Goal: Task Accomplishment & Management: Complete application form

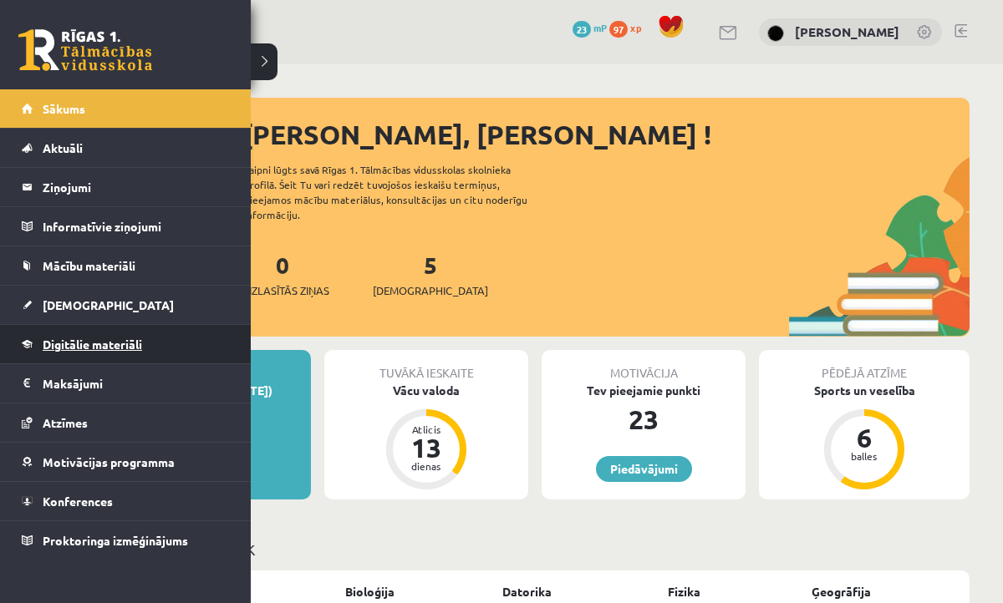
click at [77, 354] on link "Digitālie materiāli" at bounding box center [126, 344] width 208 height 38
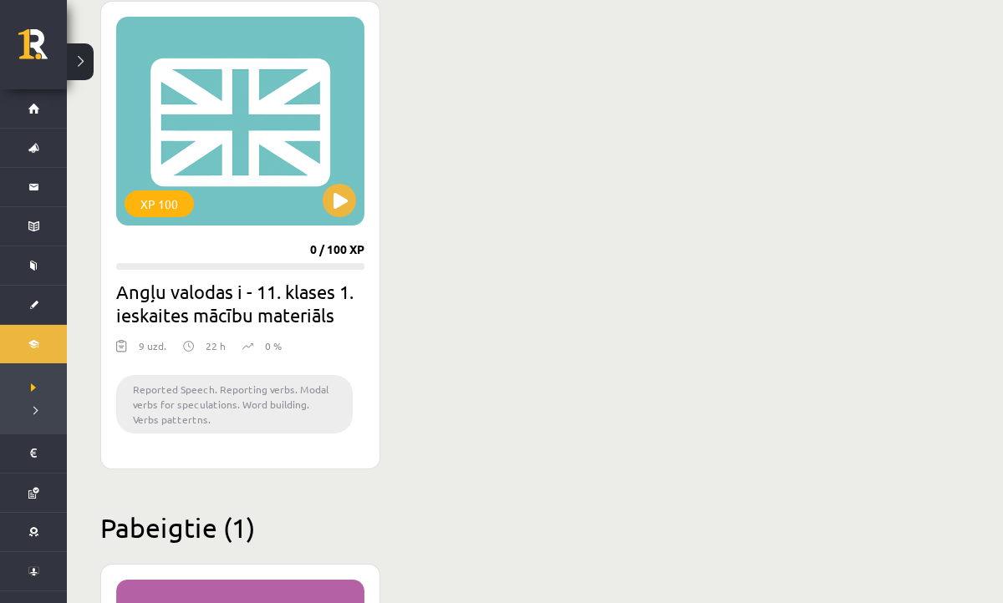
scroll to position [471, 0]
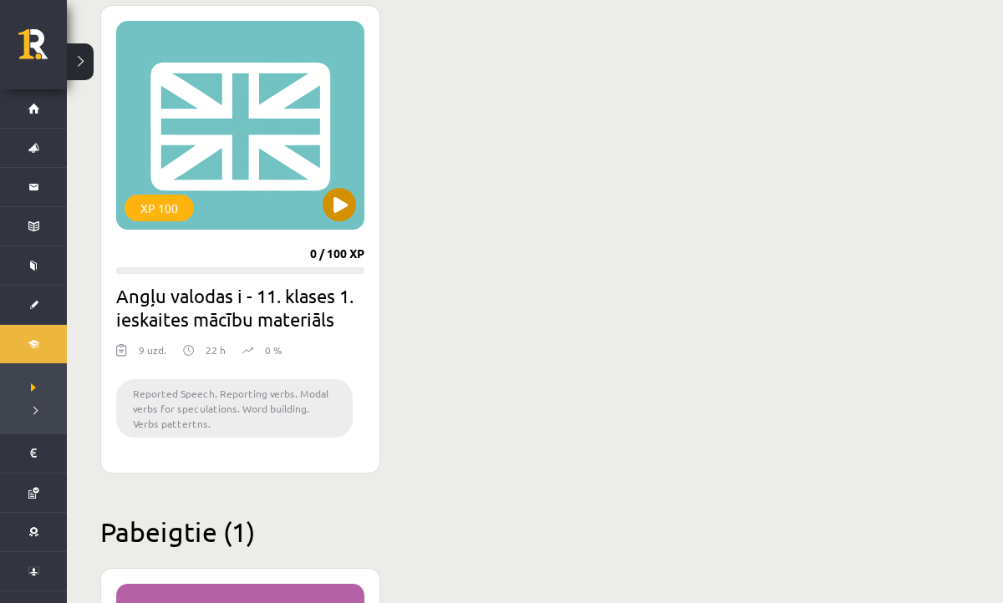
click at [358, 189] on div "XP 100" at bounding box center [240, 125] width 248 height 209
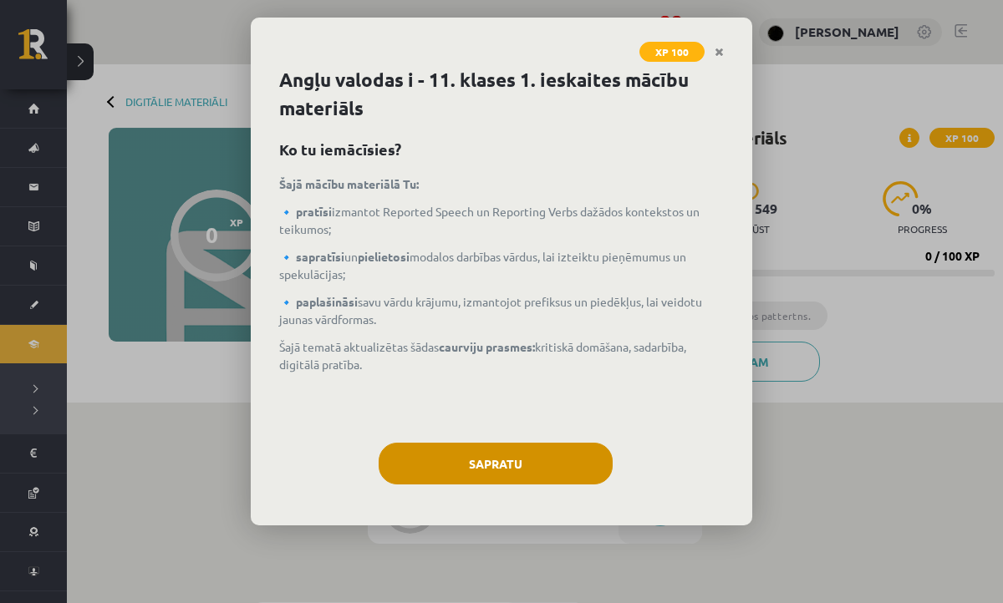
click at [512, 454] on button "Sapratu" at bounding box center [495, 464] width 234 height 42
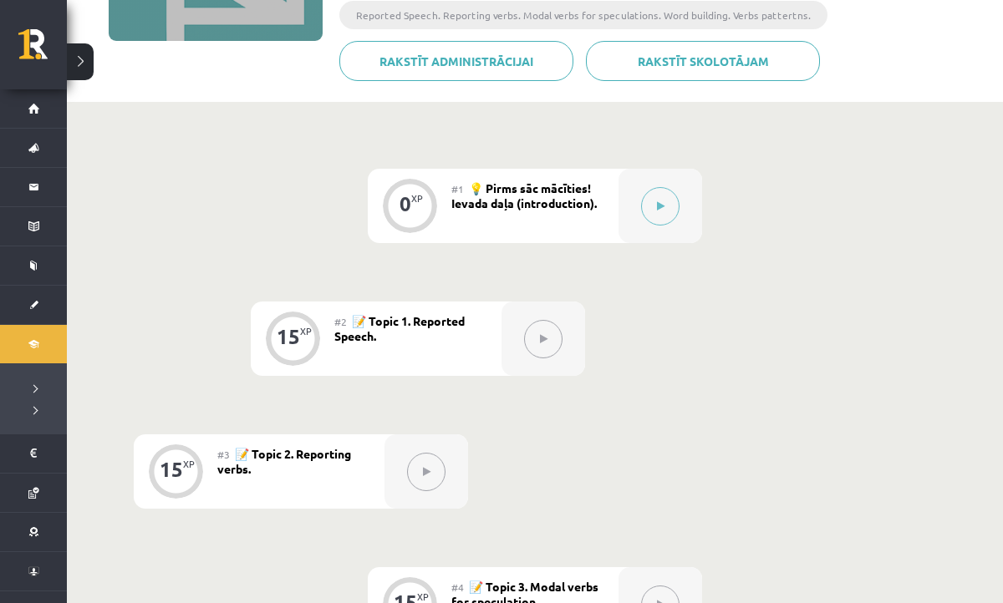
scroll to position [327, 0]
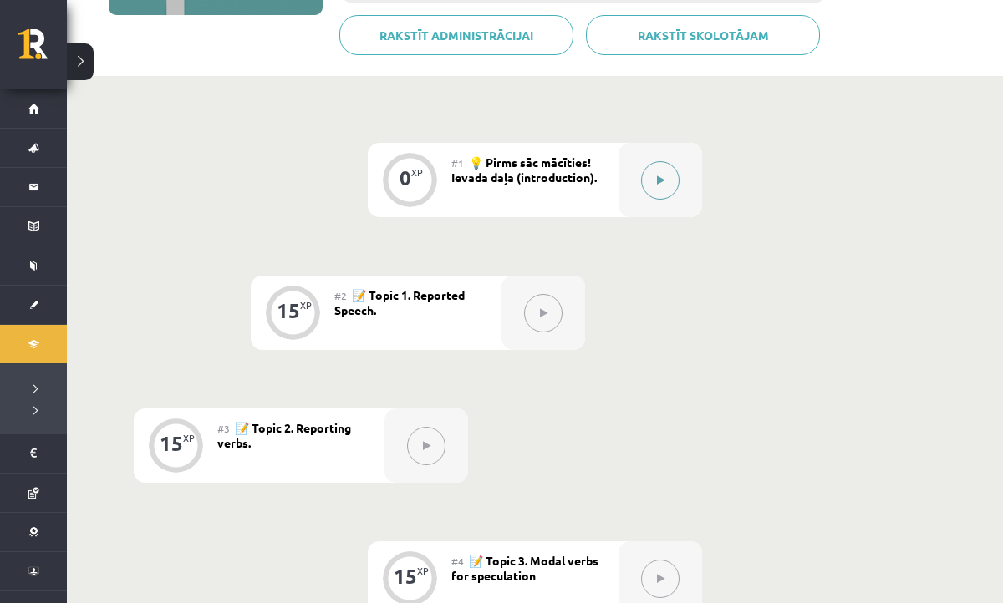
click at [648, 175] on button at bounding box center [660, 180] width 38 height 38
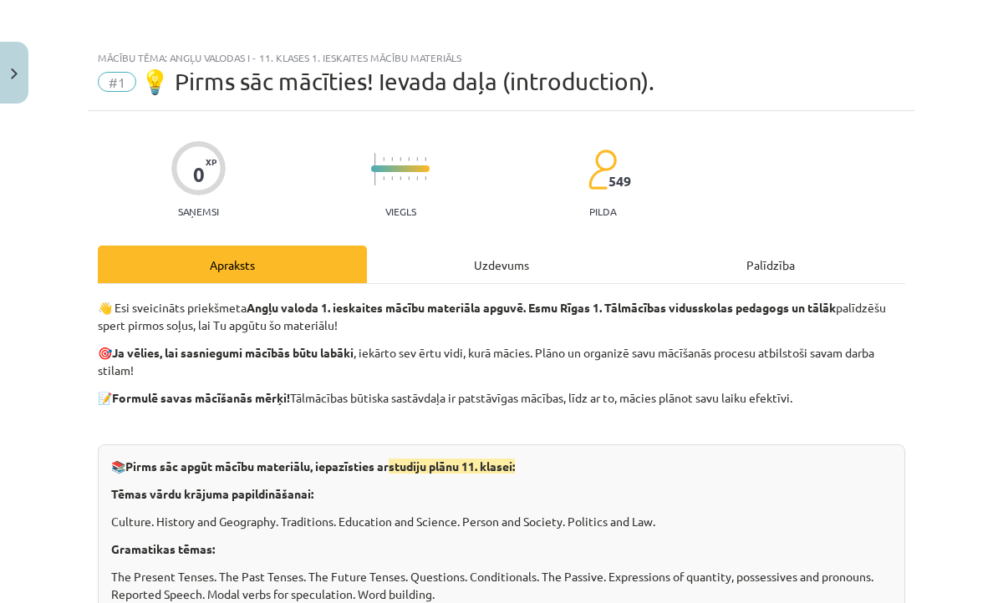
click at [568, 251] on div "Uzdevums" at bounding box center [501, 265] width 269 height 38
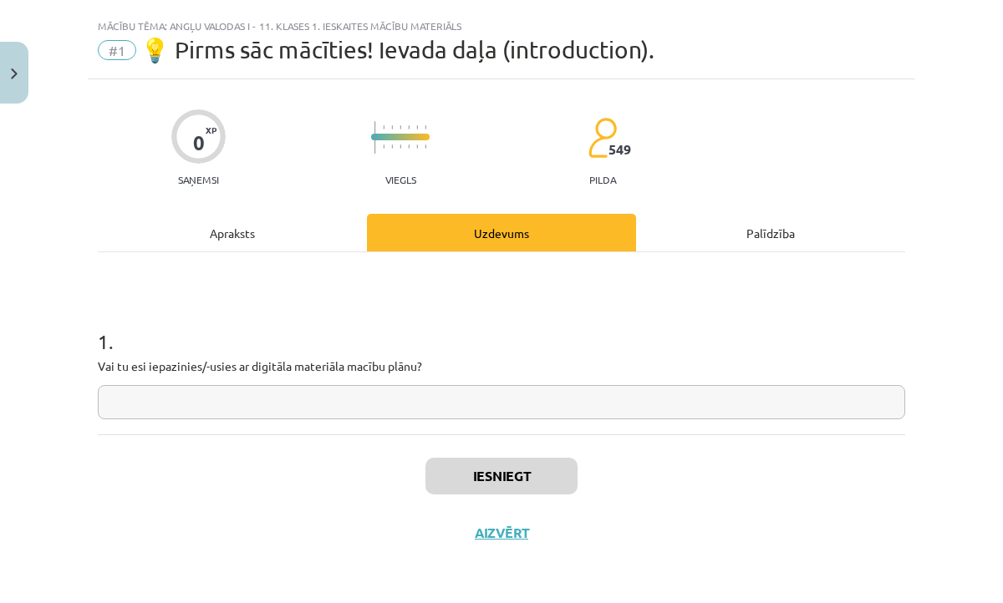
click at [524, 400] on input "text" at bounding box center [501, 402] width 807 height 34
type input "**"
click at [511, 481] on button "Iesniegt" at bounding box center [501, 476] width 152 height 37
click at [454, 483] on button "Iesniegt" at bounding box center [501, 476] width 152 height 37
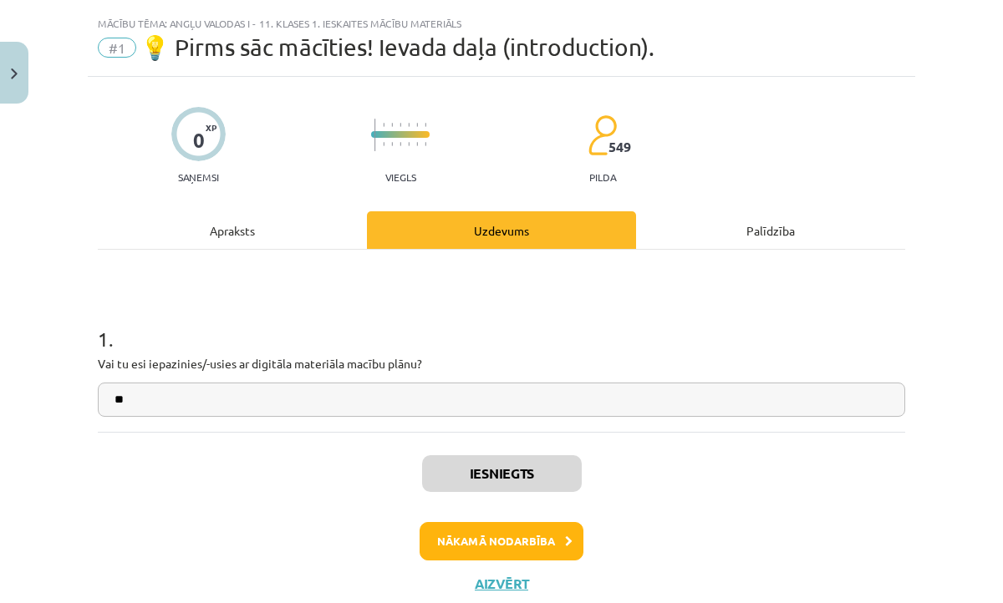
click at [509, 538] on button "Nākamā nodarbība" at bounding box center [501, 541] width 164 height 38
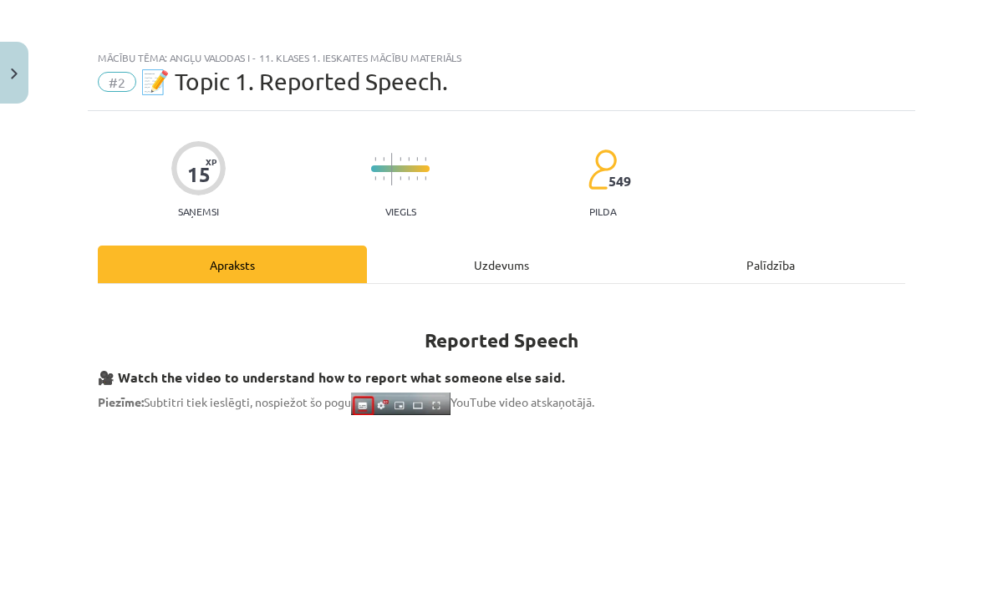
scroll to position [0, 0]
click at [17, 61] on button "Close" at bounding box center [14, 73] width 28 height 62
click at [38, 54] on div "Mācību tēma: Angļu valodas i - 11. klases 1. ieskaites mācību materiāls #2 📝 To…" at bounding box center [501, 301] width 1003 height 603
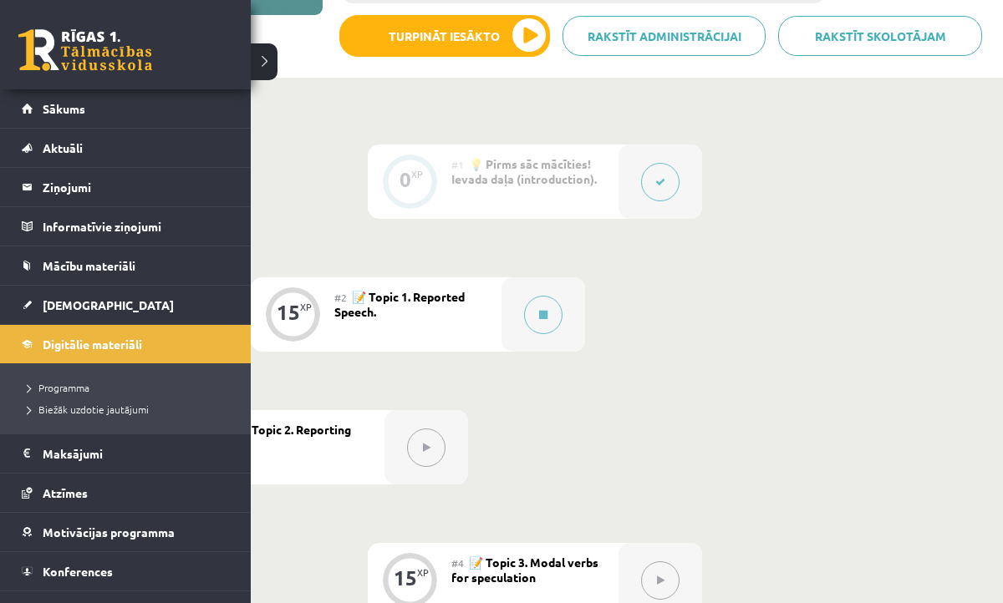
click at [38, 53] on link at bounding box center [85, 50] width 134 height 42
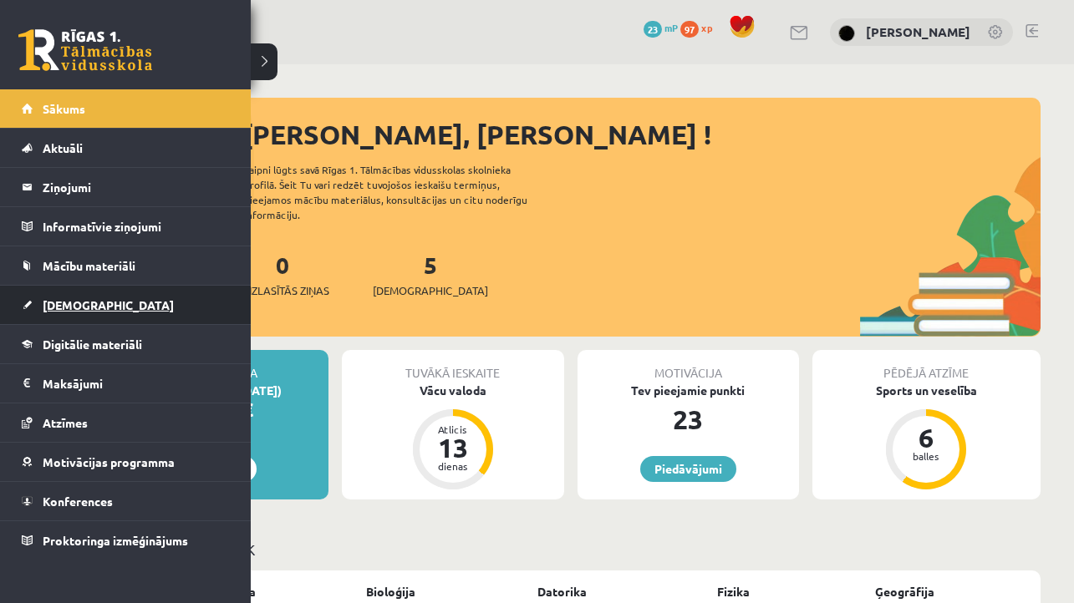
click at [88, 300] on span "[DEMOGRAPHIC_DATA]" at bounding box center [108, 304] width 131 height 15
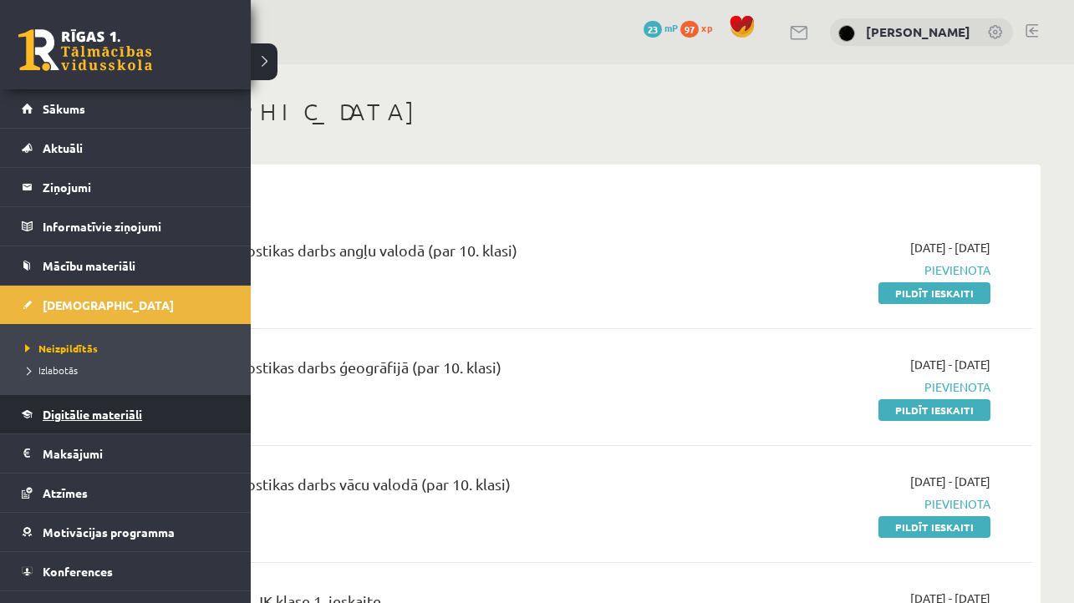
click at [84, 419] on span "Digitālie materiāli" at bounding box center [92, 414] width 99 height 15
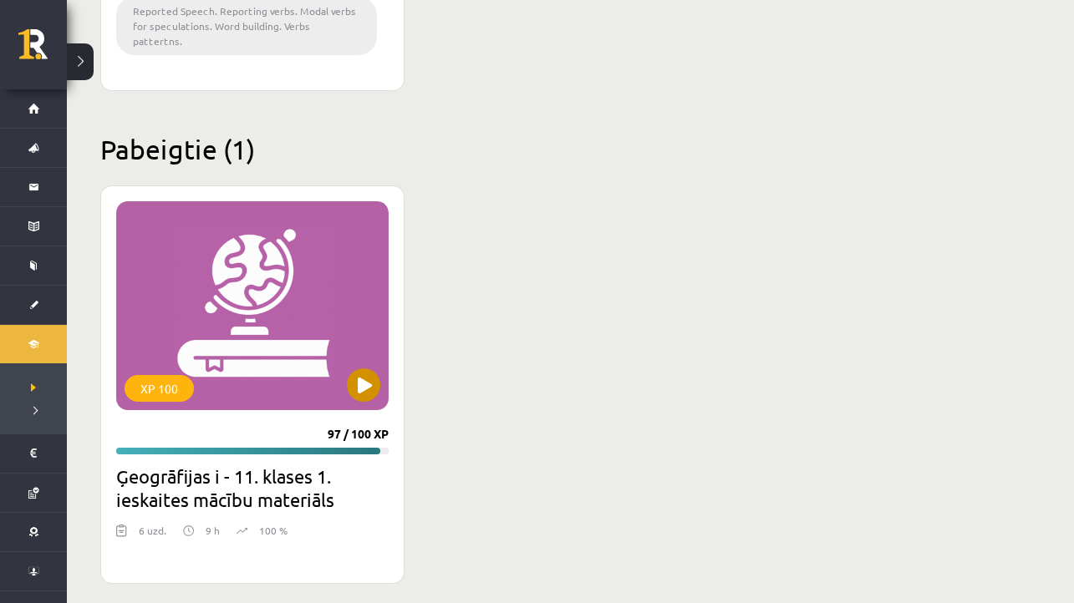
scroll to position [853, 0]
click at [358, 373] on button at bounding box center [363, 385] width 33 height 33
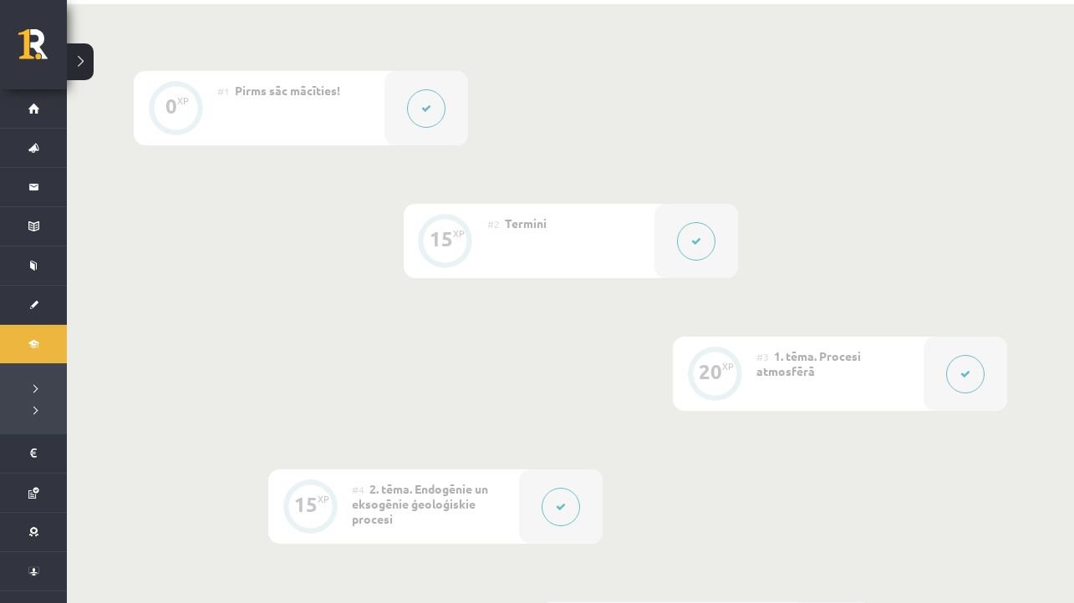
scroll to position [388, 0]
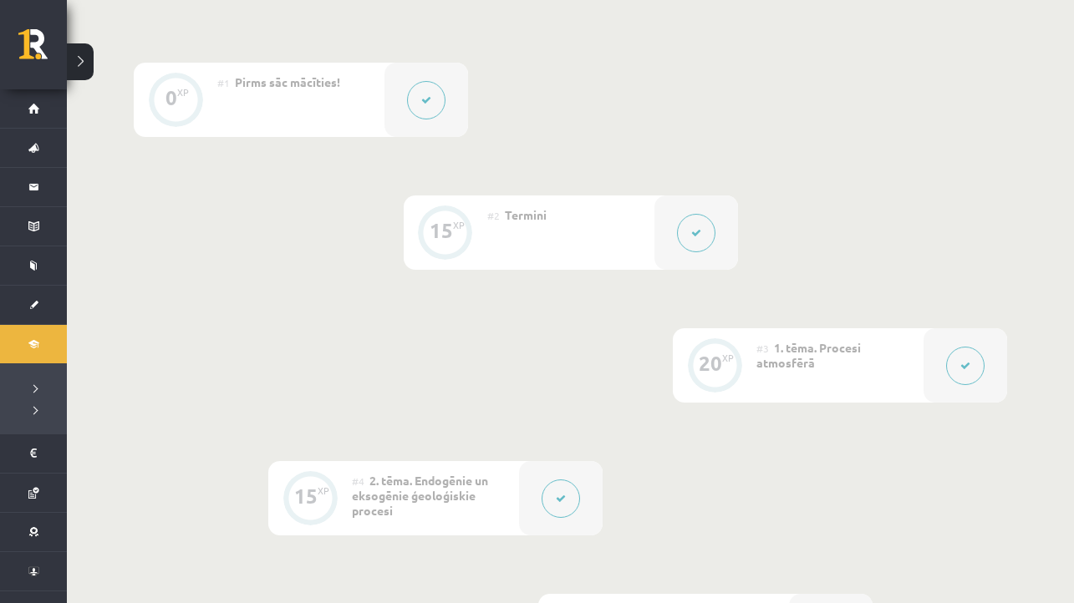
click at [696, 236] on icon at bounding box center [696, 233] width 10 height 10
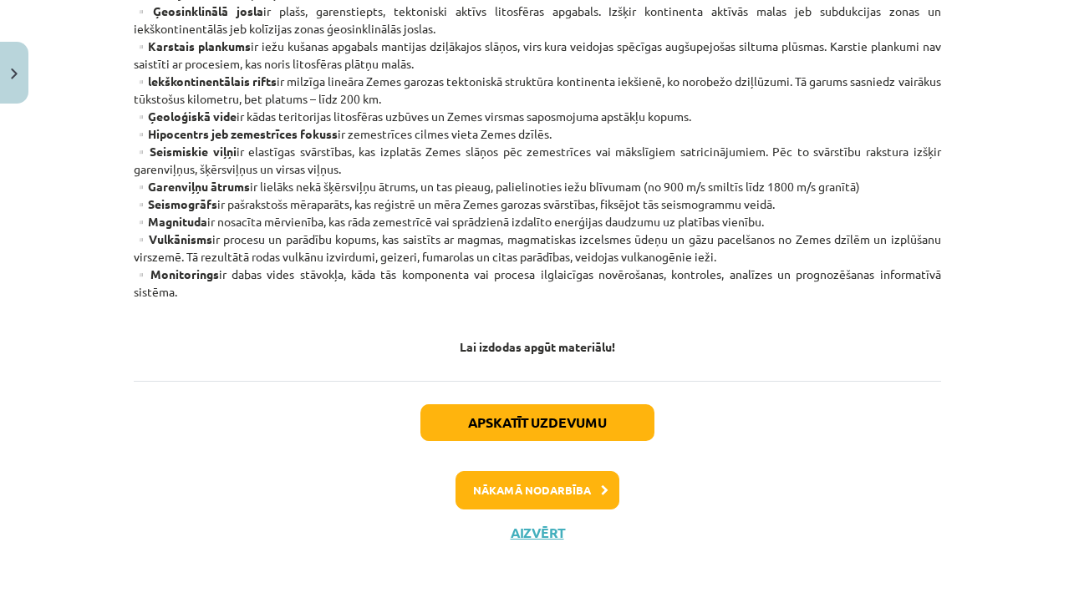
scroll to position [1019, 0]
click at [526, 531] on button "Aizvērt" at bounding box center [536, 533] width 63 height 17
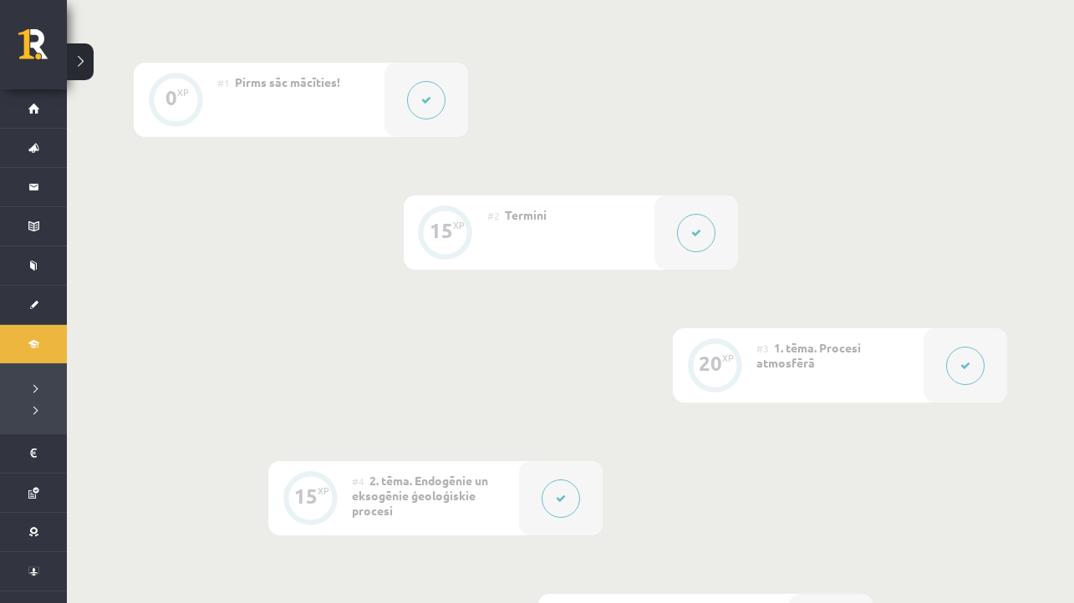
click at [967, 375] on button at bounding box center [965, 366] width 38 height 38
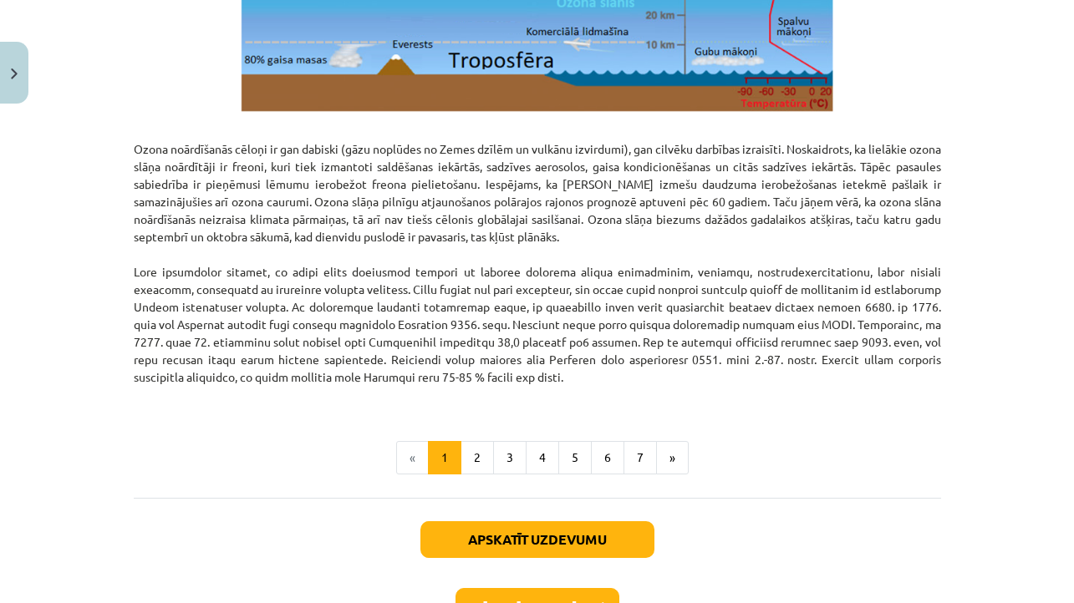
scroll to position [2082, 0]
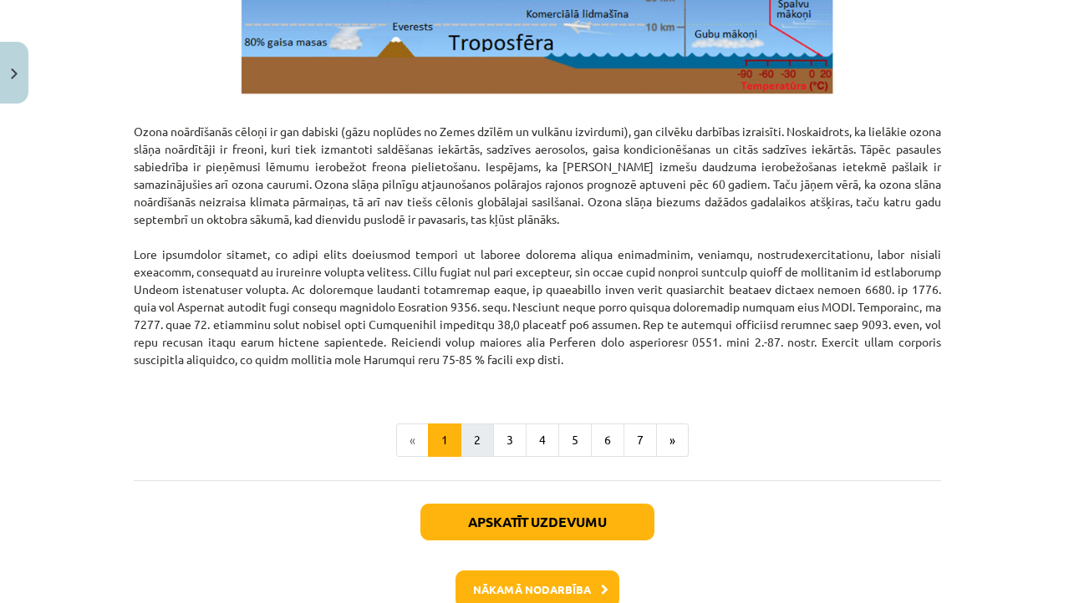
click at [481, 446] on button "2" at bounding box center [476, 440] width 33 height 33
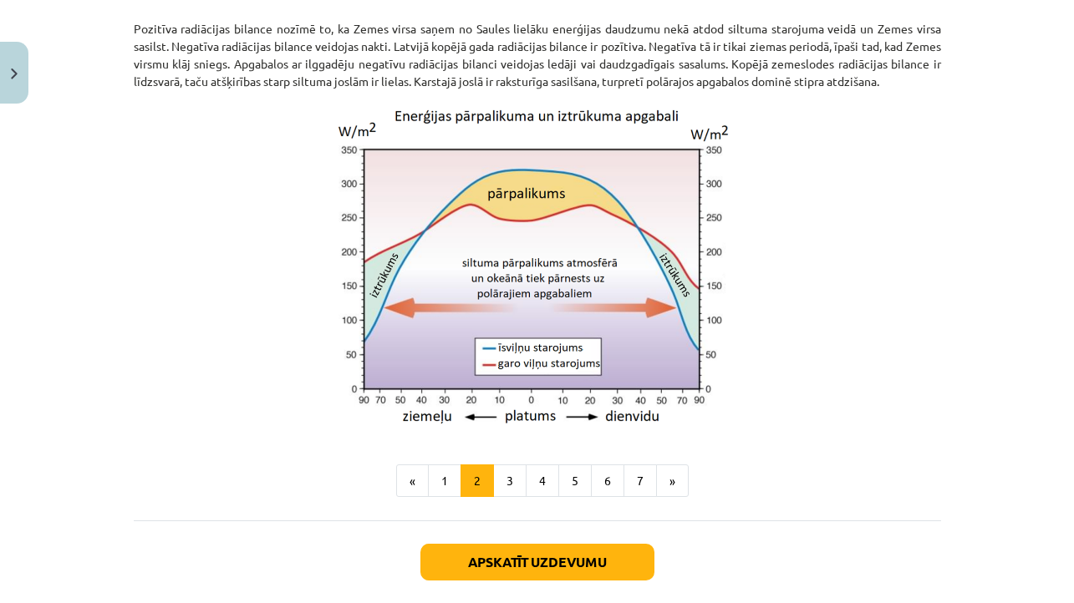
scroll to position [1415, 0]
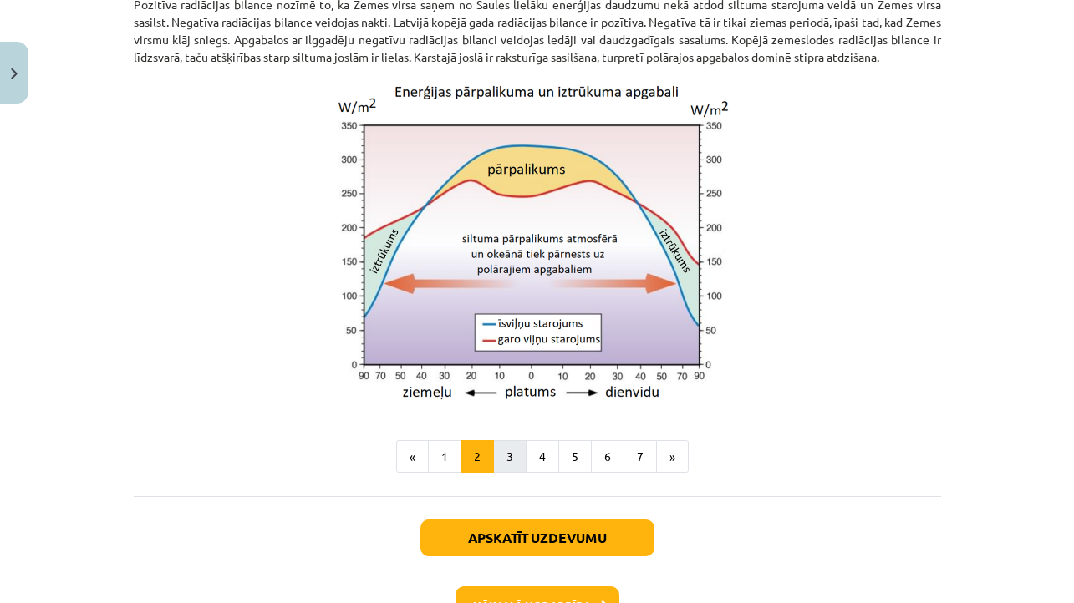
click at [510, 473] on button "3" at bounding box center [509, 456] width 33 height 33
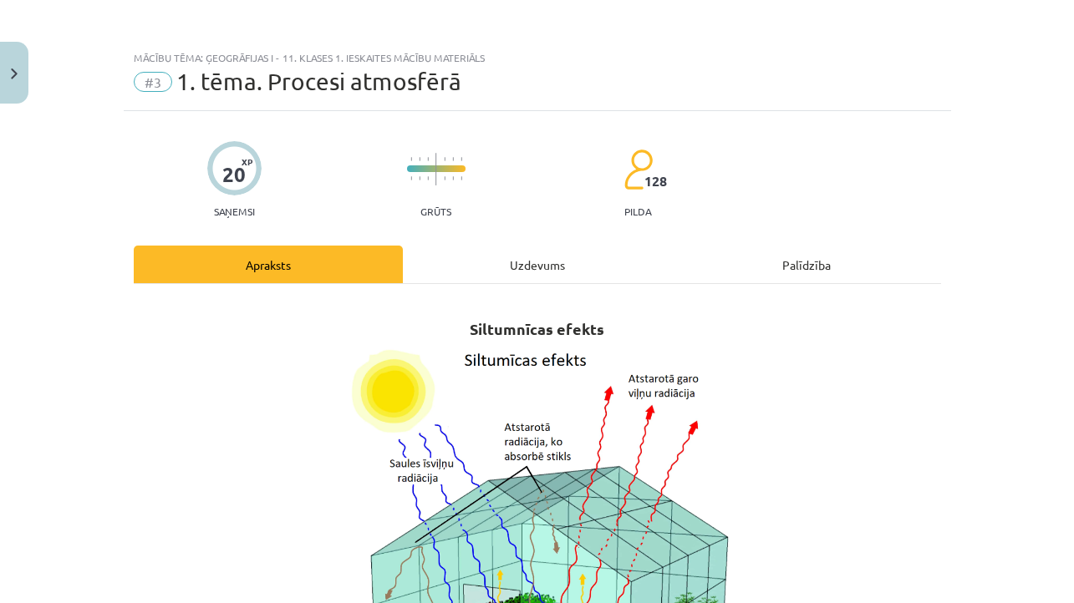
scroll to position [0, 0]
click at [14, 85] on button "Close" at bounding box center [14, 73] width 28 height 62
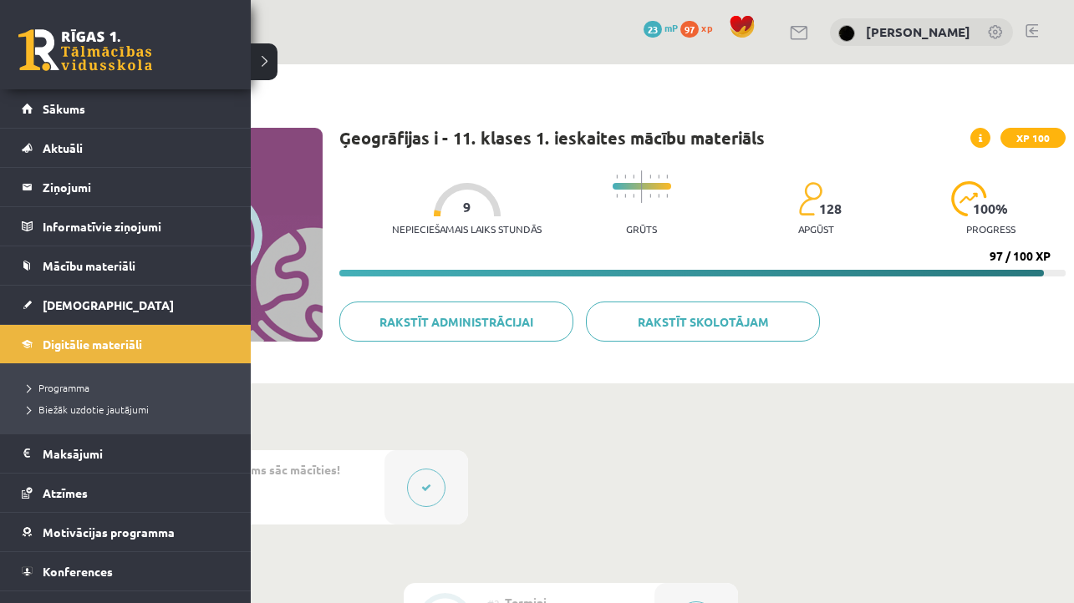
click at [56, 53] on link at bounding box center [85, 50] width 134 height 42
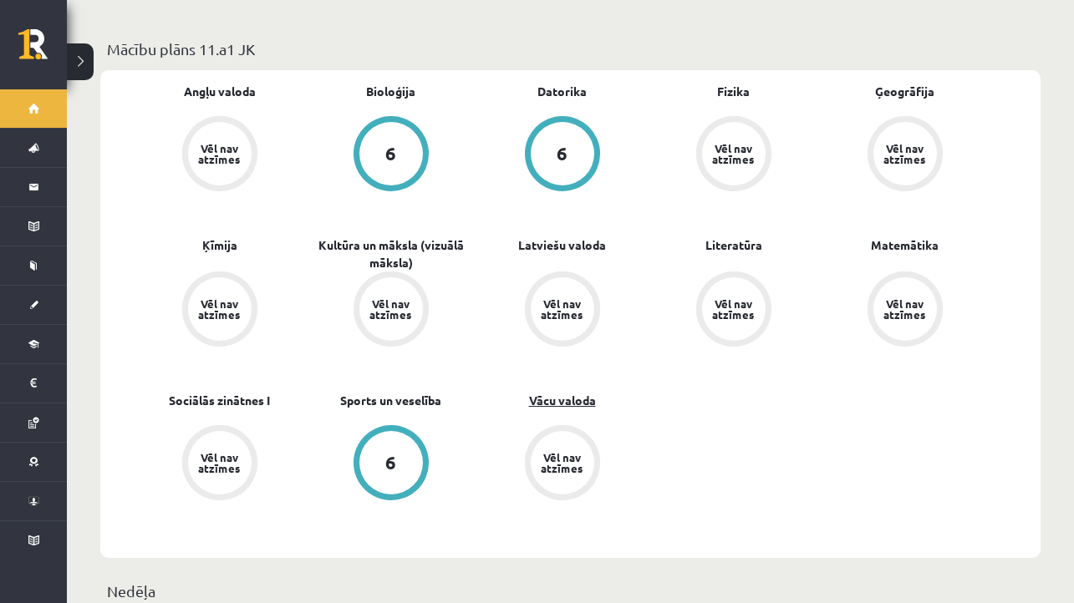
scroll to position [505, 0]
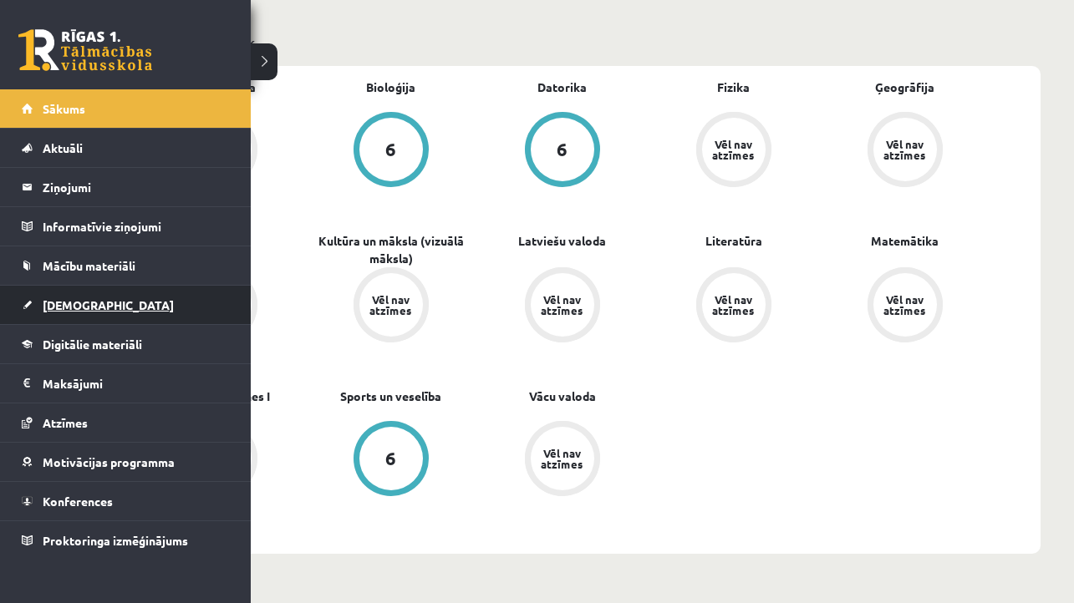
click at [58, 302] on span "[DEMOGRAPHIC_DATA]" at bounding box center [108, 304] width 131 height 15
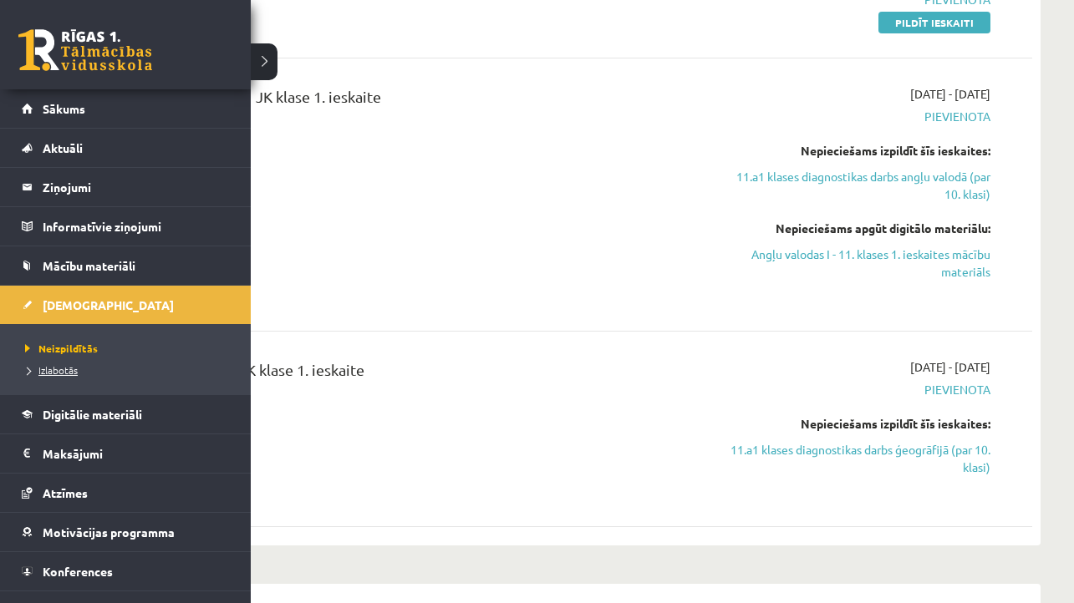
click at [53, 373] on span "Izlabotās" at bounding box center [49, 369] width 57 height 13
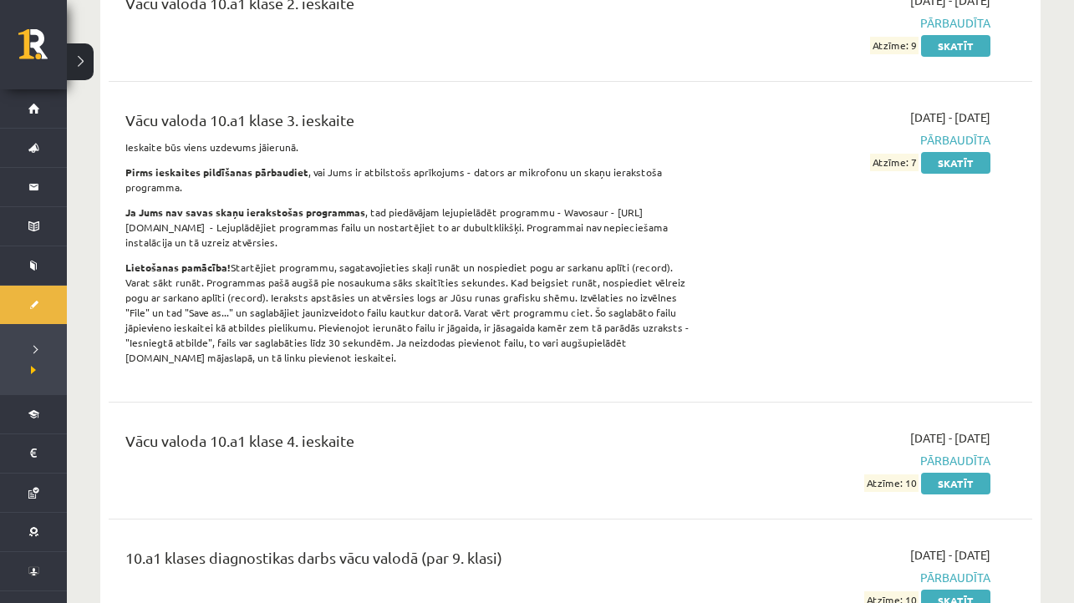
scroll to position [7681, 0]
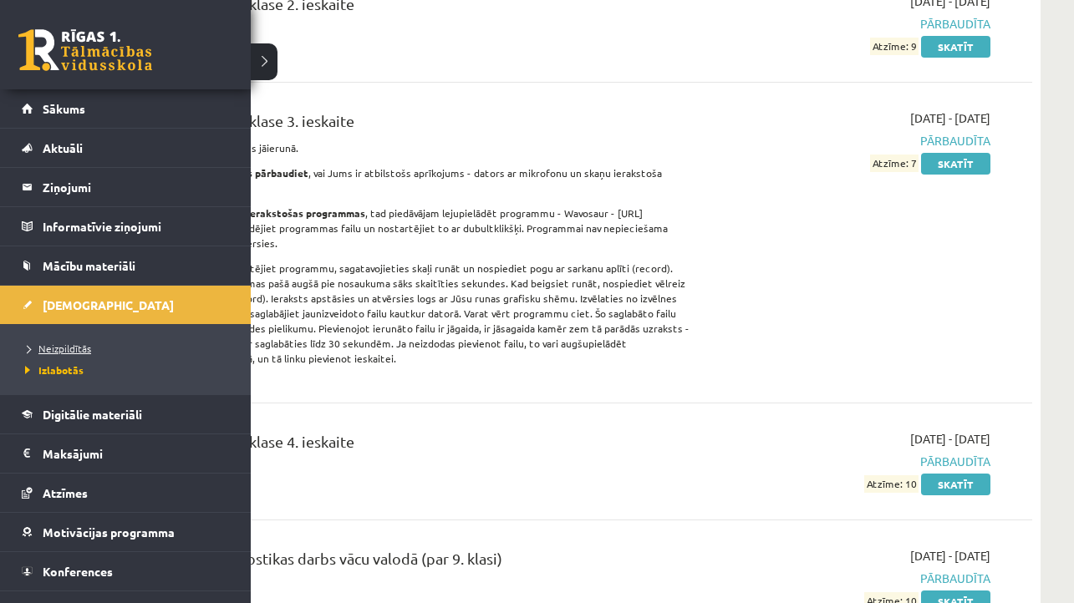
click at [63, 348] on span "Neizpildītās" at bounding box center [56, 348] width 70 height 13
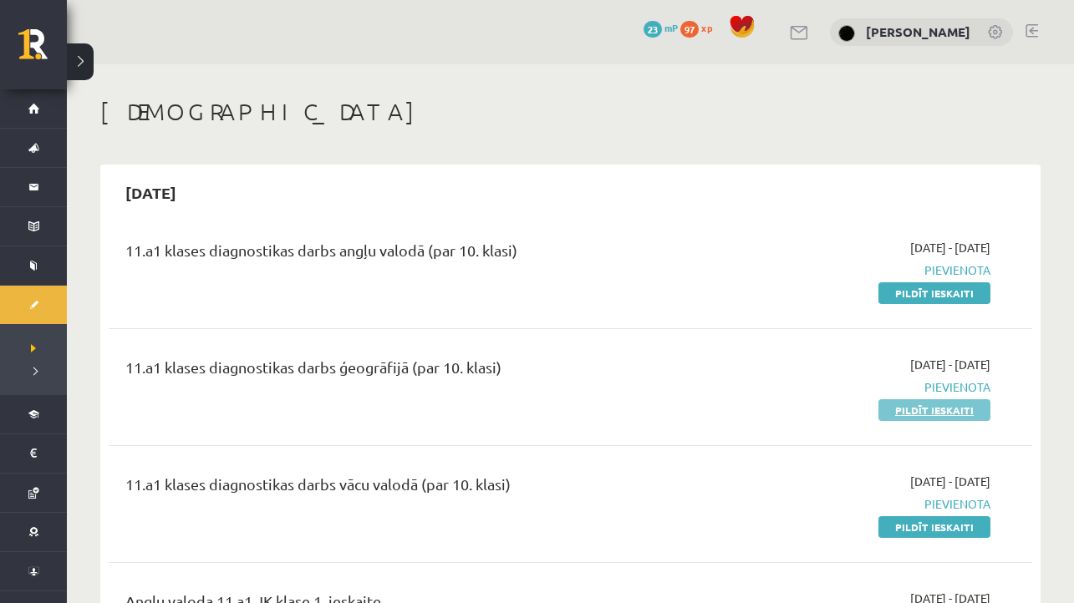
click at [937, 410] on link "Pildīt ieskaiti" at bounding box center [934, 410] width 112 height 22
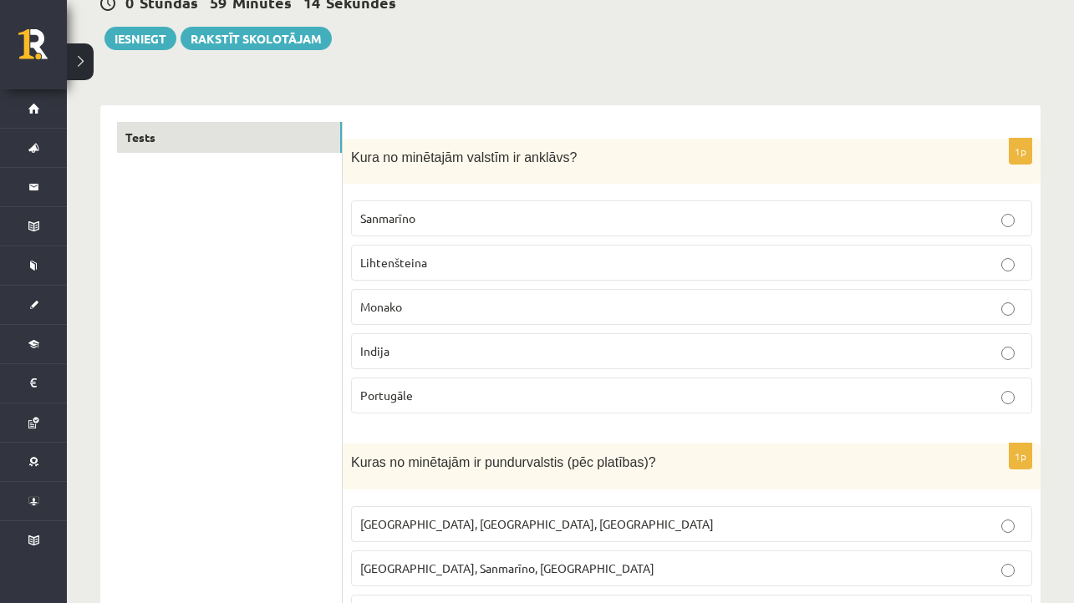
scroll to position [178, 0]
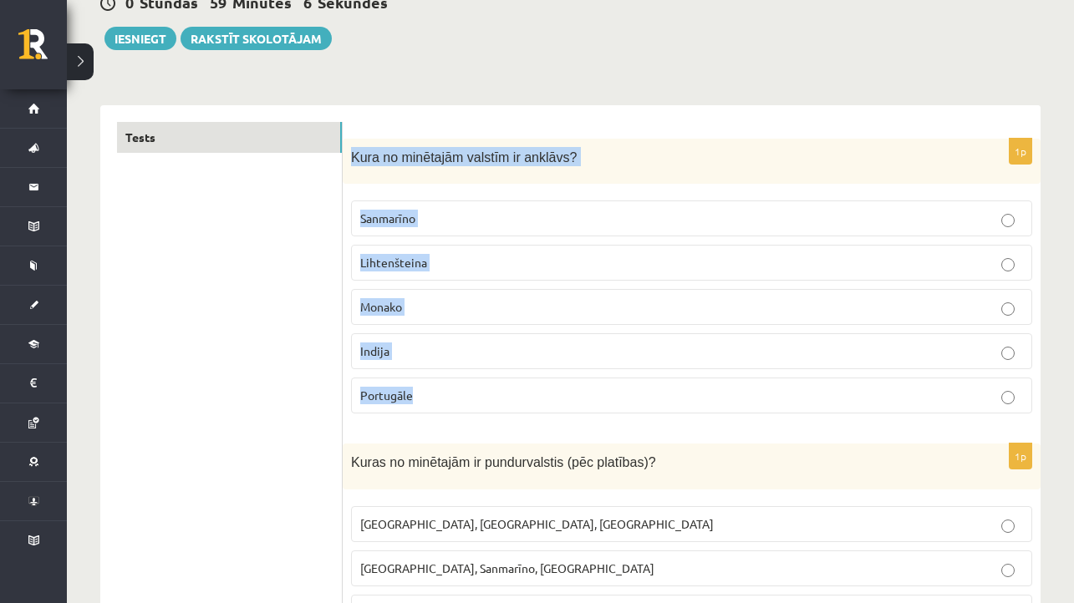
drag, startPoint x: 352, startPoint y: 152, endPoint x: 441, endPoint y: 404, distance: 267.7
click at [441, 404] on div "1p Kura no minētajām valstīm ir anklāvs? [GEOGRAPHIC_DATA] [GEOGRAPHIC_DATA] [G…" at bounding box center [692, 283] width 698 height 289
copy div "Kura no minētajām valstīm ir anklāvs? [GEOGRAPHIC_DATA] [GEOGRAPHIC_DATA]"
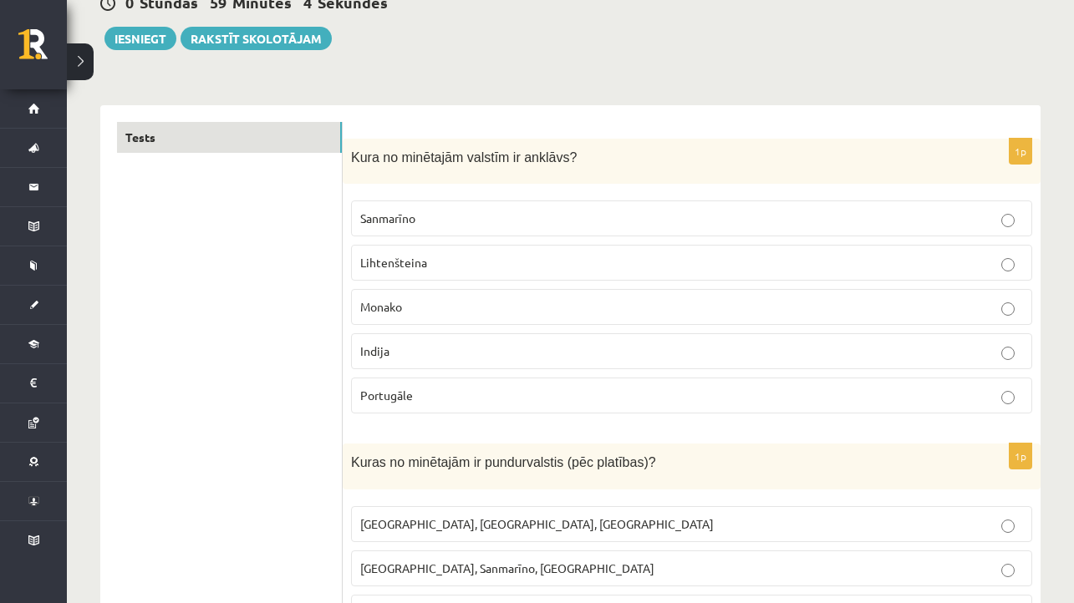
click at [535, 225] on p "Sanmarīno" at bounding box center [691, 219] width 663 height 18
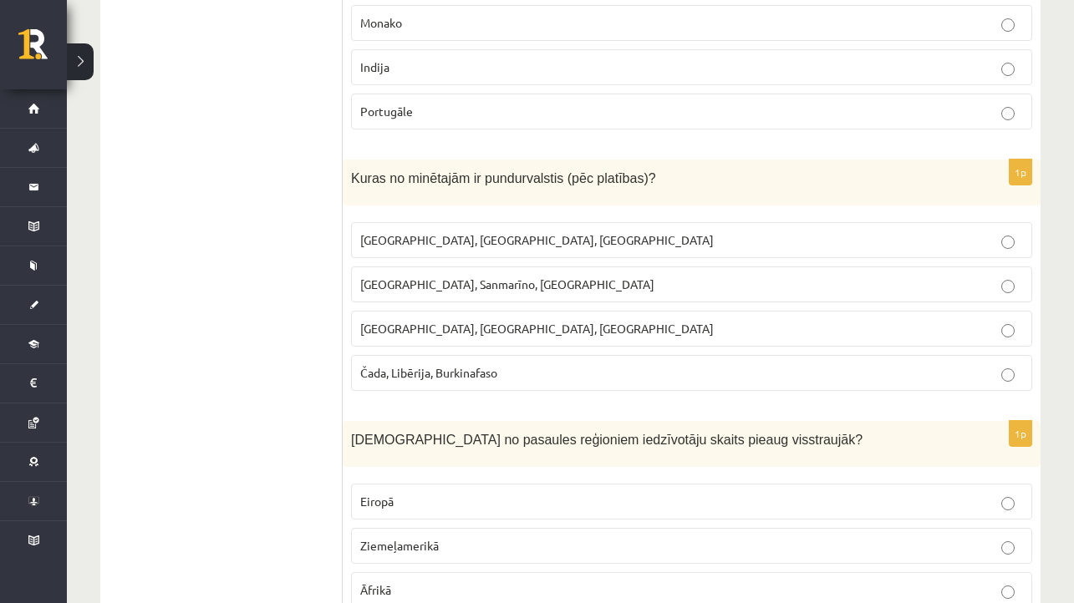
scroll to position [459, 0]
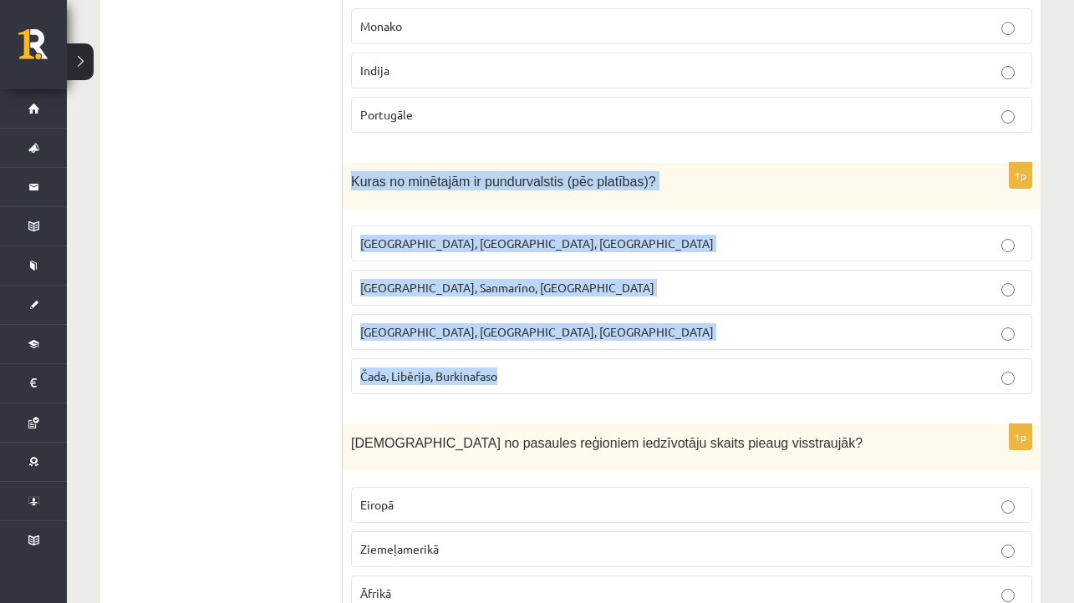
drag, startPoint x: 351, startPoint y: 175, endPoint x: 556, endPoint y: 372, distance: 283.6
click at [556, 373] on div "1p Kuras no minētajām ir pundurvalstis (pēc platības)? Latvija, Lietuva, Igauni…" at bounding box center [692, 285] width 698 height 245
copy div "Kuras no minētajām ir pundurvalstis (pēc platības)? Latvija, Lietuva, Igaunija …"
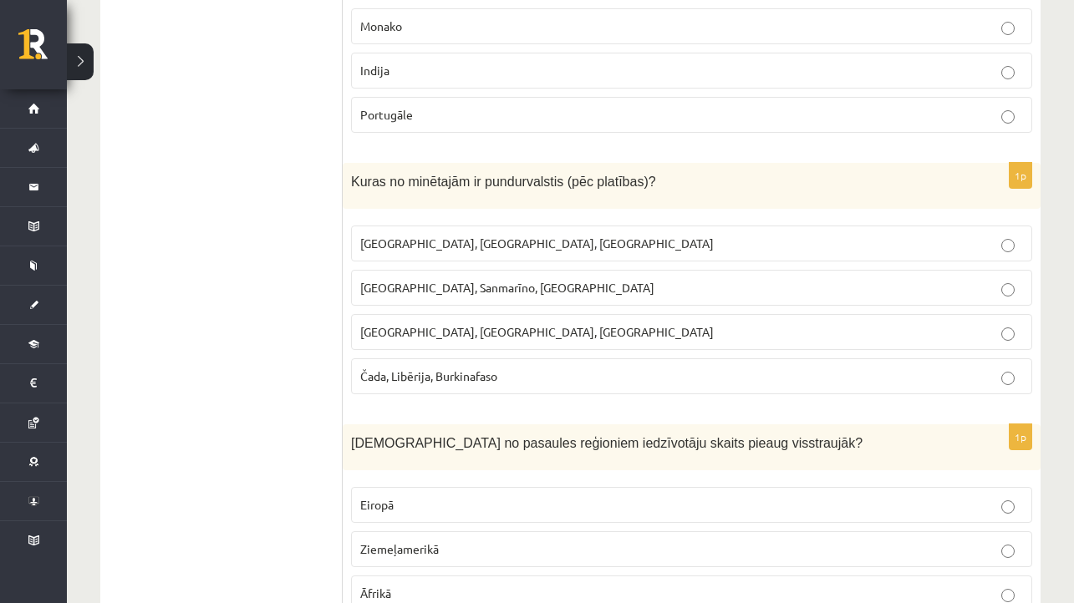
click at [549, 279] on p "[GEOGRAPHIC_DATA], Sanmarīno, [GEOGRAPHIC_DATA]" at bounding box center [691, 288] width 663 height 18
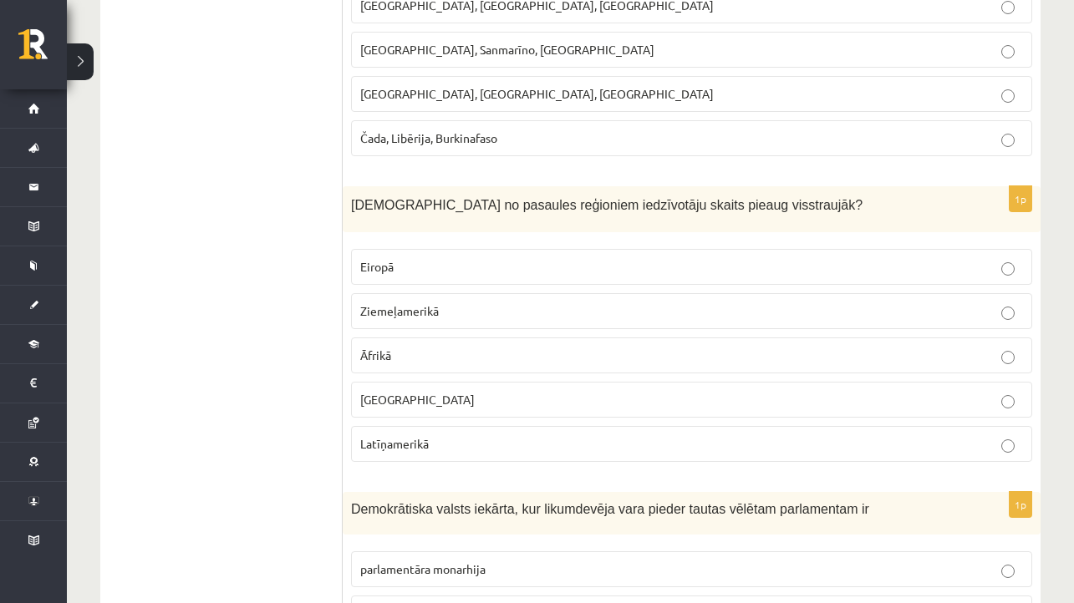
scroll to position [703, 0]
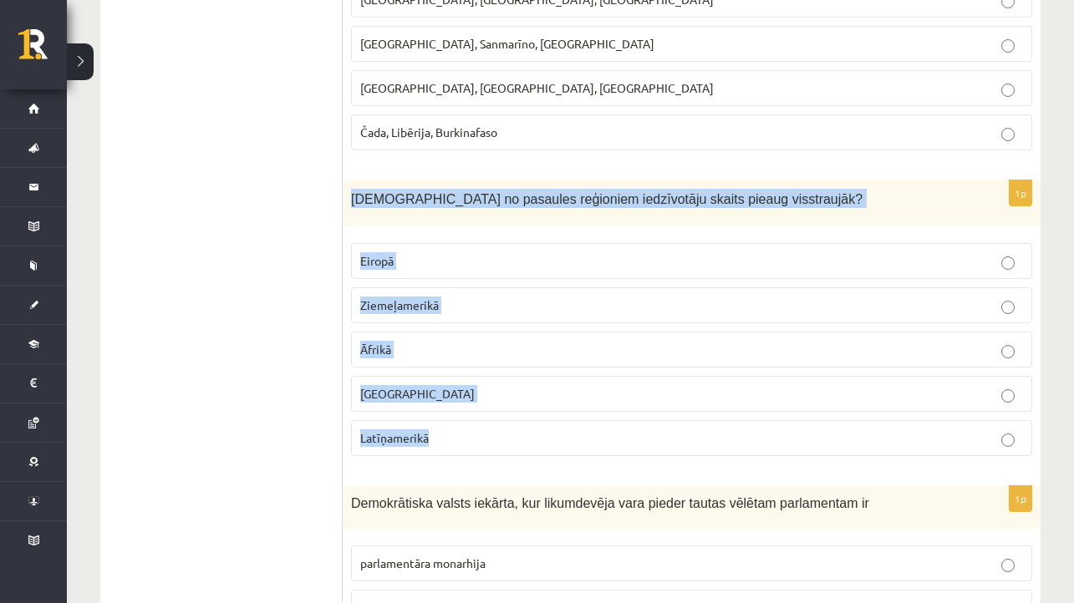
drag, startPoint x: 351, startPoint y: 197, endPoint x: 536, endPoint y: 449, distance: 312.0
click at [536, 449] on div "1p Kurā no pasaules reģioniem iedzīvotāju skaits pieaug visstraujāk? Eiropā Zie…" at bounding box center [692, 324] width 698 height 289
copy div "Kurā no pasaules reģioniem iedzīvotāju skaits pieaug visstraujāk? Eiropā Ziemeļ…"
click at [431, 341] on p "Āfrikā" at bounding box center [691, 350] width 663 height 18
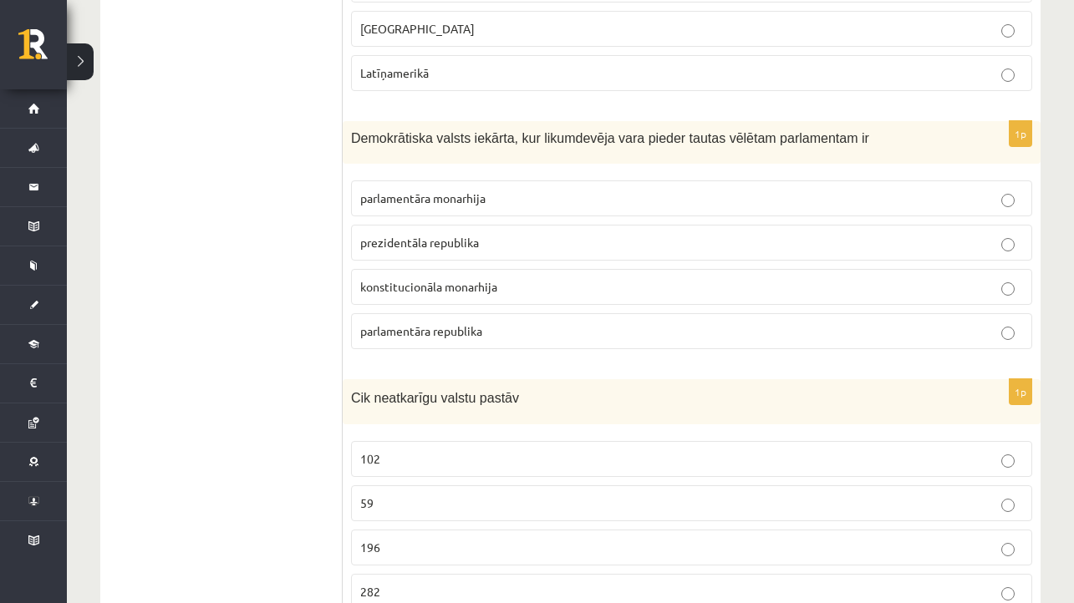
scroll to position [1069, 0]
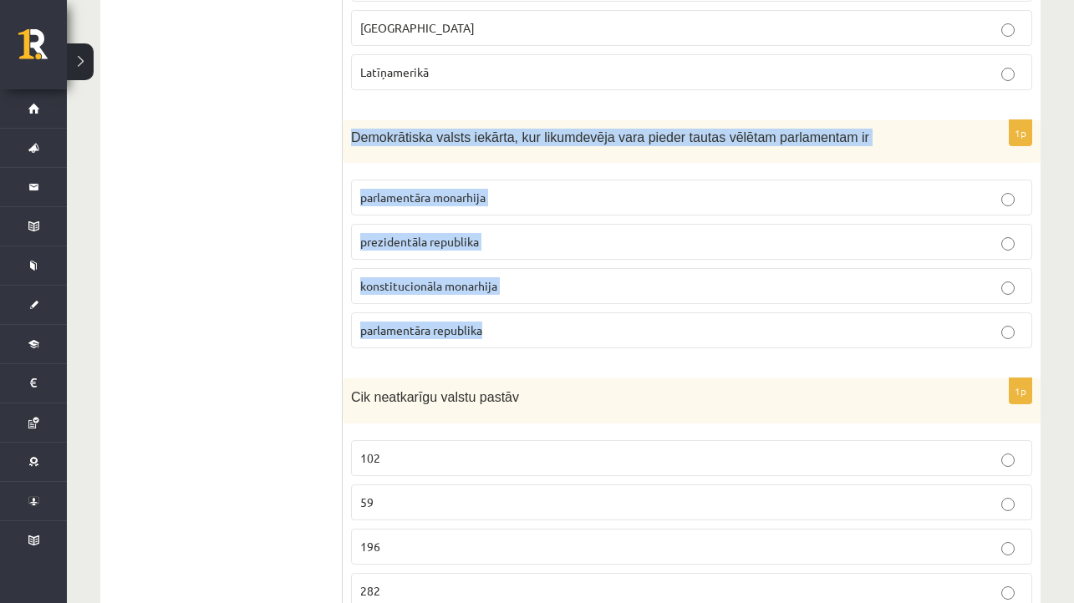
drag, startPoint x: 350, startPoint y: 128, endPoint x: 573, endPoint y: 343, distance: 310.2
click at [573, 343] on div "1p Demokrātiska valsts iekārta, kur likumdevēja vara pieder tautas vēlētam parl…" at bounding box center [692, 240] width 698 height 241
copy div "Demokrātiska valsts iekārta, kur likumdevēja vara pieder tautas vēlētam parlame…"
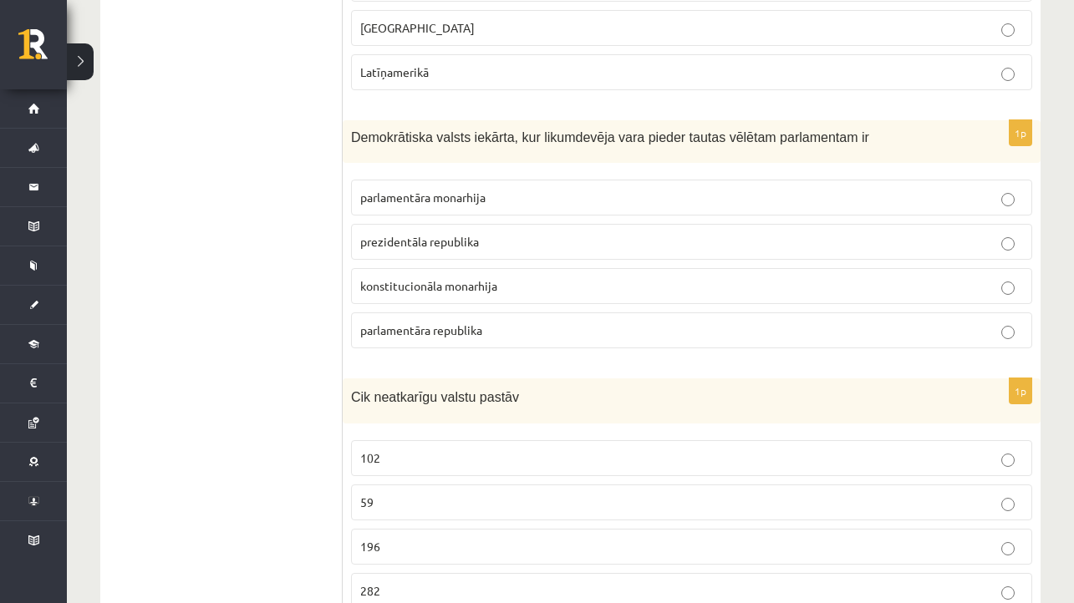
click at [514, 332] on p "parlamentāra republika" at bounding box center [691, 331] width 663 height 18
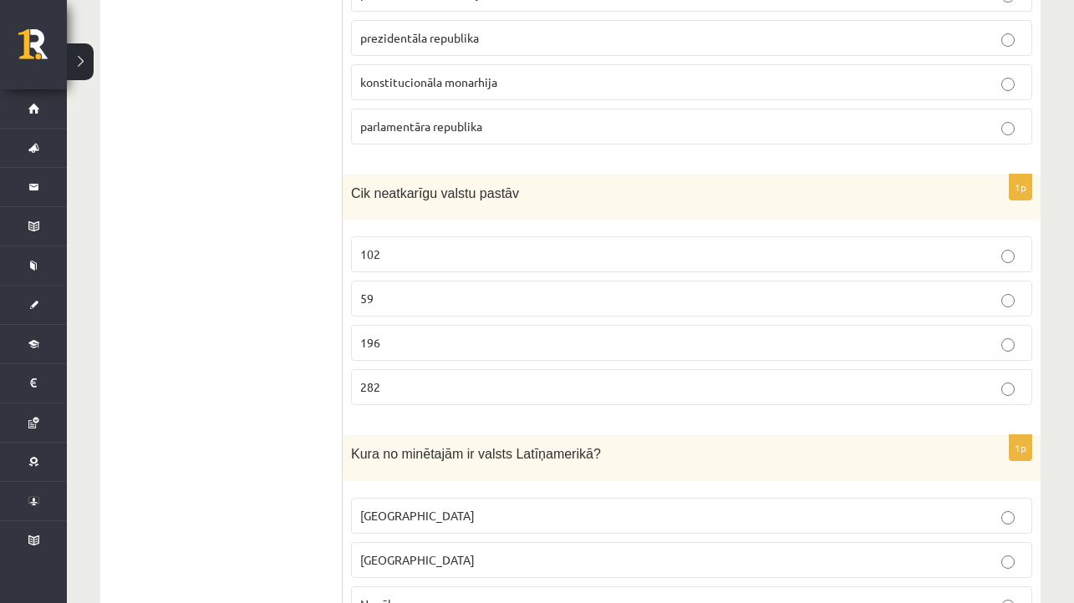
scroll to position [1288, 0]
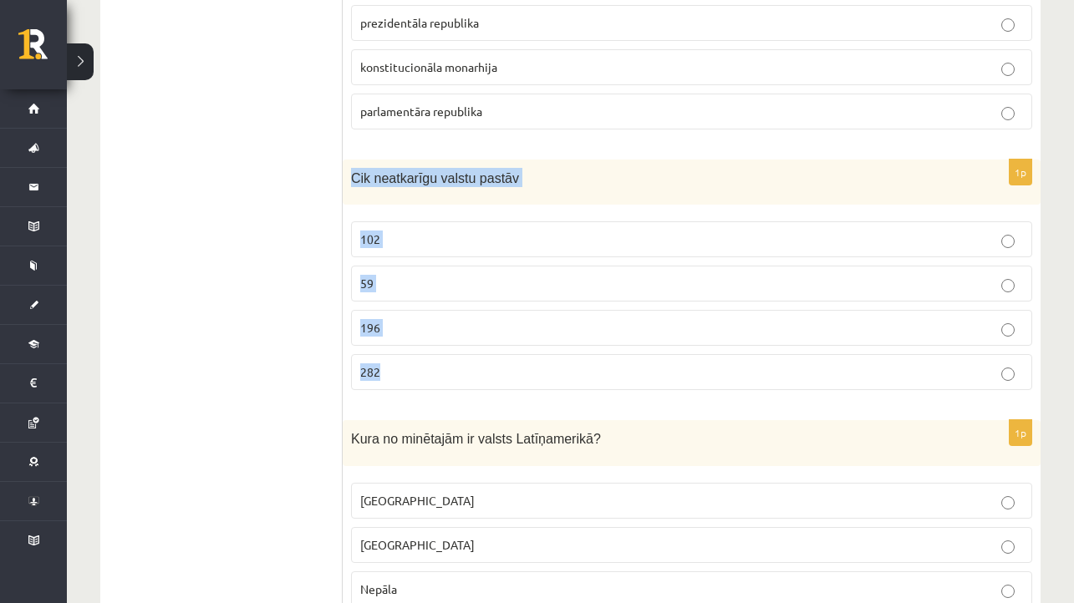
drag, startPoint x: 353, startPoint y: 170, endPoint x: 430, endPoint y: 378, distance: 222.9
click at [430, 378] on div "1p Cik neatkarīgu valstu pastāv 102 59 196 282" at bounding box center [692, 282] width 698 height 245
copy div "Cik neatkarīgu valstu pastāv 102 59 196 282"
click at [512, 319] on p "196" at bounding box center [691, 328] width 663 height 18
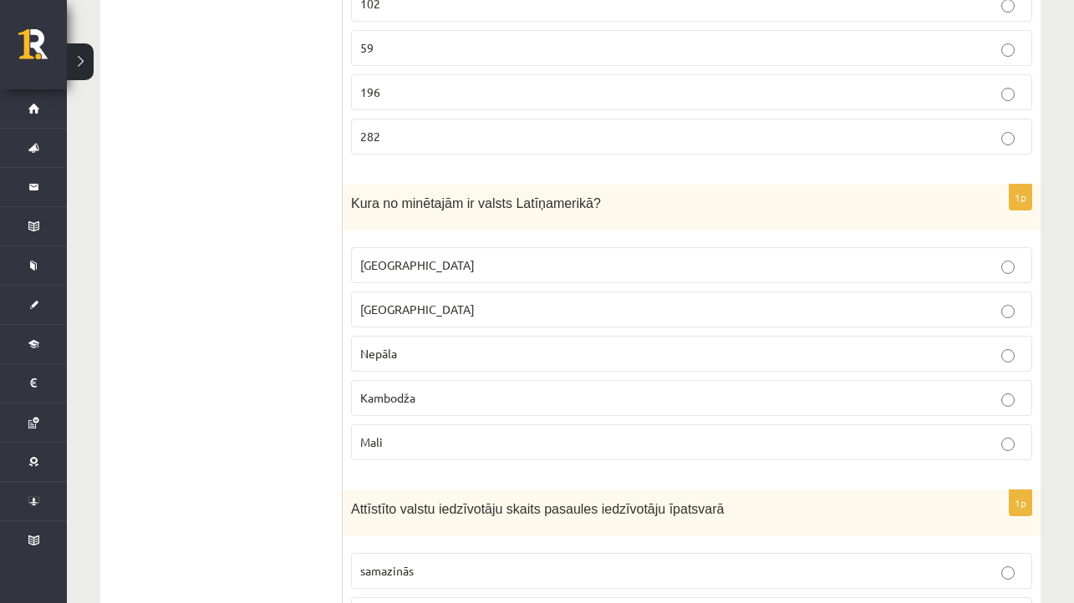
scroll to position [1531, 0]
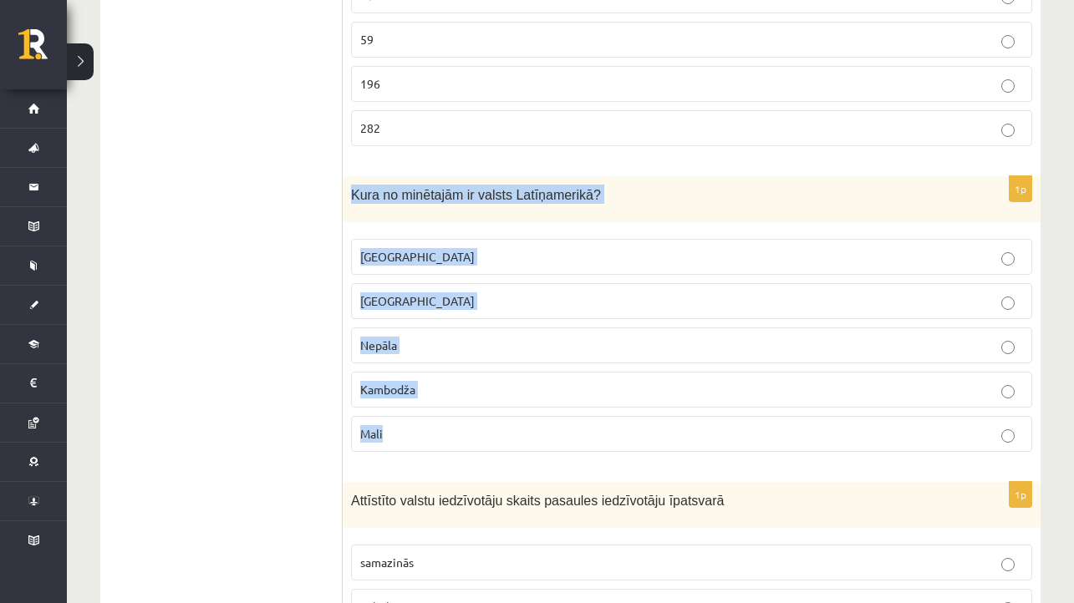
drag, startPoint x: 348, startPoint y: 190, endPoint x: 480, endPoint y: 430, distance: 274.9
click at [480, 430] on div "1p Kura no minētajām ir valsts Latīņamerikā? Meksika ASV Nepāla Kambodža Mali" at bounding box center [692, 320] width 698 height 289
copy div "Kura no minētajām ir valsts Latīņamerikā? Meksika ASV Nepāla Kambodža Mali"
click at [496, 242] on label "Meksika" at bounding box center [691, 257] width 681 height 36
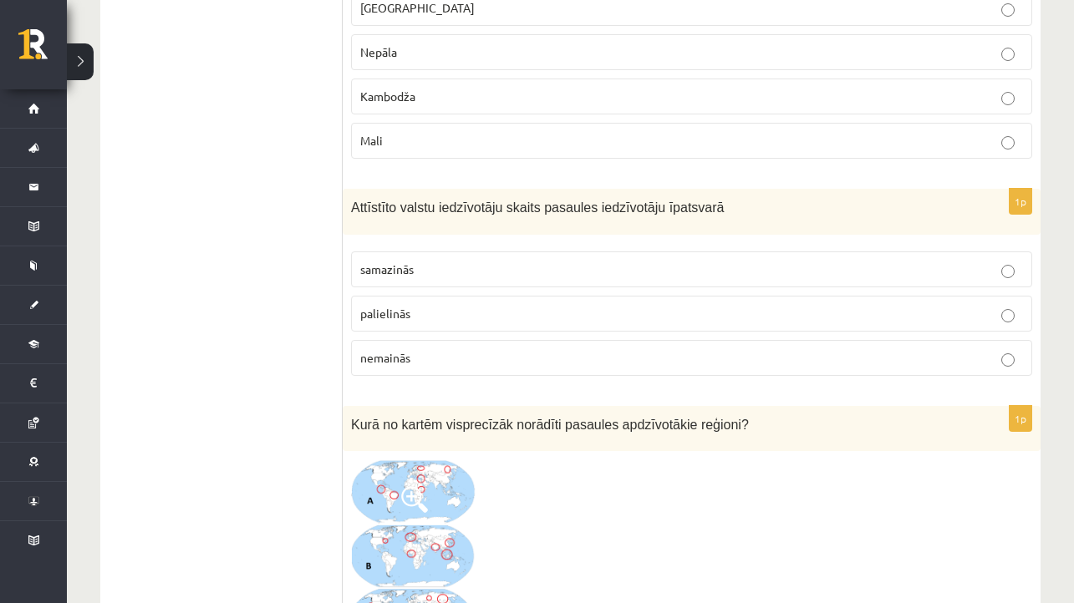
scroll to position [1834, 0]
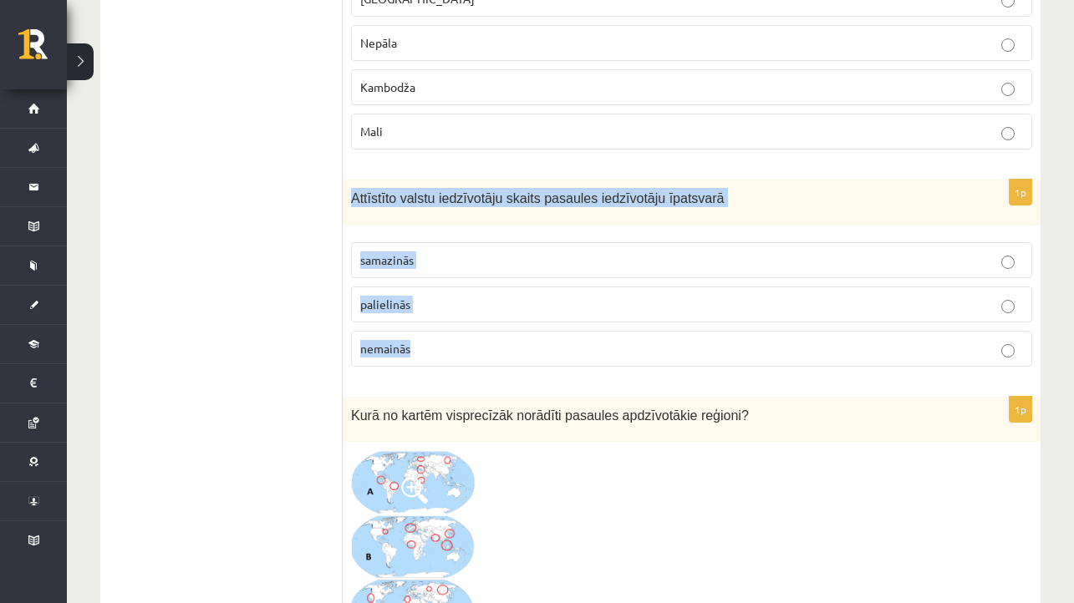
drag, startPoint x: 353, startPoint y: 191, endPoint x: 454, endPoint y: 360, distance: 196.7
click at [454, 361] on div "1p Attīstīto valstu iedzīvotāju skaits pasaules iedzīvotāju īpatsvarā samazinās…" at bounding box center [692, 280] width 698 height 201
copy div "Attīstīto valstu iedzīvotāju skaits pasaules iedzīvotāju īpatsvarā samazinās pa…"
click at [524, 269] on label "samazinās" at bounding box center [691, 260] width 681 height 36
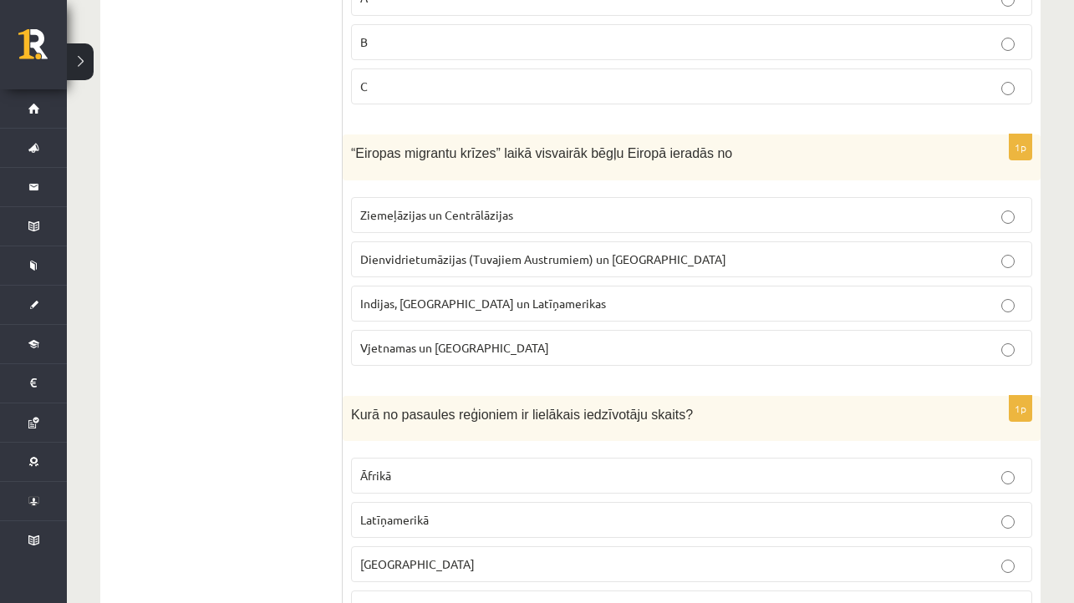
scroll to position [2513, 0]
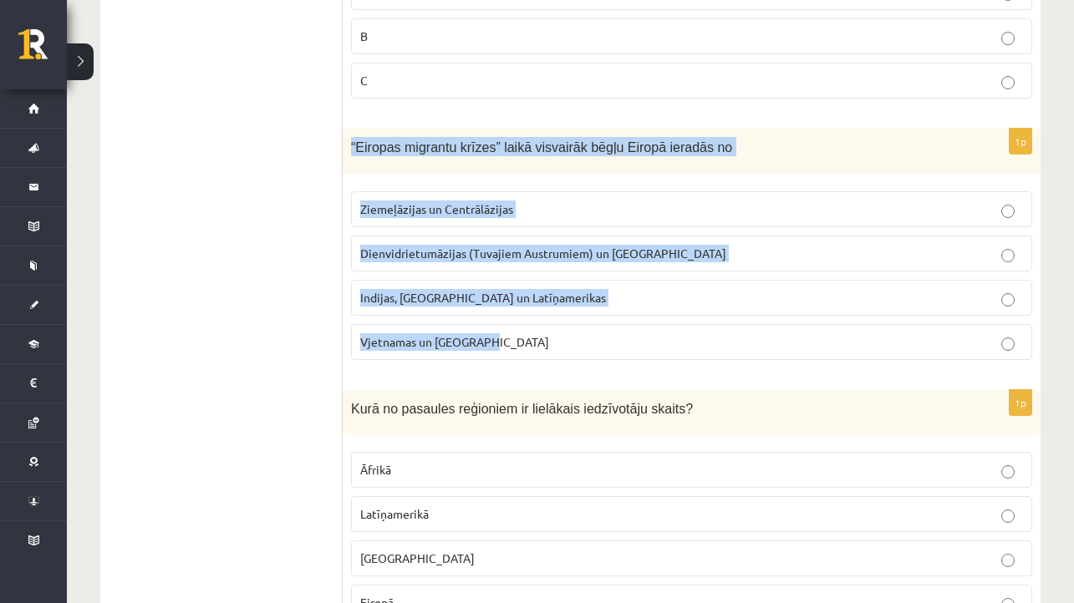
drag, startPoint x: 351, startPoint y: 142, endPoint x: 533, endPoint y: 343, distance: 270.9
click at [533, 343] on div "1p “Eiropas migrantu krīzes” laikā visvairāk bēgļu Eiropā ieradās no Ziemeļāzij…" at bounding box center [692, 251] width 698 height 245
copy div "“Eiropas migrantu krīzes” laikā visvairāk bēgļu Eiropā ieradās no Ziemeļāzijas …"
click at [561, 247] on span "Dienvidrietumāzijas (Tuvajiem Austrumiem) un Āfrikas" at bounding box center [543, 253] width 366 height 15
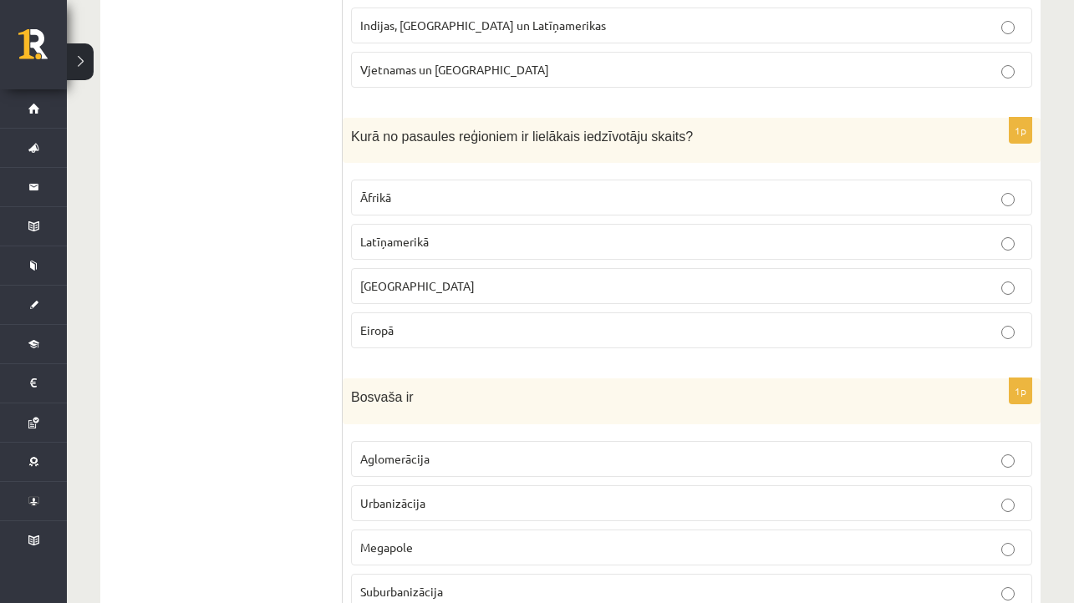
scroll to position [2806, 0]
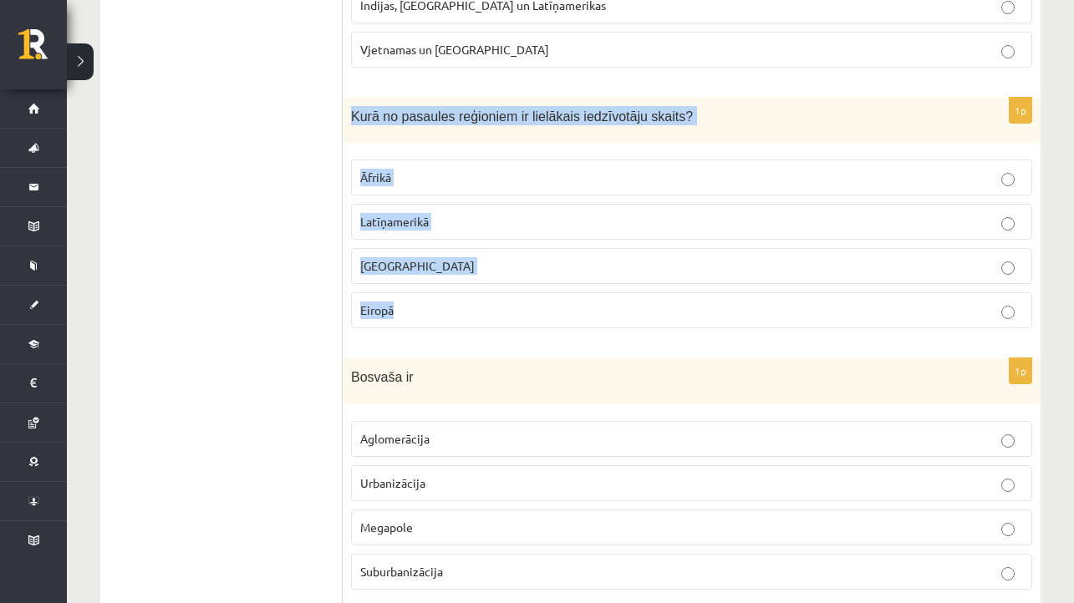
drag, startPoint x: 347, startPoint y: 103, endPoint x: 458, endPoint y: 325, distance: 248.5
click at [458, 325] on div "1p Kurā no pasaules reģioniem ir lielākais iedzīvotāju skaits? Āfrikā Latīņamer…" at bounding box center [692, 220] width 698 height 245
copy div "Kurā no pasaules reģioniem ir lielākais iedzīvotāju skaits? Āfrikā Latīņamerikā…"
click at [518, 258] on p "Āzijā" at bounding box center [691, 266] width 663 height 18
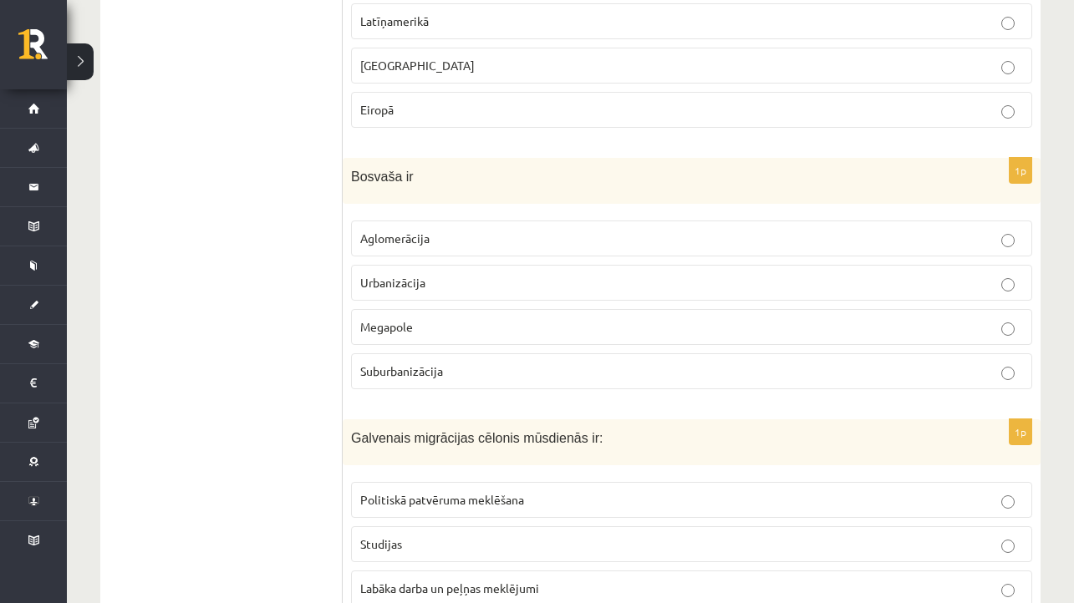
scroll to position [3010, 0]
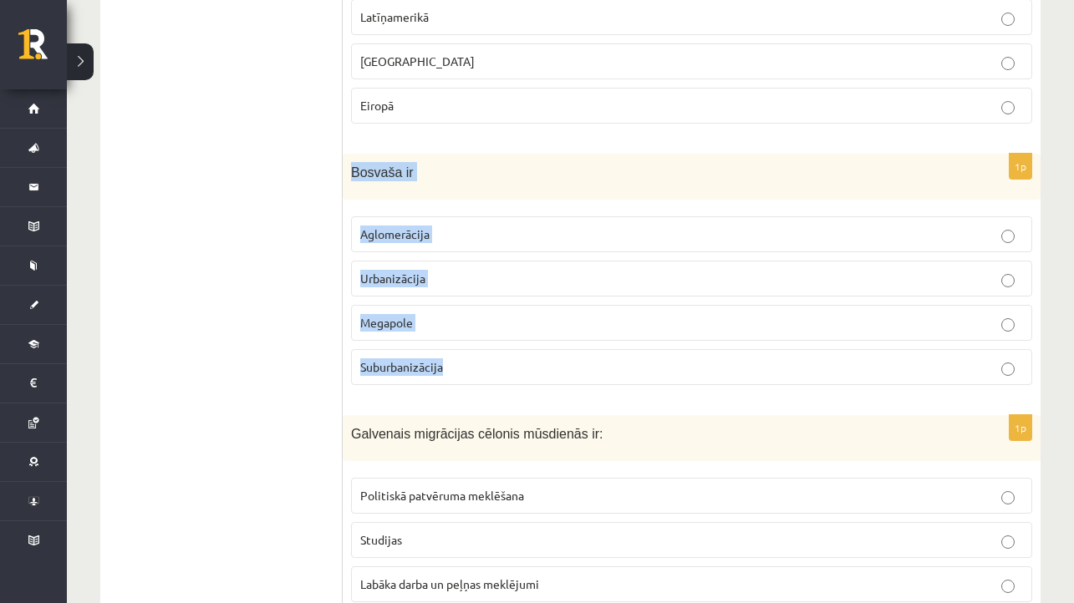
drag, startPoint x: 347, startPoint y: 162, endPoint x: 500, endPoint y: 379, distance: 265.6
click at [500, 379] on div "1p Bosvaša ir Aglomerācija Urbanizācija Megapole Suburbanizācija" at bounding box center [692, 276] width 698 height 245
copy div "Bosvaša ir Aglomerācija Urbanizācija Megapole Suburbanizācija"
click at [493, 226] on p "Aglomerācija" at bounding box center [691, 235] width 663 height 18
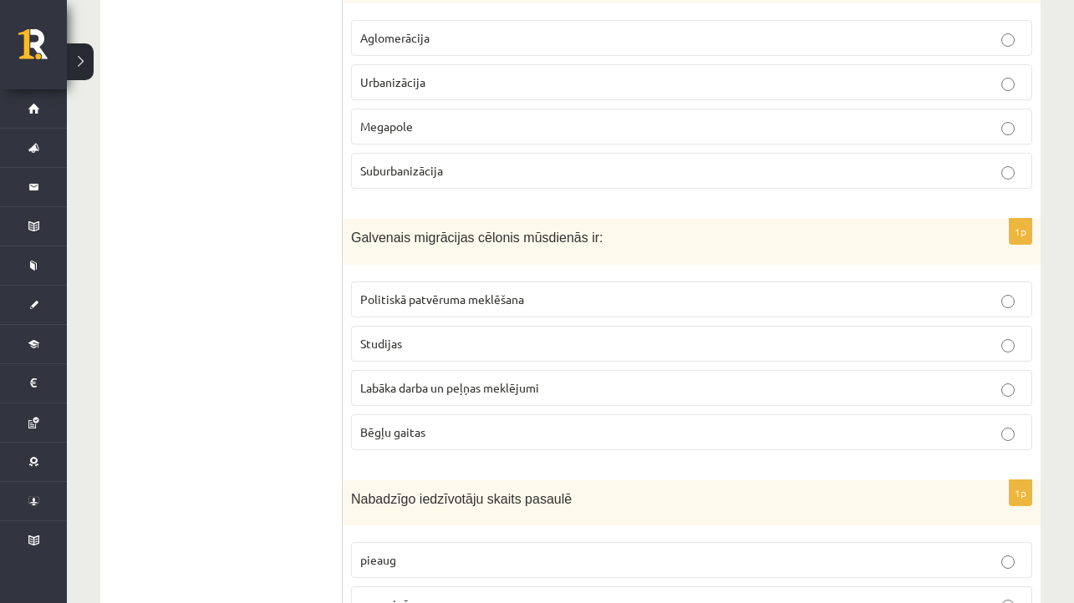
scroll to position [3208, 0]
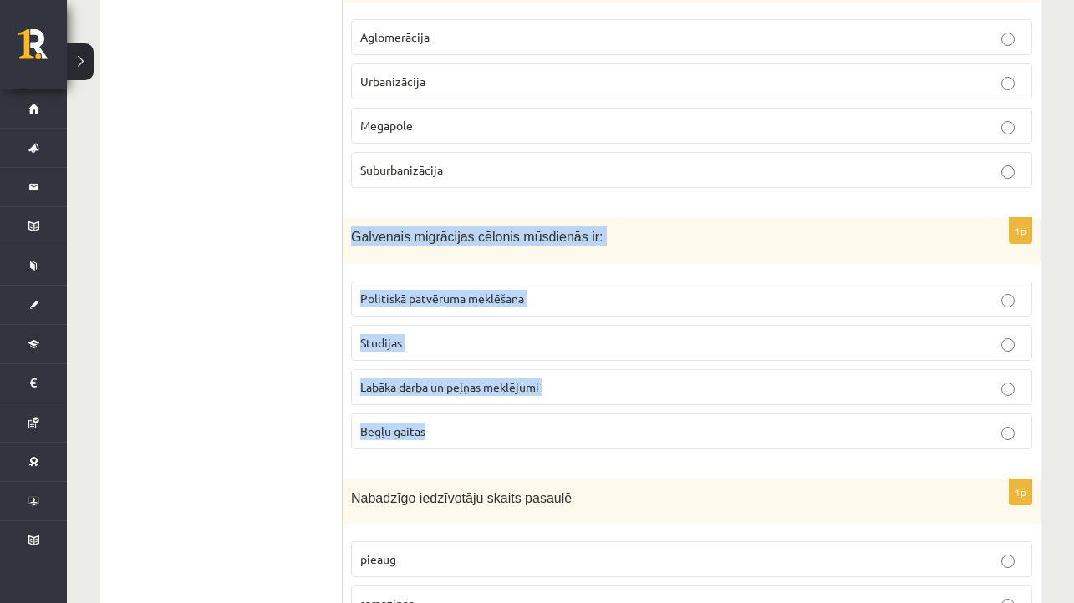
drag, startPoint x: 349, startPoint y: 229, endPoint x: 493, endPoint y: 434, distance: 250.8
click at [494, 435] on div "1p Galvenais migrācijas cēlonis mūsdienās ir: Politiskā patvēruma meklēšana Stu…" at bounding box center [692, 340] width 698 height 245
click at [590, 389] on p "Labāka darba un peļņas meklējumi" at bounding box center [691, 387] width 663 height 18
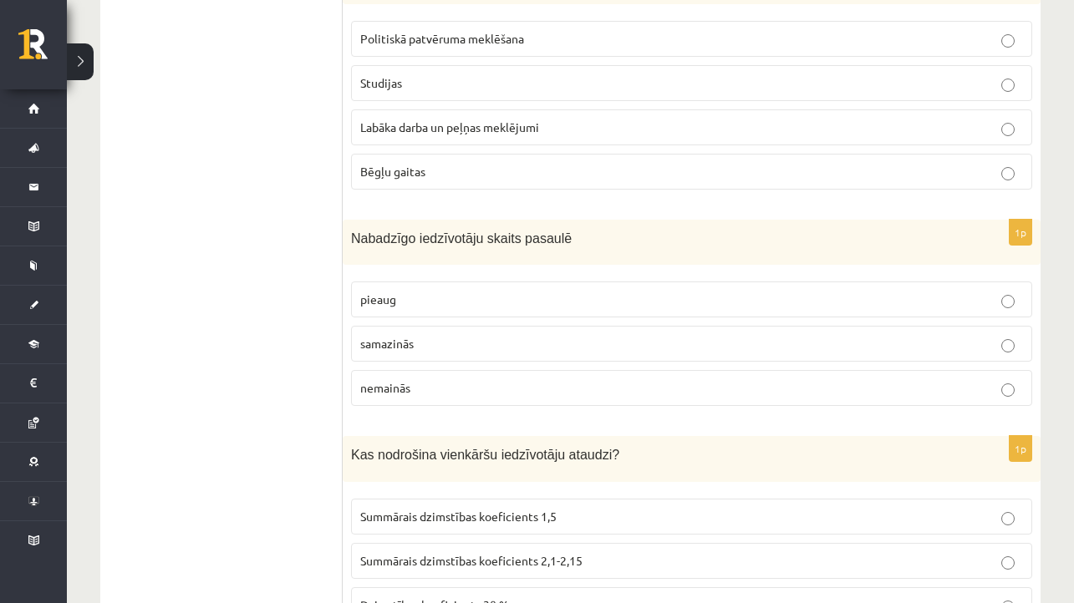
scroll to position [3470, 0]
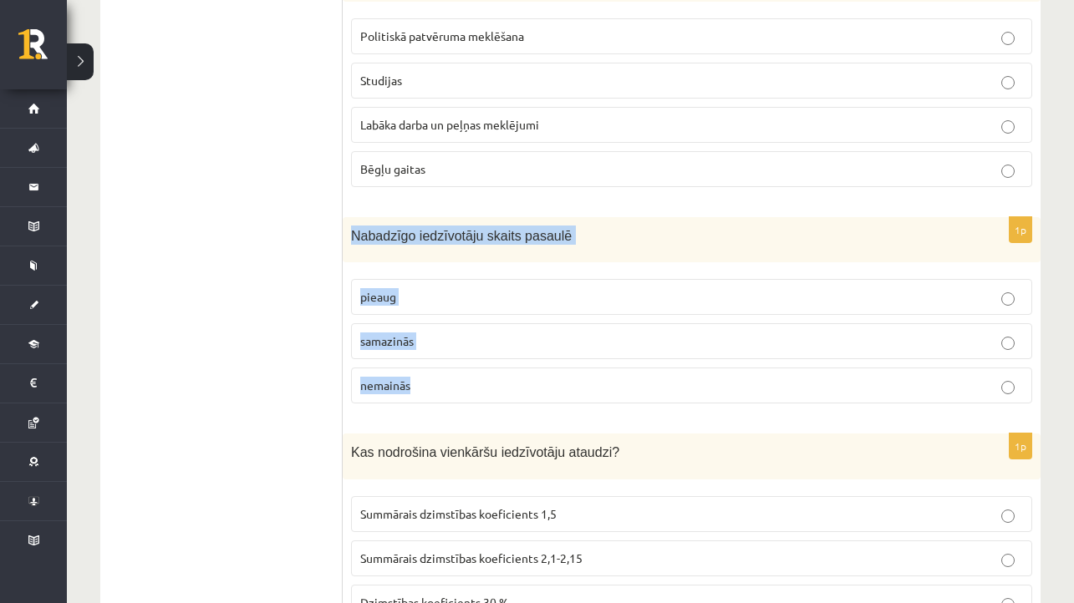
drag, startPoint x: 353, startPoint y: 225, endPoint x: 482, endPoint y: 405, distance: 222.1
click at [482, 406] on div "1p Nabadzīgo iedzīvotāju skaits pasaulē pieaug samazinās nemainās" at bounding box center [692, 317] width 698 height 201
click at [502, 336] on p "samazinās" at bounding box center [691, 342] width 663 height 18
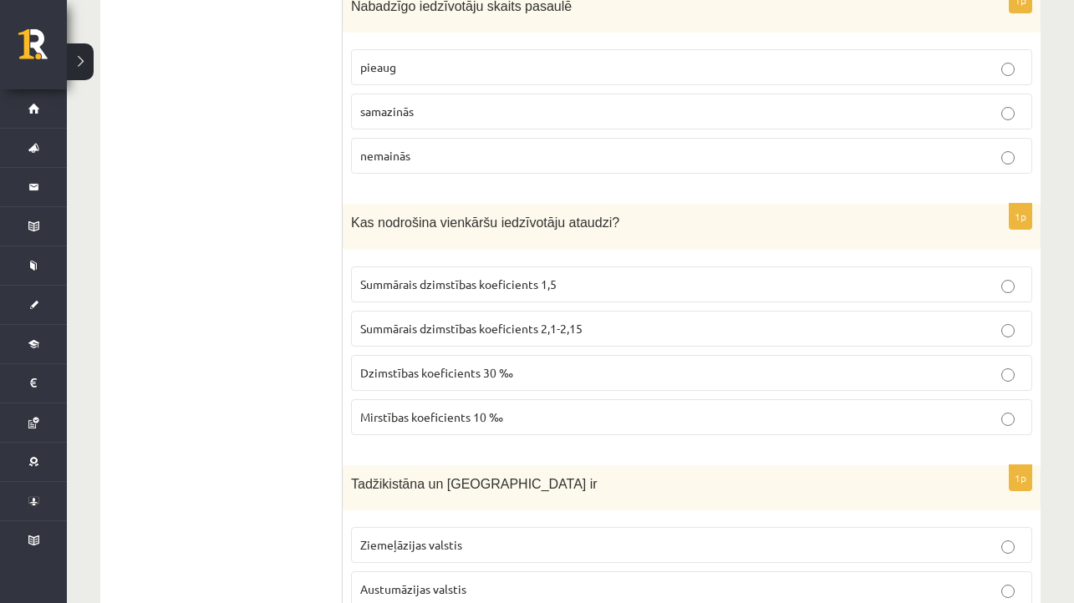
scroll to position [3739, 0]
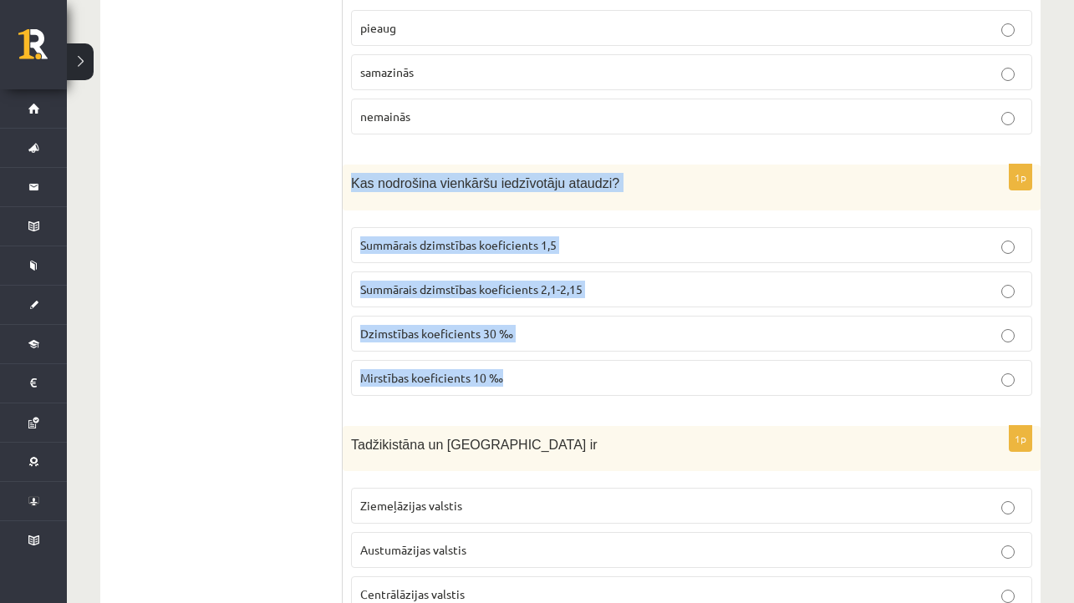
drag, startPoint x: 350, startPoint y: 172, endPoint x: 543, endPoint y: 378, distance: 282.6
click at [544, 378] on div "1p Kas nodrošina vienkāršu iedzīvotāju ataudzi? Summārais dzimstības koeficient…" at bounding box center [692, 287] width 698 height 245
click at [596, 285] on p "Summārais dzimstības koeficients 2,1-2,15" at bounding box center [691, 290] width 663 height 18
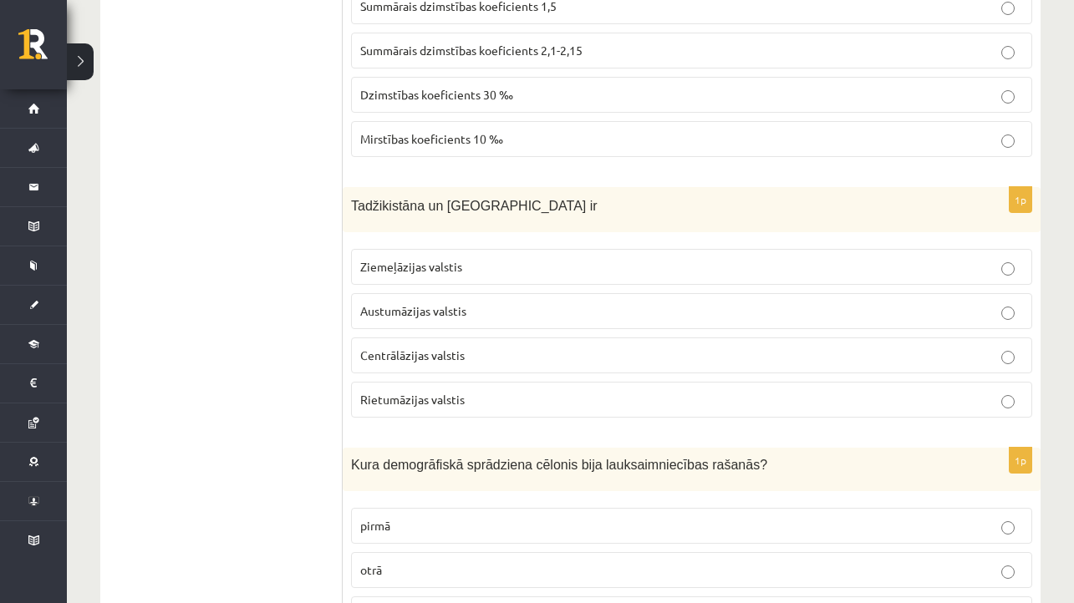
scroll to position [3983, 0]
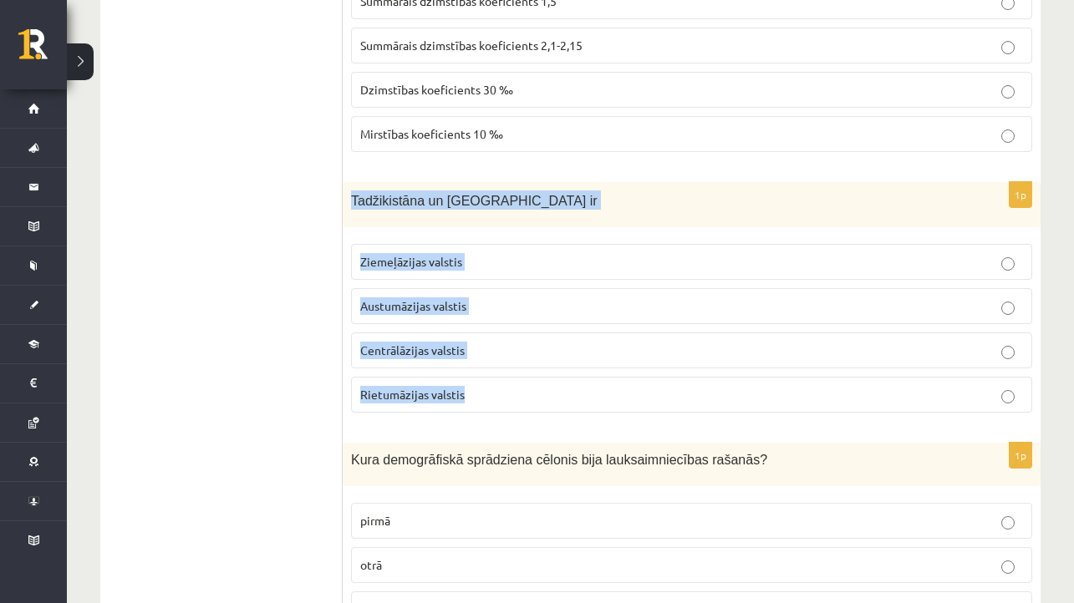
drag, startPoint x: 352, startPoint y: 185, endPoint x: 535, endPoint y: 385, distance: 271.5
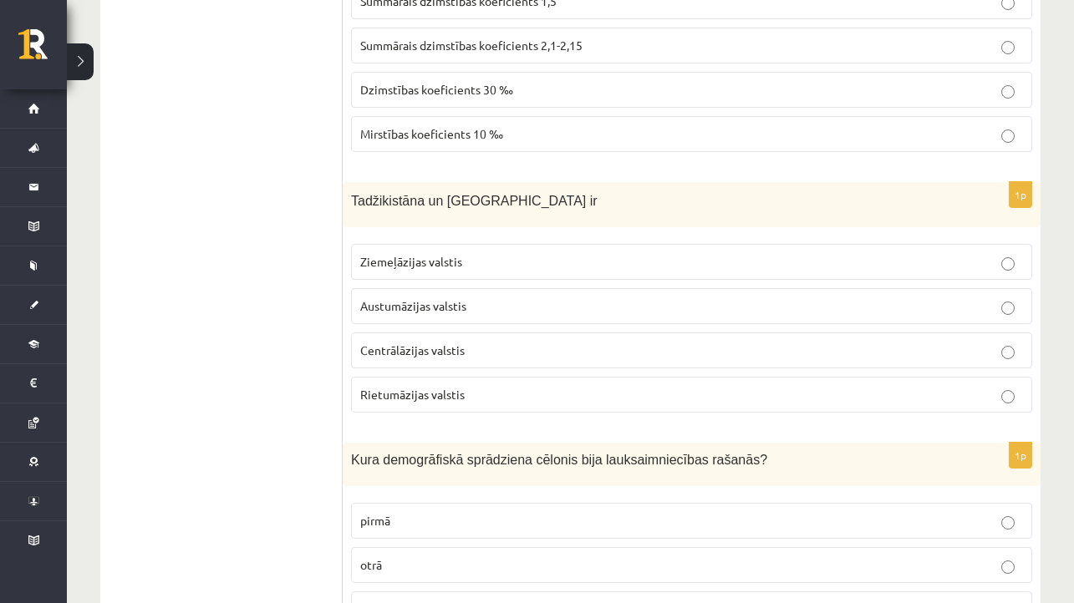
click at [547, 347] on p "Centrālāzijas valstis" at bounding box center [691, 351] width 663 height 18
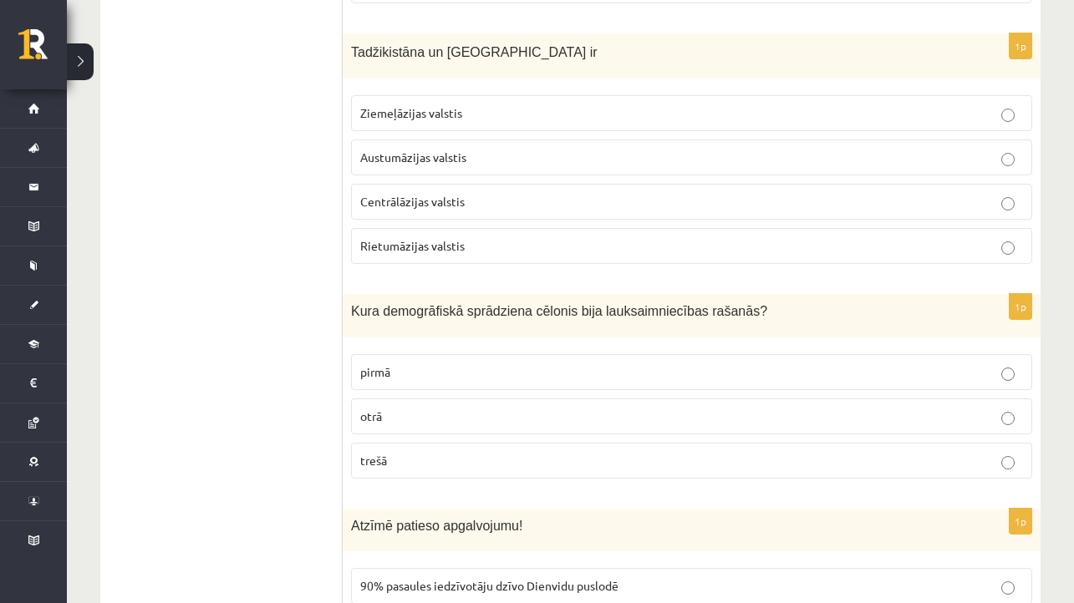
scroll to position [4255, 0]
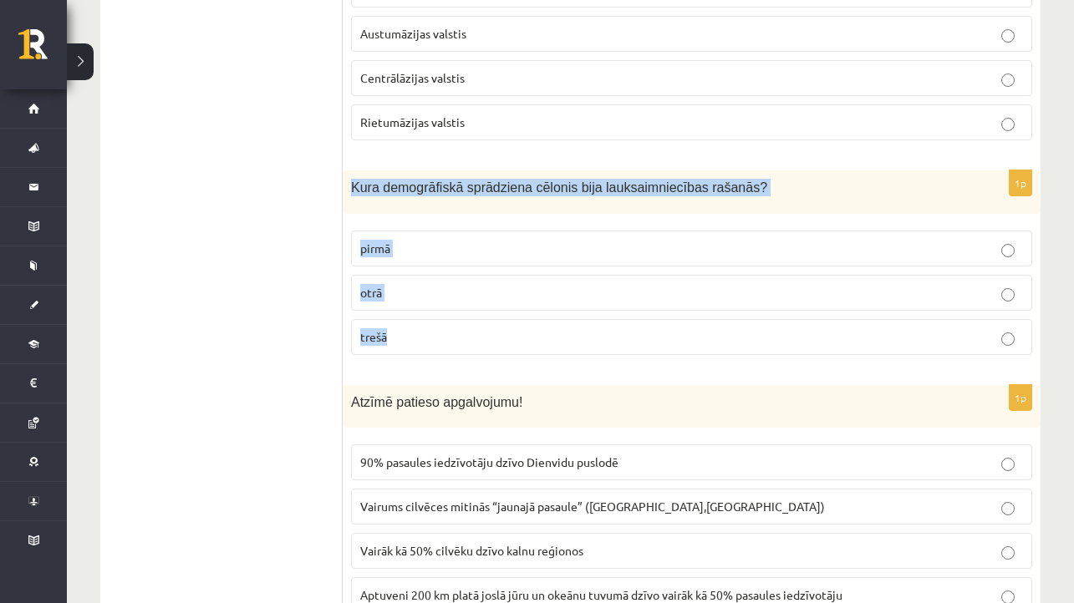
drag, startPoint x: 348, startPoint y: 172, endPoint x: 437, endPoint y: 337, distance: 186.9
click at [437, 337] on div "1p Kura demogrāfiskā sprādziena cēlonis bija lauksaimniecības rašanās? pirmā ot…" at bounding box center [692, 268] width 698 height 197
click at [505, 245] on p "pirmā" at bounding box center [691, 249] width 663 height 18
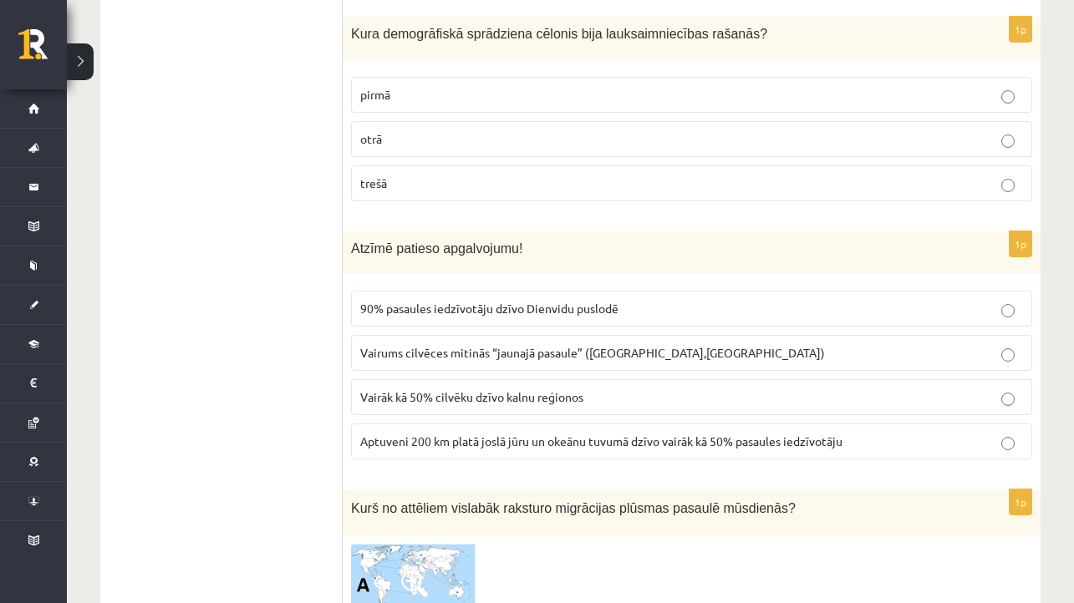
scroll to position [4412, 0]
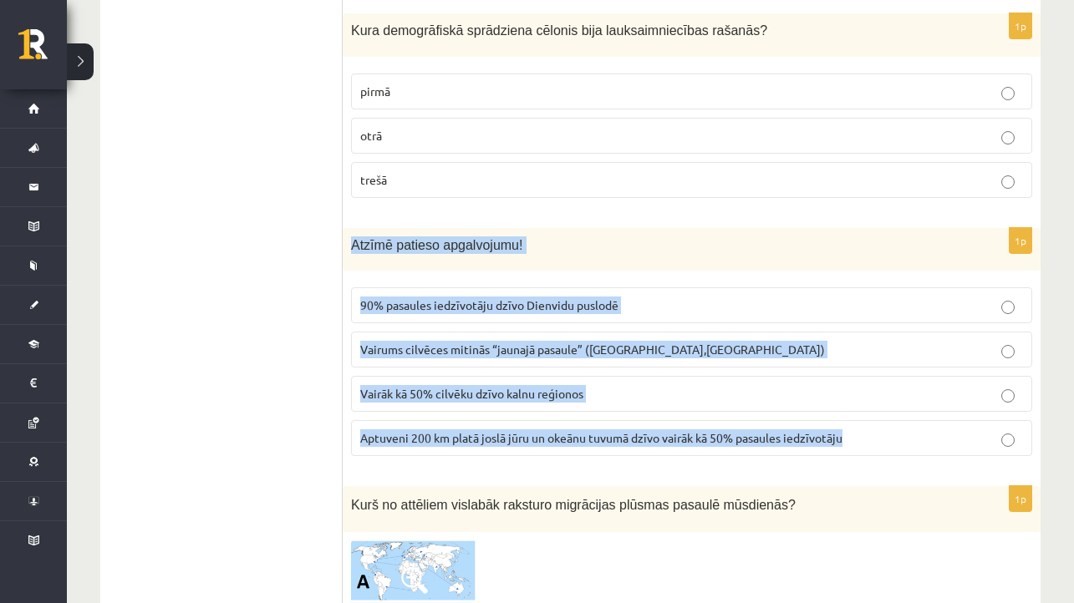
drag, startPoint x: 351, startPoint y: 233, endPoint x: 871, endPoint y: 441, distance: 559.8
click at [871, 441] on div "1p Atzīmē patieso apgalvojumu! 90% pasaules iedzīvotāju dzīvo Dienvidu puslodē …" at bounding box center [692, 348] width 698 height 241
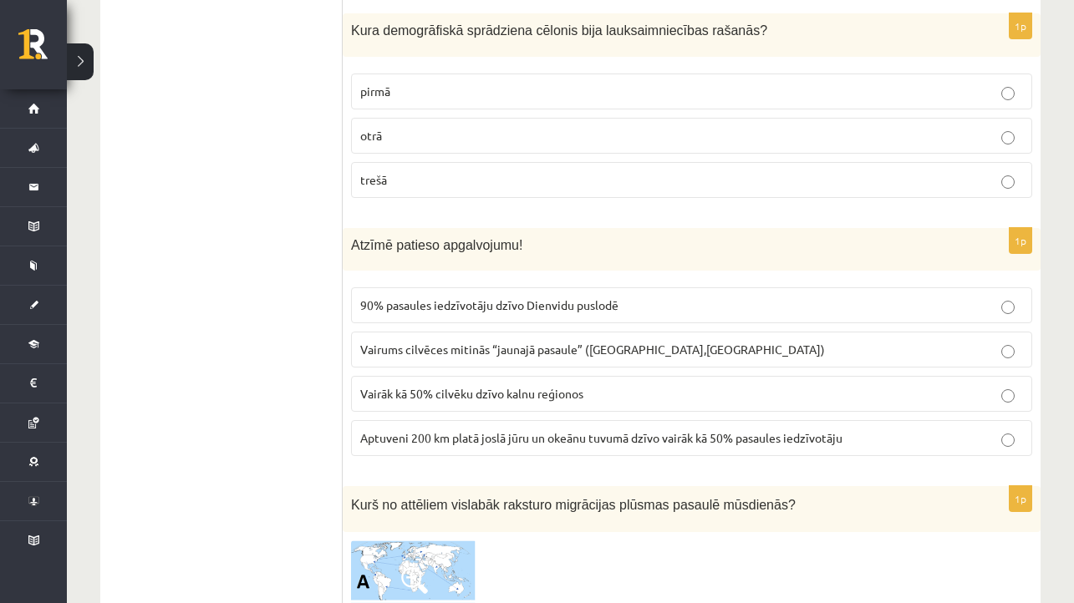
click at [536, 430] on span "Aptuveni 200 km platā joslā jūru un okeānu tuvumā dzīvo vairāk kā 50% pasaules …" at bounding box center [601, 437] width 482 height 15
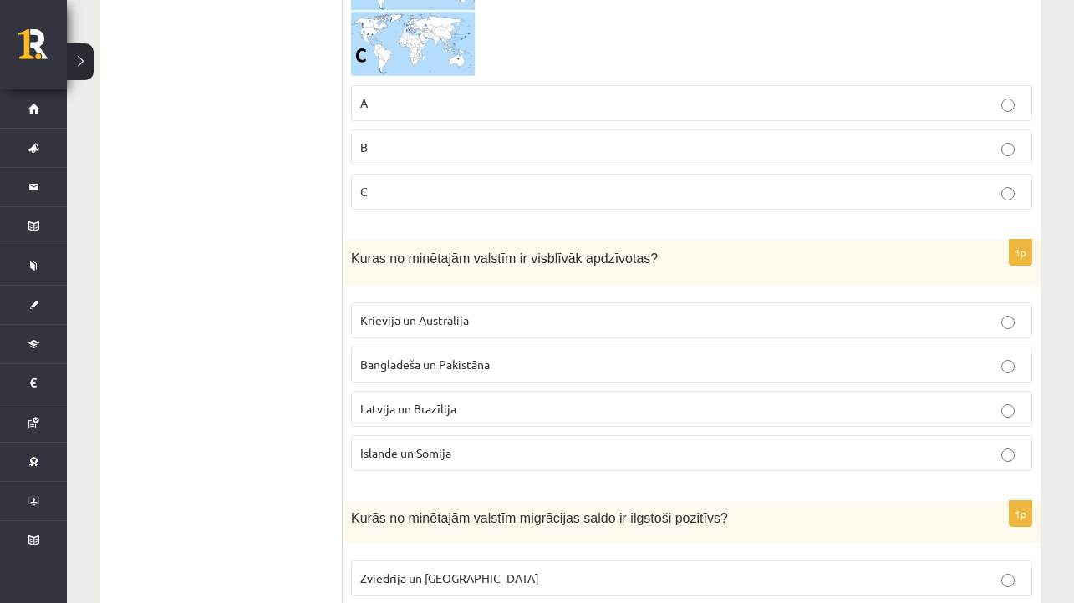
scroll to position [5069, 0]
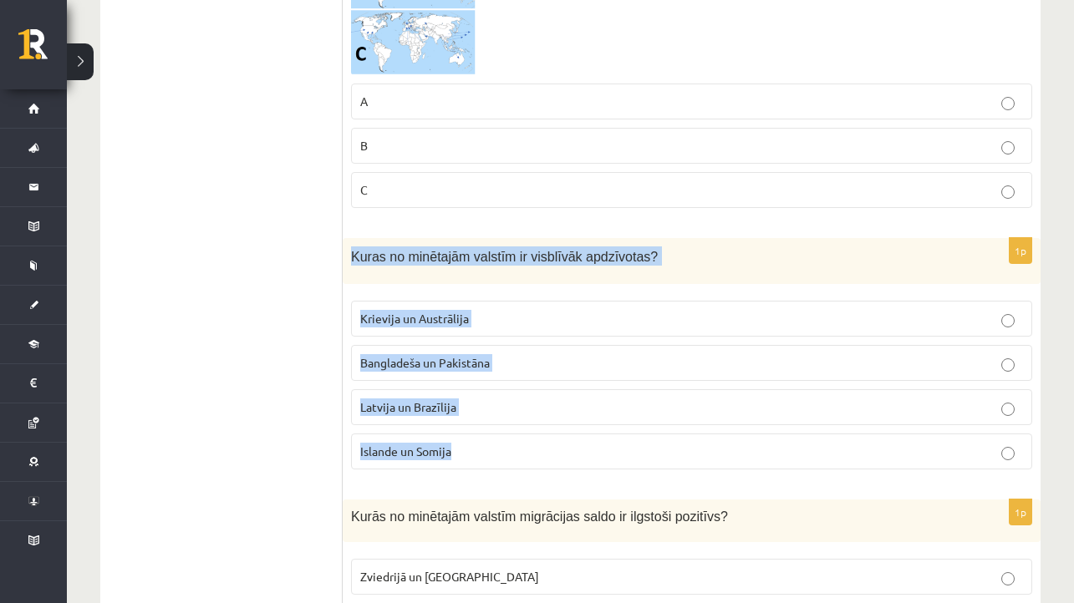
drag, startPoint x: 353, startPoint y: 242, endPoint x: 504, endPoint y: 465, distance: 268.3
click at [504, 465] on div "1p Kuras no minētajām valstīm ir visblīvāk apdzīvotas? Krievija un Austrālija B…" at bounding box center [692, 360] width 698 height 245
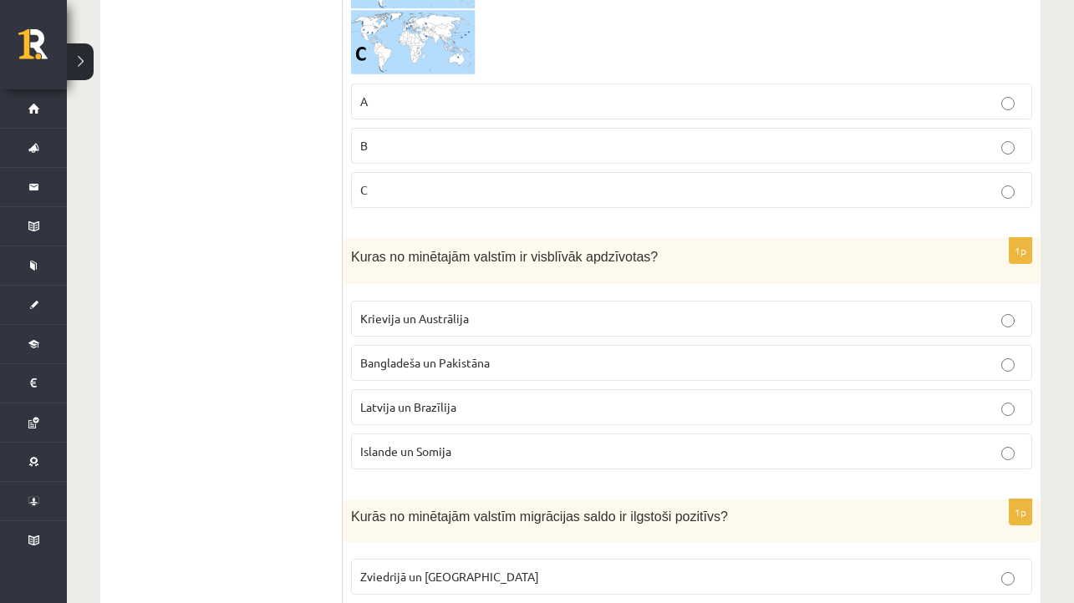
click at [524, 354] on p "Bangladeša un Pakistāna" at bounding box center [691, 363] width 663 height 18
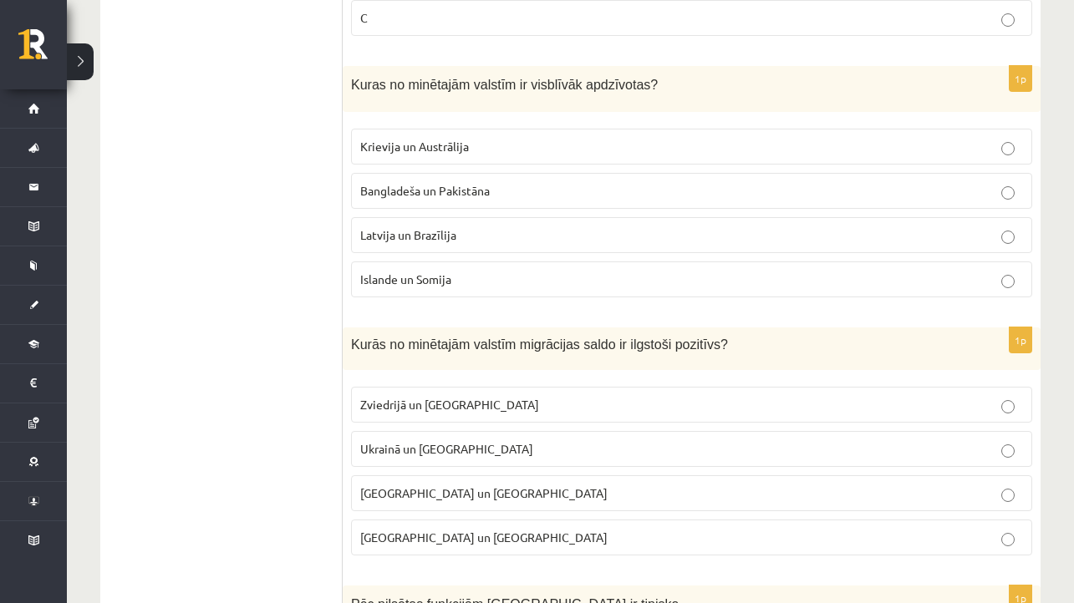
scroll to position [5364, 0]
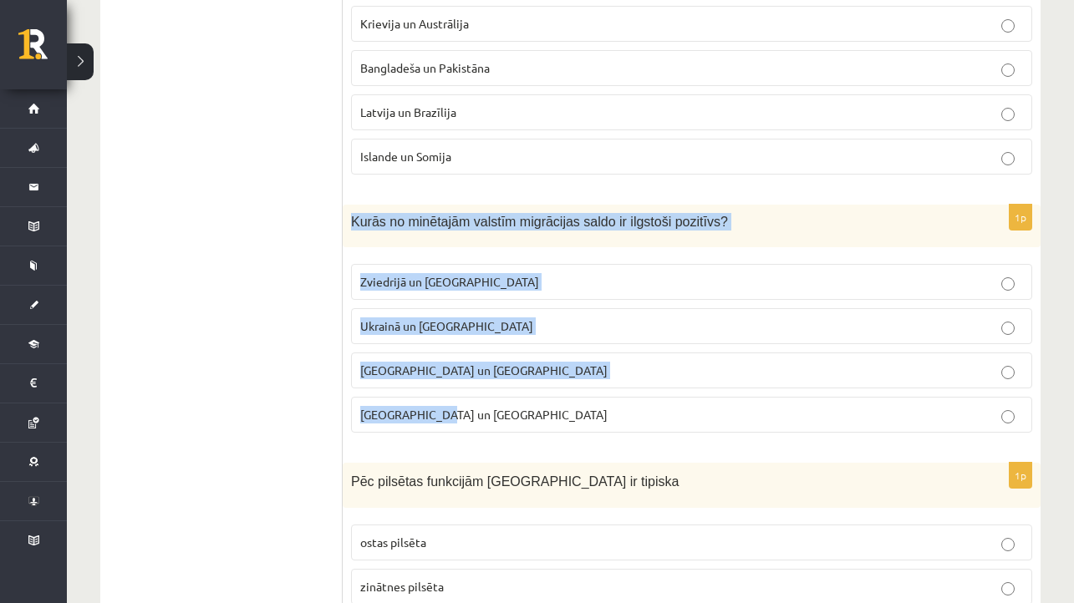
drag, startPoint x: 347, startPoint y: 203, endPoint x: 546, endPoint y: 414, distance: 290.8
click at [546, 414] on div "1p Kurās no minētajām valstīm migrācijas saldo ir ilgstoši pozitīvs? Zviedrijā …" at bounding box center [692, 325] width 698 height 241
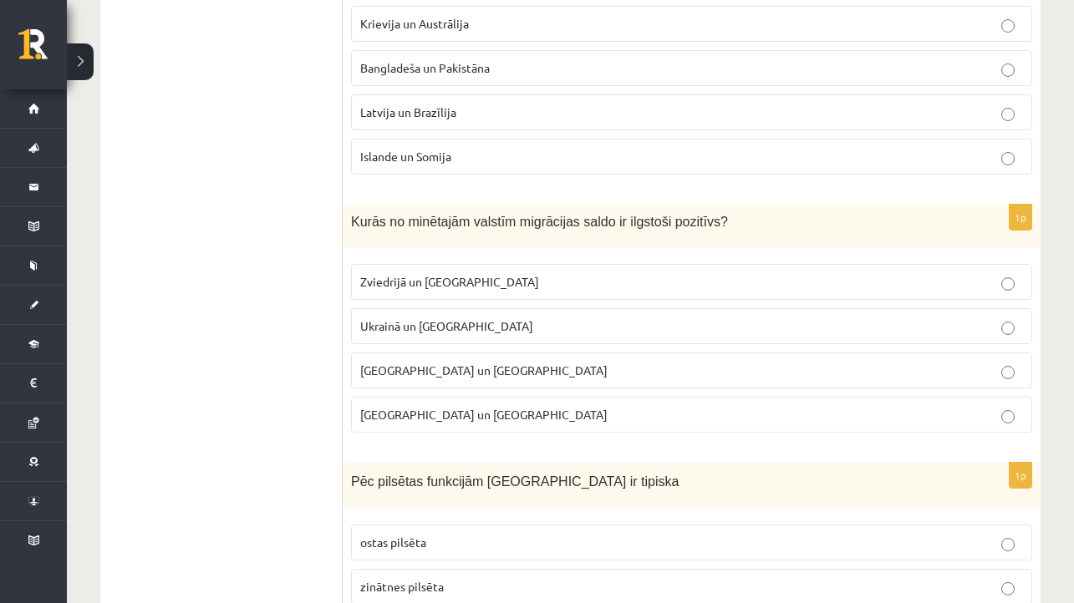
click at [501, 274] on p "Zviedrijā un ASV" at bounding box center [691, 282] width 663 height 18
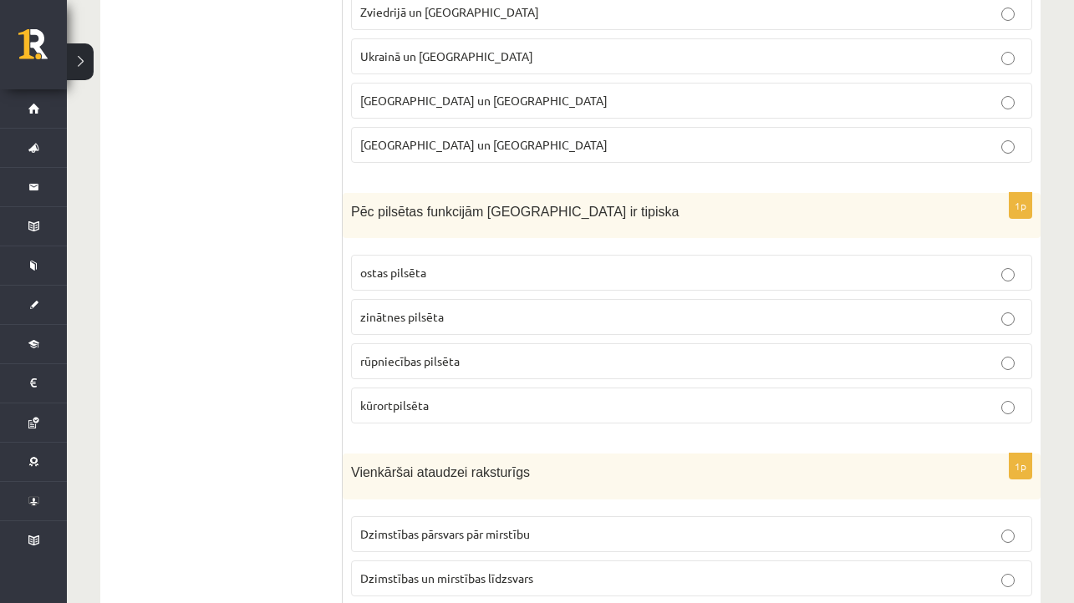
scroll to position [5642, 0]
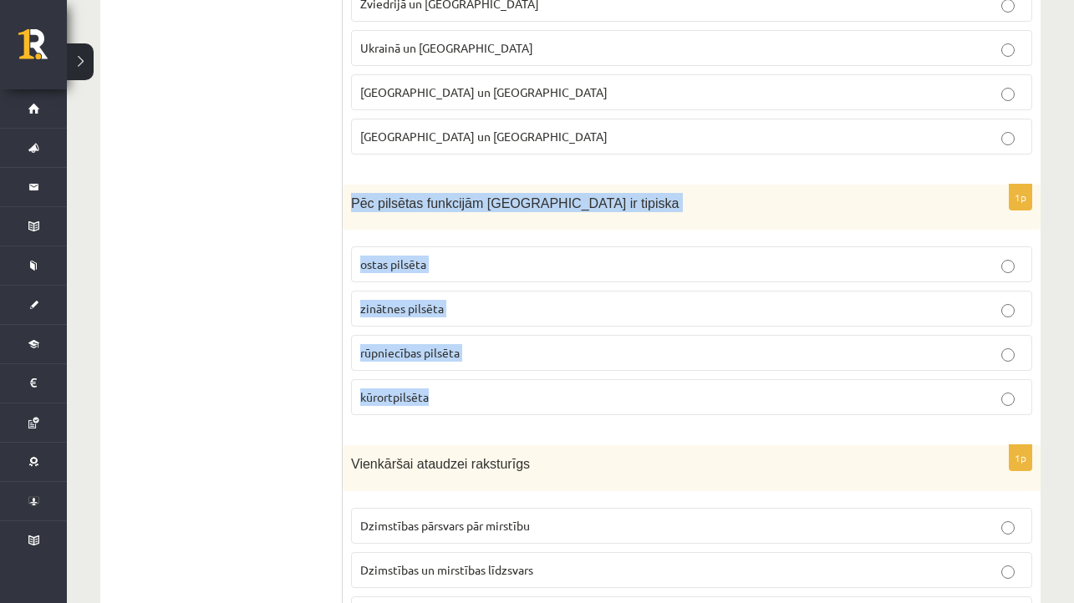
drag, startPoint x: 350, startPoint y: 190, endPoint x: 529, endPoint y: 400, distance: 276.2
click at [529, 401] on div "1p Pēc pilsētas funkcijām Jūrmala ir tipiska ostas pilsēta zinātnes pilsēta rūp…" at bounding box center [692, 307] width 698 height 245
click at [460, 389] on p "kūrortpilsēta" at bounding box center [691, 398] width 663 height 18
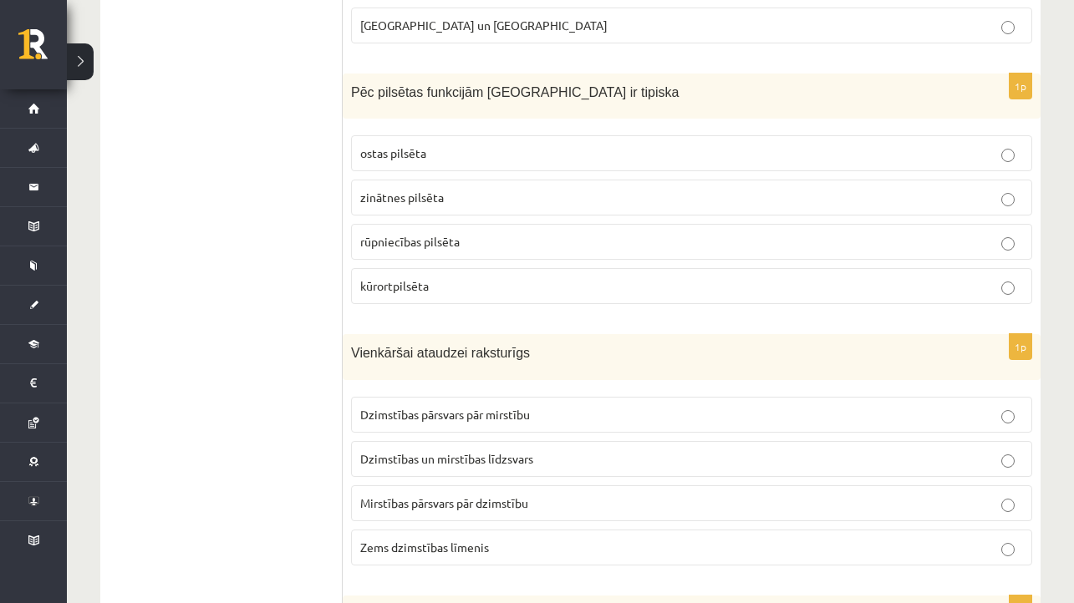
scroll to position [5763, 0]
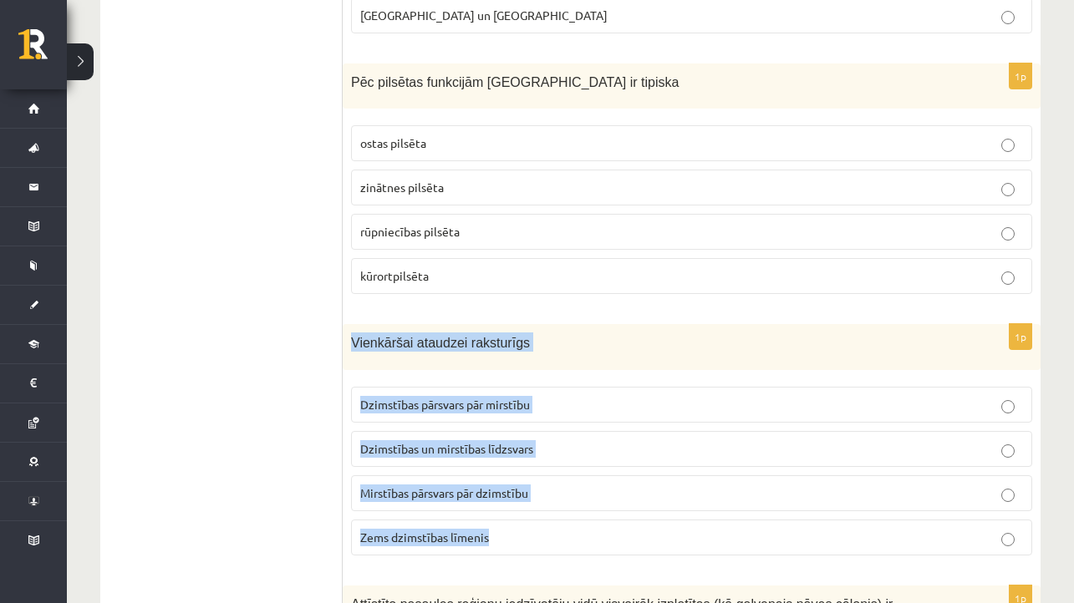
drag, startPoint x: 350, startPoint y: 329, endPoint x: 571, endPoint y: 531, distance: 298.7
click at [571, 531] on div "1p Vienkāršai ataudzei raksturīgs Dzimstības pārsvars pār mirstību Dzimstības u…" at bounding box center [692, 446] width 698 height 245
click at [554, 442] on p "Dzimstības un mirstības līdzsvars" at bounding box center [691, 449] width 663 height 18
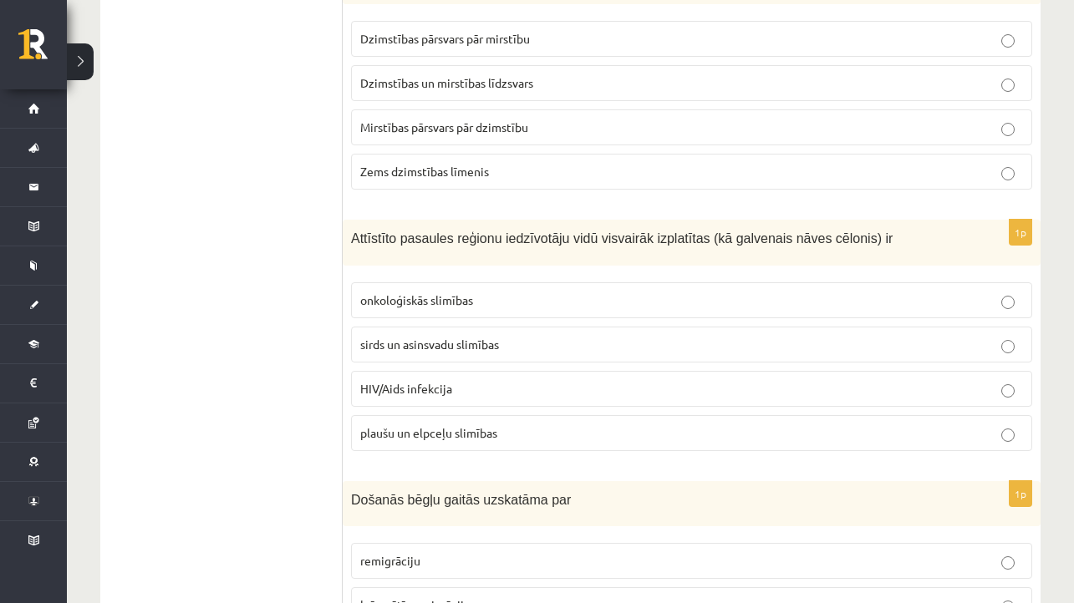
scroll to position [6147, 0]
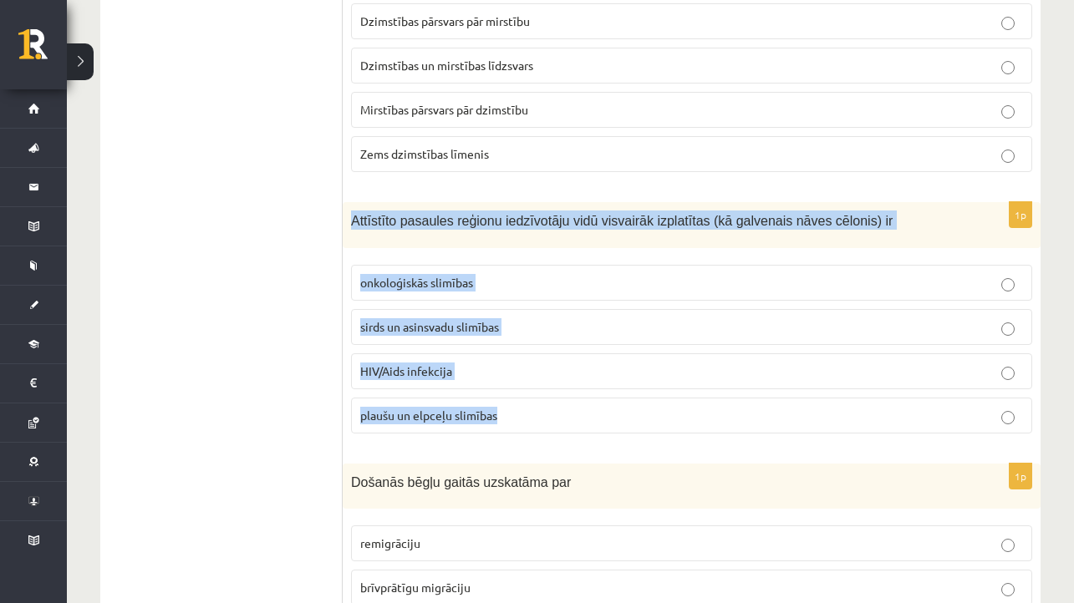
drag, startPoint x: 351, startPoint y: 206, endPoint x: 534, endPoint y: 412, distance: 275.8
click at [534, 412] on div "1p Attīstīto pasaules reģionu iedzīvotāju vidū visvairāk izplatītas (kā galvena…" at bounding box center [692, 324] width 698 height 245
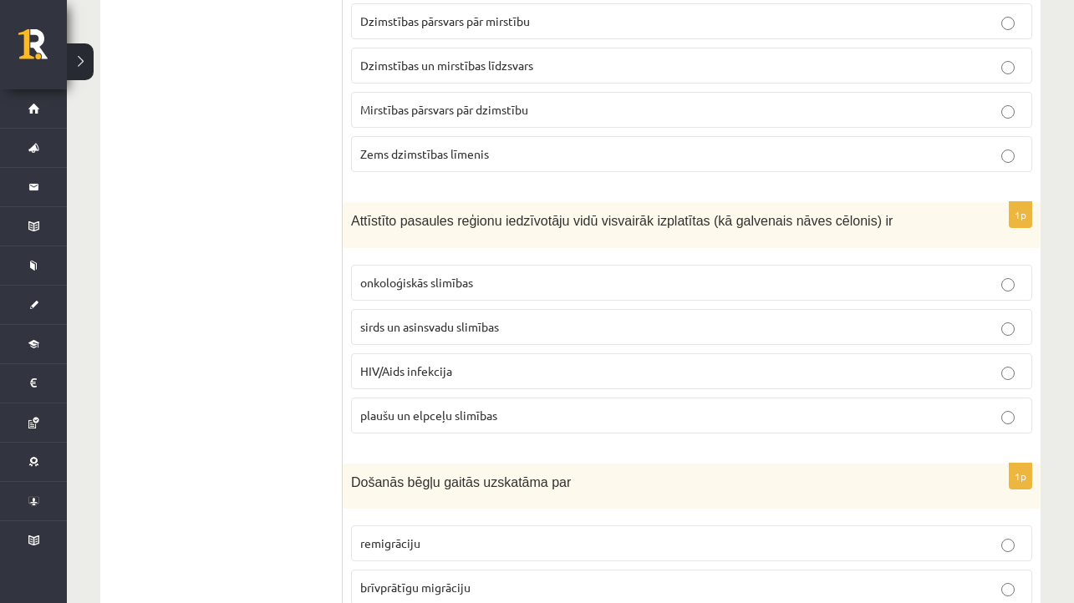
click at [532, 318] on p "sirds un asinsvadu slimības" at bounding box center [691, 327] width 663 height 18
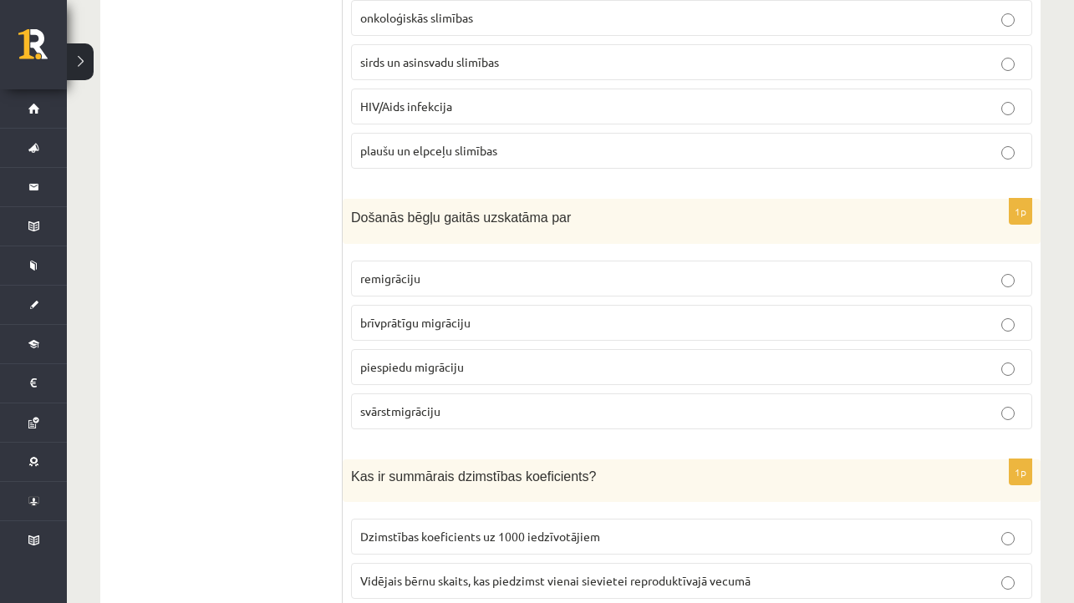
scroll to position [6411, 0]
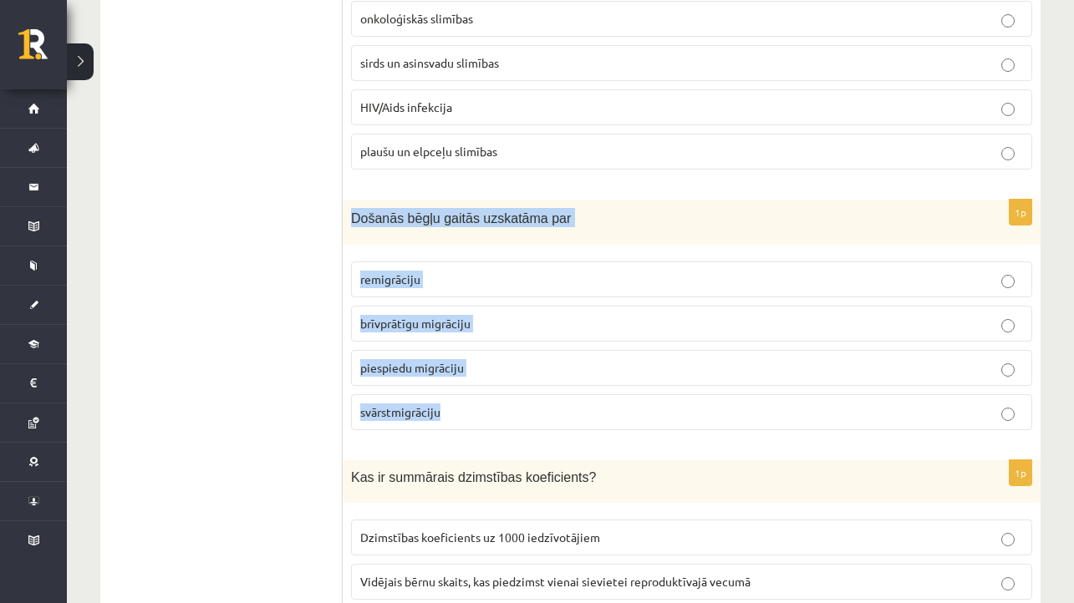
drag, startPoint x: 348, startPoint y: 203, endPoint x: 494, endPoint y: 420, distance: 261.9
click at [495, 420] on div "1p Došanās bēgļu gaitās uzskatāma par remigrāciju brīvprātīgu migrāciju piespie…" at bounding box center [692, 322] width 698 height 245
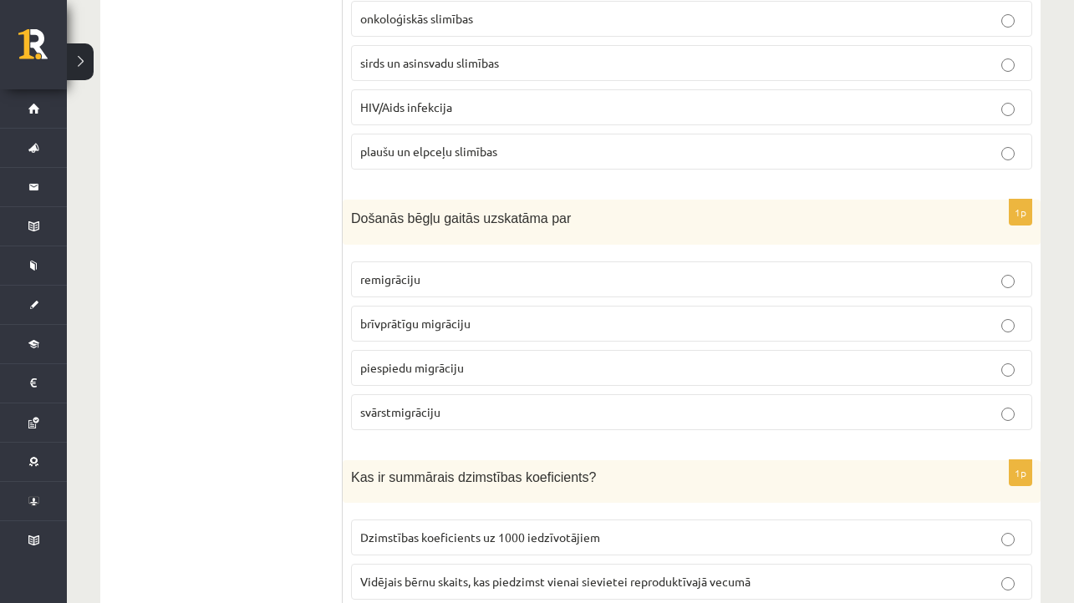
click at [515, 359] on p "piespiedu migrāciju" at bounding box center [691, 368] width 663 height 18
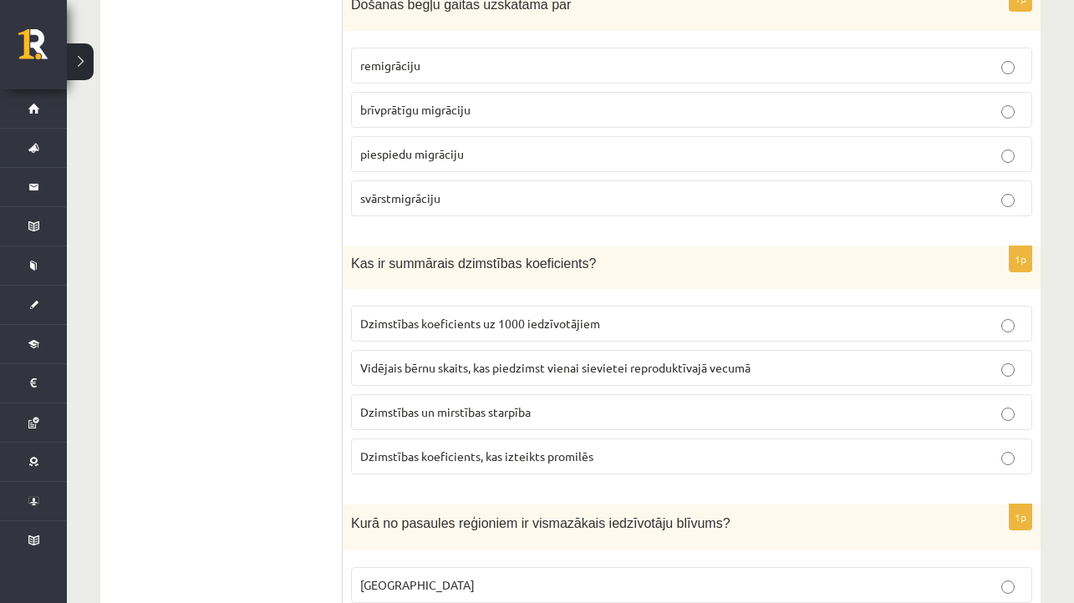
scroll to position [6631, 0]
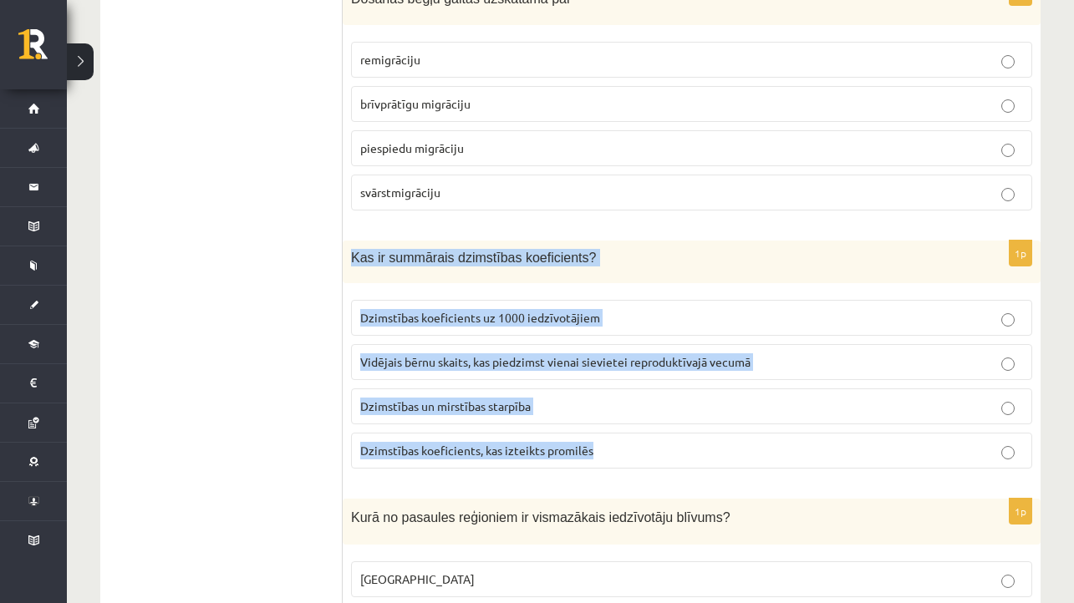
drag, startPoint x: 350, startPoint y: 240, endPoint x: 623, endPoint y: 446, distance: 342.4
click at [623, 447] on div "1p Kas ir summārais dzimstības koeficients? Dzimstības koeficients uz 1000 iedz…" at bounding box center [692, 361] width 698 height 241
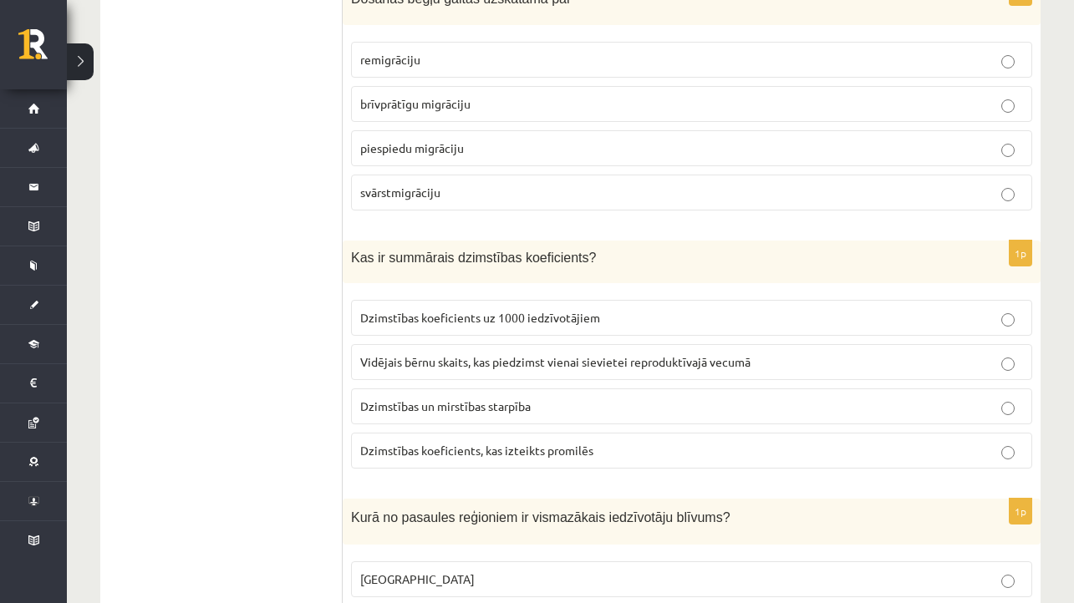
click at [658, 354] on span "Vidējais bērnu skaits, kas piedzimst vienai sievietei reproduktīvajā vecumā" at bounding box center [555, 361] width 390 height 15
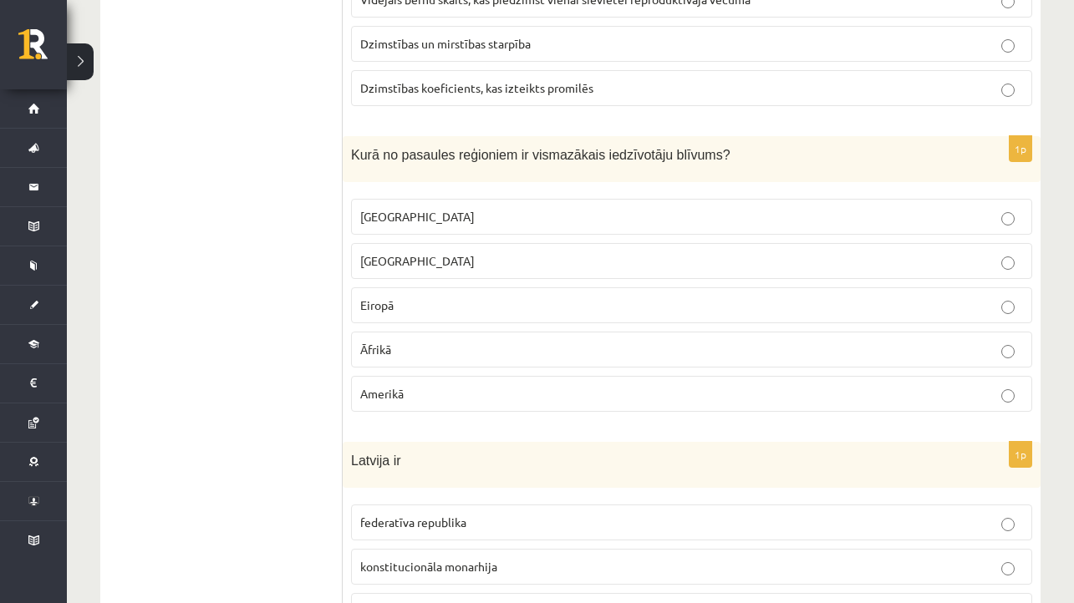
scroll to position [6999, 0]
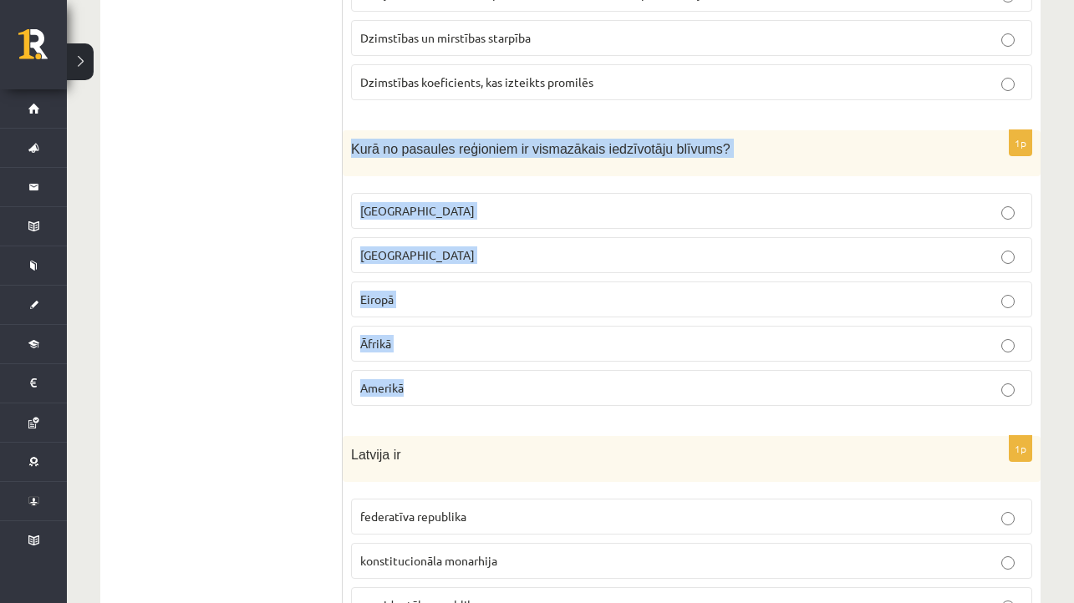
drag, startPoint x: 350, startPoint y: 128, endPoint x: 432, endPoint y: 394, distance: 278.0
click at [432, 394] on div "1p Kurā no pasaules reģioniem ir vismazākais iedzīvotāju blīvums? Austrālijā Āz…" at bounding box center [692, 274] width 698 height 289
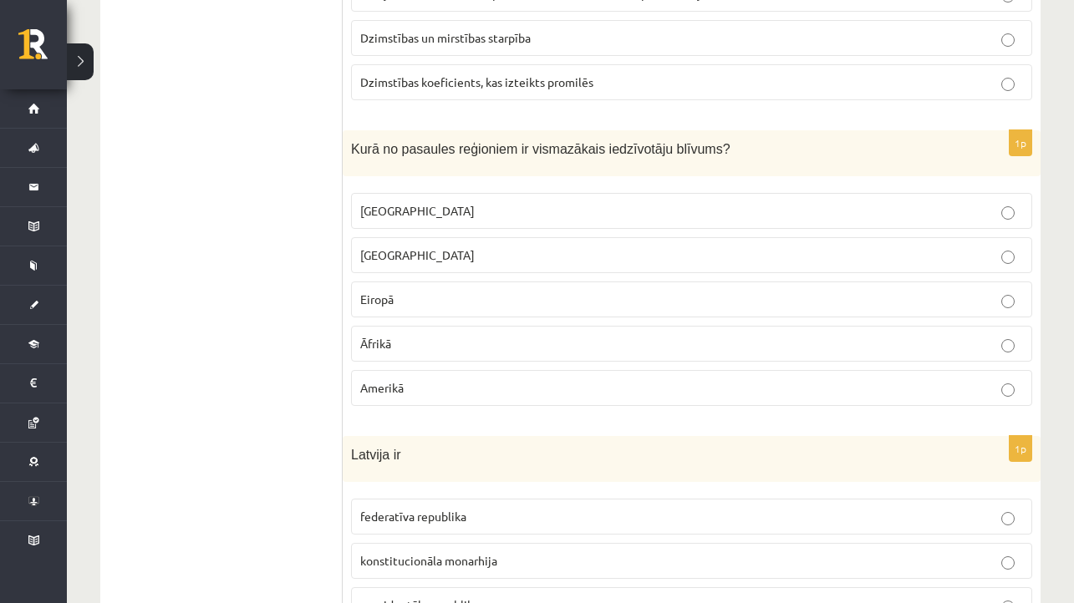
click at [532, 202] on p "Austrālijā" at bounding box center [691, 211] width 663 height 18
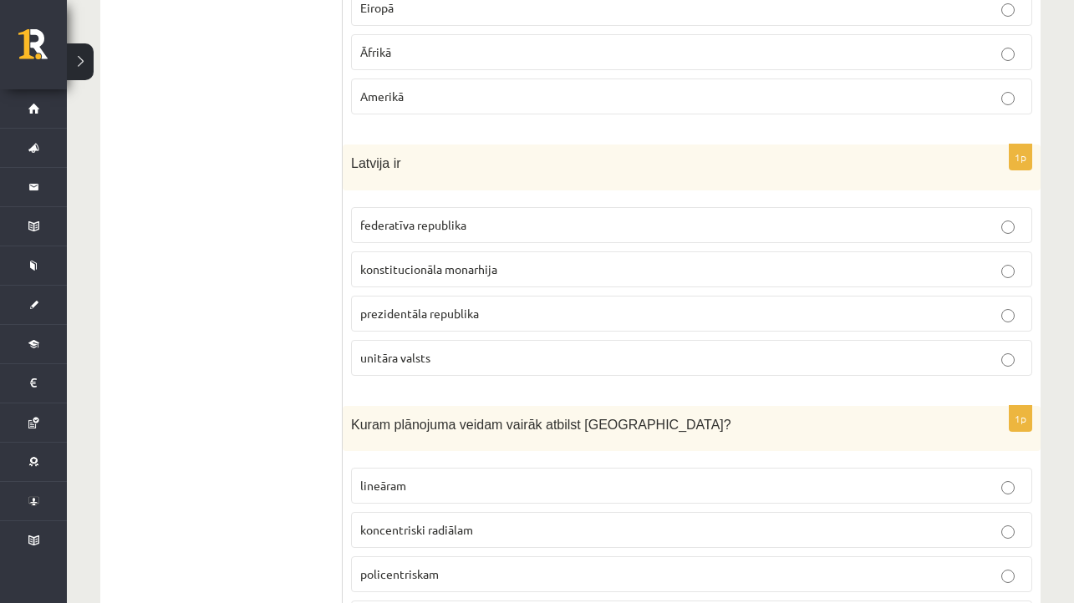
scroll to position [7292, 0]
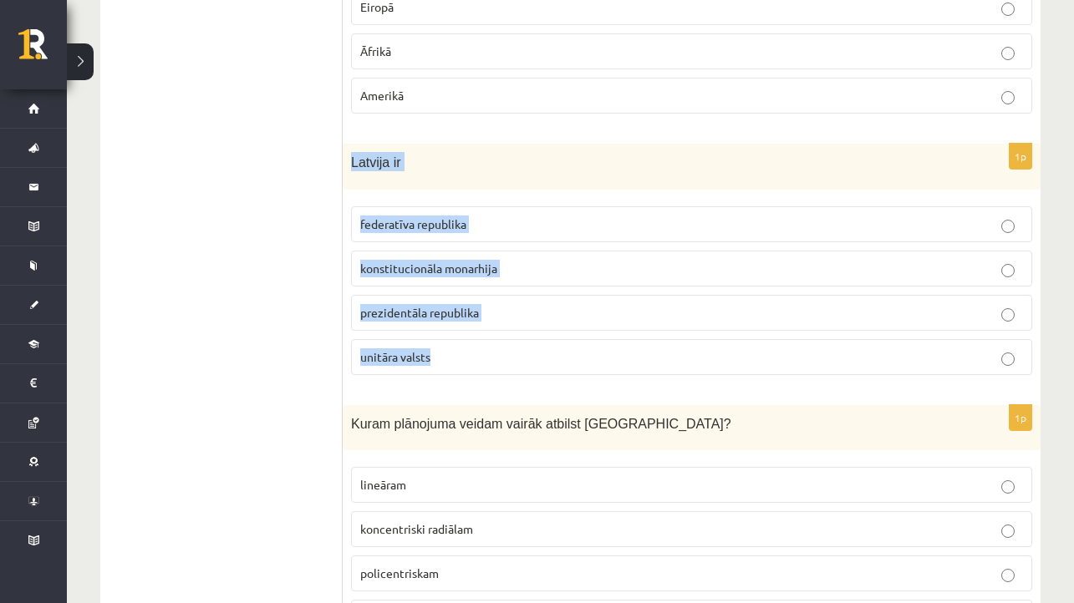
drag, startPoint x: 346, startPoint y: 145, endPoint x: 510, endPoint y: 356, distance: 266.7
click at [510, 356] on div "1p Latvija ir federatīva republika konstitucionāla monarhija prezidentāla repub…" at bounding box center [692, 266] width 698 height 245
click at [504, 348] on p "unitāra valsts" at bounding box center [691, 357] width 663 height 18
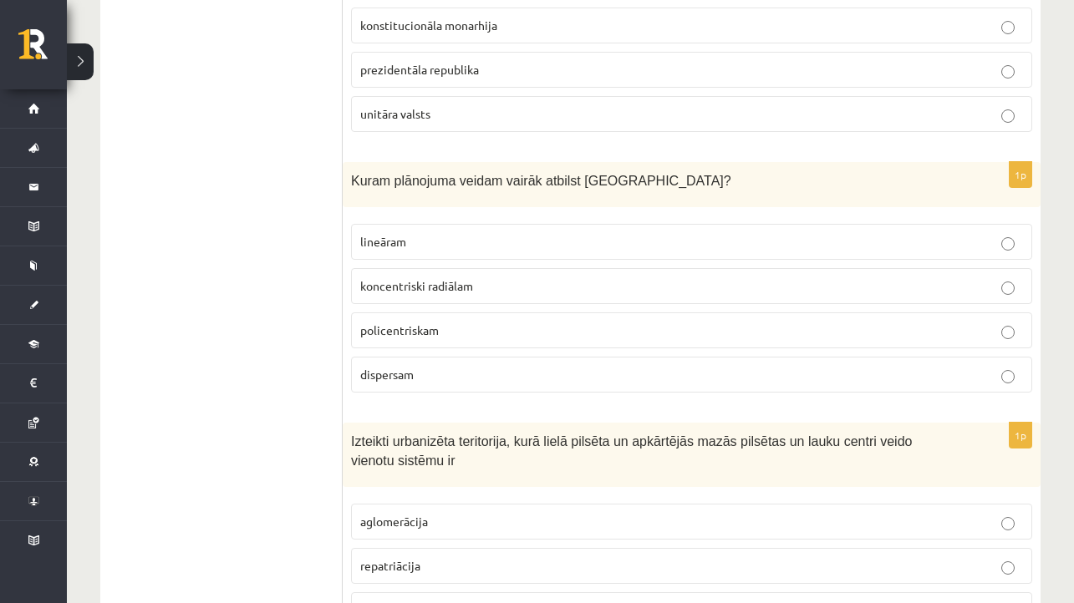
scroll to position [7627, 0]
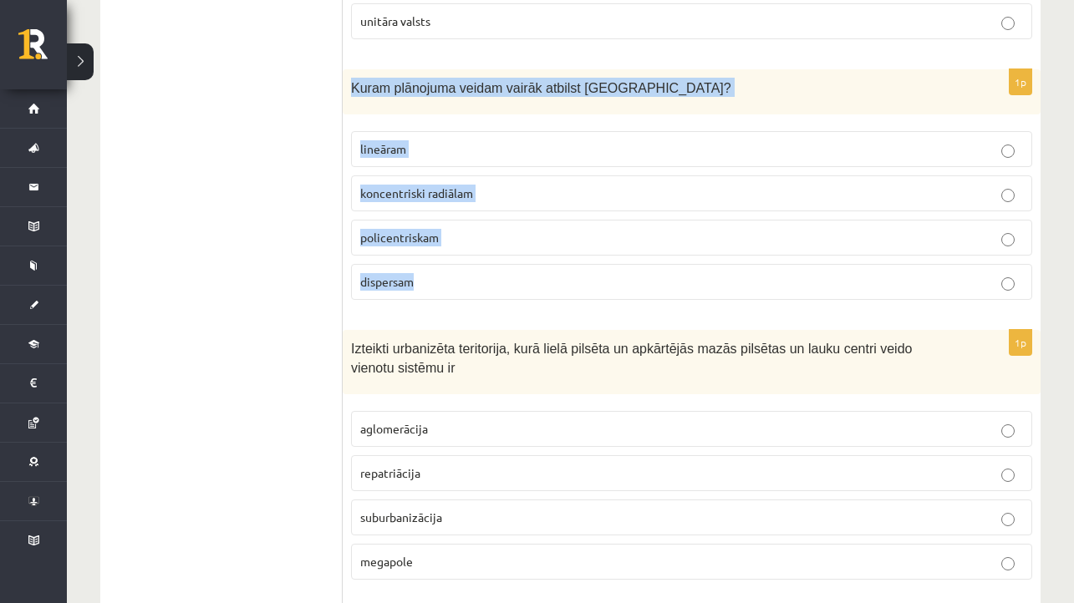
drag, startPoint x: 352, startPoint y: 74, endPoint x: 497, endPoint y: 285, distance: 256.6
click at [497, 286] on div "1p Kuram plānojuma veidam vairāk atbilst Rīga? lineāram koncentriski radiālam p…" at bounding box center [692, 191] width 698 height 245
click at [516, 185] on p "koncentriski radiālam" at bounding box center [691, 194] width 663 height 18
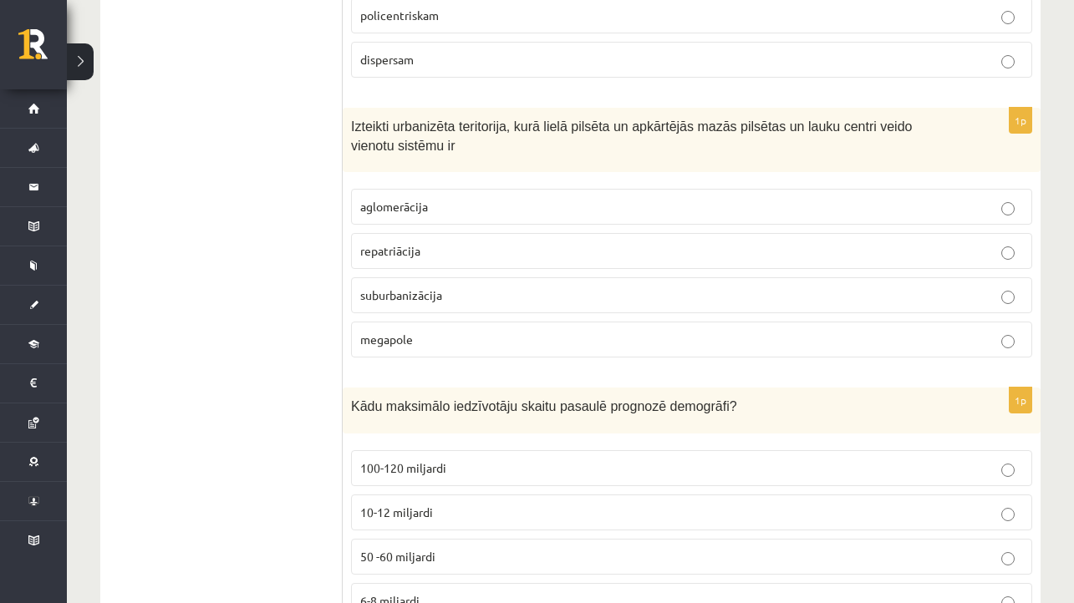
scroll to position [7869, 0]
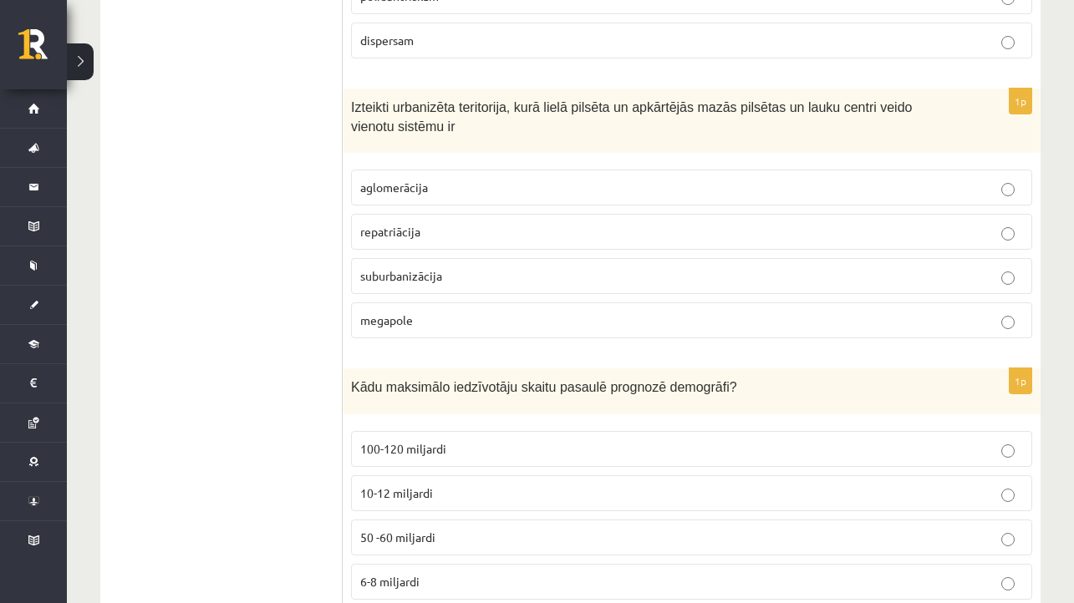
drag, startPoint x: 342, startPoint y: 84, endPoint x: 364, endPoint y: 89, distance: 23.3
click at [361, 100] on span "Izteikti urbanizēta teritorija, kurā lielā pilsēta un apkārtējās mazās pilsētas…" at bounding box center [631, 116] width 561 height 33
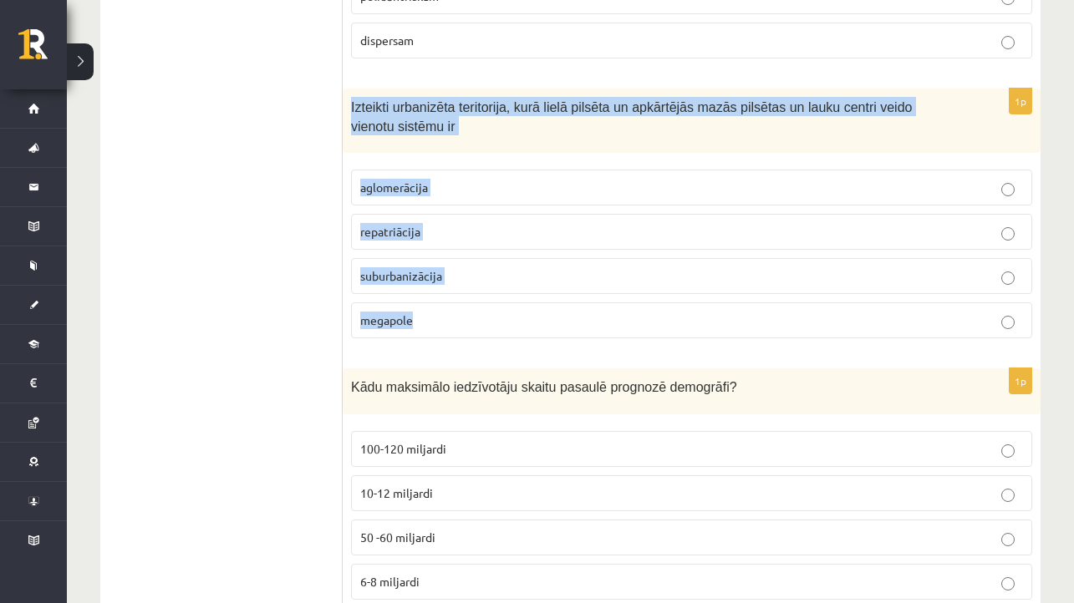
drag, startPoint x: 348, startPoint y: 91, endPoint x: 490, endPoint y: 334, distance: 282.0
click at [490, 335] on div "1p Izteikti urbanizēta teritorija, kurā lielā pilsēta un apkārtējās mazās pilsē…" at bounding box center [692, 220] width 698 height 263
click at [500, 170] on label "aglomerācija" at bounding box center [691, 188] width 681 height 36
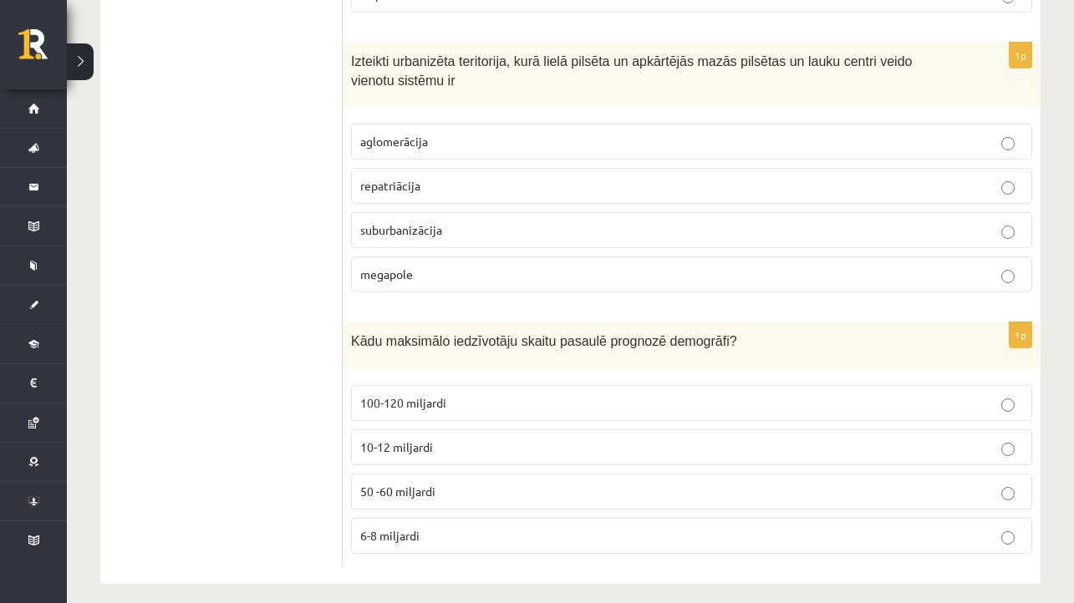
scroll to position [7914, 0]
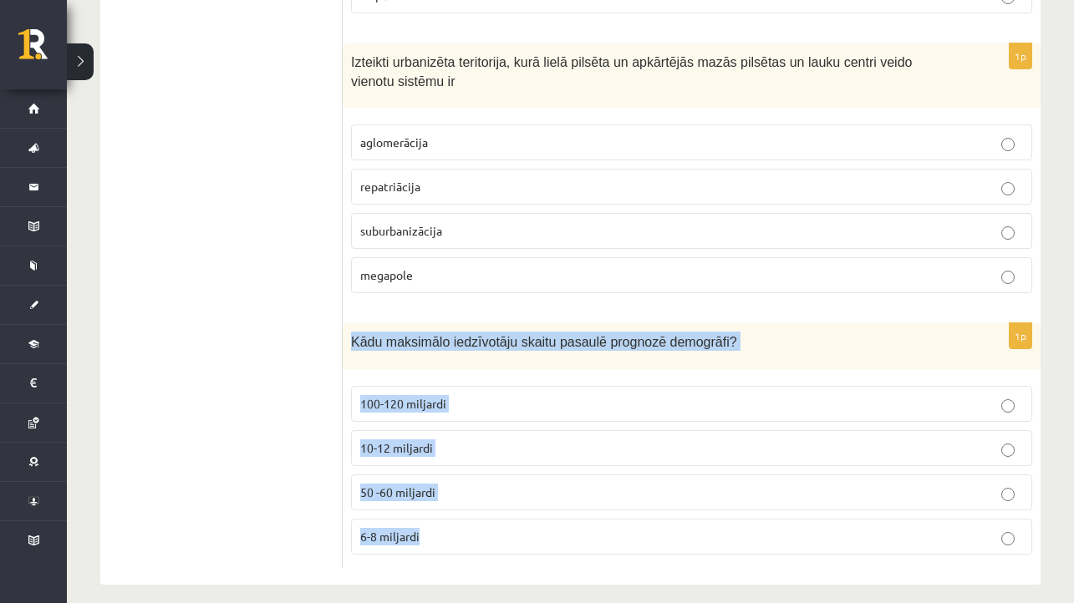
drag, startPoint x: 351, startPoint y: 323, endPoint x: 482, endPoint y: 521, distance: 237.5
click at [483, 522] on div "1p Kādu maksimālo iedzīvotāju skaitu pasaulē prognozē demogrāfi? 100-120 miljar…" at bounding box center [692, 445] width 698 height 245
click at [476, 439] on p "10-12 miljardi" at bounding box center [691, 448] width 663 height 18
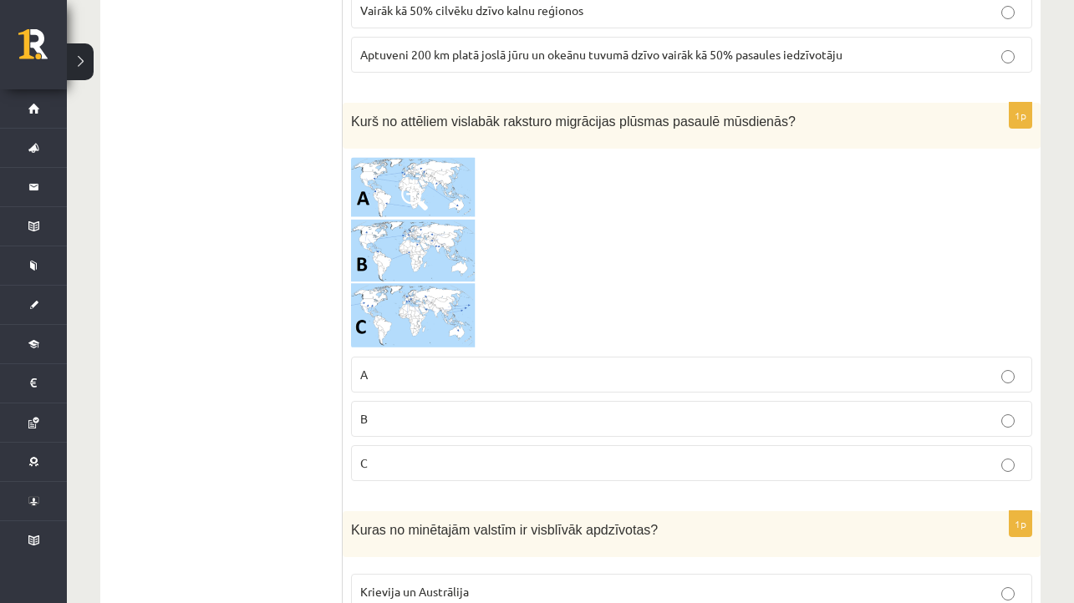
scroll to position [4796, 0]
click at [434, 303] on img at bounding box center [413, 253] width 125 height 192
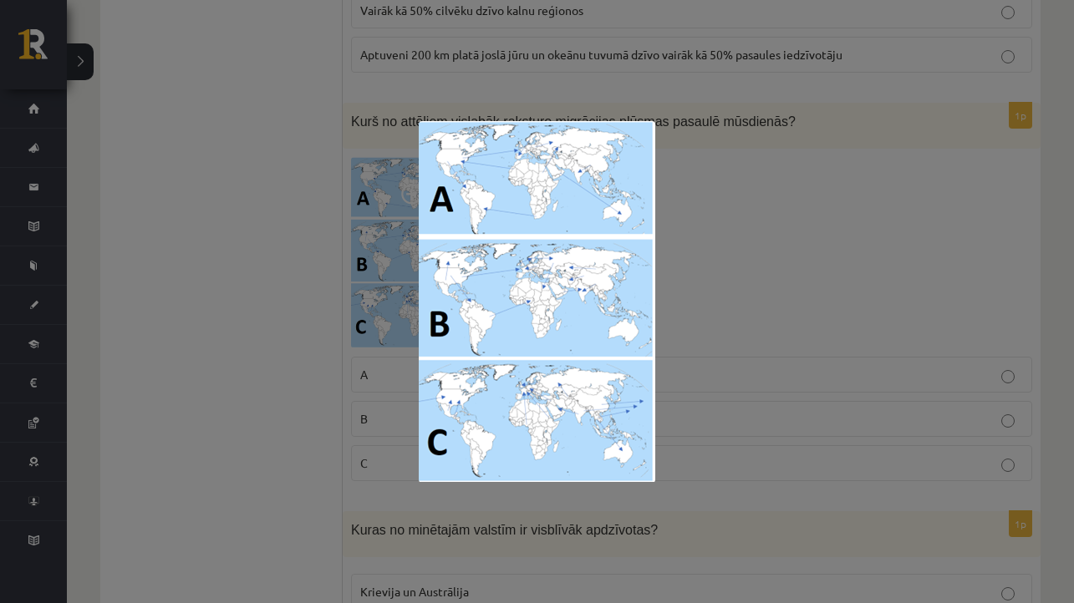
click at [722, 329] on div at bounding box center [537, 301] width 1074 height 603
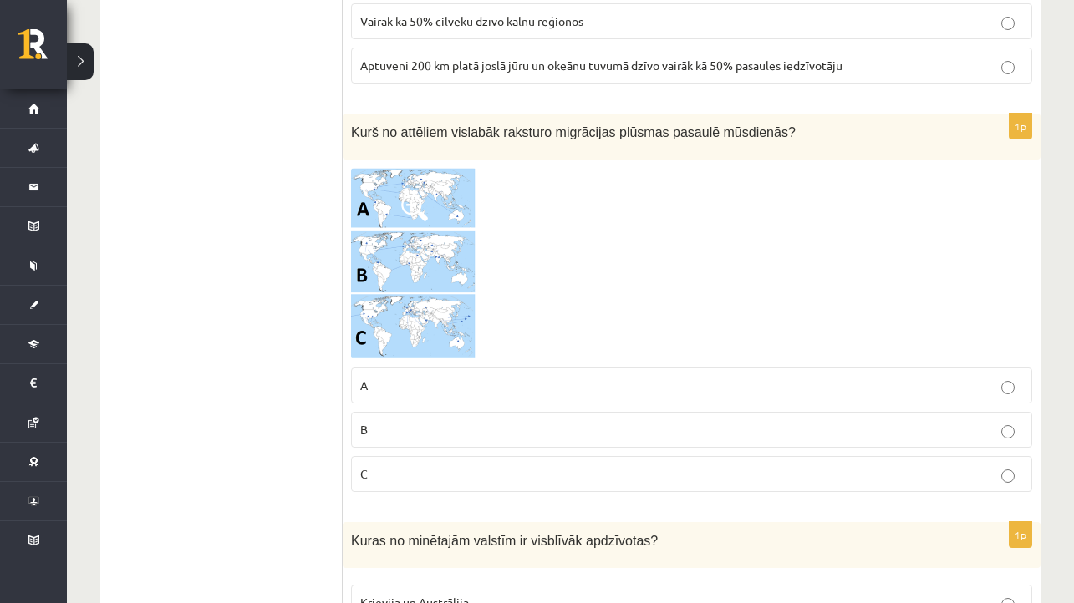
scroll to position [4788, 0]
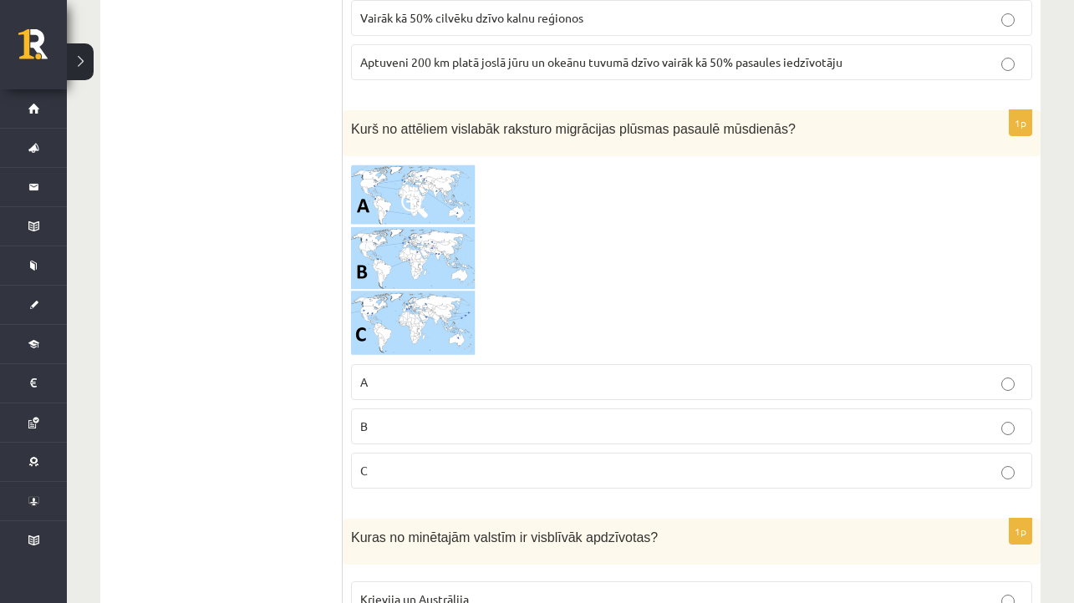
click at [435, 243] on img at bounding box center [413, 261] width 125 height 192
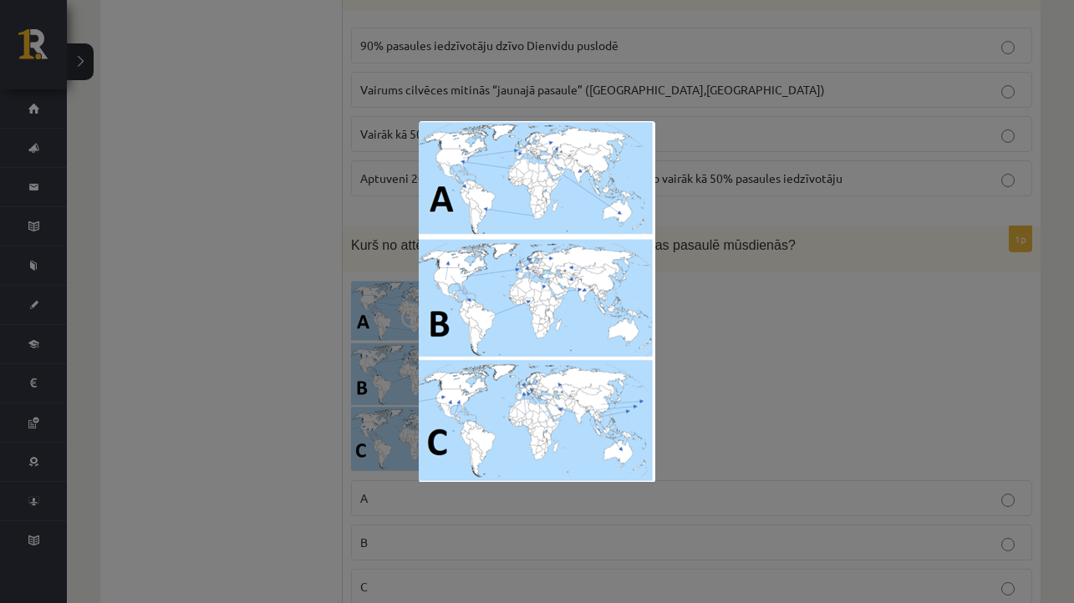
scroll to position [4674, 0]
click at [722, 254] on div at bounding box center [537, 301] width 1074 height 603
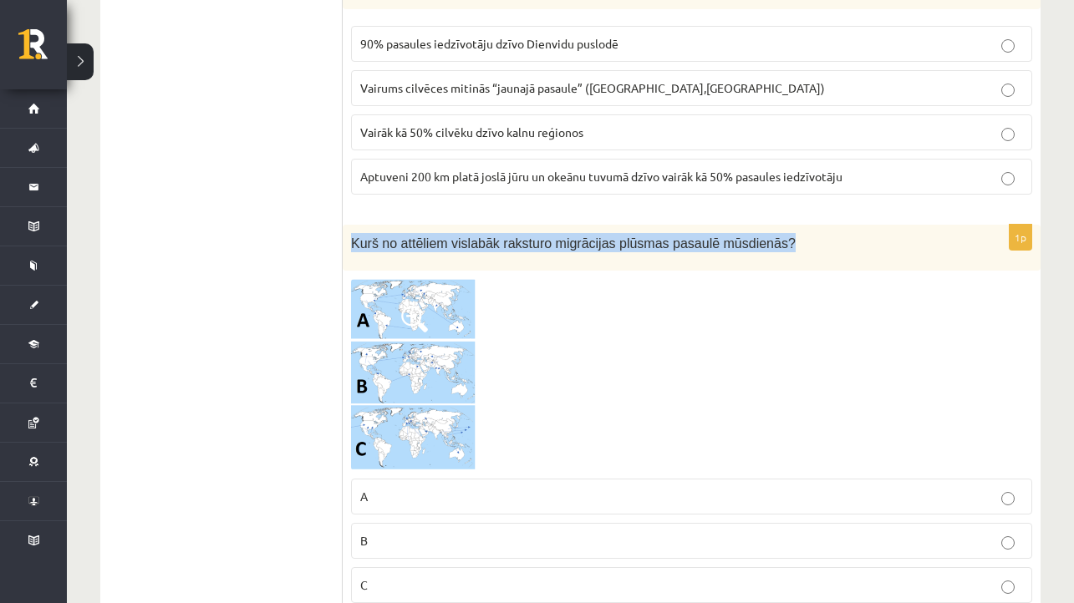
drag, startPoint x: 349, startPoint y: 231, endPoint x: 812, endPoint y: 232, distance: 462.9
click at [812, 232] on div "Kurš no attēliem vislabāk raksturo migrācijas plūsmas pasaulē mūsdienās?" at bounding box center [692, 248] width 698 height 46
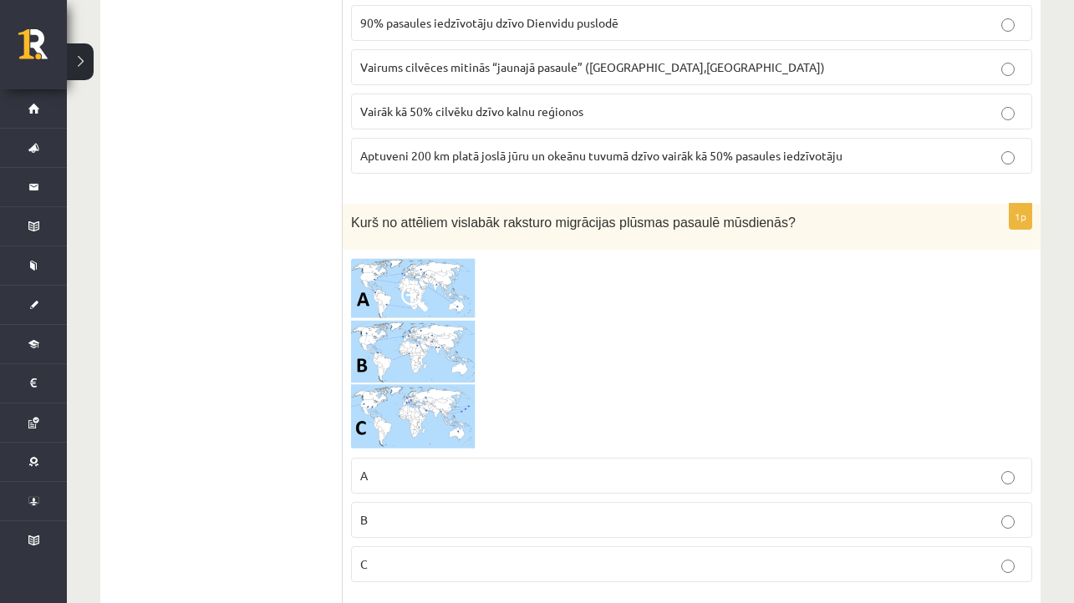
scroll to position [4695, 0]
click at [528, 517] on p "B" at bounding box center [691, 520] width 663 height 18
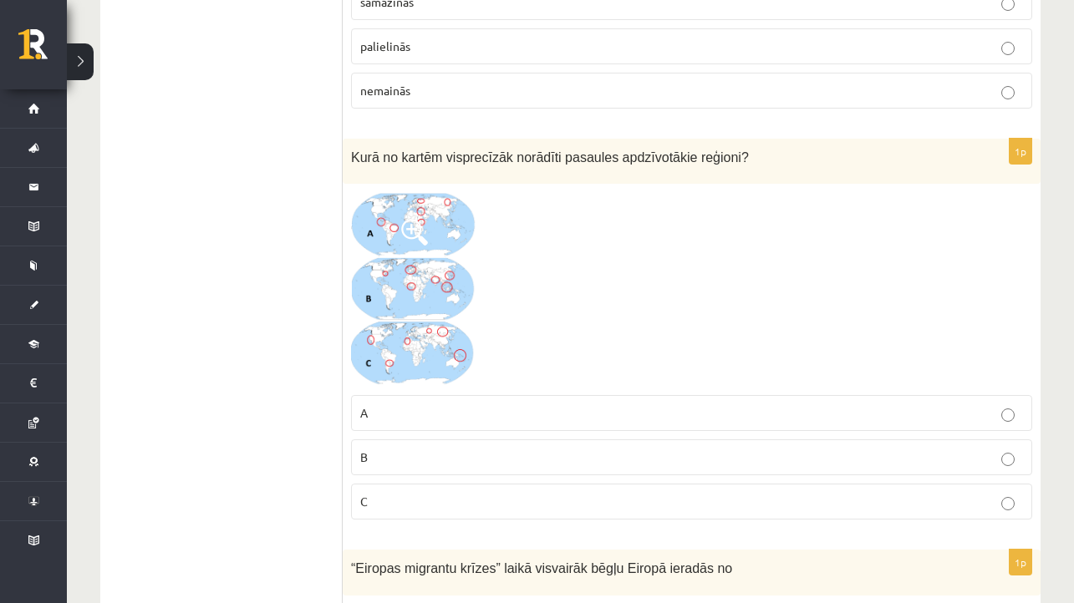
scroll to position [2095, 0]
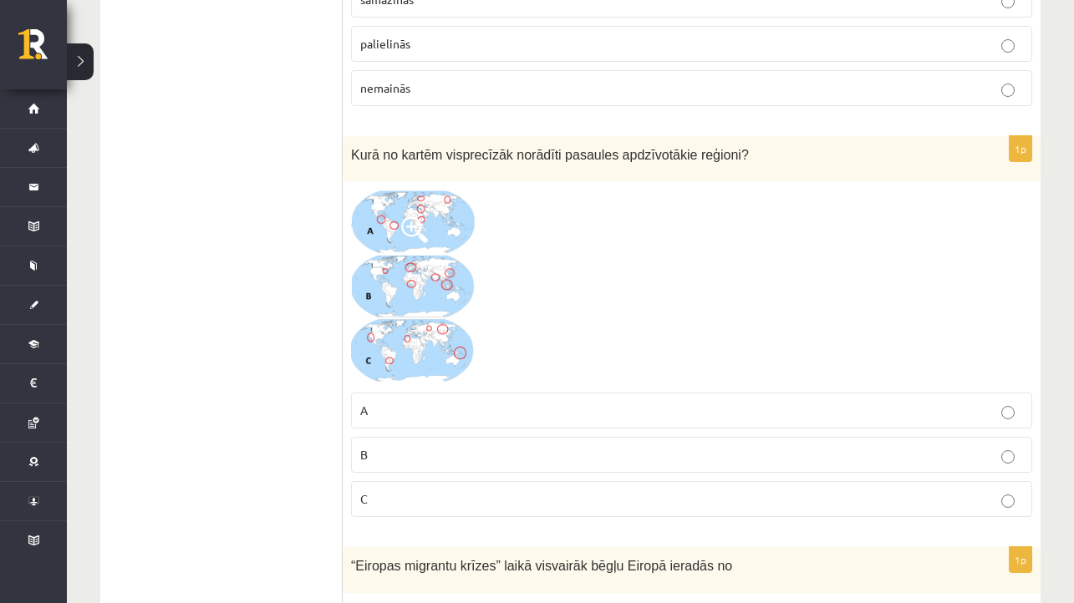
click at [435, 326] on img at bounding box center [413, 287] width 125 height 195
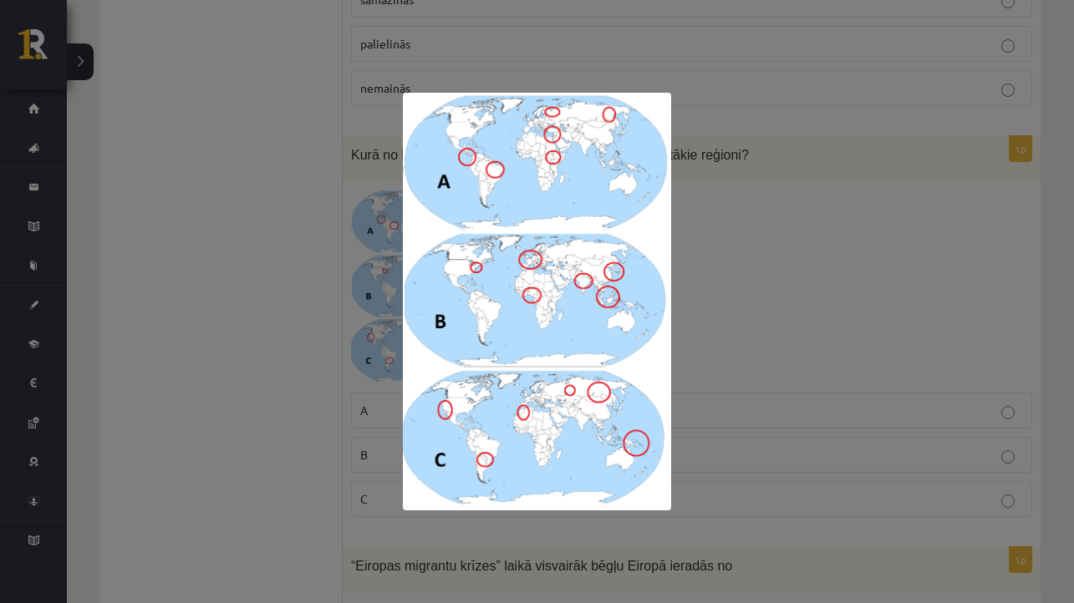
click at [775, 338] on div at bounding box center [537, 301] width 1074 height 603
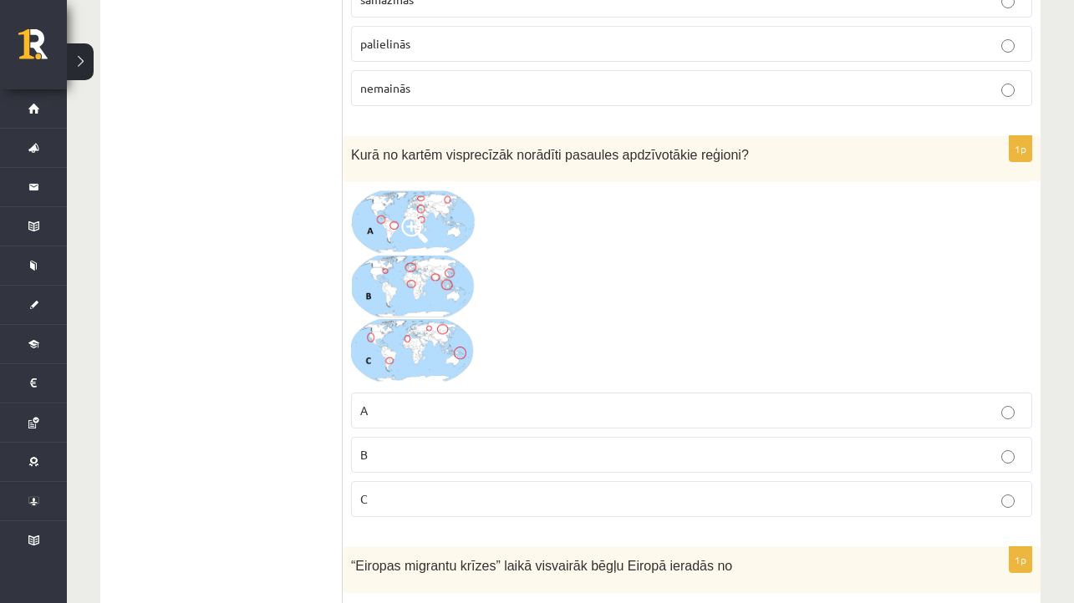
click at [446, 289] on img at bounding box center [413, 287] width 125 height 195
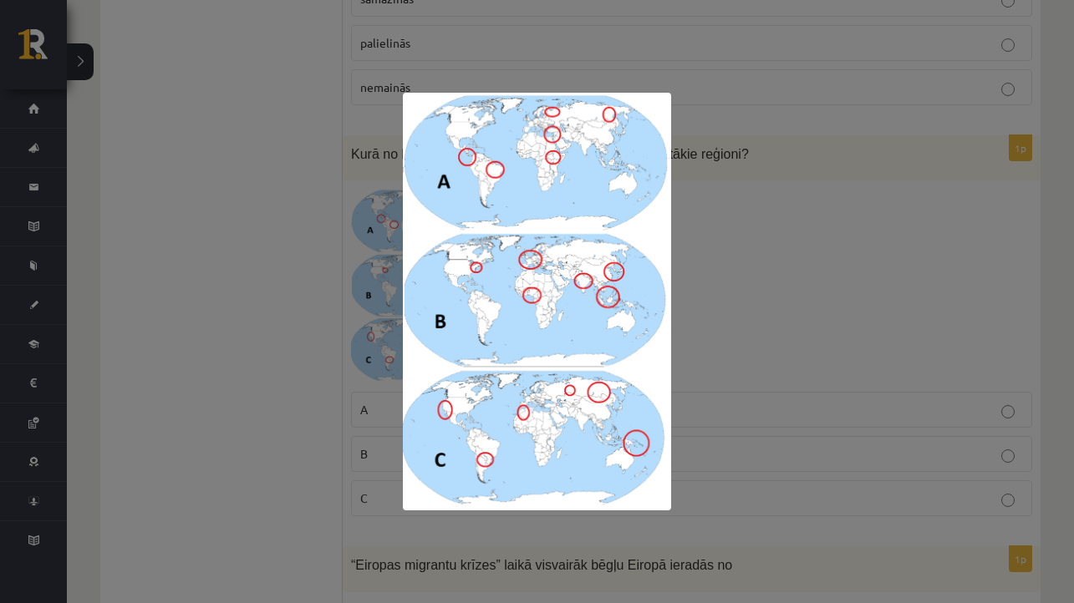
scroll to position [2031, 0]
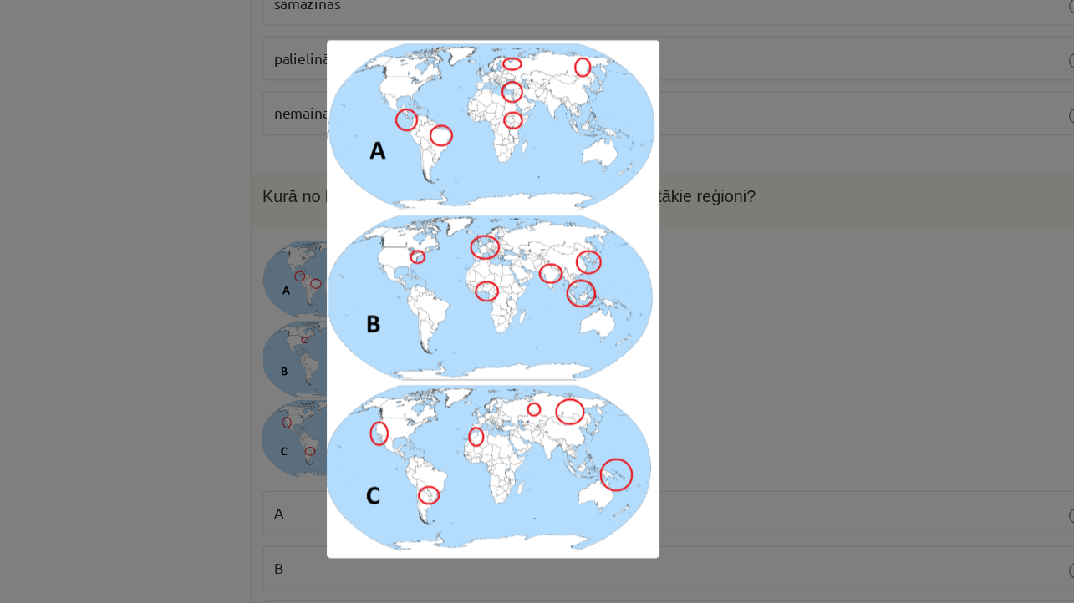
click at [670, 155] on div at bounding box center [537, 301] width 1074 height 603
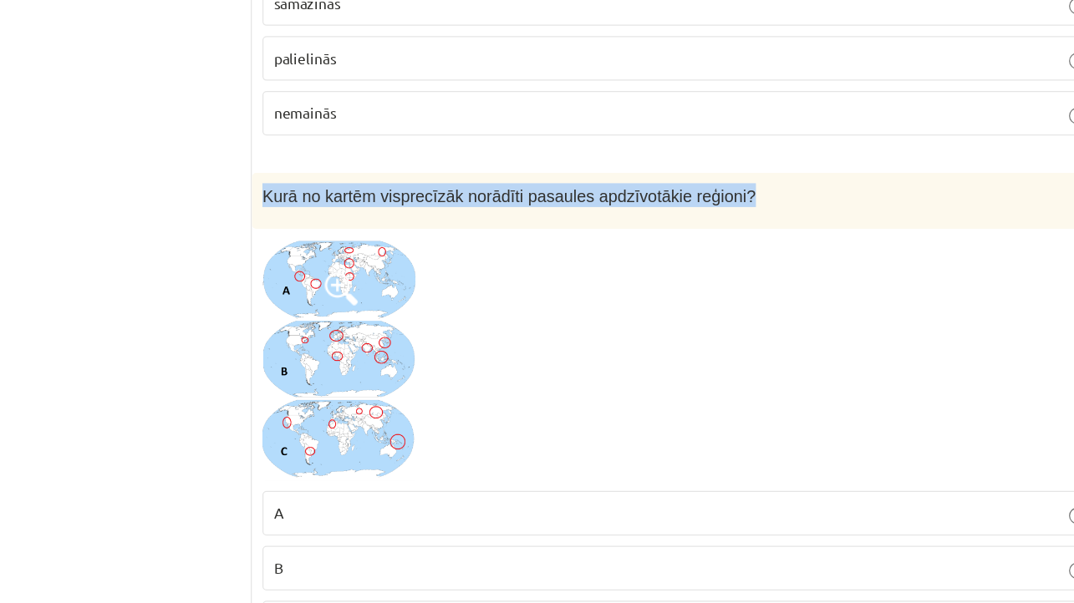
drag, startPoint x: 208, startPoint y: 152, endPoint x: 624, endPoint y: 158, distance: 416.1
click at [624, 200] on div "Kurā no kartēm visprecīzāk norādīti pasaules apdzīvotākie reģioni?" at bounding box center [692, 223] width 698 height 46
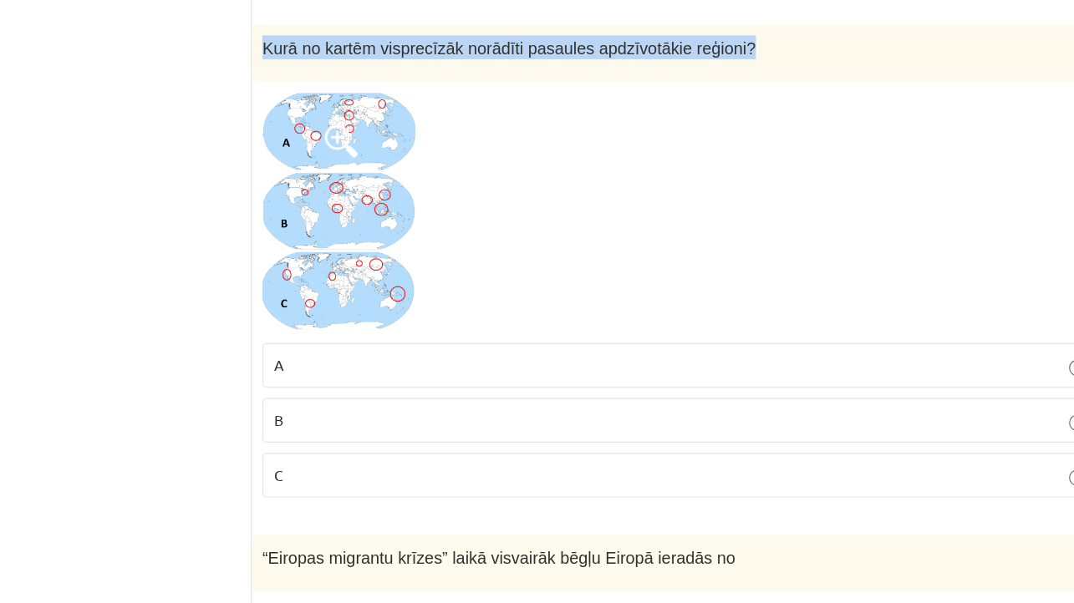
scroll to position [2108, 0]
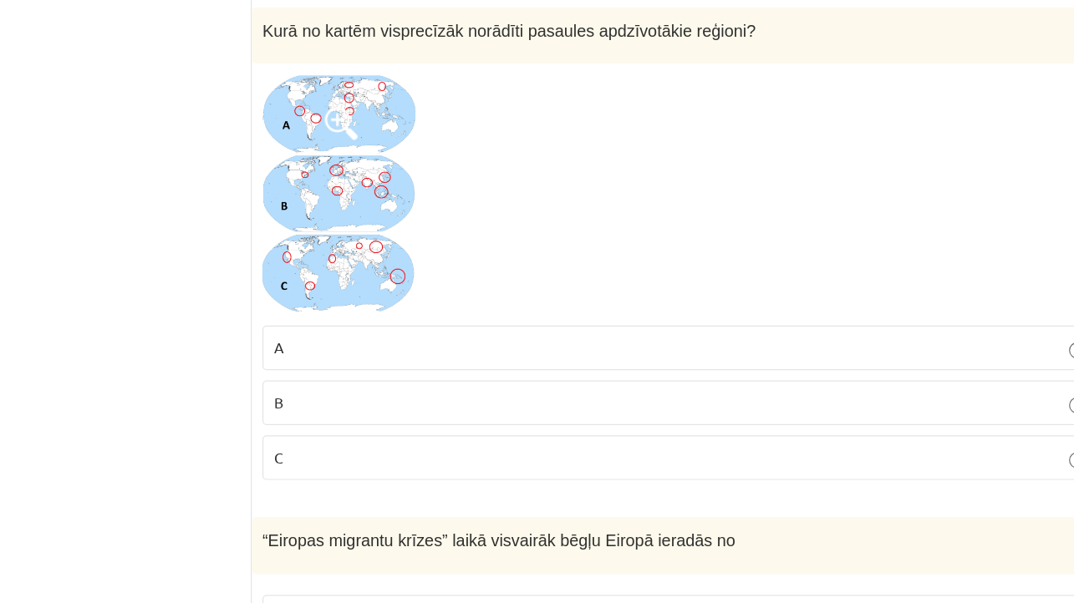
click at [360, 477] on p "C" at bounding box center [691, 486] width 663 height 18
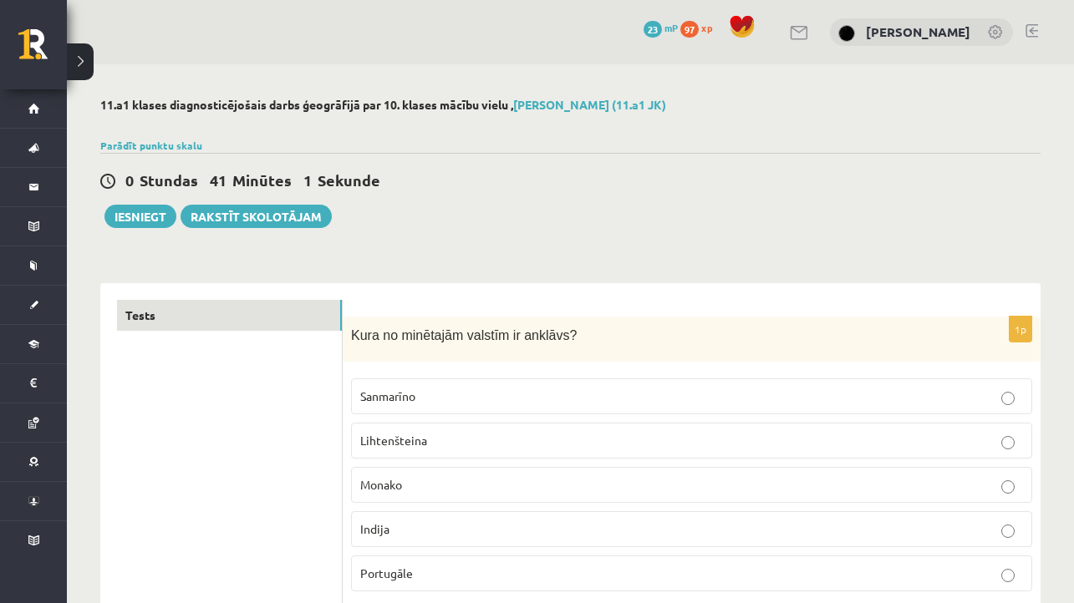
scroll to position [0, 0]
click at [141, 218] on button "Iesniegt" at bounding box center [140, 216] width 72 height 23
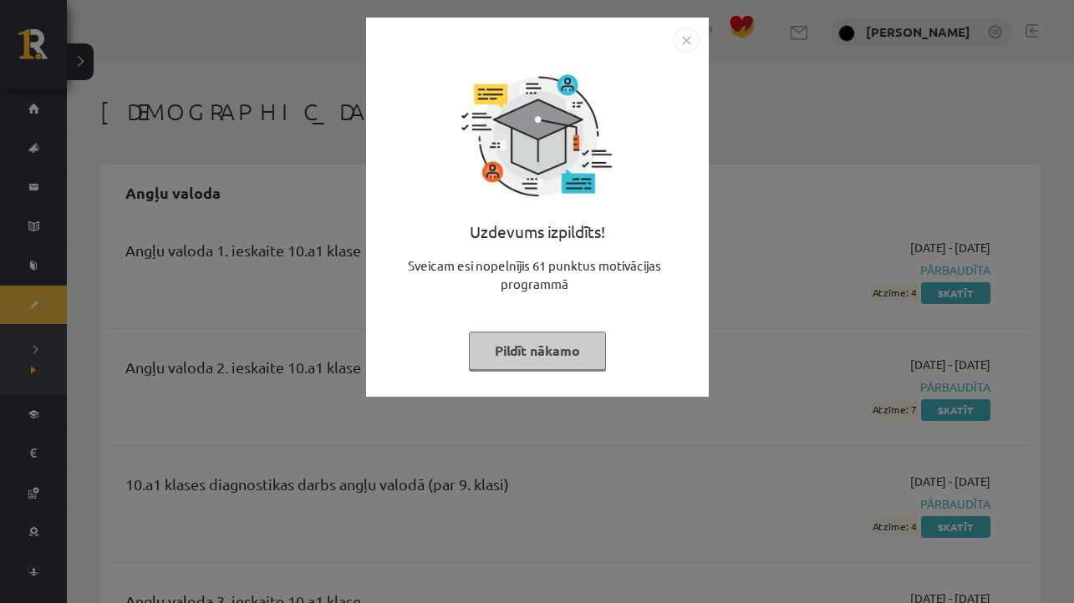
click at [570, 351] on button "Pildīt nākamo" at bounding box center [537, 351] width 137 height 38
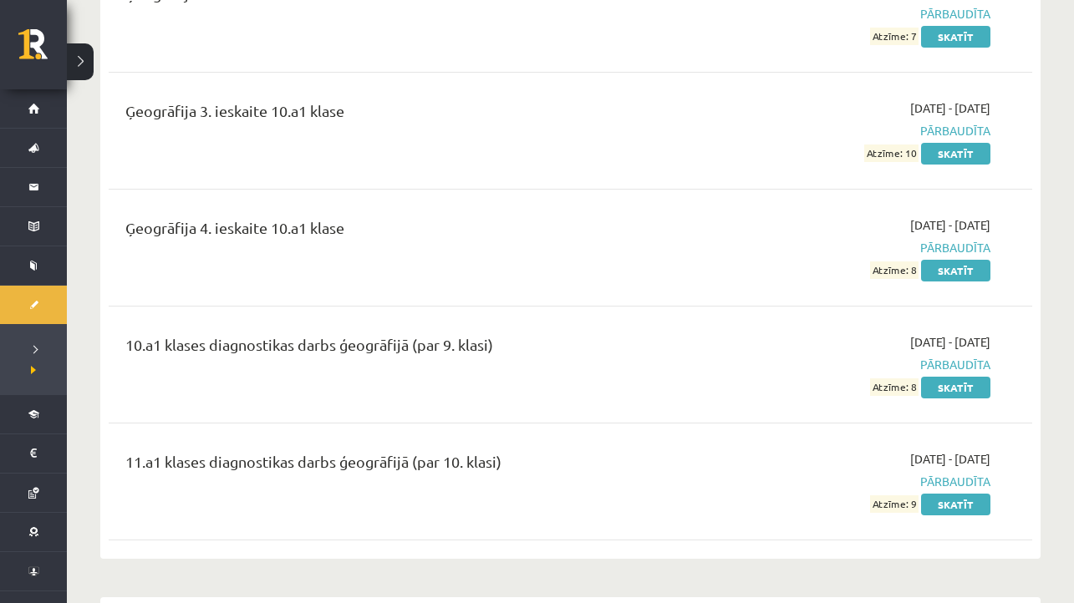
scroll to position [1276, 0]
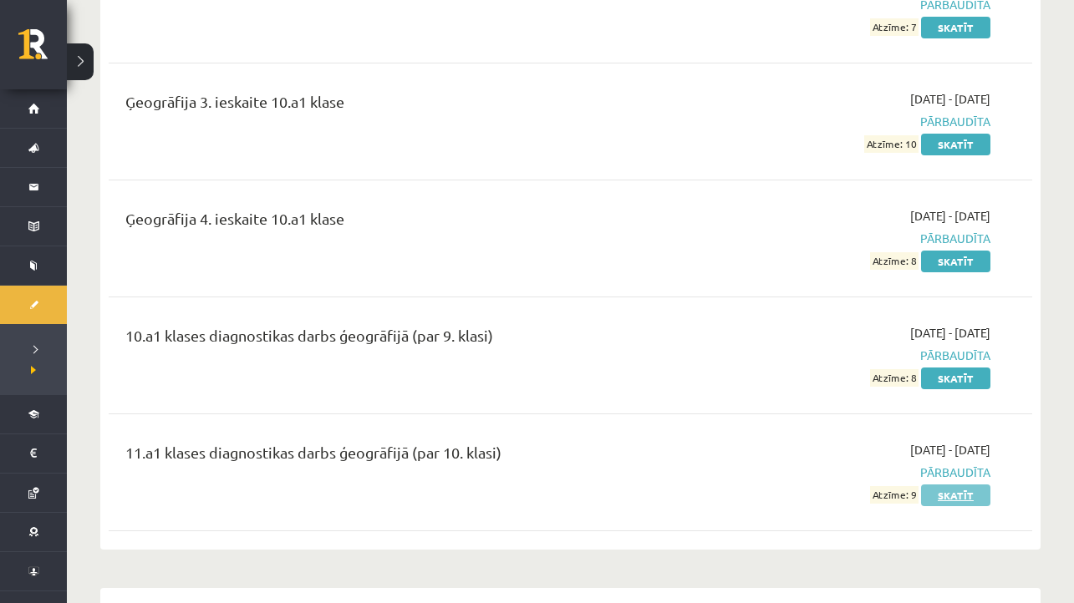
click at [941, 495] on link "Skatīt" at bounding box center [955, 496] width 69 height 22
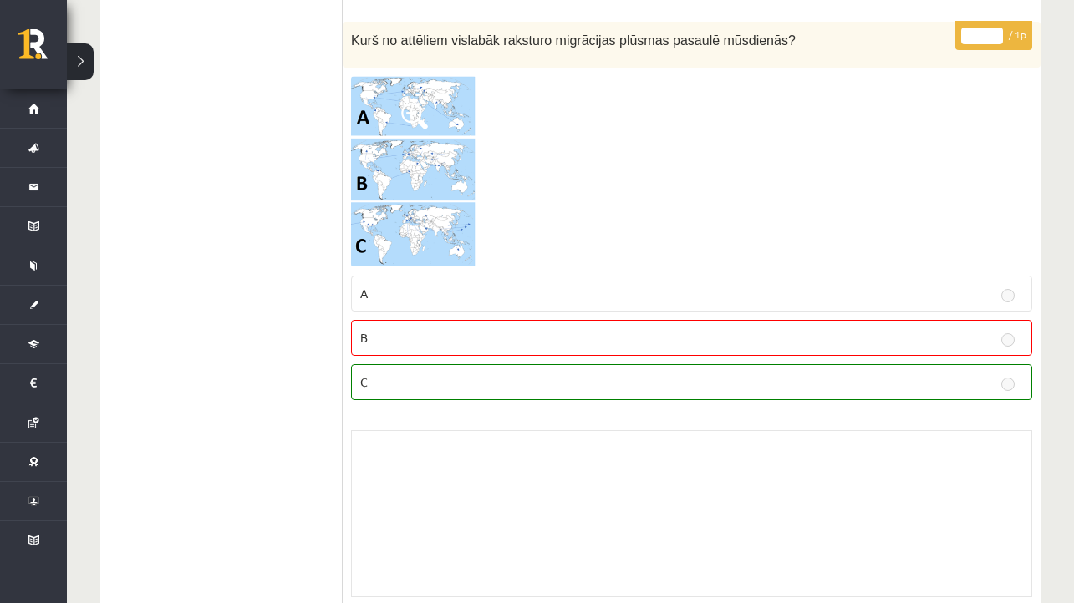
scroll to position [8069, 0]
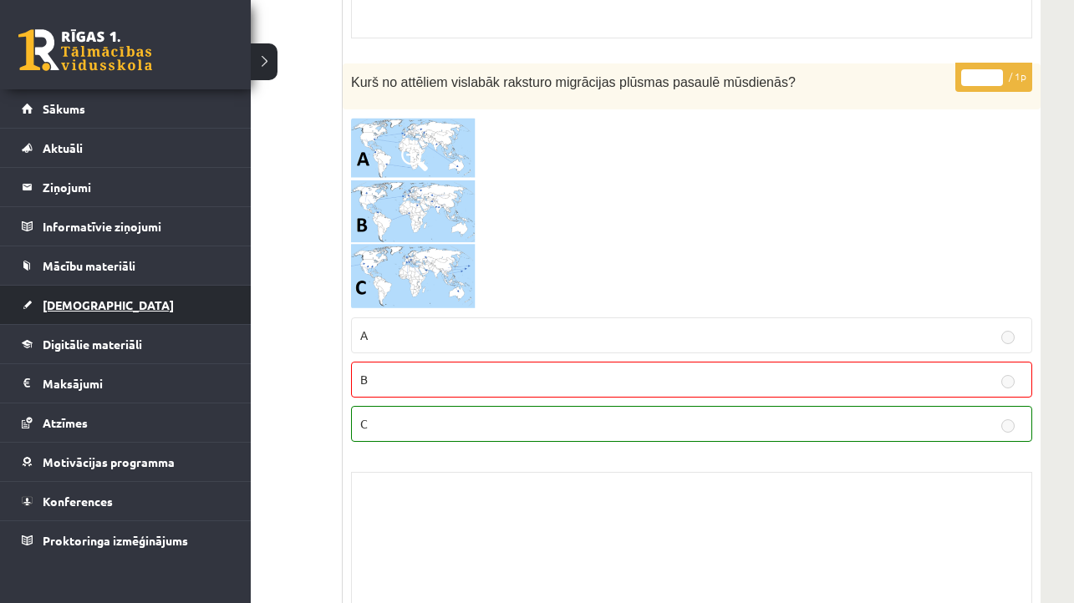
click at [73, 307] on span "[DEMOGRAPHIC_DATA]" at bounding box center [108, 304] width 131 height 15
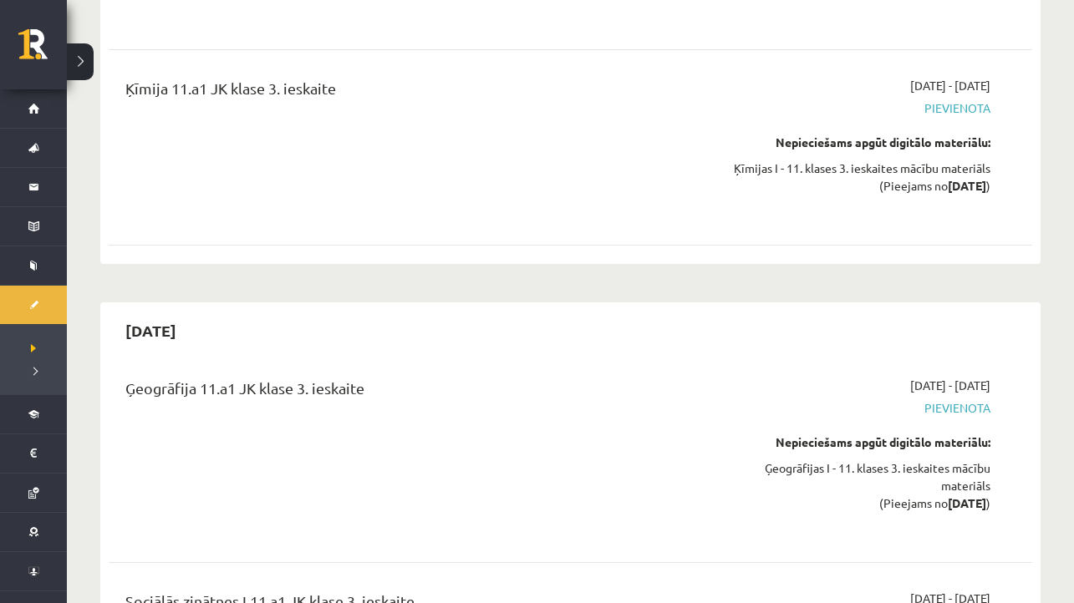
scroll to position [7689, 0]
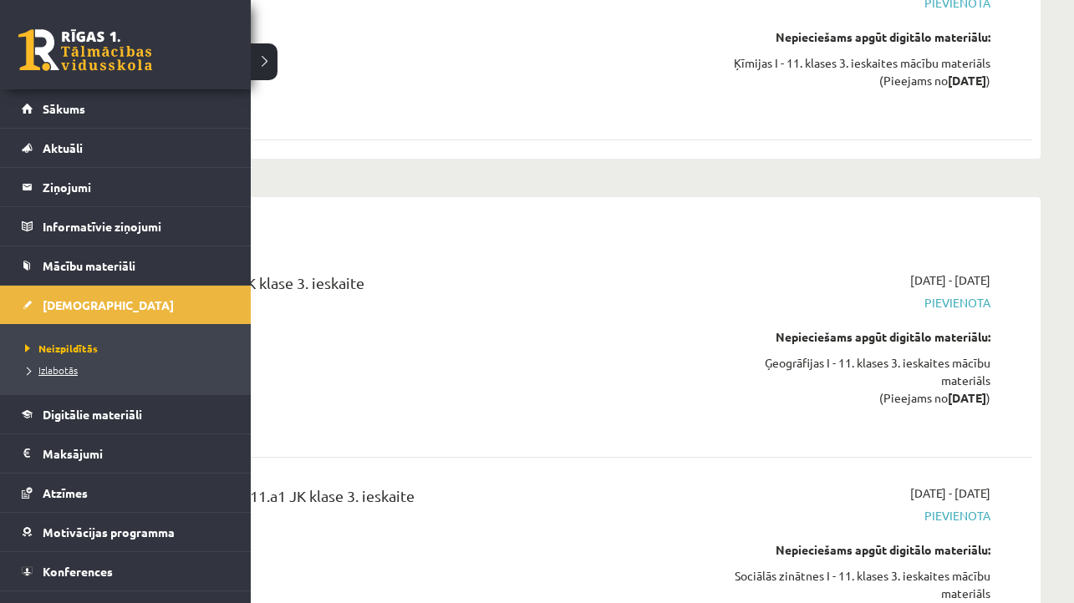
click at [55, 368] on span "Izlabotās" at bounding box center [49, 369] width 57 height 13
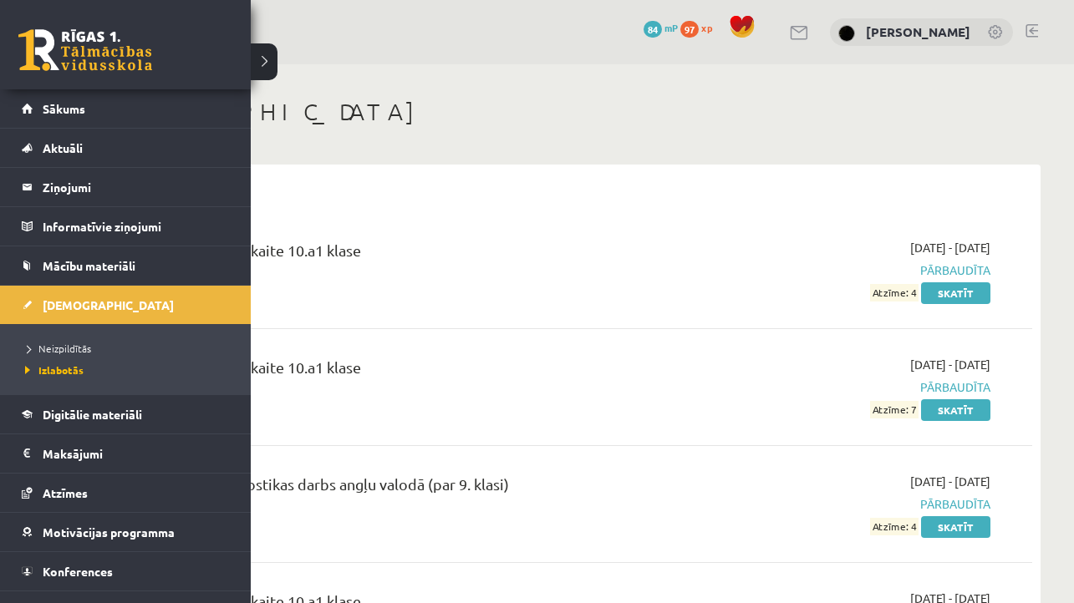
click at [53, 63] on link at bounding box center [85, 50] width 134 height 42
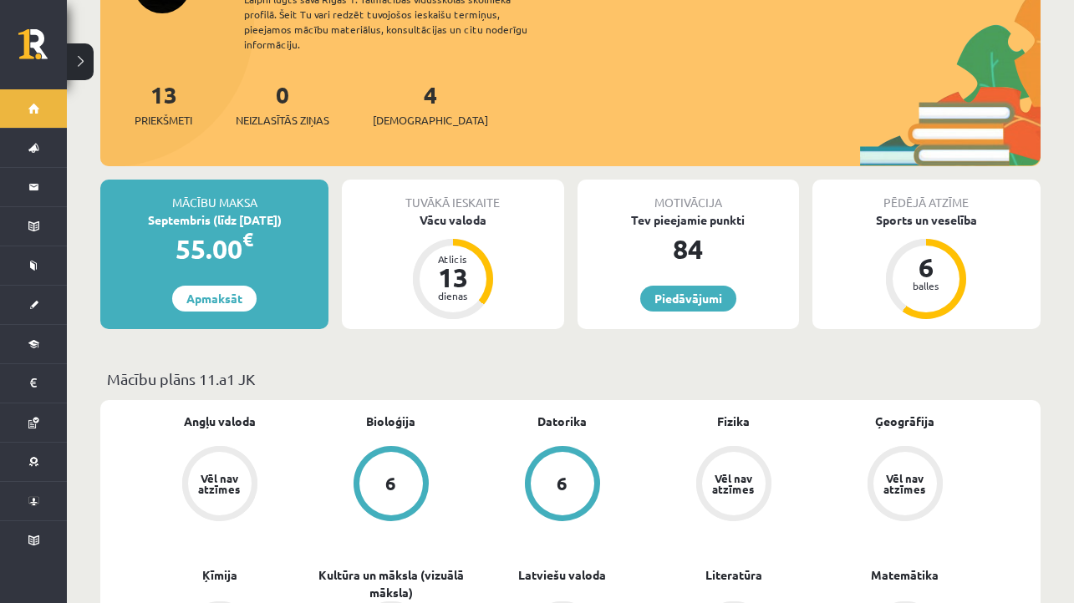
scroll to position [171, 0]
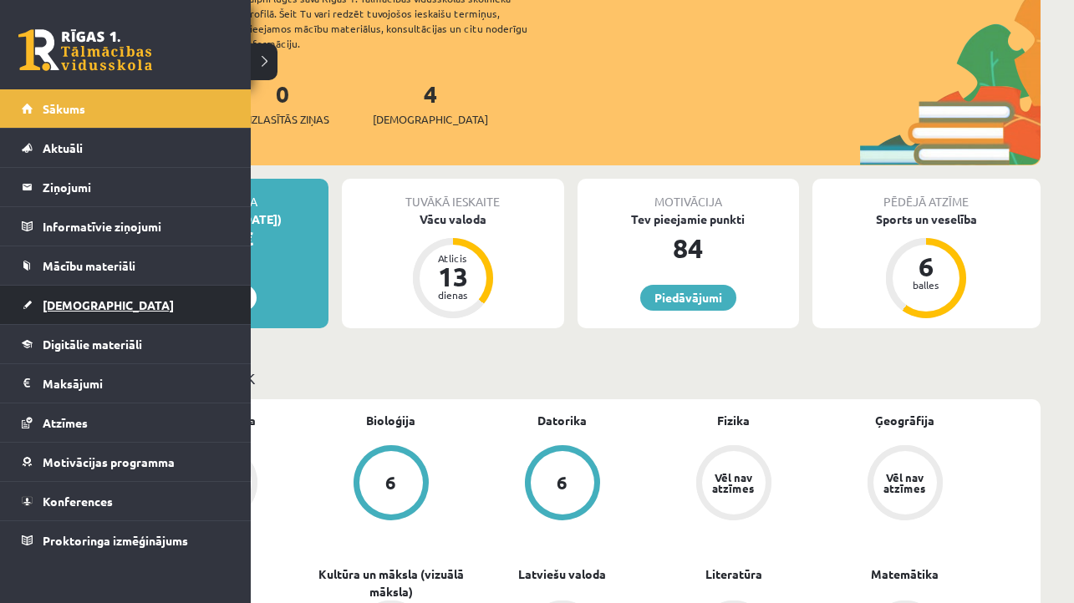
click at [68, 299] on span "[DEMOGRAPHIC_DATA]" at bounding box center [108, 304] width 131 height 15
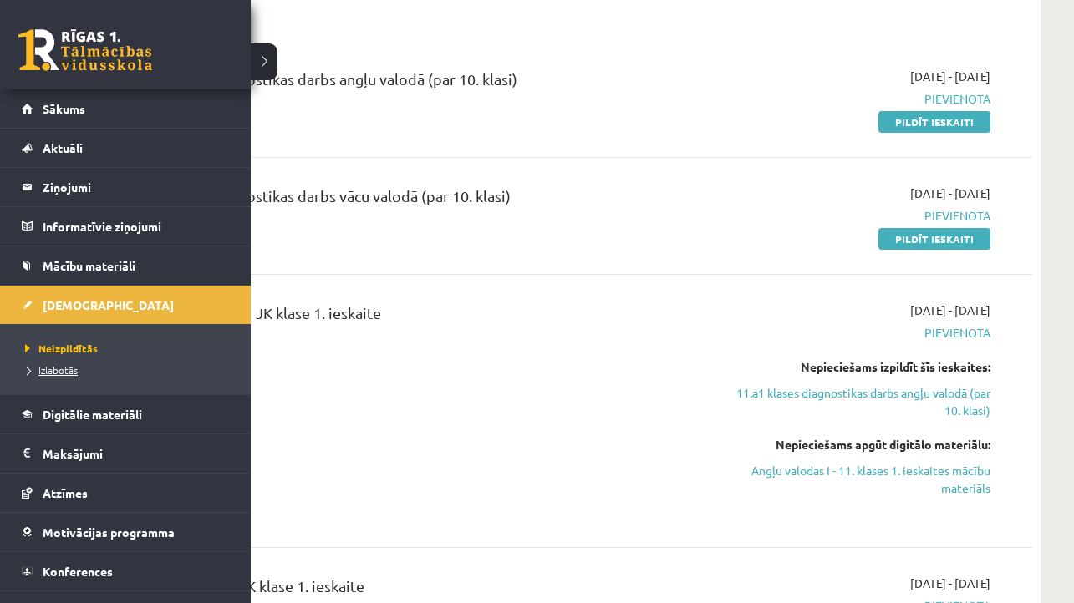
click at [45, 373] on span "Izlabotās" at bounding box center [49, 369] width 57 height 13
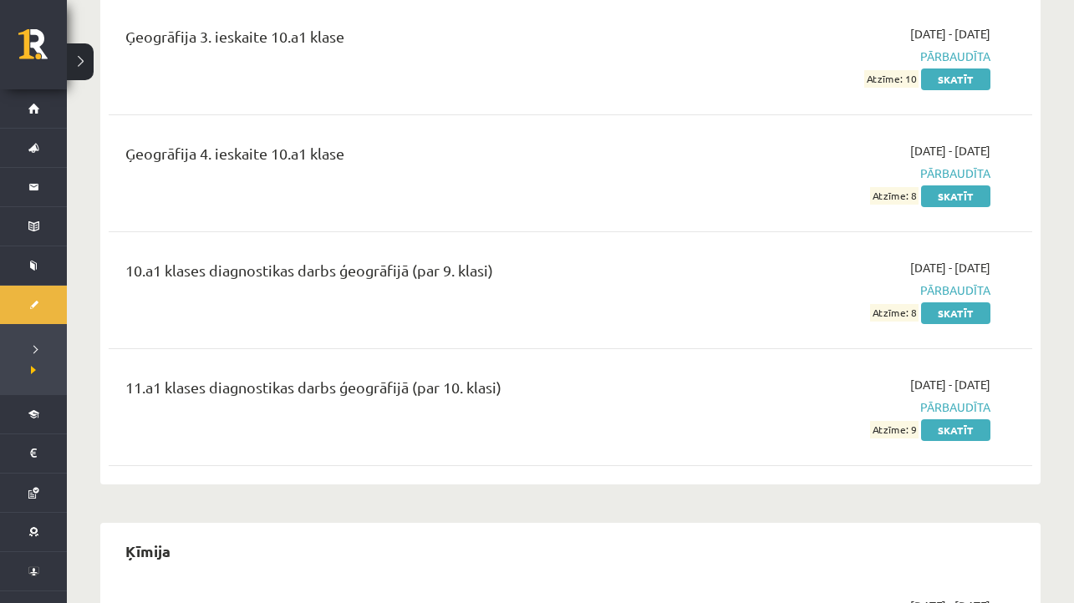
scroll to position [1381, 0]
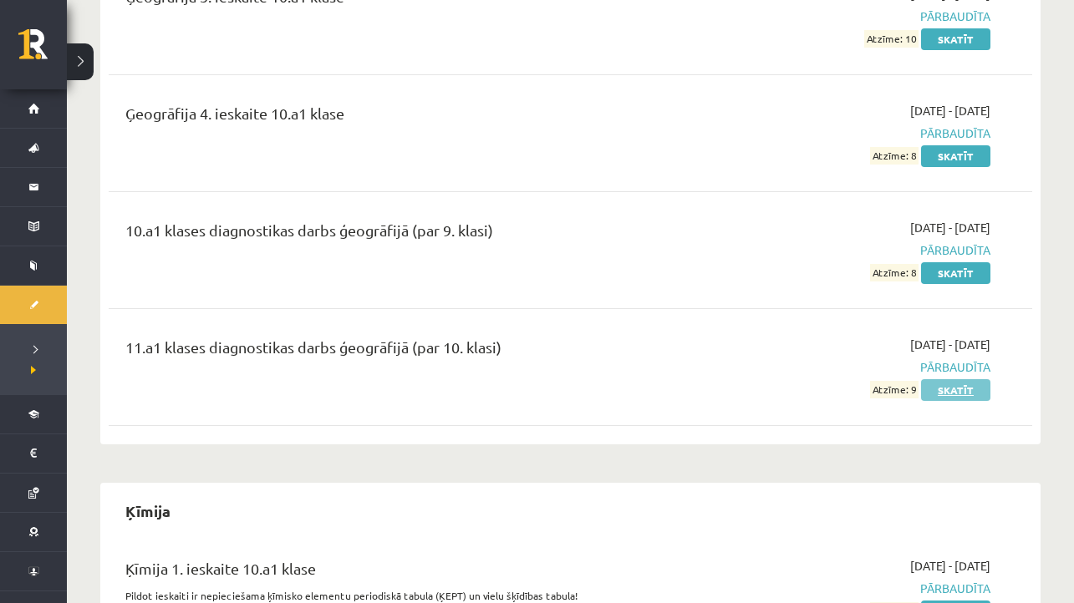
click at [954, 390] on link "Skatīt" at bounding box center [955, 390] width 69 height 22
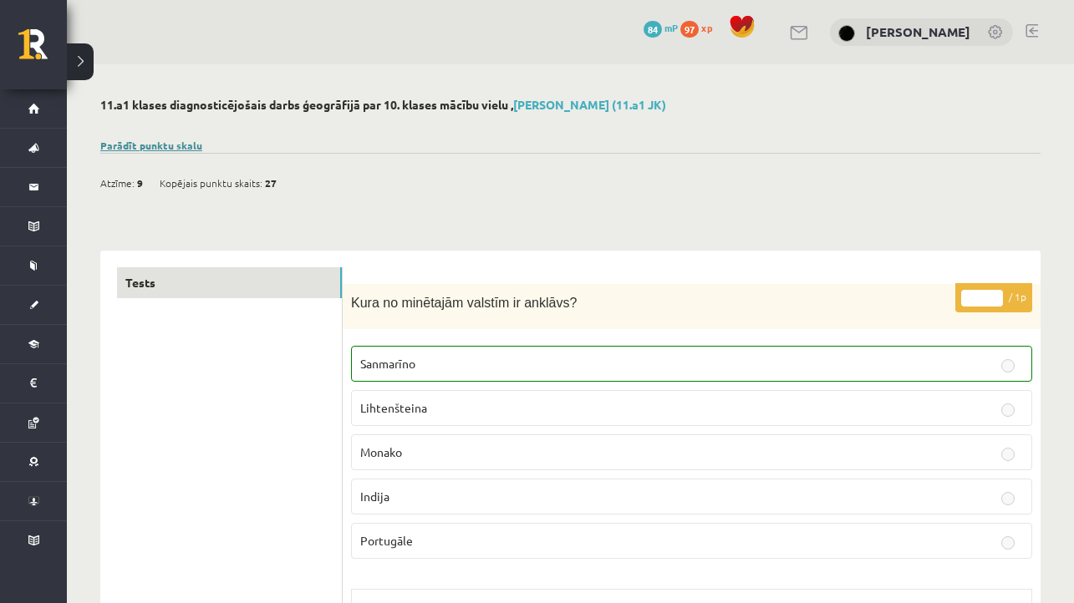
click at [170, 140] on link "Parādīt punktu skalu" at bounding box center [151, 145] width 102 height 13
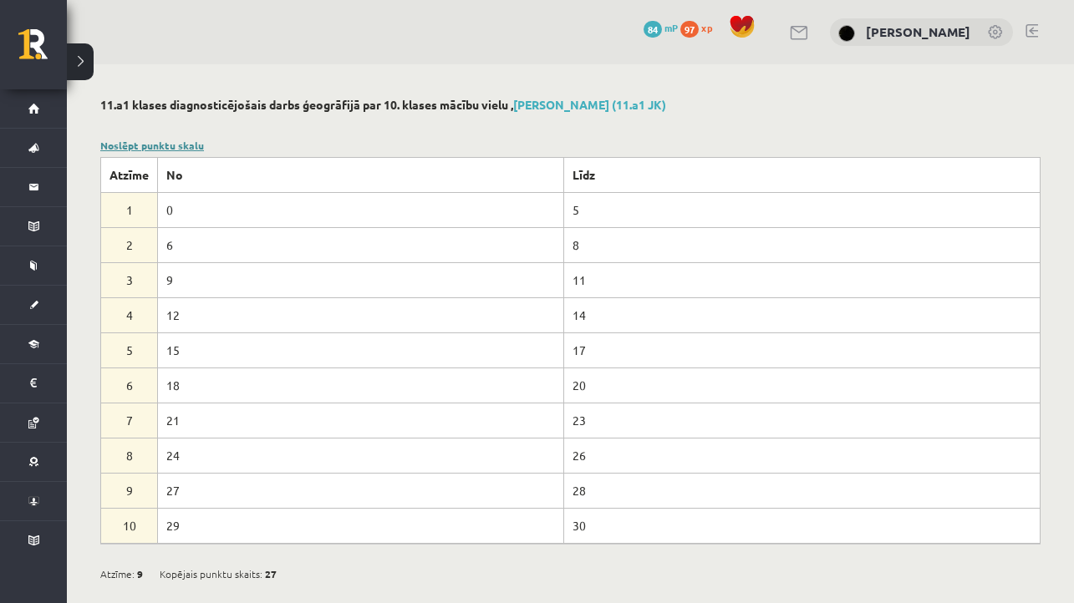
click at [170, 140] on link "Noslēpt punktu skalu" at bounding box center [152, 145] width 104 height 13
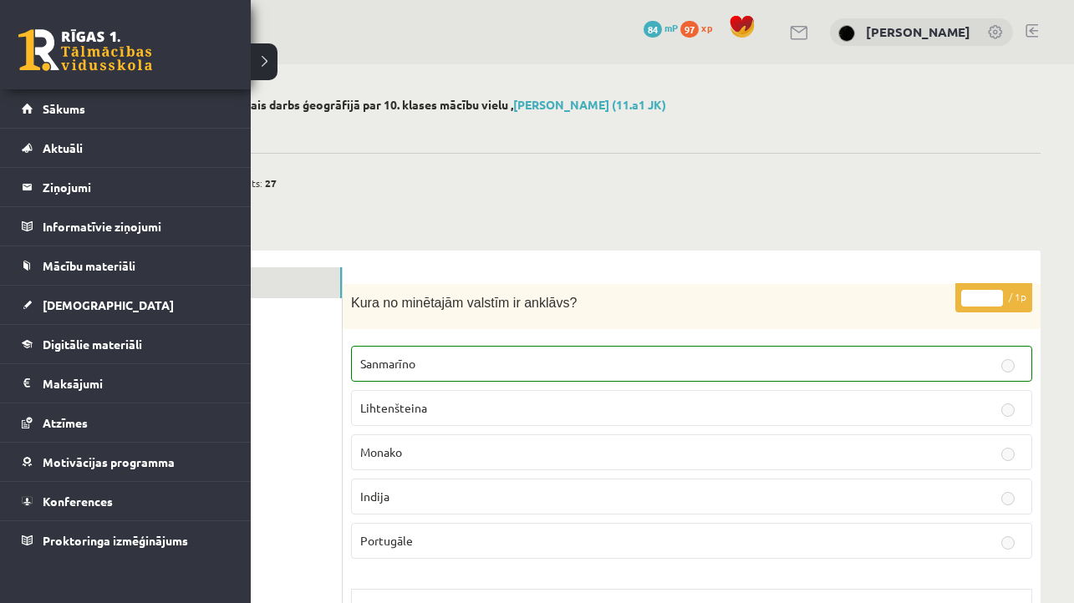
click at [61, 49] on link at bounding box center [85, 50] width 134 height 42
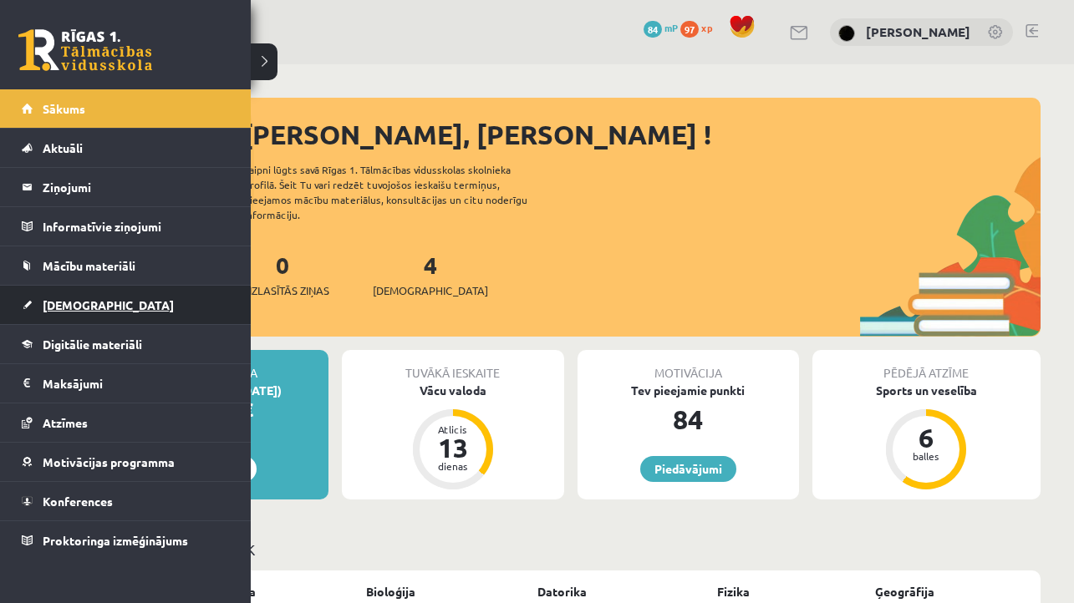
click at [47, 302] on span "[DEMOGRAPHIC_DATA]" at bounding box center [108, 304] width 131 height 15
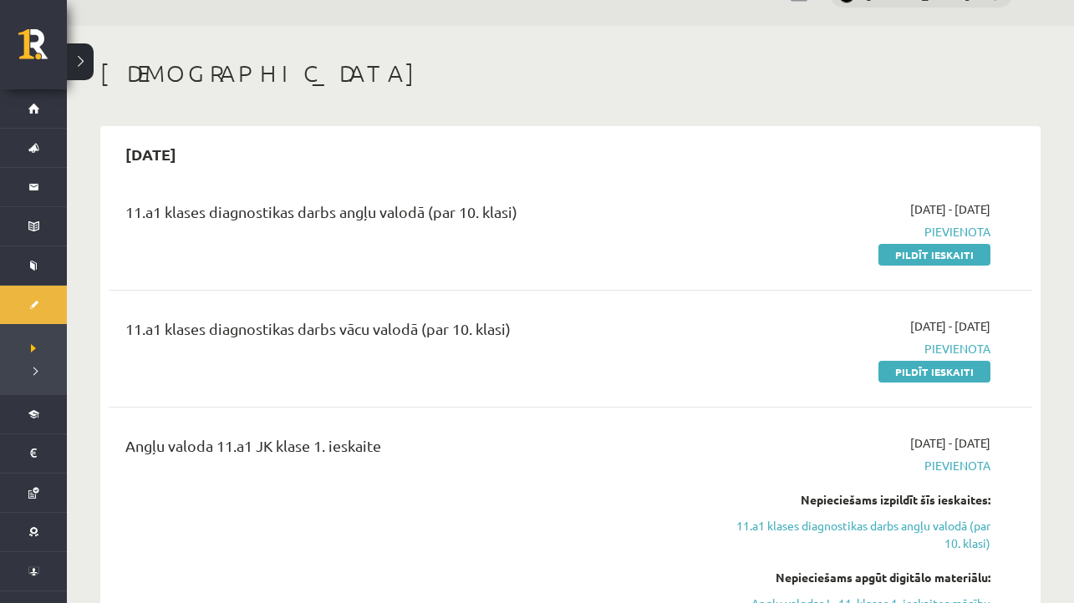
scroll to position [43, 0]
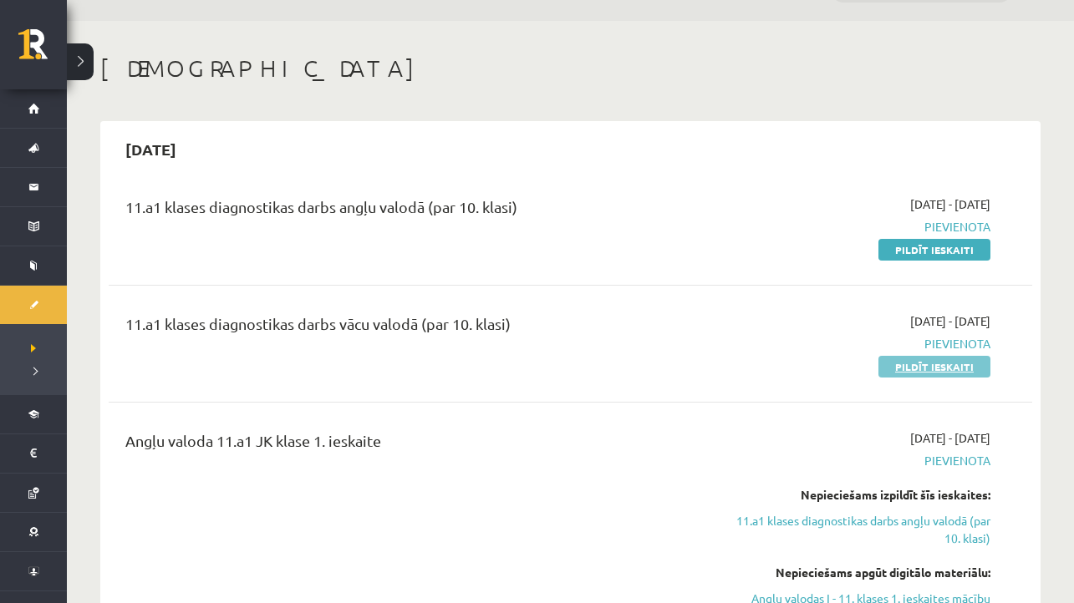
click at [952, 366] on link "Pildīt ieskaiti" at bounding box center [934, 367] width 112 height 22
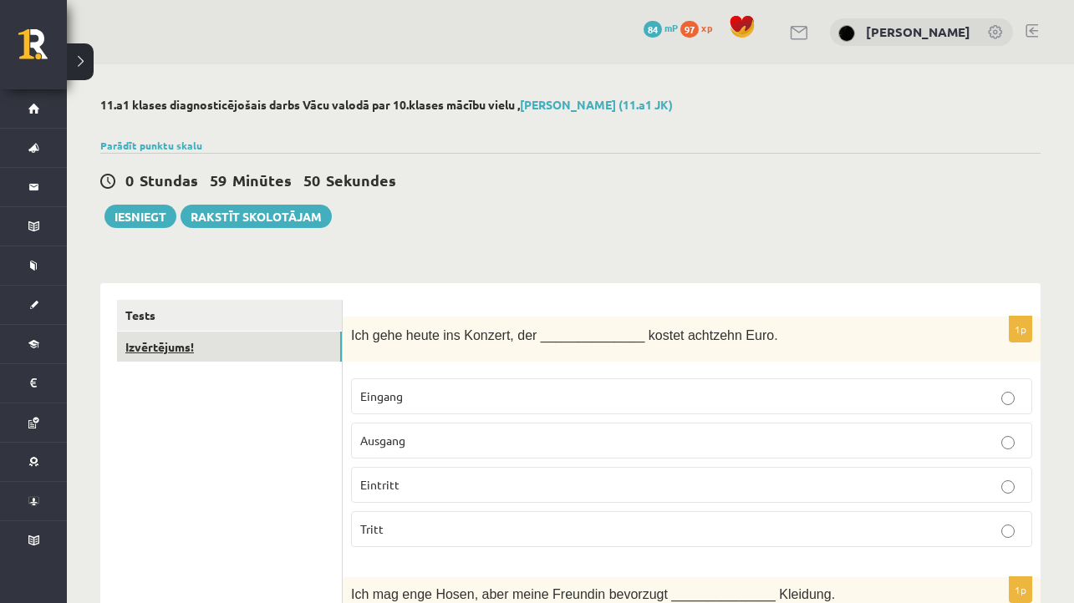
click at [225, 354] on link "Izvērtējums!" at bounding box center [229, 347] width 225 height 31
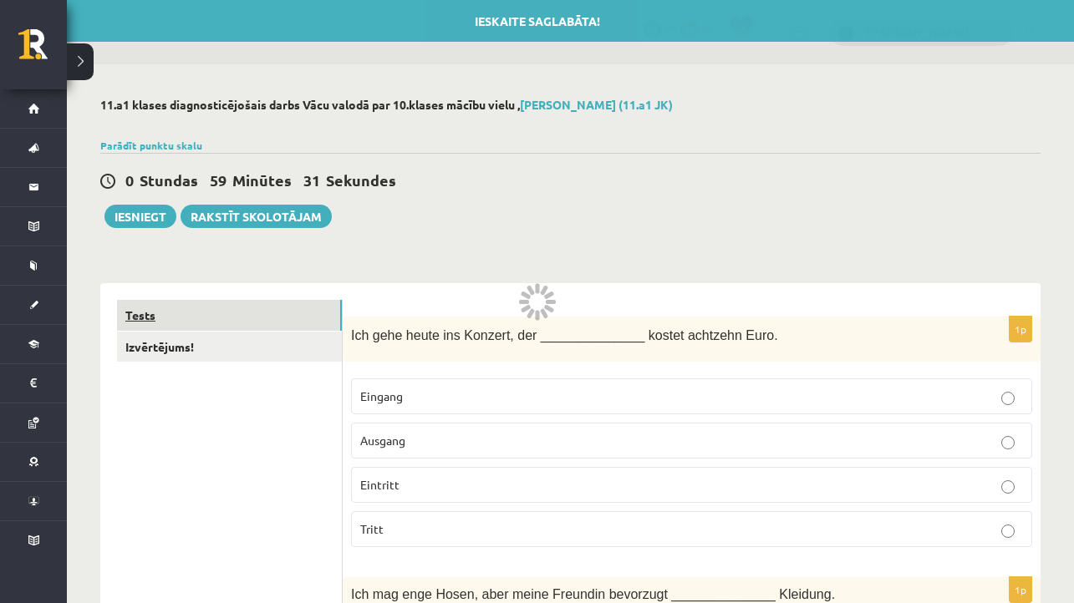
click at [216, 314] on link "Tests" at bounding box center [229, 315] width 225 height 31
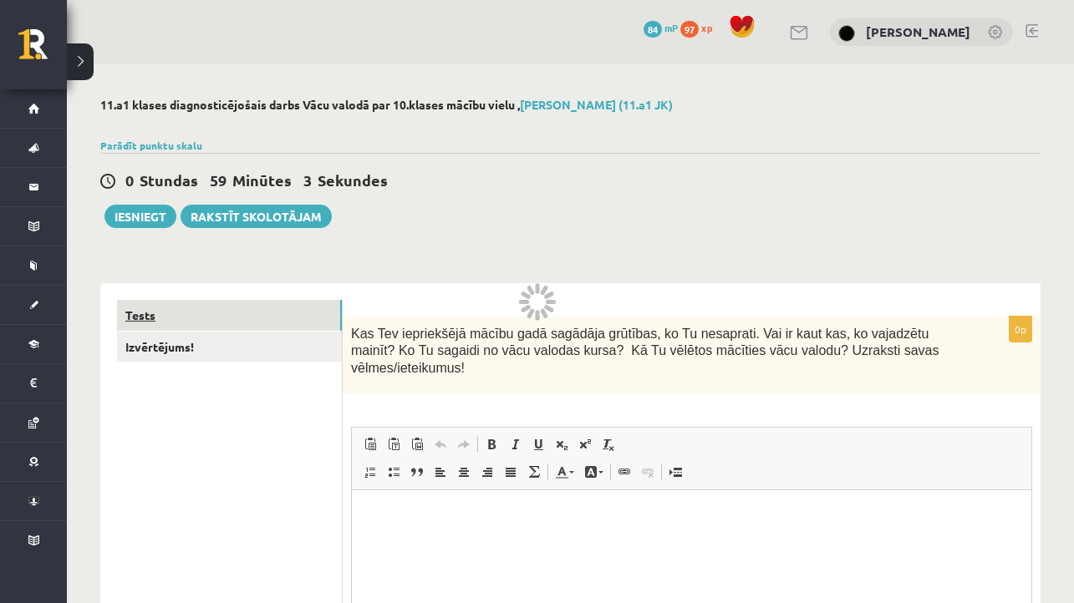
click at [278, 307] on link "Tests" at bounding box center [229, 315] width 225 height 31
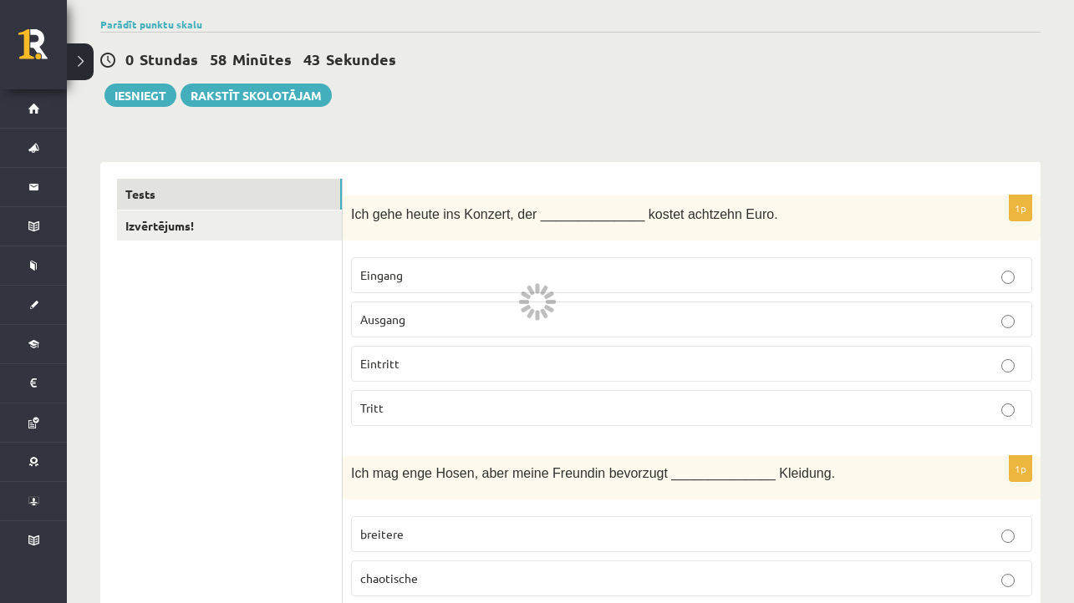
scroll to position [126, 0]
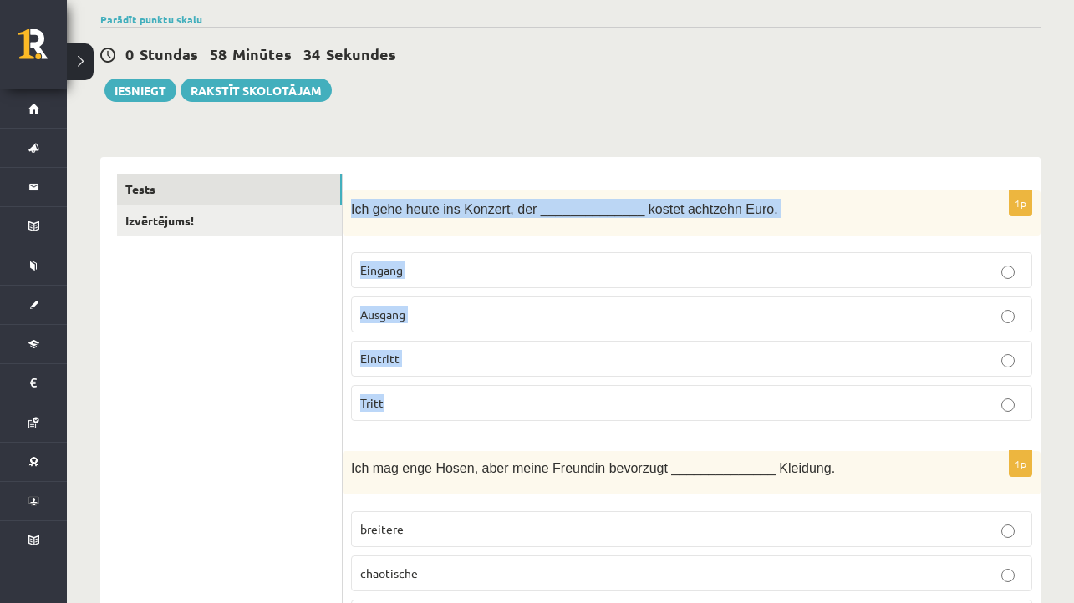
drag, startPoint x: 352, startPoint y: 207, endPoint x: 424, endPoint y: 408, distance: 213.3
click at [424, 408] on div "1p Ich gehe heute ins Konzert, der ______________ kostet achtzehn Euro. Eingang…" at bounding box center [692, 312] width 698 height 245
copy div "Ich gehe heute ins Konzert, der ______________ kostet achtzehn Euro. Eingang Au…"
click at [423, 351] on p "Eintritt" at bounding box center [691, 359] width 663 height 18
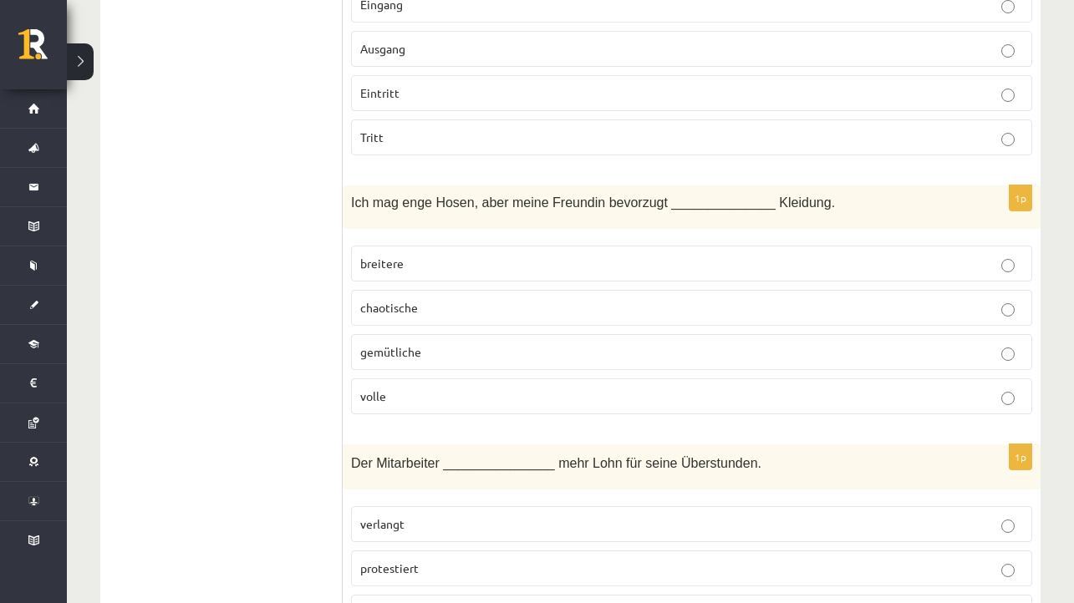
scroll to position [389, 0]
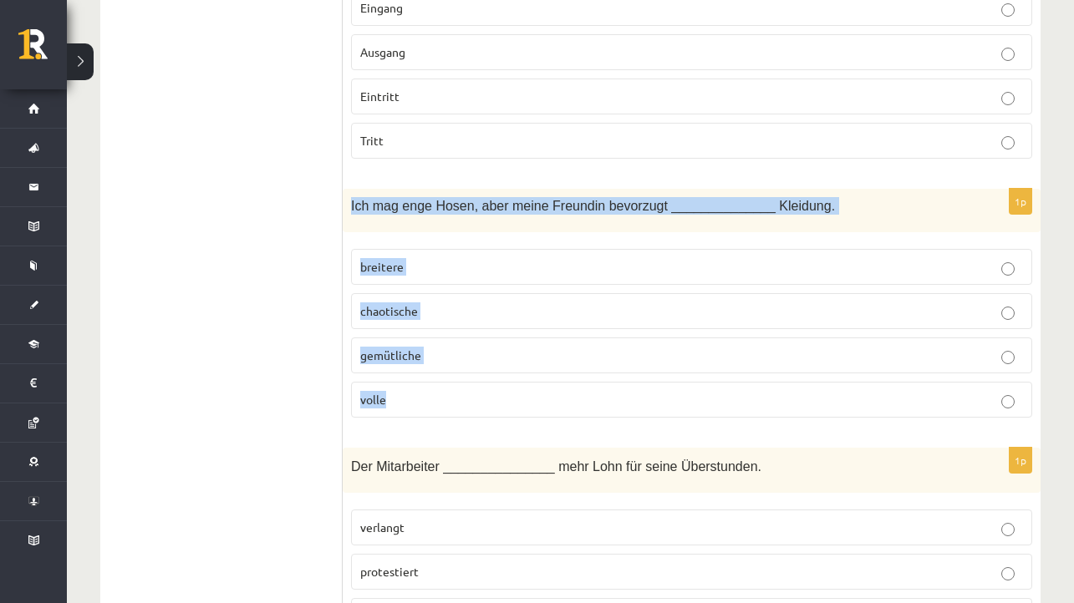
drag, startPoint x: 351, startPoint y: 201, endPoint x: 457, endPoint y: 412, distance: 235.8
click at [457, 412] on div "1p Ich mag enge Hosen, aber meine Freundin bevorzugt ______________ Kleidung. b…" at bounding box center [692, 309] width 698 height 241
copy div "Ich mag enge Hosen, aber meine Freundin bevorzugt ______________ Kleidung. brei…"
click at [469, 353] on p "gemütliche" at bounding box center [691, 356] width 663 height 18
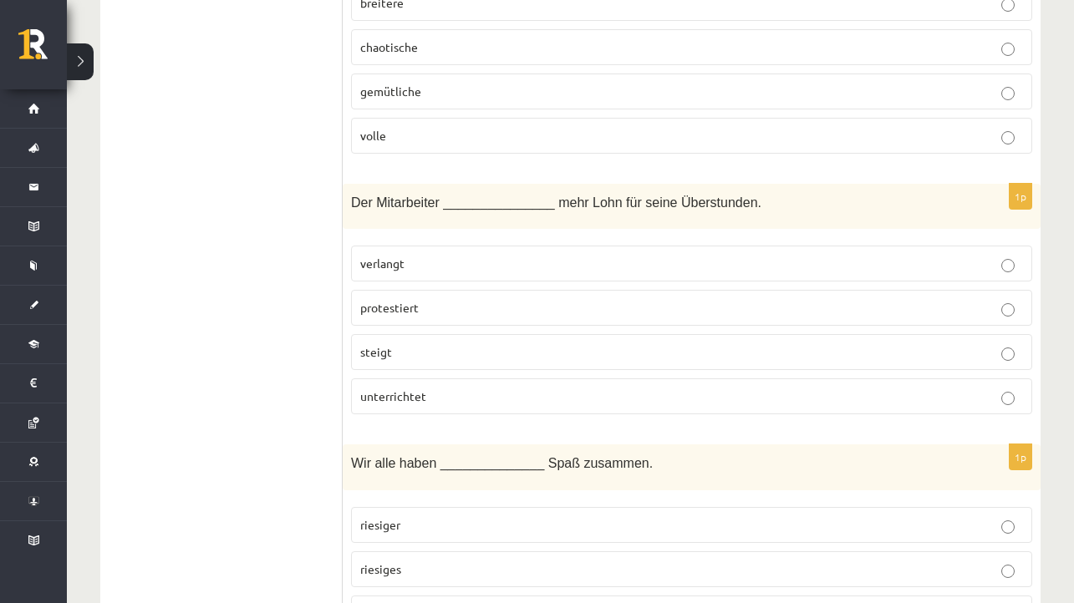
scroll to position [680, 0]
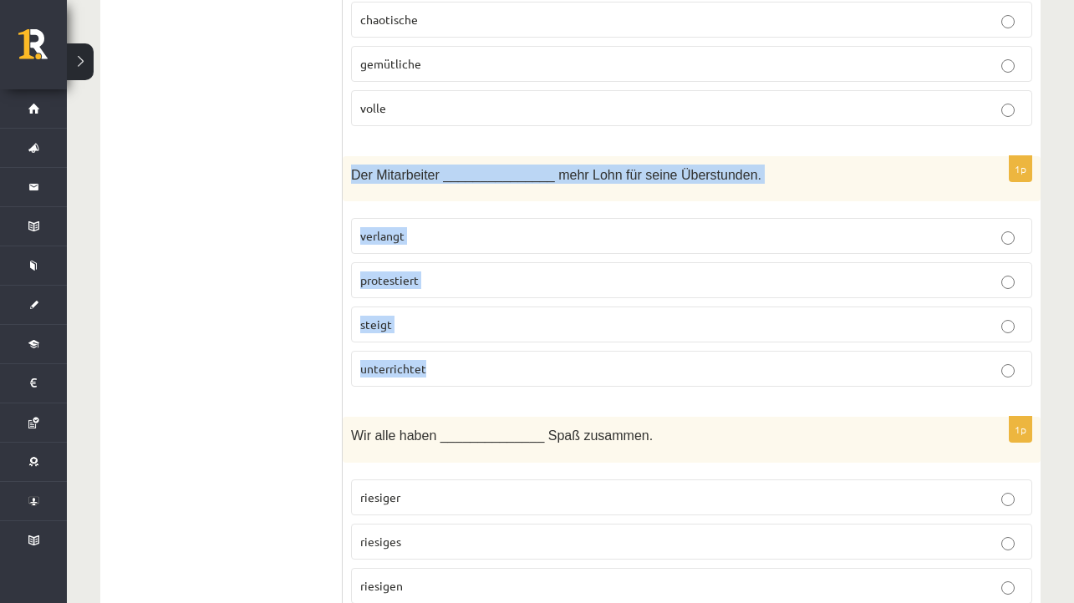
drag, startPoint x: 350, startPoint y: 167, endPoint x: 487, endPoint y: 384, distance: 256.1
click at [487, 384] on div "1p Der Mitarbeiter _______________ mehr Lohn für seine Überstunden. verlangt pr…" at bounding box center [692, 278] width 698 height 245
copy div "Der Mitarbeiter _______________ mehr Lohn für seine Überstunden. verlangt prote…"
click at [460, 228] on p "verlangt" at bounding box center [691, 236] width 663 height 18
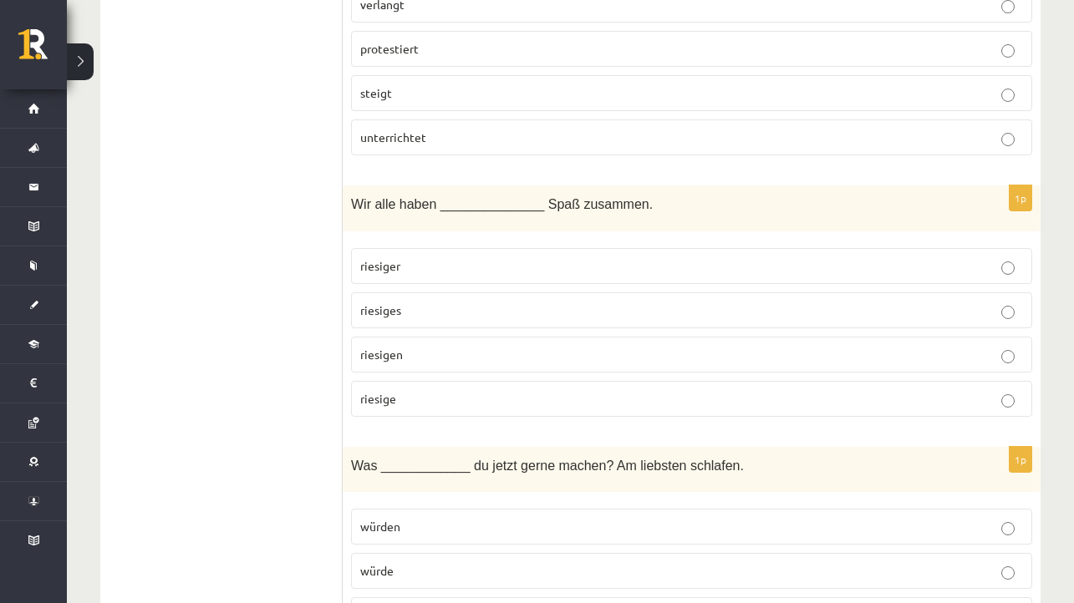
scroll to position [921, 0]
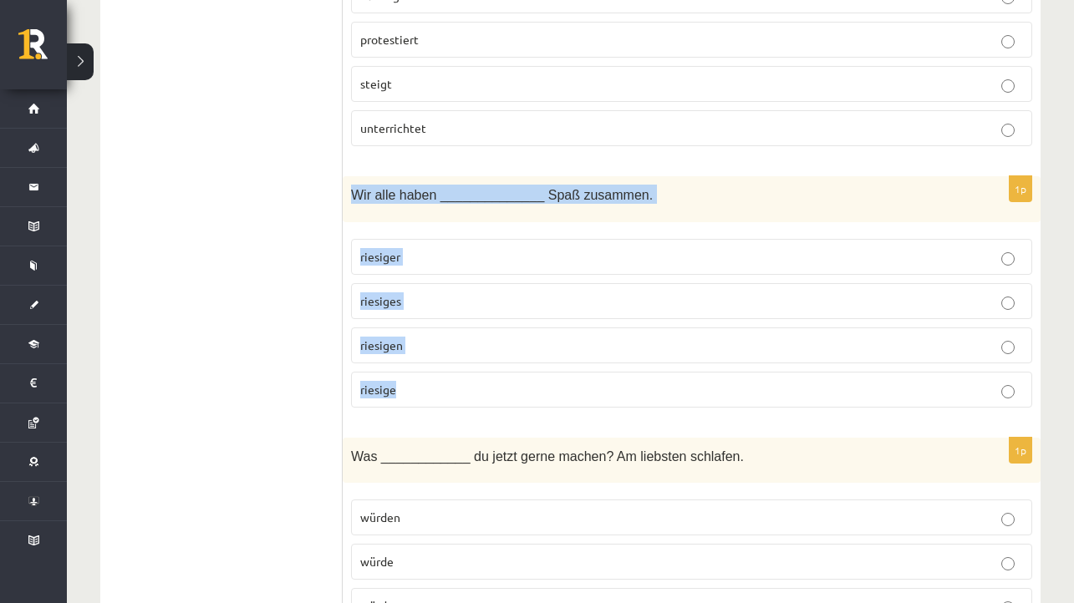
drag, startPoint x: 347, startPoint y: 186, endPoint x: 491, endPoint y: 405, distance: 262.3
click at [491, 405] on div "1p Wir alle haben ______________ Spaß zusammen. riesiger riesiges riesigen ries…" at bounding box center [692, 298] width 698 height 245
copy div "Wir alle haben ______________ Spaß zusammen. riesiger riesiges riesigen riesige"
click at [460, 357] on label "riesigen" at bounding box center [691, 346] width 681 height 36
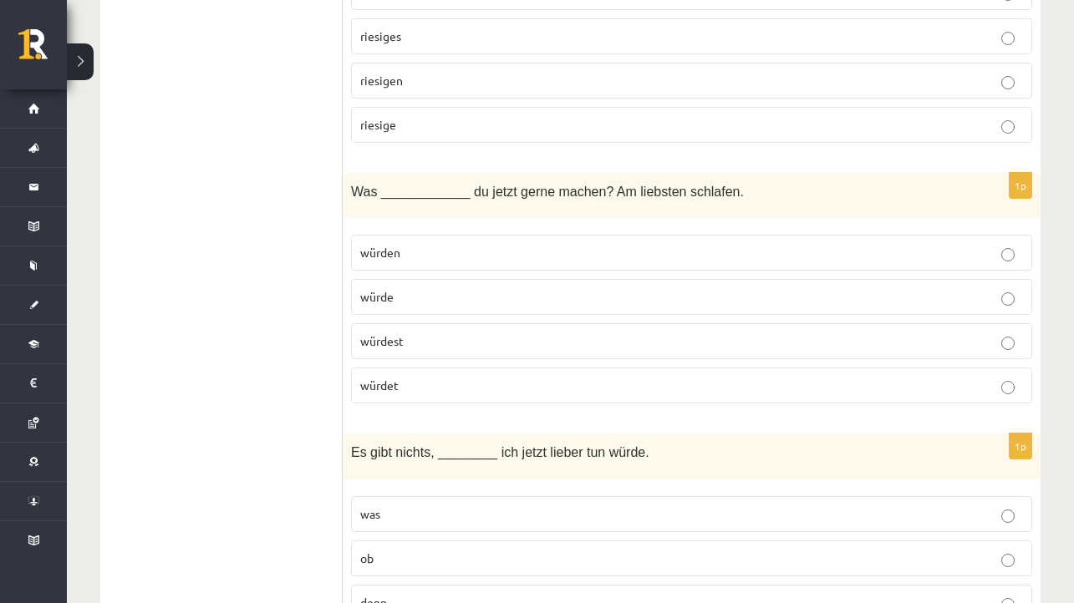
scroll to position [1201, 0]
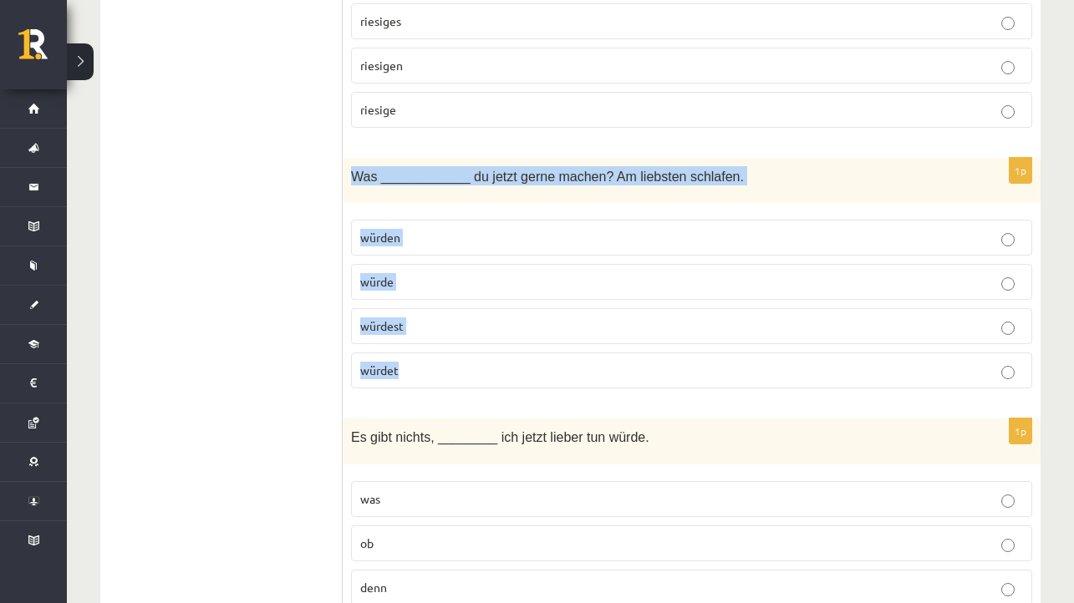
drag, startPoint x: 351, startPoint y: 170, endPoint x: 495, endPoint y: 373, distance: 249.2
click at [495, 373] on div "1p Was ____________ du jetzt gerne machen? Am liebsten schlafen. würden würde w…" at bounding box center [692, 280] width 698 height 245
copy div "Was ____________ du jetzt gerne machen? Am liebsten schlafen. würden würde würd…"
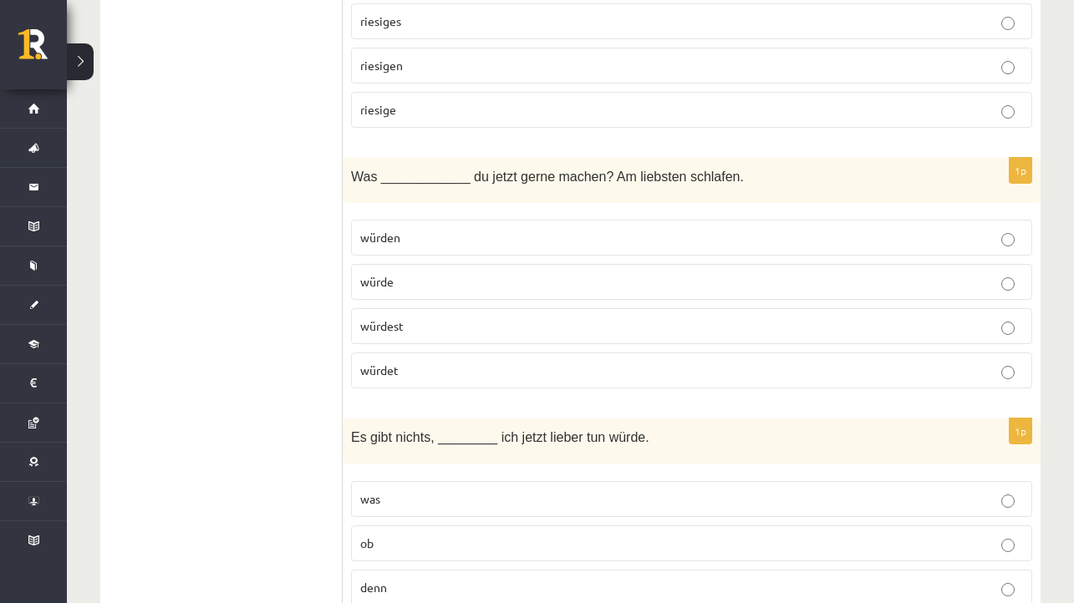
click at [444, 324] on p "würdest" at bounding box center [691, 326] width 663 height 18
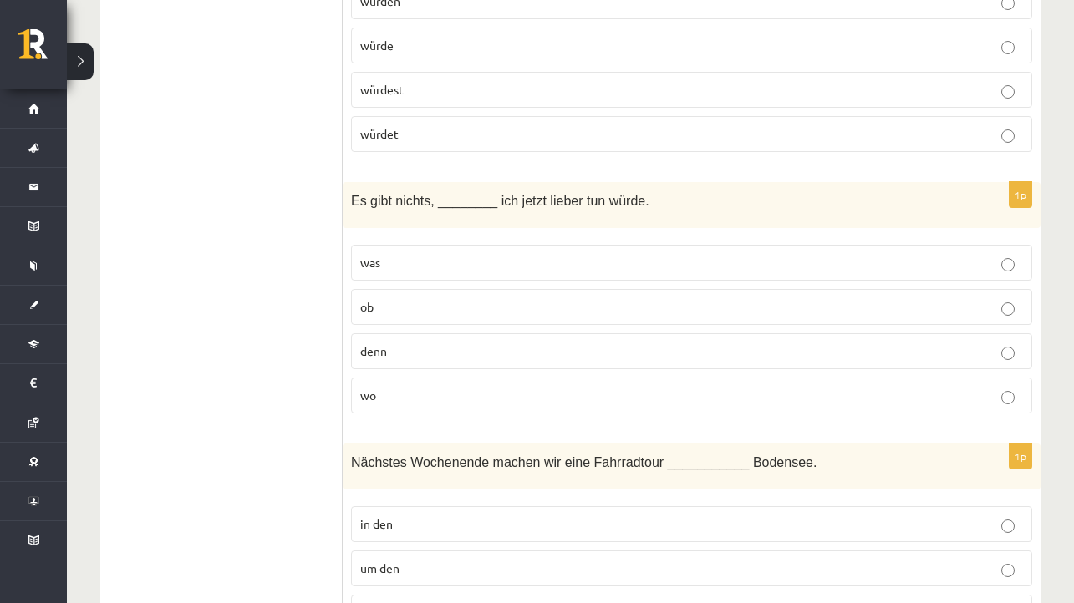
scroll to position [1455, 0]
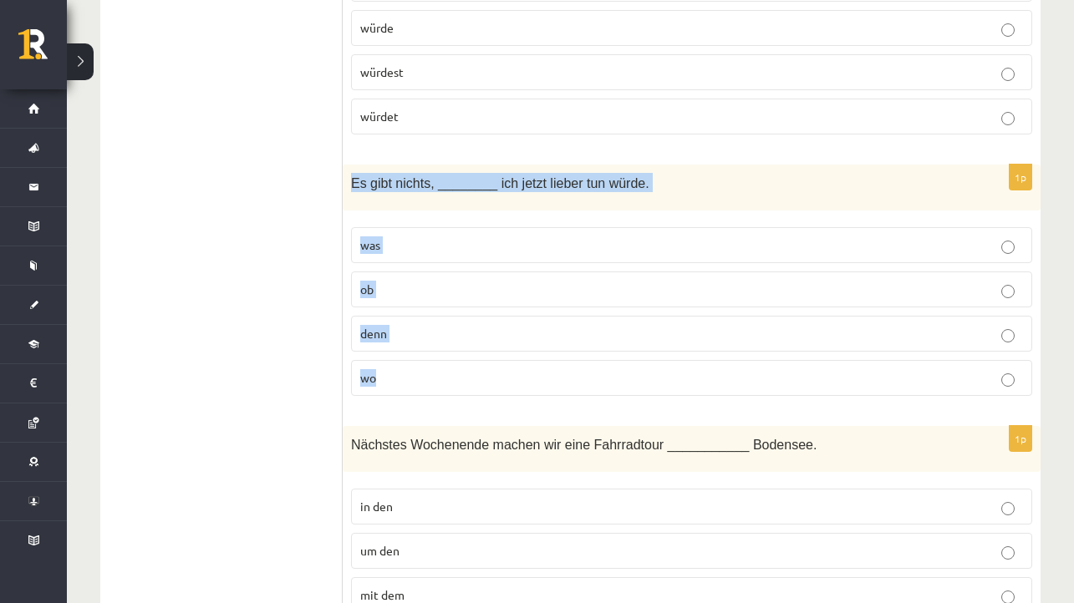
drag, startPoint x: 346, startPoint y: 173, endPoint x: 452, endPoint y: 385, distance: 237.3
click at [452, 385] on div "1p Es gibt nichts, ________ ich jetzt lieber tun würde. was ob denn wo" at bounding box center [692, 287] width 698 height 245
copy div "Es gibt nichts, ________ ich jetzt lieber tun würde. was ob denn wo"
click at [420, 236] on p "was" at bounding box center [691, 245] width 663 height 18
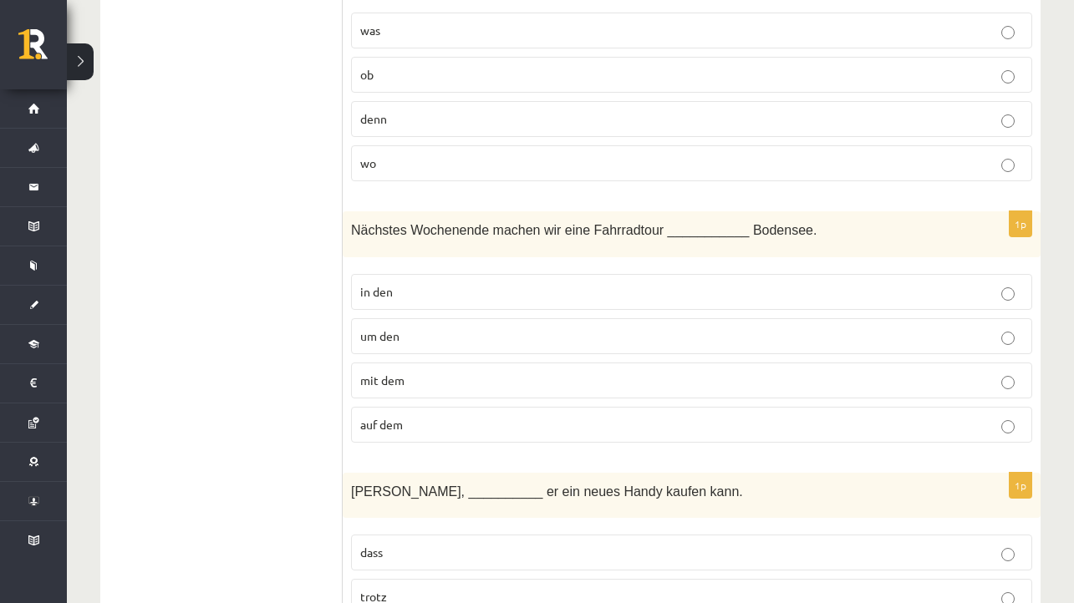
scroll to position [1745, 0]
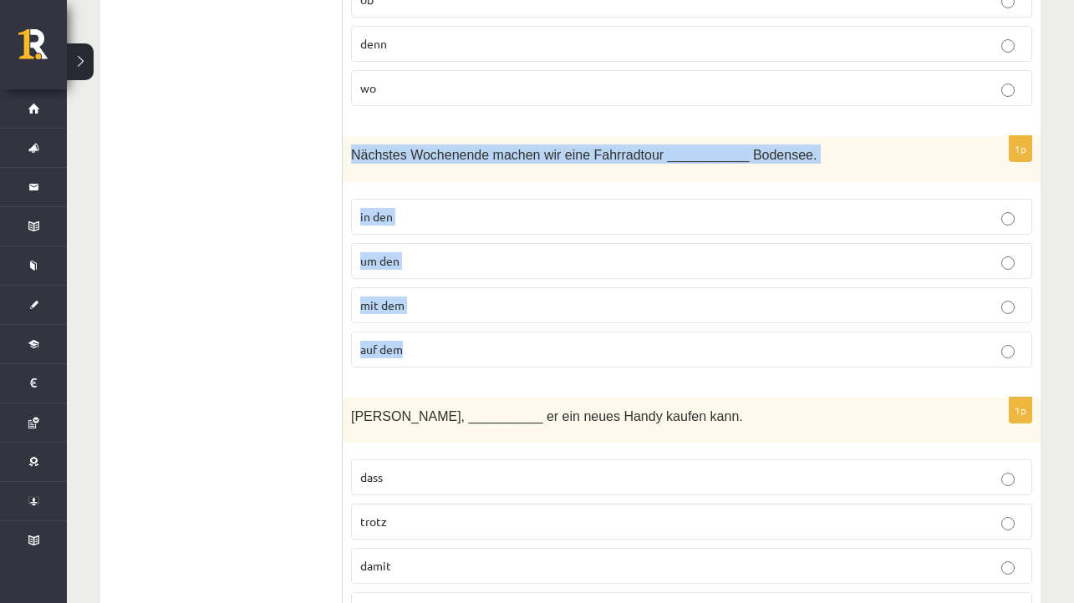
drag, startPoint x: 353, startPoint y: 147, endPoint x: 460, endPoint y: 352, distance: 231.3
click at [460, 352] on div "1p Nächstes Wochenende machen wir eine Fahrradtour ___________ Bodensee. in den…" at bounding box center [692, 258] width 698 height 245
copy div "Nächstes Wochenende machen wir eine Fahrradtour ___________ Bodensee. in den um…"
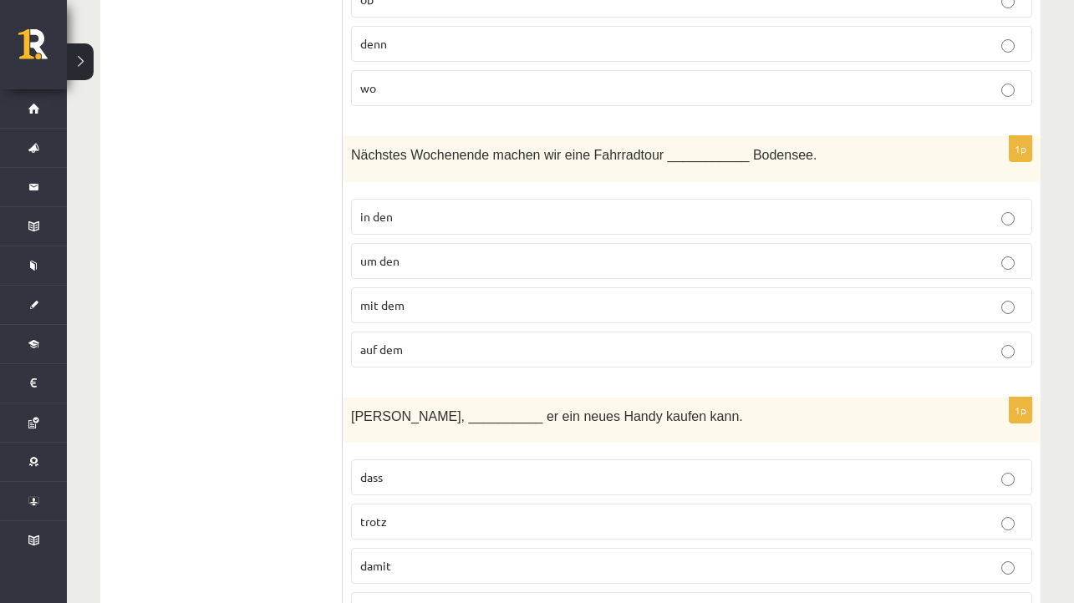
click at [436, 262] on p "um den" at bounding box center [691, 261] width 663 height 18
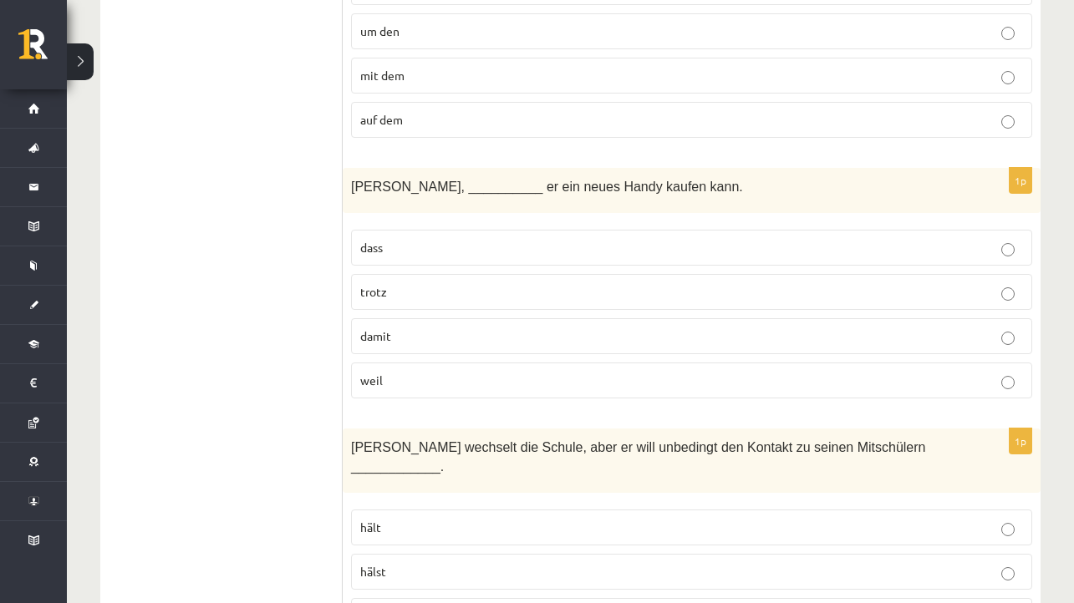
scroll to position [1974, 0]
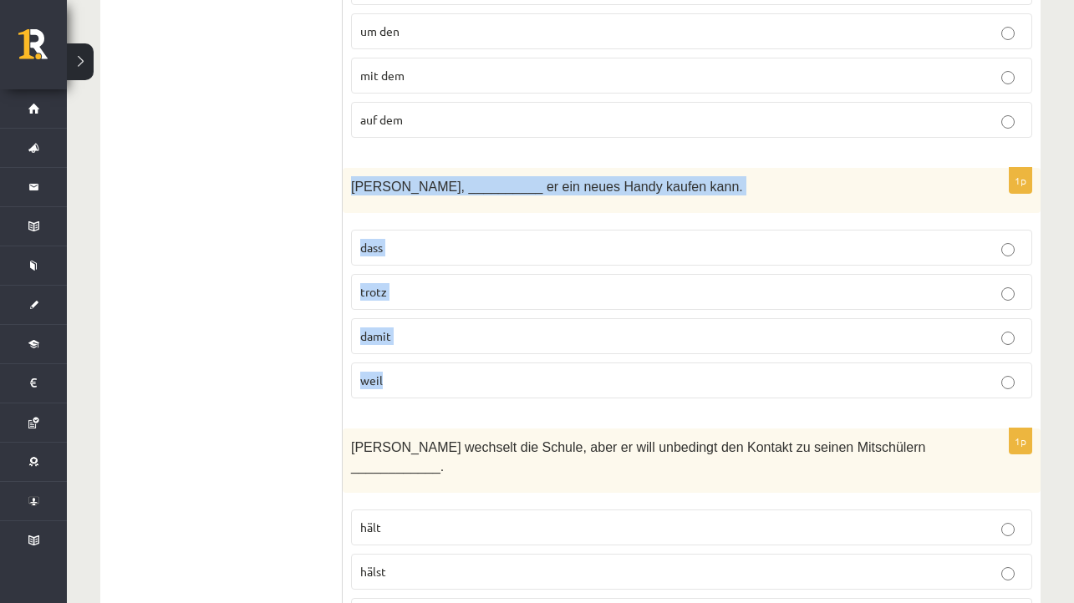
drag, startPoint x: 347, startPoint y: 179, endPoint x: 475, endPoint y: 383, distance: 241.1
click at [475, 383] on div "1p Paul jobbt, __________ er ein neues Handy kaufen kann. dass trotz damit weil" at bounding box center [692, 290] width 698 height 245
copy div "Paul jobbt, __________ er ein neues Handy kaufen kann. dass trotz damit weil"
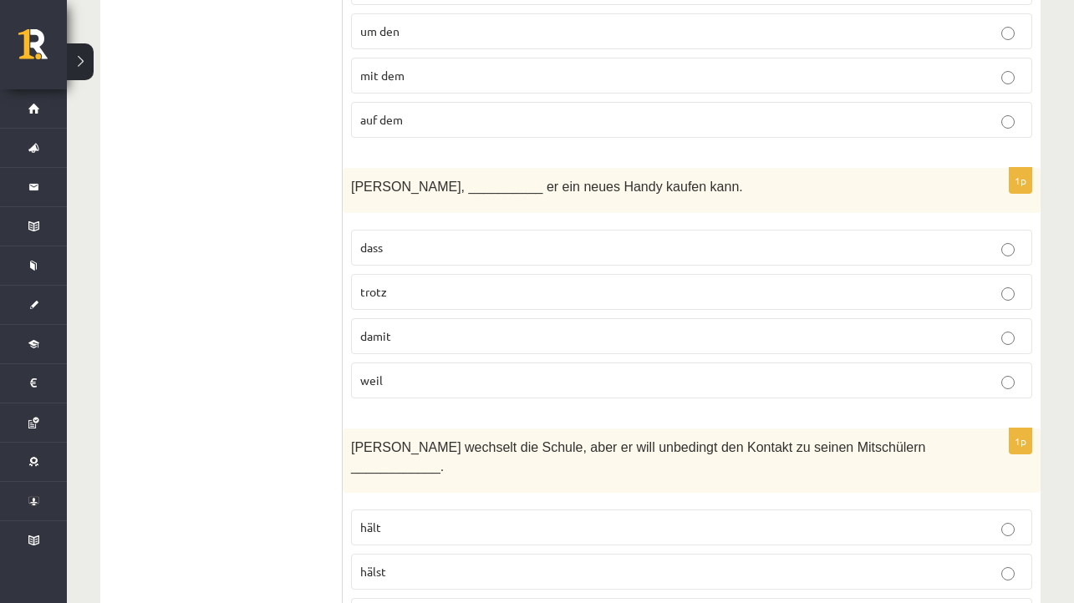
click at [430, 337] on p "damit" at bounding box center [691, 337] width 663 height 18
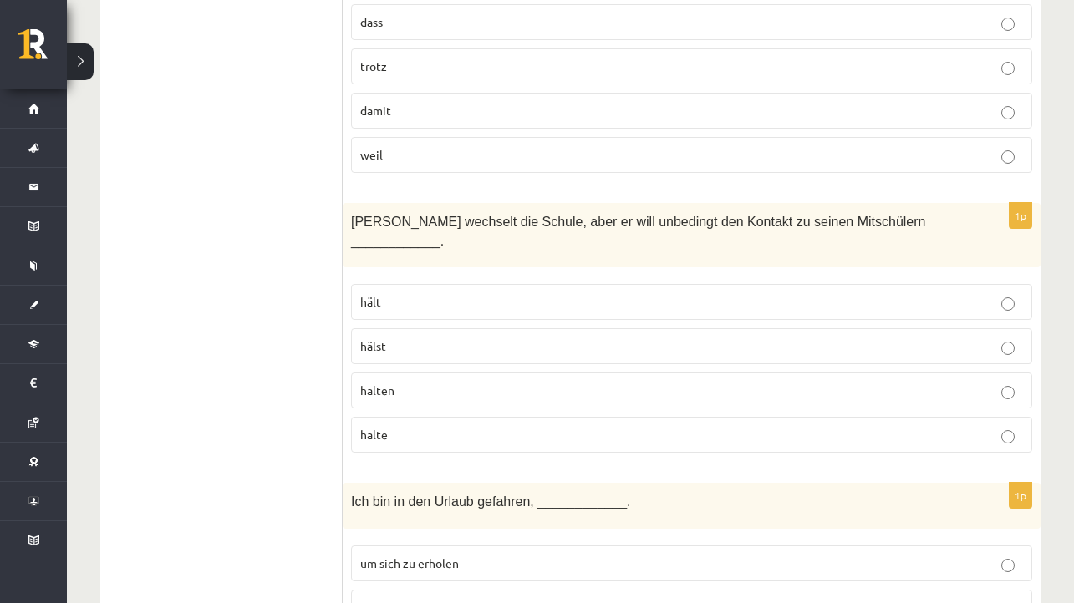
scroll to position [2210, 0]
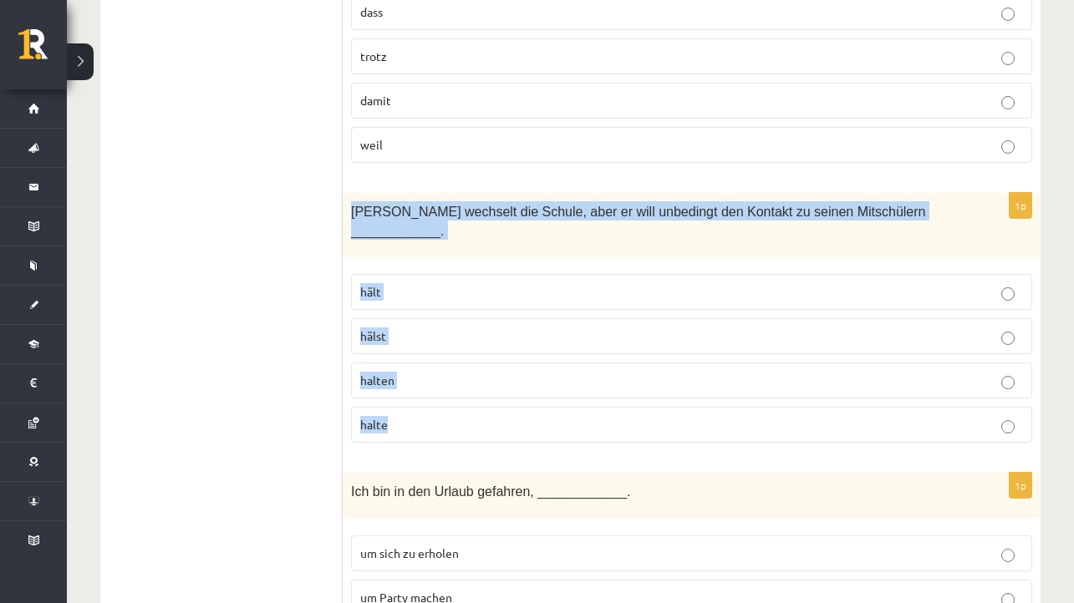
drag, startPoint x: 352, startPoint y: 206, endPoint x: 419, endPoint y: 429, distance: 233.1
click at [419, 429] on div "1p Mathias wechselt die Schule, aber er will unbedingt den Kontakt zu seinen Mi…" at bounding box center [692, 324] width 698 height 263
copy div "Mathias wechselt die Schule, aber er will unbedingt den Kontakt zu seinen Mitsc…"
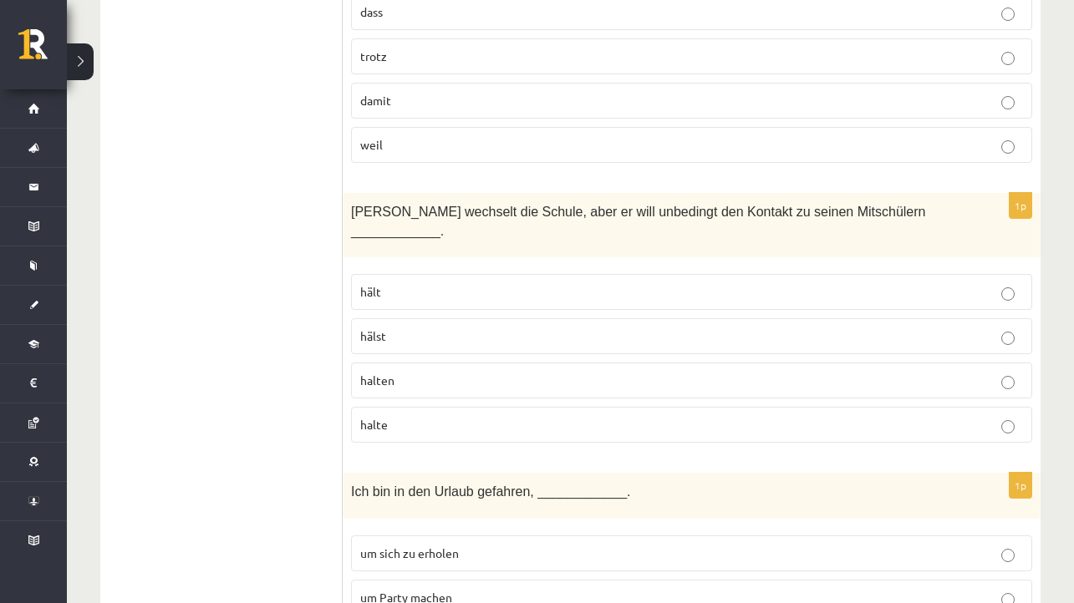
click at [414, 373] on p "halten" at bounding box center [691, 381] width 663 height 18
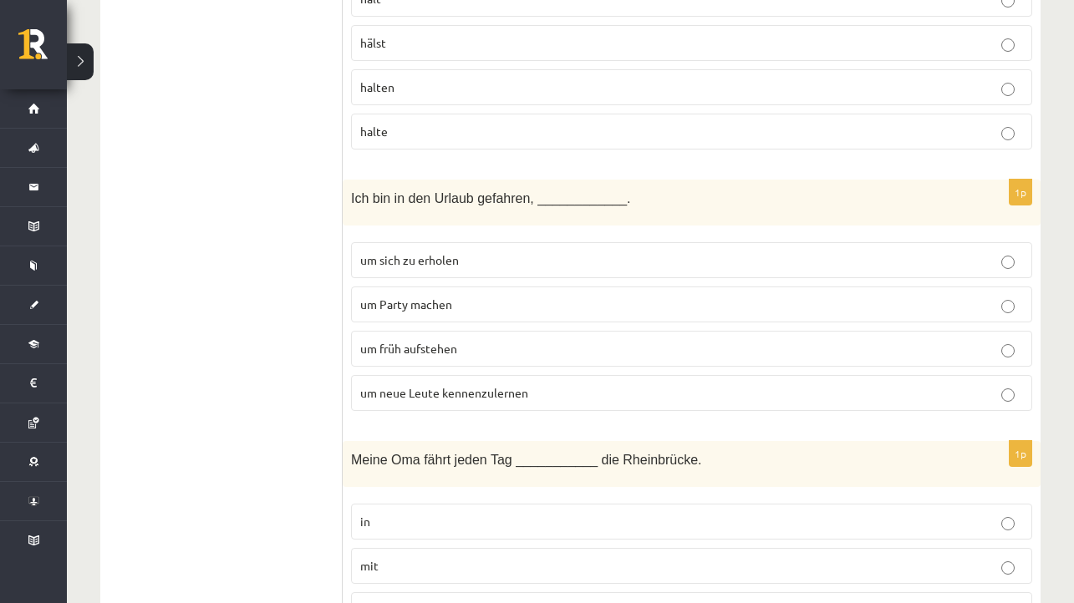
scroll to position [2504, 0]
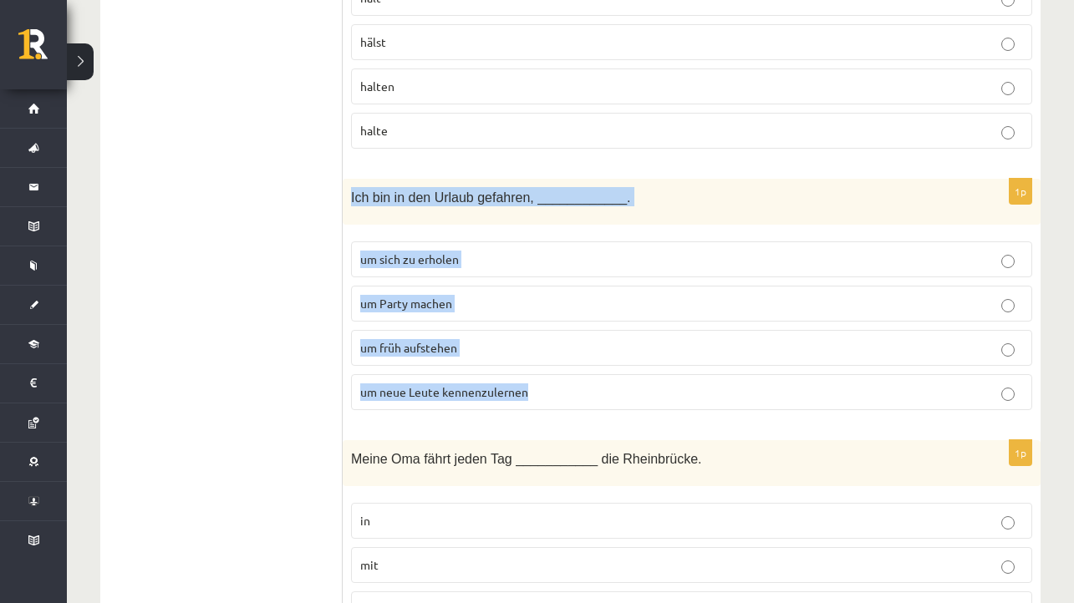
drag, startPoint x: 348, startPoint y: 190, endPoint x: 561, endPoint y: 400, distance: 300.1
click at [561, 401] on div "1p Ich bin in den Urlaub gefahren, ____________. um sich zu erholen um Party ma…" at bounding box center [692, 301] width 698 height 245
copy div "Ich bin in den Urlaub gefahren, ____________. um sich zu erholen um Party mache…"
click at [534, 387] on p "um neue Leute kennenzulernen" at bounding box center [691, 393] width 663 height 18
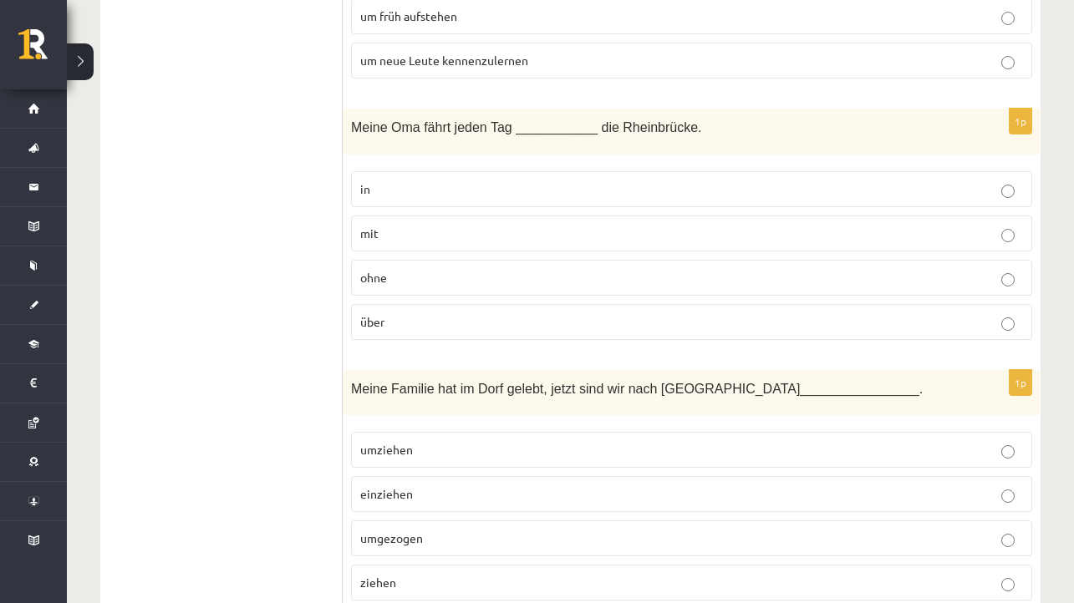
scroll to position [2832, 0]
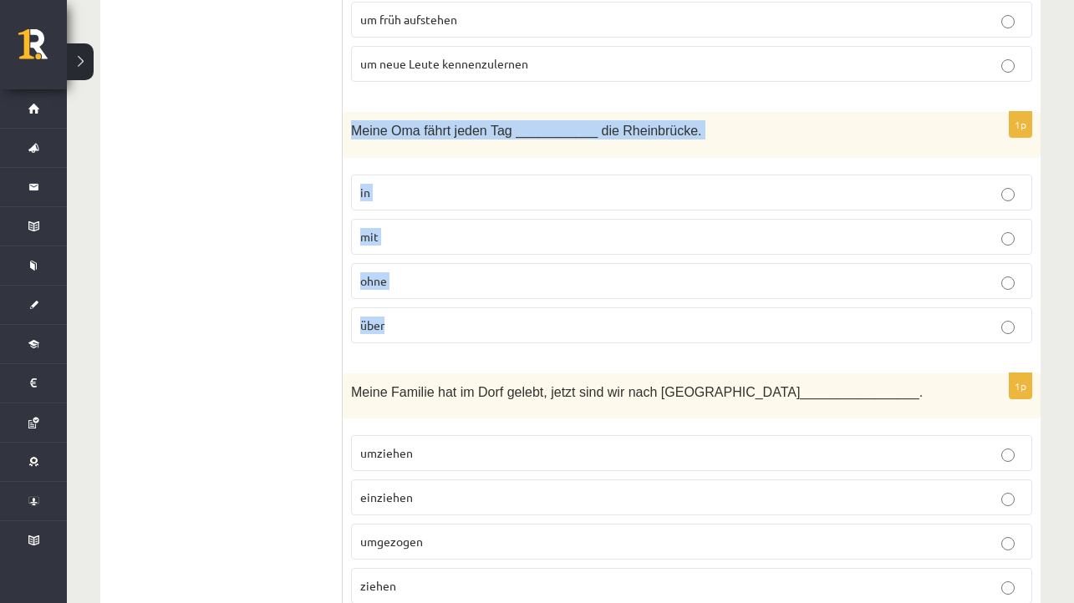
drag, startPoint x: 350, startPoint y: 120, endPoint x: 457, endPoint y: 327, distance: 232.4
click at [457, 328] on div "1p Meine Oma fährt jeden Tag ___________ die Rheinbrücke. in mit ohne über" at bounding box center [692, 234] width 698 height 245
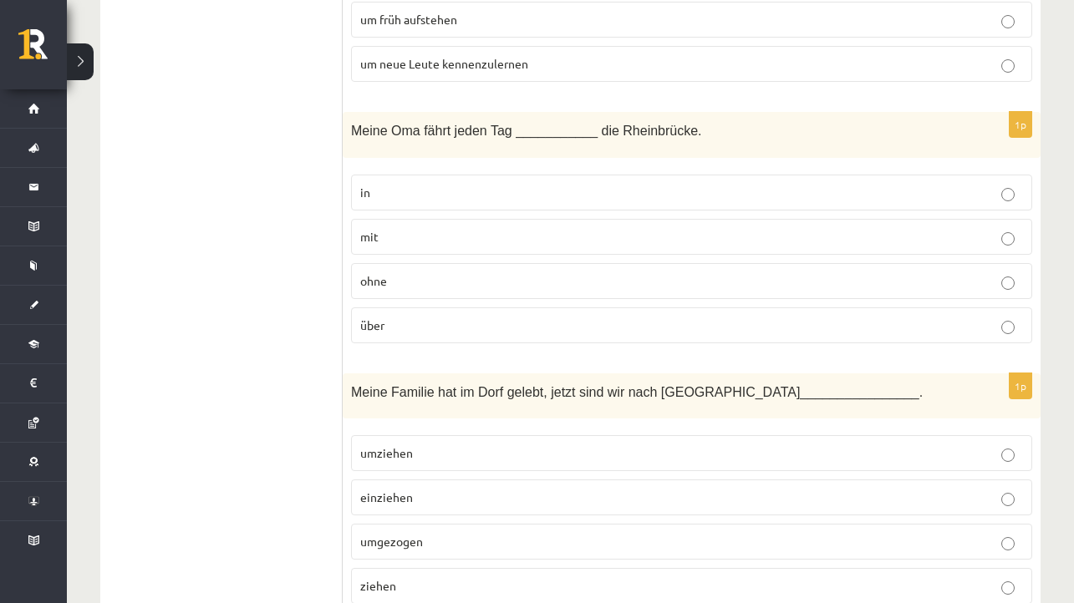
click at [434, 321] on p "über" at bounding box center [691, 326] width 663 height 18
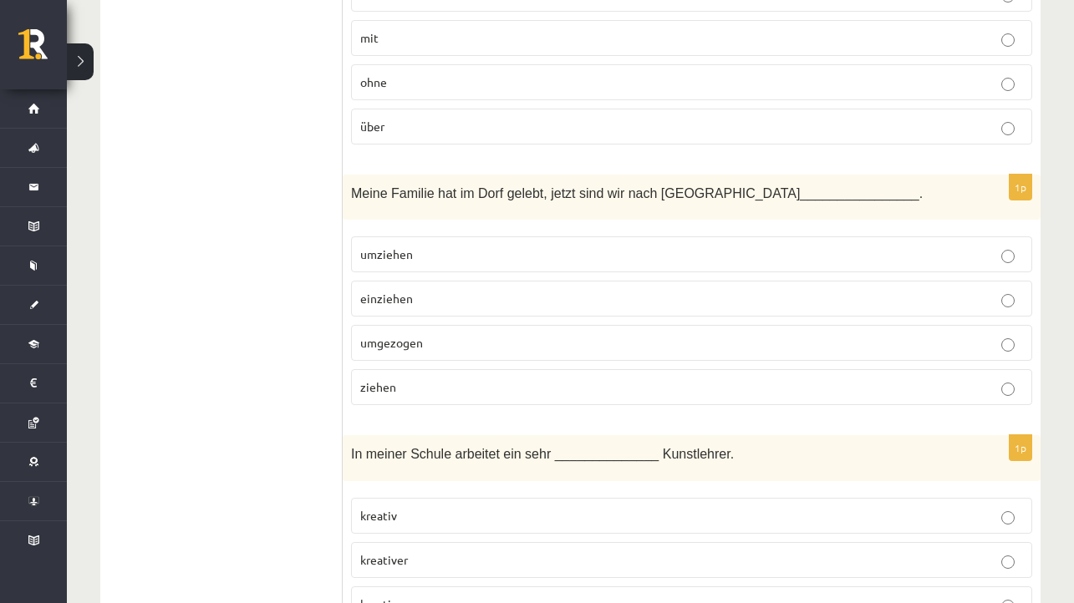
scroll to position [3058, 0]
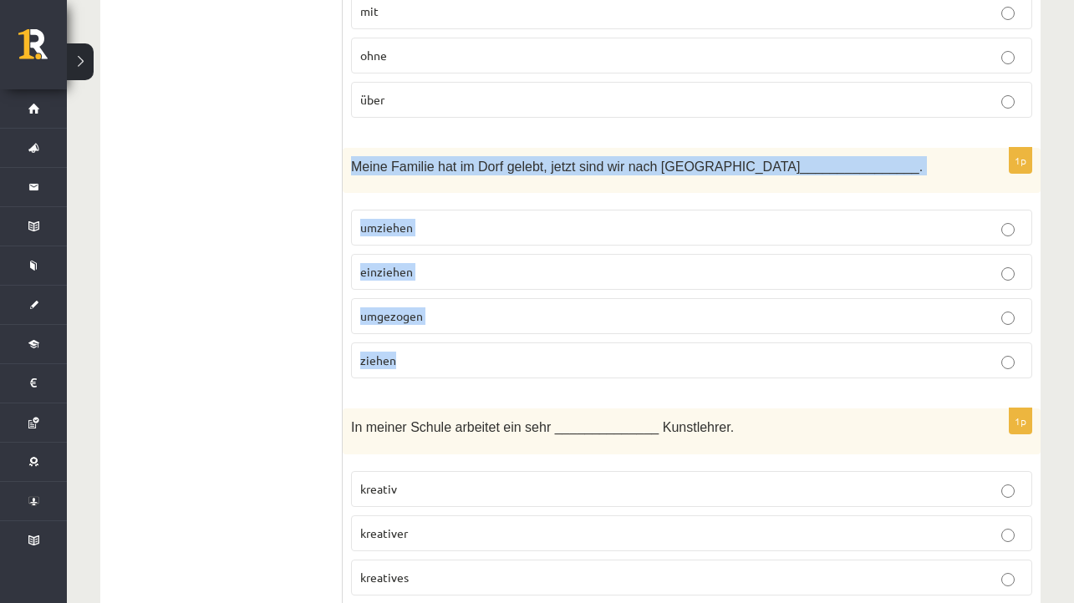
drag, startPoint x: 352, startPoint y: 155, endPoint x: 453, endPoint y: 356, distance: 225.3
click at [453, 356] on div "1p Meine Familie hat im Dorf gelebt, jetzt sind wir nach Hamburg ______________…" at bounding box center [692, 270] width 698 height 245
click at [429, 219] on p "umziehen" at bounding box center [691, 228] width 663 height 18
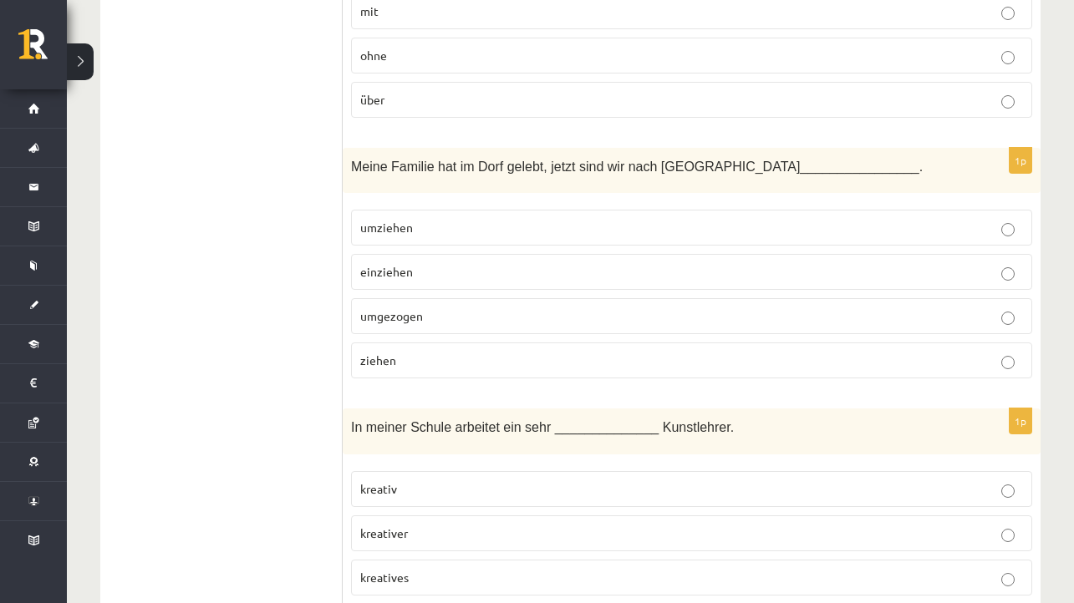
click at [429, 311] on p "umgezogen" at bounding box center [691, 316] width 663 height 18
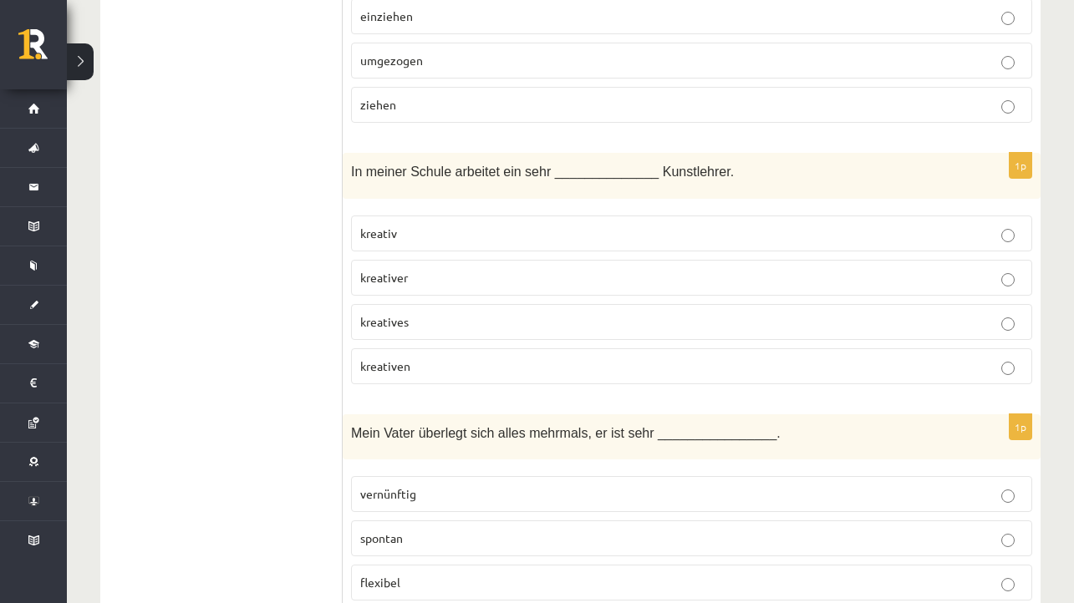
scroll to position [3315, 0]
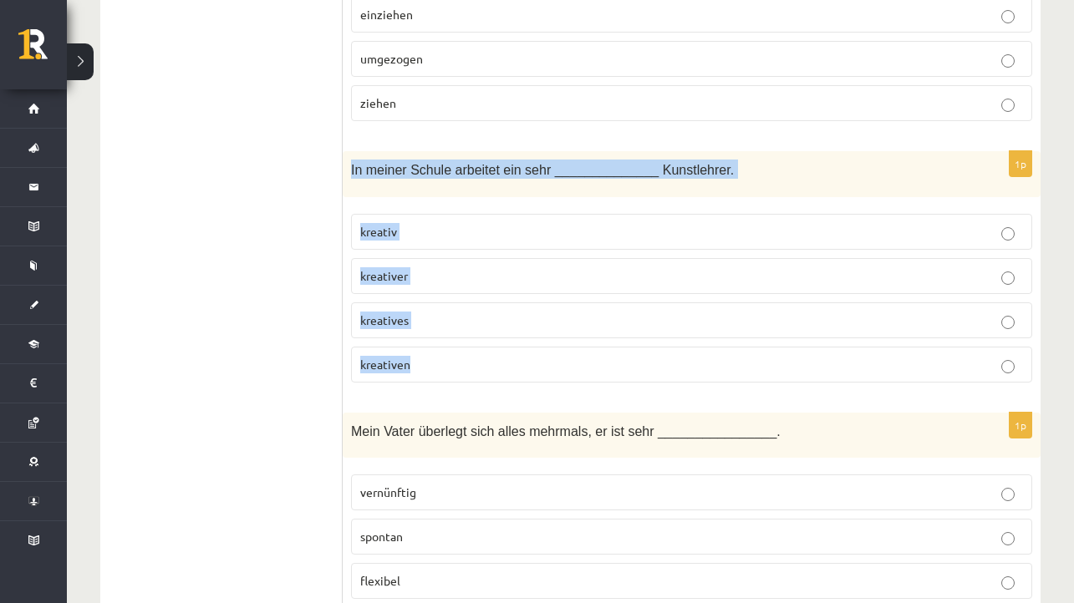
drag, startPoint x: 352, startPoint y: 161, endPoint x: 489, endPoint y: 362, distance: 242.9
click at [489, 363] on div "1p In meiner Schule arbeitet ein sehr ______________ Kunstlehrer. kreativ kreat…" at bounding box center [692, 273] width 698 height 245
click at [469, 279] on label "kreativer" at bounding box center [691, 276] width 681 height 36
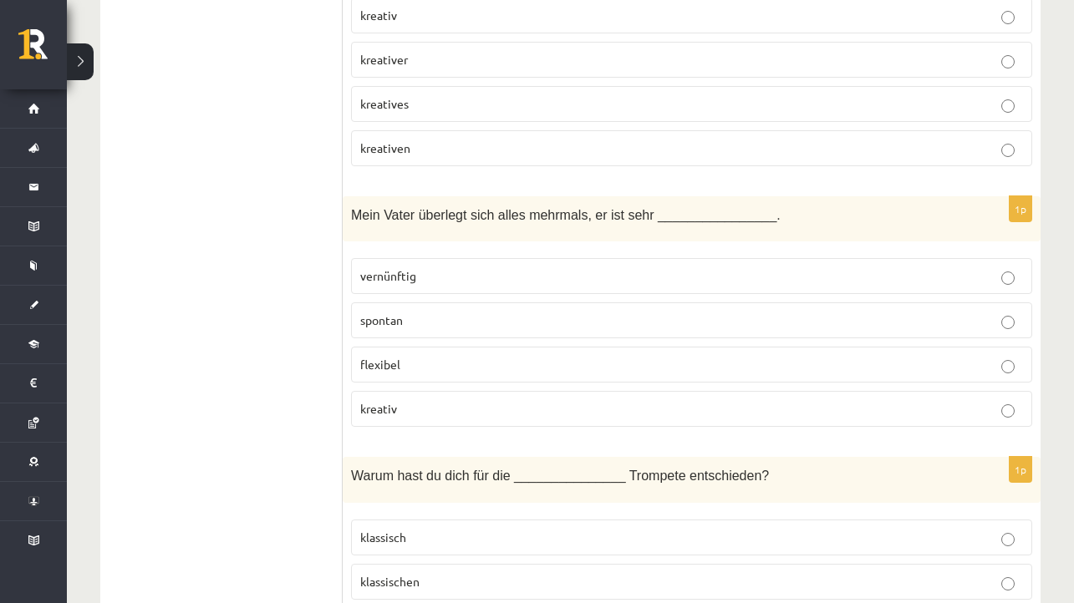
scroll to position [3543, 0]
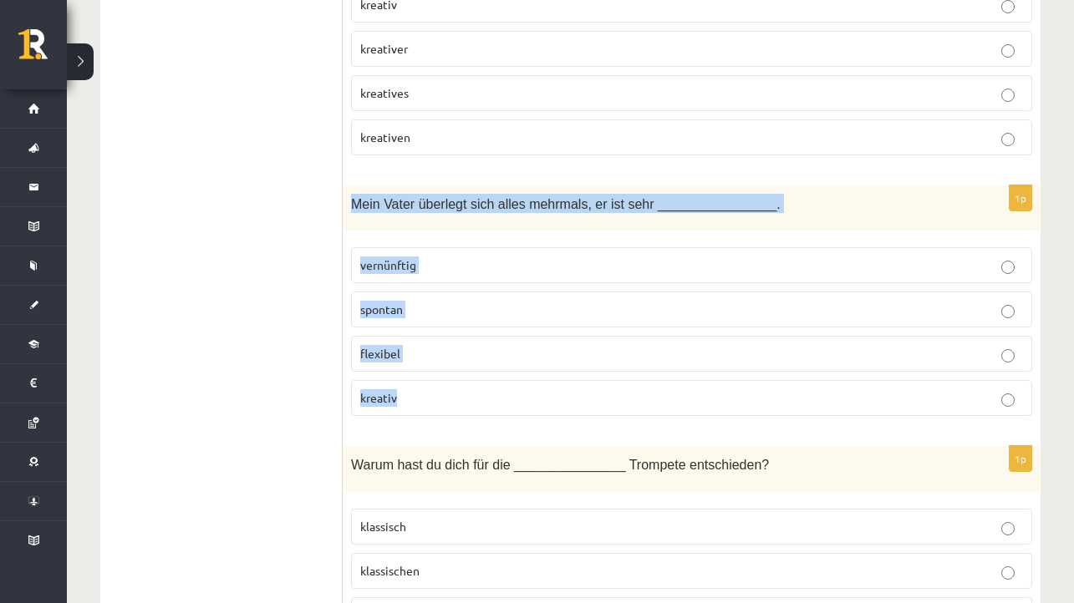
drag, startPoint x: 349, startPoint y: 194, endPoint x: 460, endPoint y: 399, distance: 233.3
click at [460, 400] on div "1p Mein Vater überlegt sich alles mehrmals, er ist sehr ________________. vernü…" at bounding box center [692, 307] width 698 height 245
click at [433, 257] on p "vernünftig" at bounding box center [691, 266] width 663 height 18
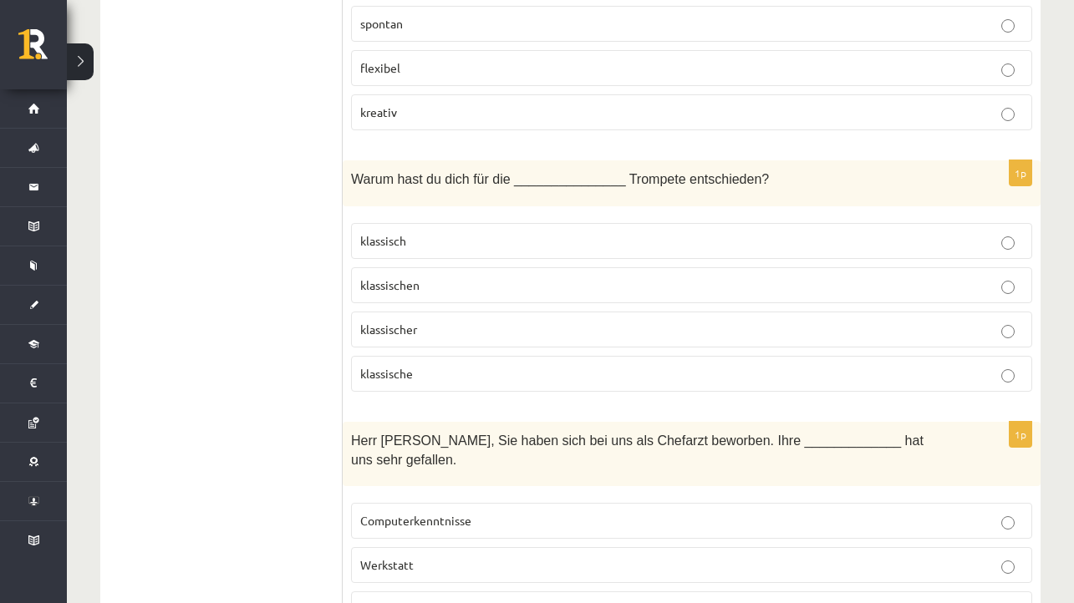
scroll to position [3839, 0]
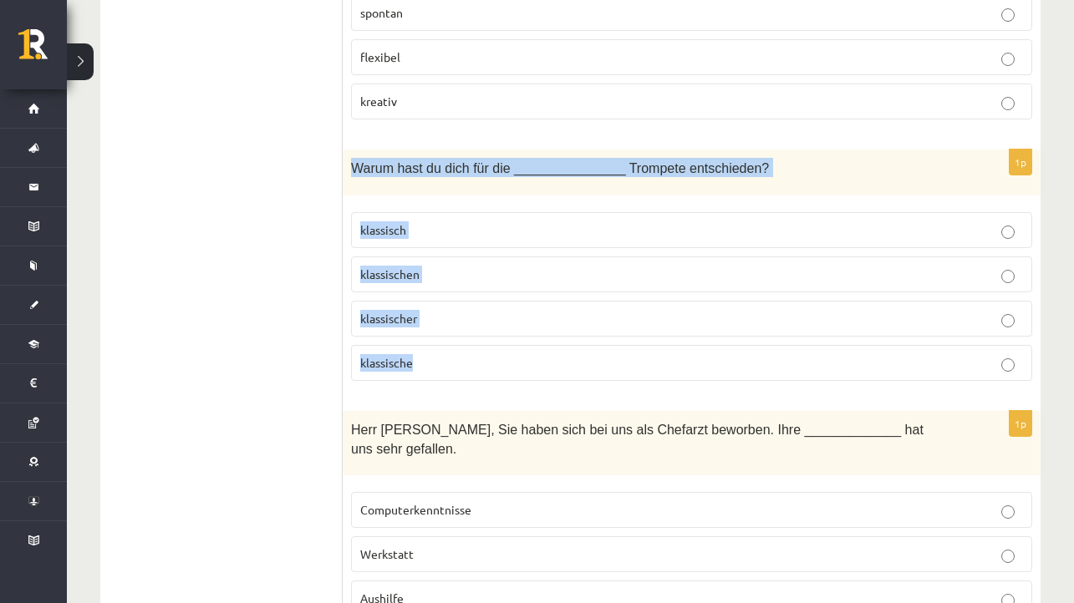
drag, startPoint x: 350, startPoint y: 156, endPoint x: 472, endPoint y: 361, distance: 238.3
click at [472, 361] on div "1p Warum hast du dich für die _______________ Trompete entschieden? klassisch k…" at bounding box center [692, 272] width 698 height 245
click at [435, 358] on p "klassische" at bounding box center [691, 363] width 663 height 18
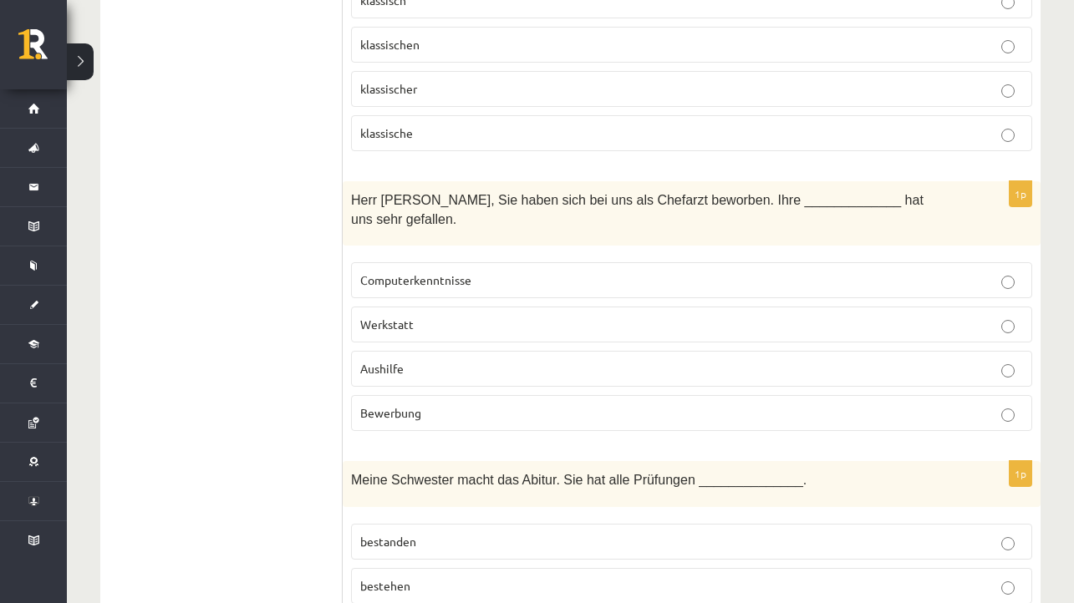
scroll to position [4078, 0]
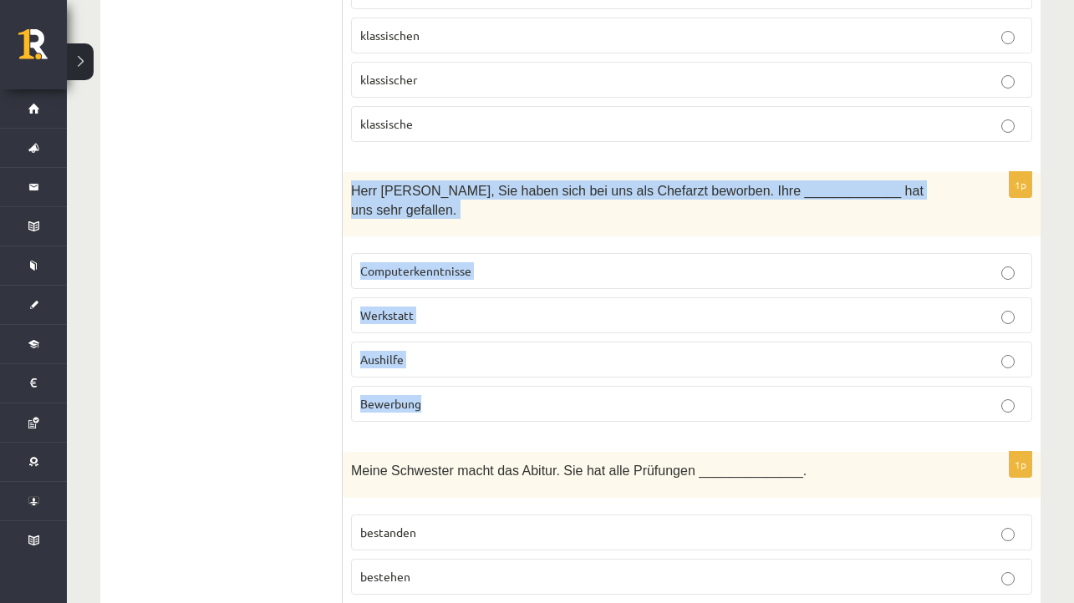
drag, startPoint x: 350, startPoint y: 179, endPoint x: 474, endPoint y: 414, distance: 266.1
click at [474, 414] on div "1p Herr Braun, Sie haben sich bei uns als Chefarzt beworben. Ihre _____________…" at bounding box center [692, 303] width 698 height 263
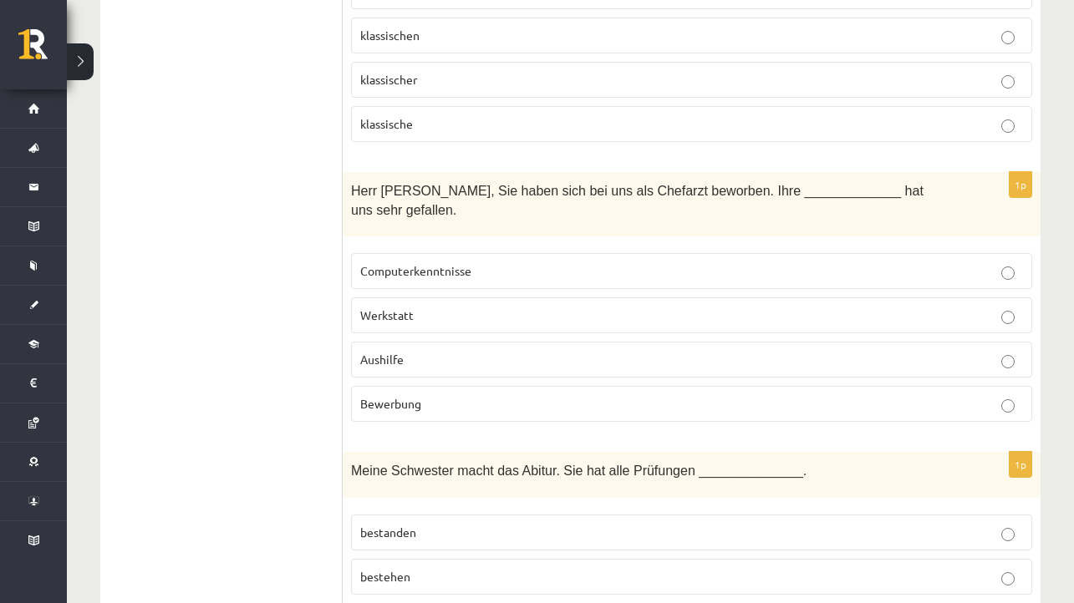
click at [448, 397] on p "Bewerbung" at bounding box center [691, 404] width 663 height 18
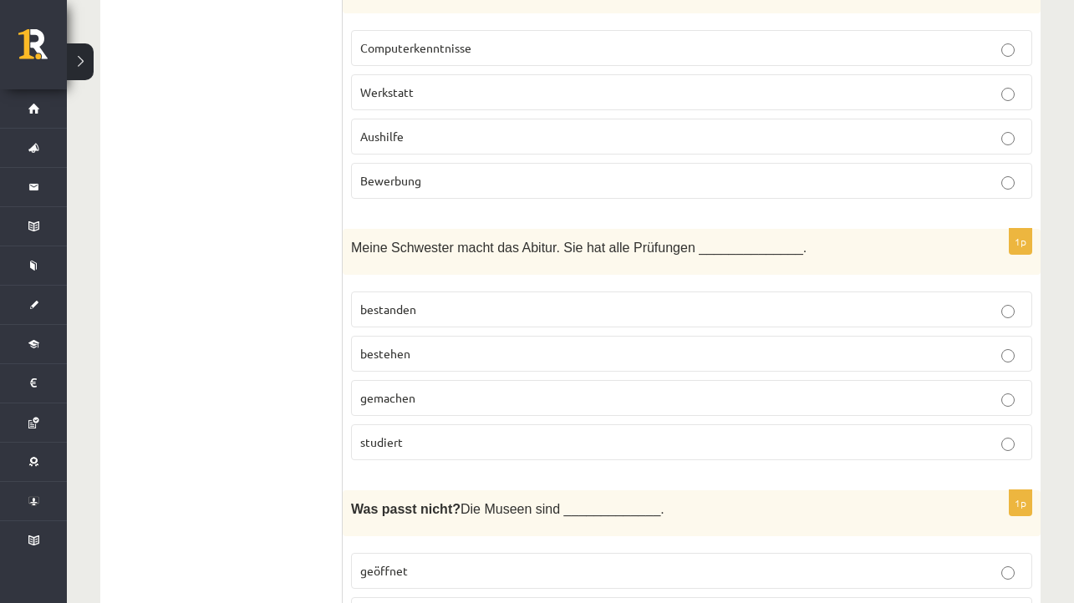
scroll to position [4306, 0]
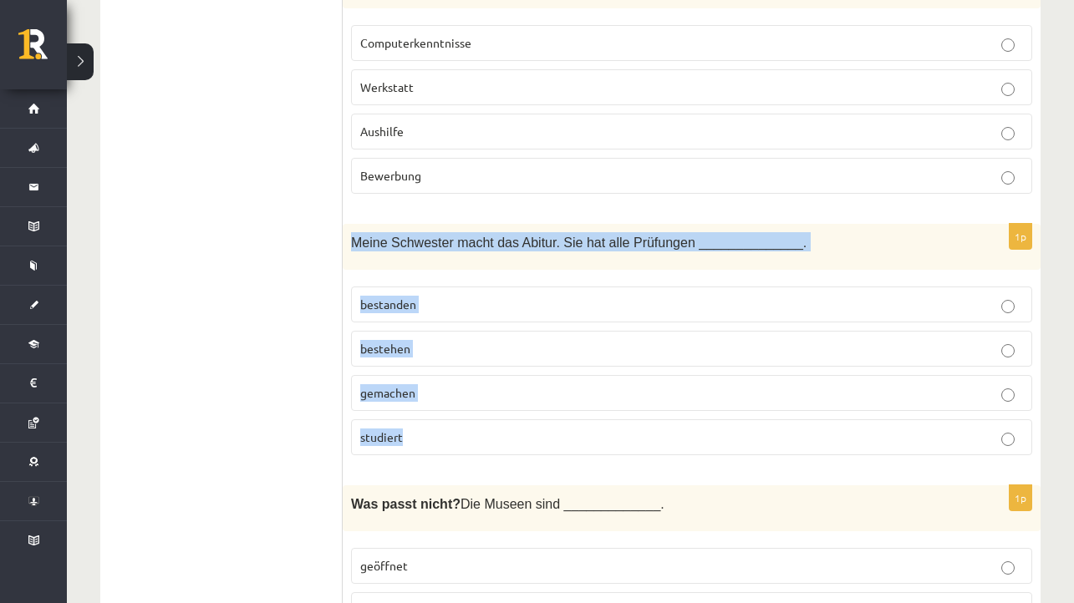
drag, startPoint x: 349, startPoint y: 229, endPoint x: 428, endPoint y: 436, distance: 221.6
click at [428, 436] on div "1p Meine Schwester macht das Abitur. Sie hat alle Prüfungen ______________. bes…" at bounding box center [692, 346] width 698 height 245
click at [451, 303] on p "bestanden" at bounding box center [691, 305] width 663 height 18
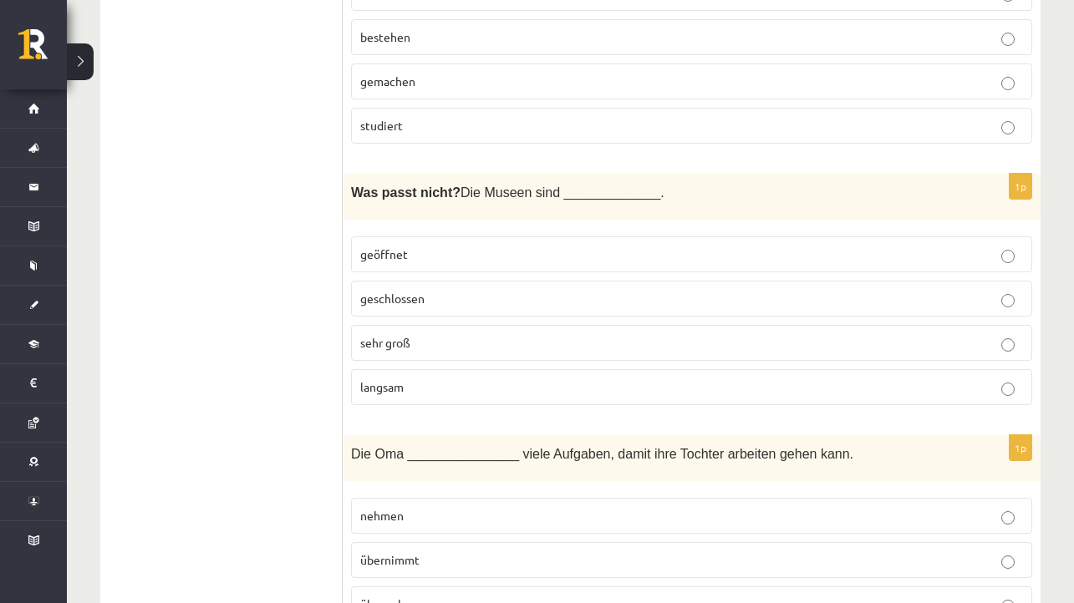
scroll to position [4619, 0]
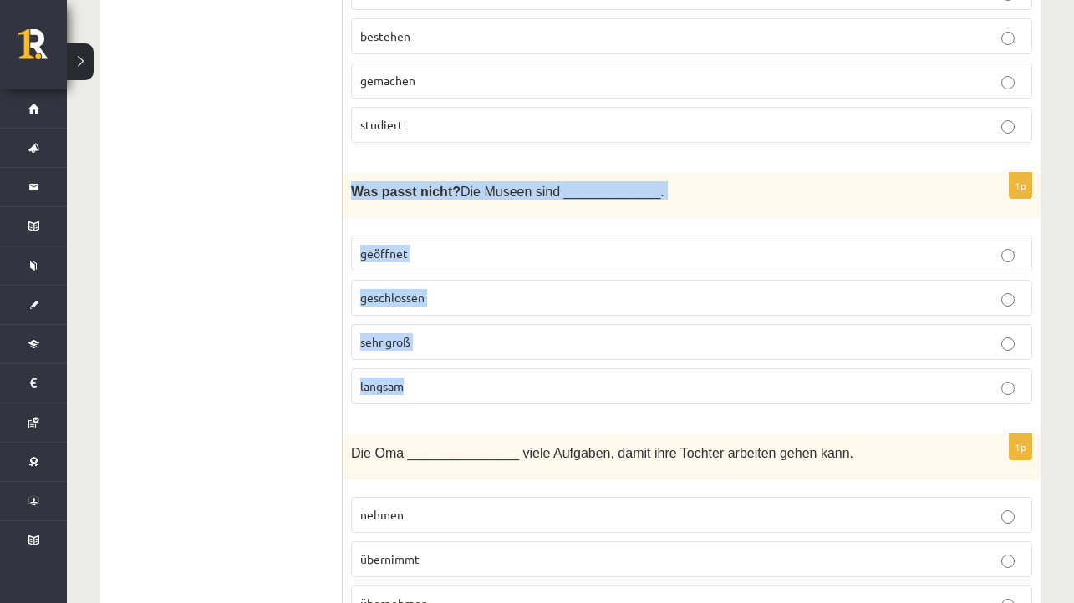
drag, startPoint x: 350, startPoint y: 178, endPoint x: 437, endPoint y: 389, distance: 227.8
click at [437, 389] on div "1p Was passt nicht? Die Museen sind _____________. geöffnet geschlossen sehr gr…" at bounding box center [692, 295] width 698 height 245
click at [440, 384] on p "langsam" at bounding box center [691, 387] width 663 height 18
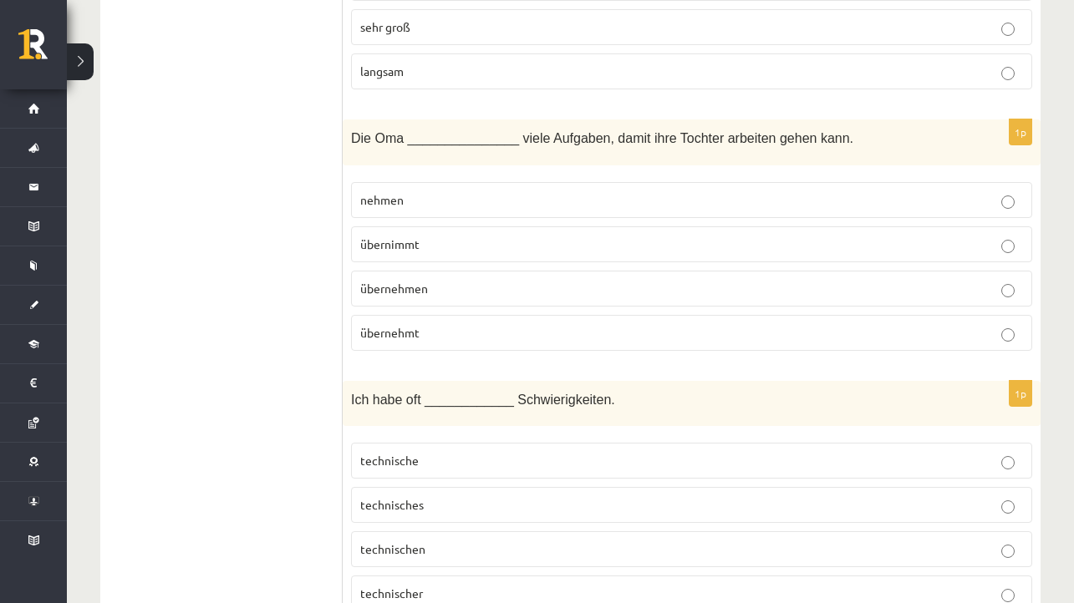
scroll to position [4940, 0]
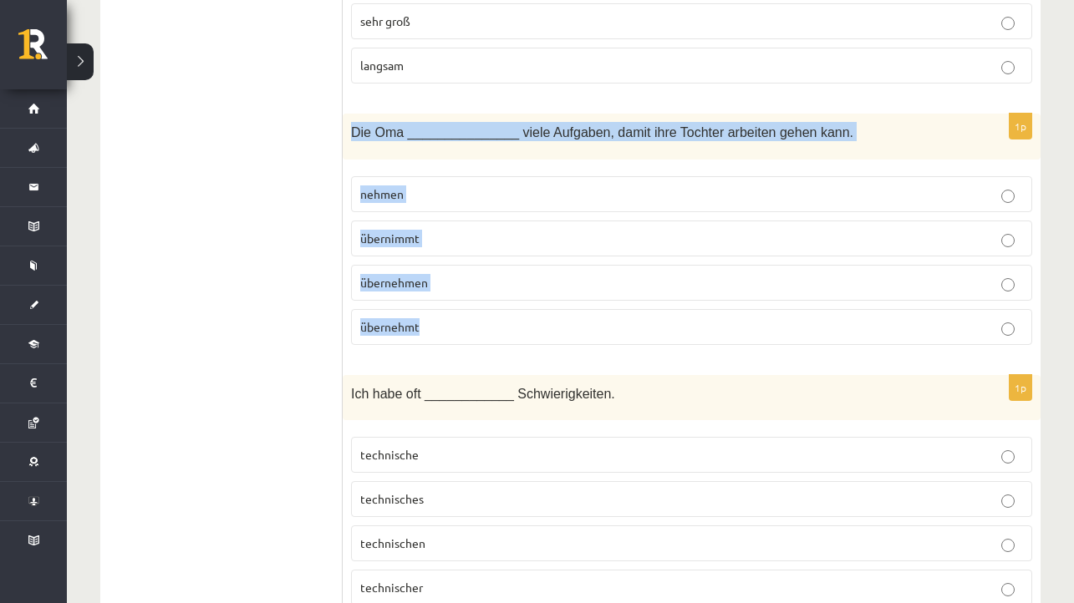
drag, startPoint x: 349, startPoint y: 117, endPoint x: 457, endPoint y: 327, distance: 235.8
click at [457, 328] on div "1p Die Oma _______________ viele Aufgaben, damit ihre Tochter arbeiten gehen ka…" at bounding box center [692, 236] width 698 height 245
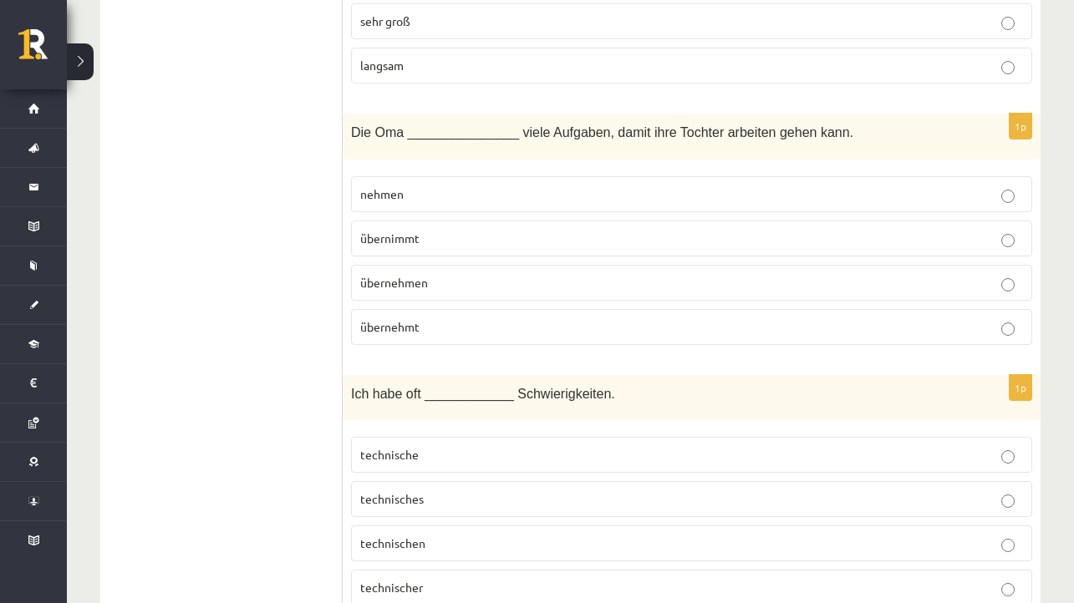
click at [465, 230] on p "übernimmt" at bounding box center [691, 239] width 663 height 18
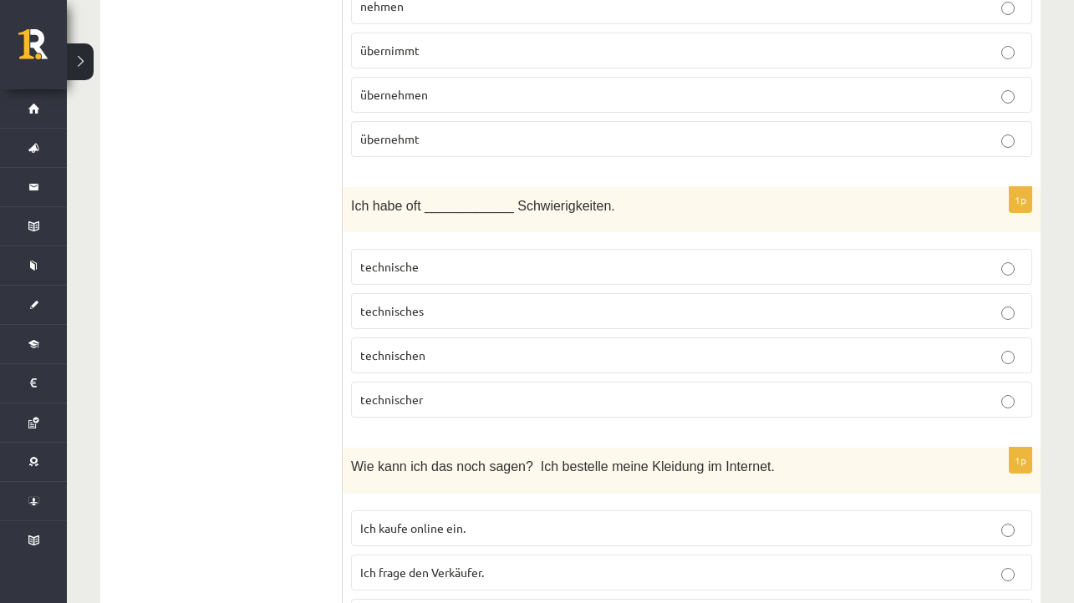
scroll to position [5128, 0]
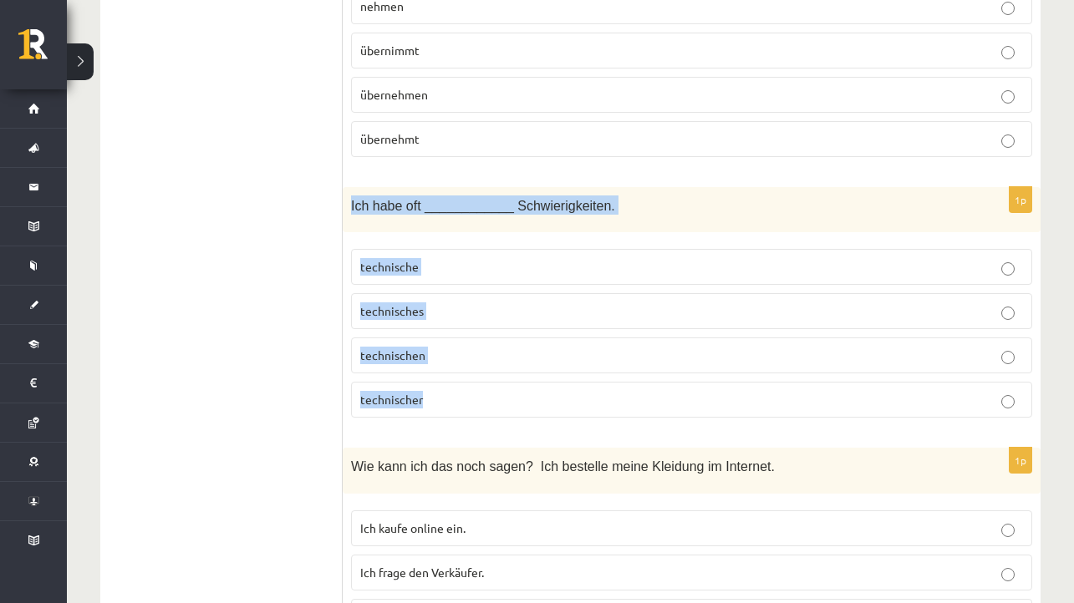
drag, startPoint x: 350, startPoint y: 194, endPoint x: 459, endPoint y: 392, distance: 225.8
click at [459, 392] on div "1p Ich habe oft ____________ Schwierigkeiten. technische technisches technische…" at bounding box center [692, 309] width 698 height 245
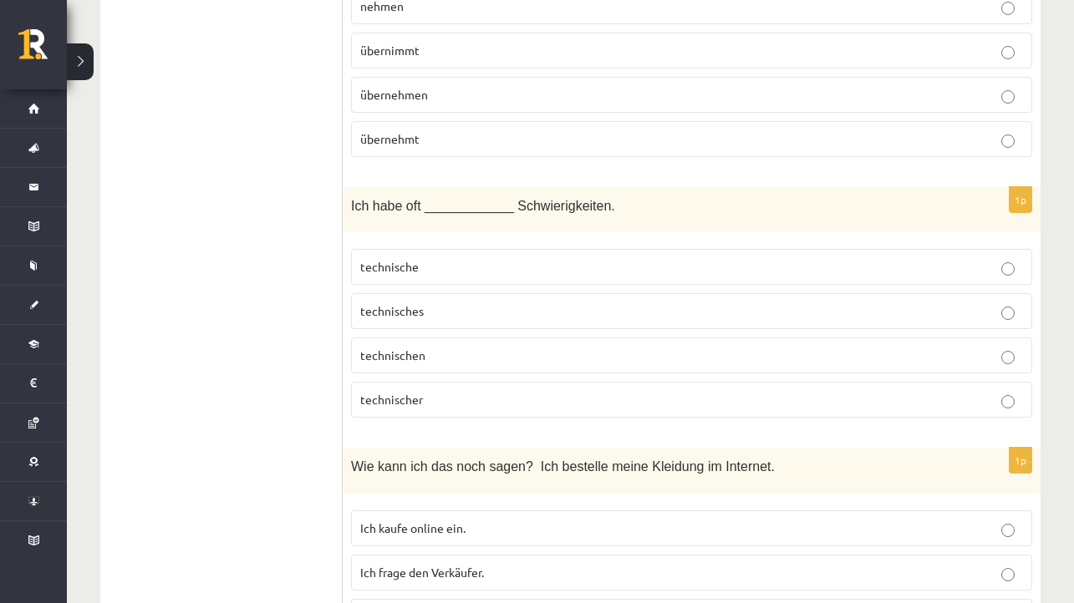
click at [452, 260] on p "technische" at bounding box center [691, 267] width 663 height 18
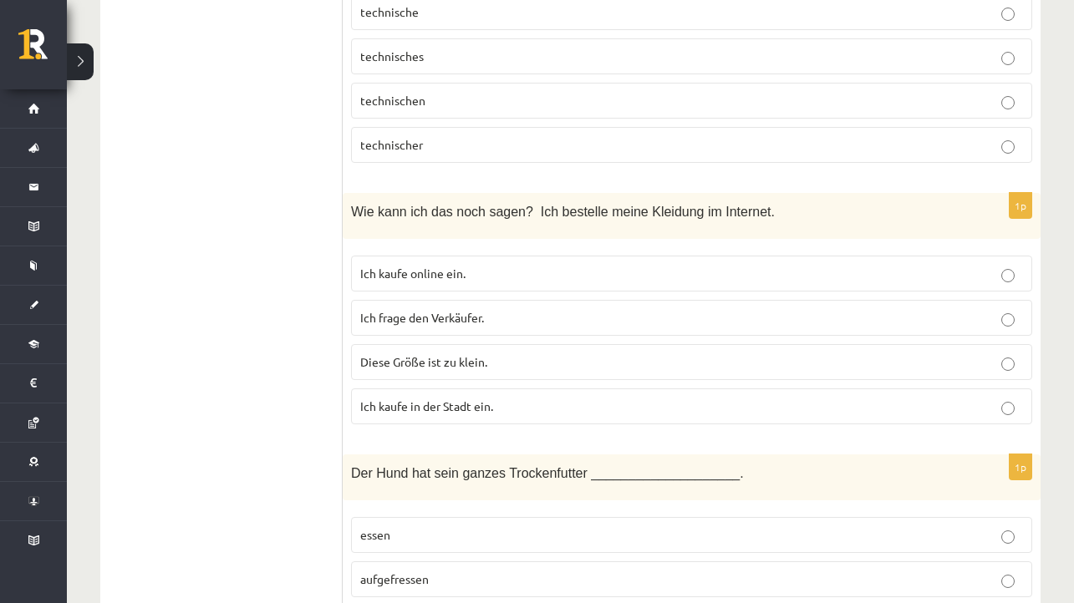
scroll to position [5387, 0]
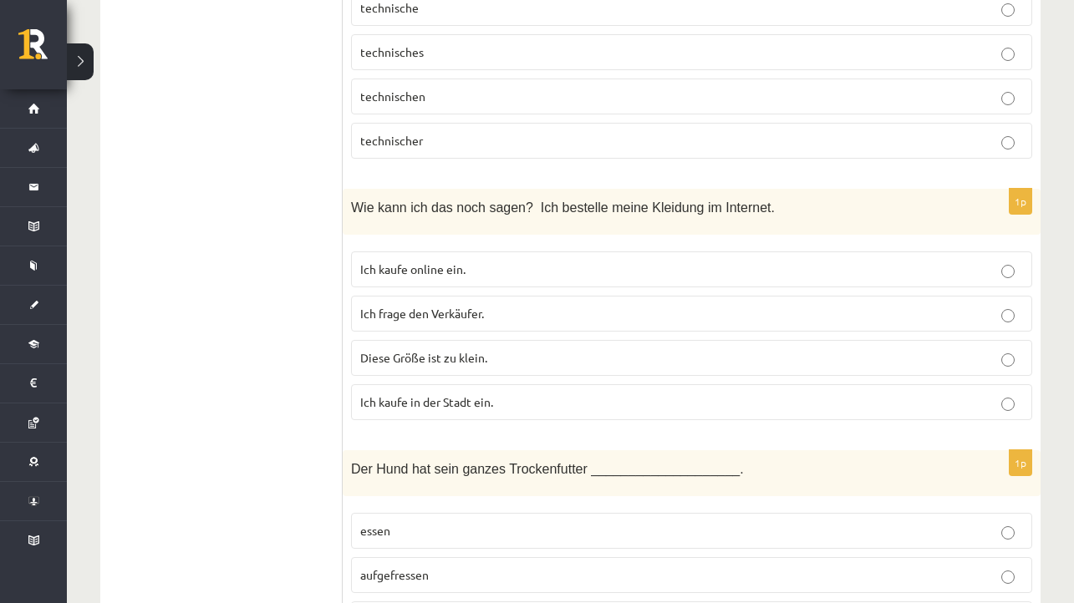
click at [345, 190] on div "Wie kann ich das noch sagen? Ich bestelle meine Kleidung im Internet." at bounding box center [692, 212] width 698 height 46
drag, startPoint x: 345, startPoint y: 190, endPoint x: 371, endPoint y: 197, distance: 27.0
click at [371, 197] on div "Wie kann ich das noch sagen? Ich bestelle meine Kleidung im Internet." at bounding box center [692, 212] width 698 height 46
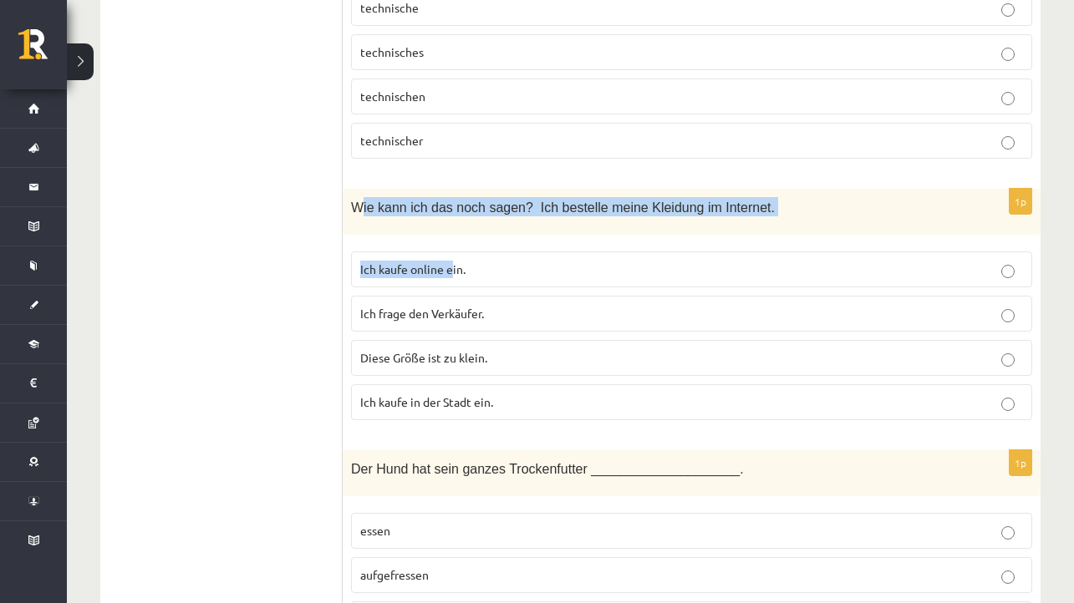
drag, startPoint x: 358, startPoint y: 194, endPoint x: 451, endPoint y: 256, distance: 111.5
click at [451, 256] on div "1p Wie kann ich das noch sagen? Ich bestelle meine Kleidung im Internet. Ich ka…" at bounding box center [692, 311] width 698 height 245
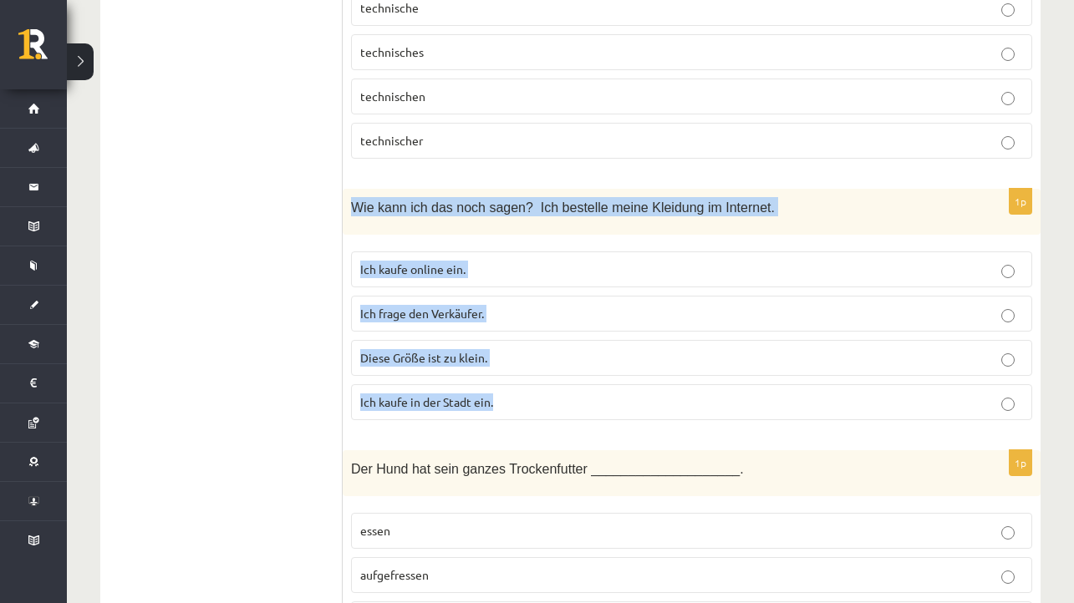
drag, startPoint x: 352, startPoint y: 189, endPoint x: 555, endPoint y: 398, distance: 291.3
click at [555, 398] on div "1p Wie kann ich das noch sagen? Ich bestelle meine Kleidung im Internet. Ich ka…" at bounding box center [692, 311] width 698 height 245
click at [487, 261] on p "Ich kaufe online ein." at bounding box center [691, 270] width 663 height 18
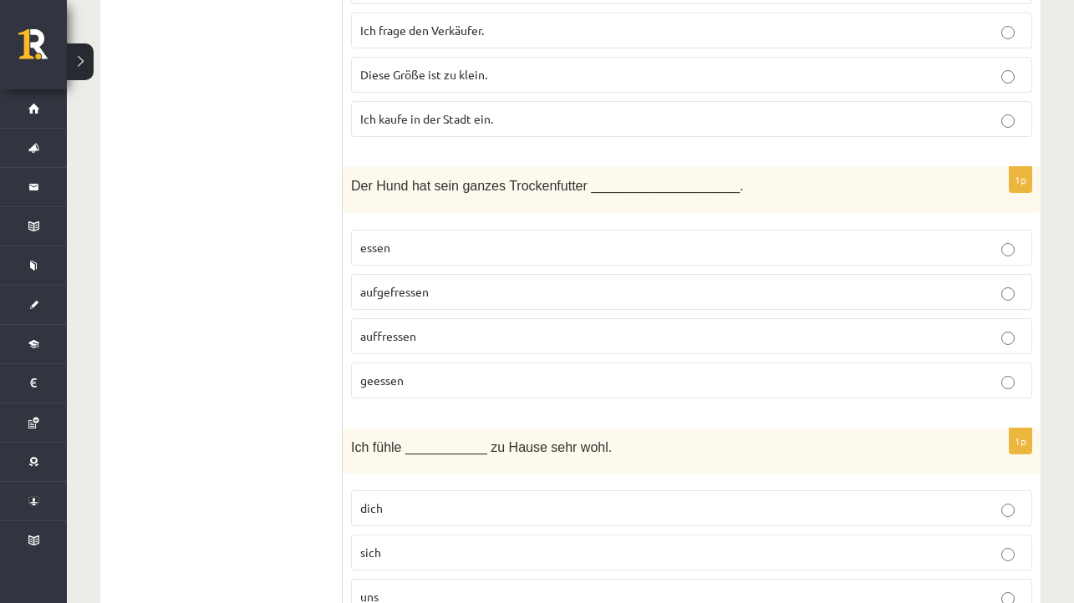
scroll to position [5676, 0]
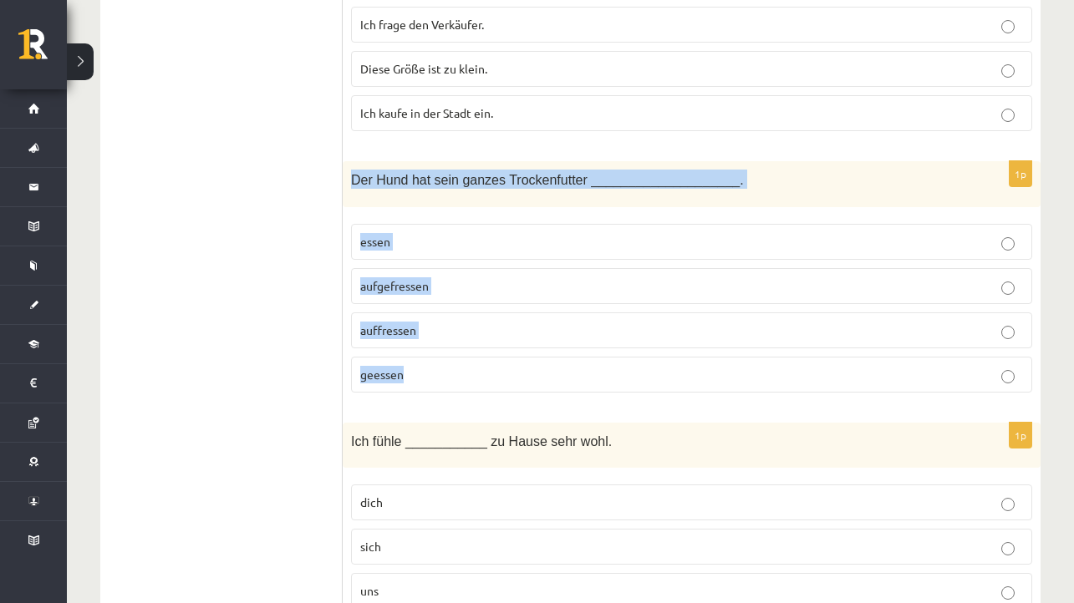
drag, startPoint x: 350, startPoint y: 161, endPoint x: 457, endPoint y: 366, distance: 231.0
click at [457, 366] on div "1p Der Hund hat sein ganzes Trockenfutter ____________________. essen aufgefres…" at bounding box center [692, 283] width 698 height 245
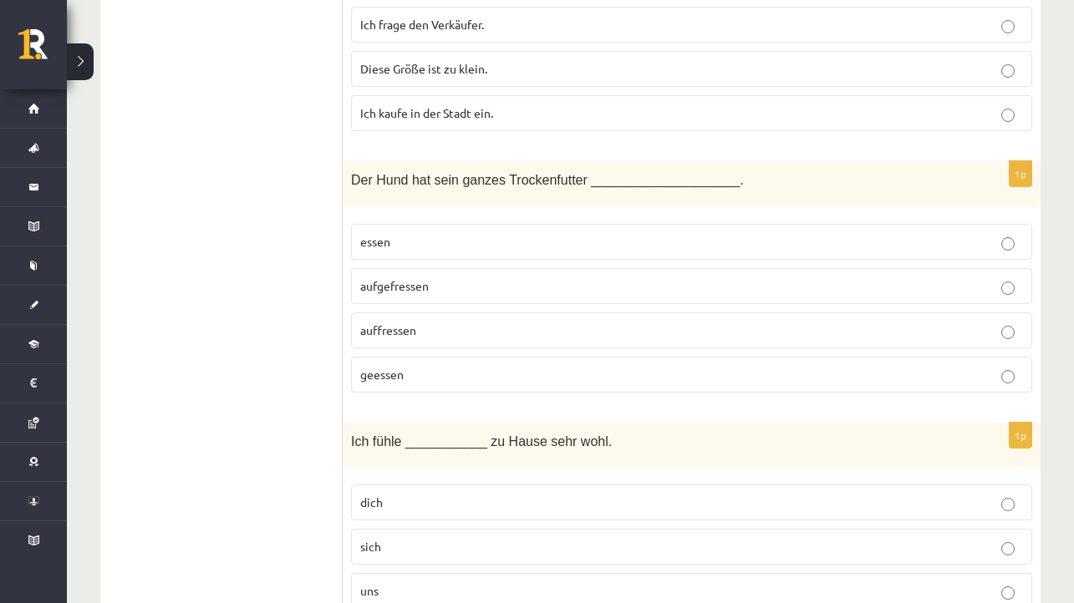
click at [447, 277] on p "aufgefressen" at bounding box center [691, 286] width 663 height 18
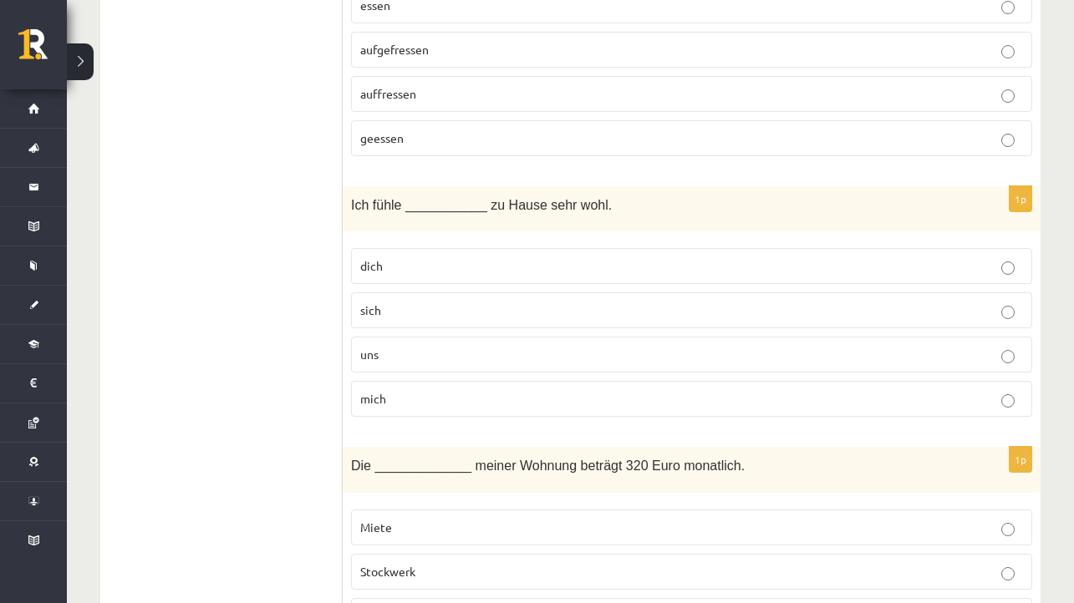
scroll to position [5916, 0]
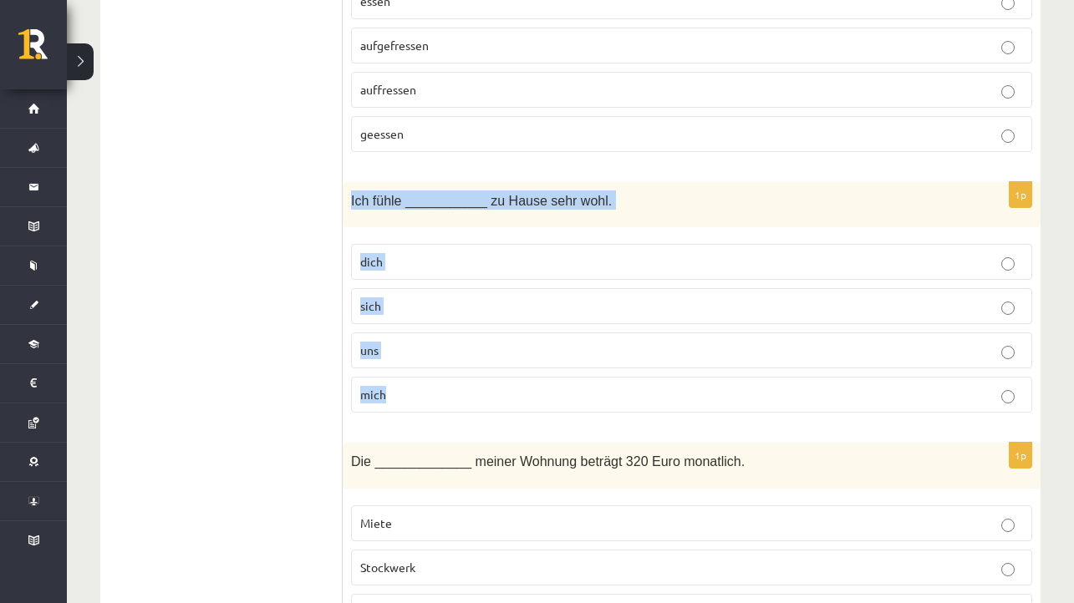
drag, startPoint x: 349, startPoint y: 182, endPoint x: 435, endPoint y: 403, distance: 236.8
click at [435, 403] on div "1p Ich fühle ___________ zu Hause sehr wohl. dich sich uns mich" at bounding box center [692, 304] width 698 height 245
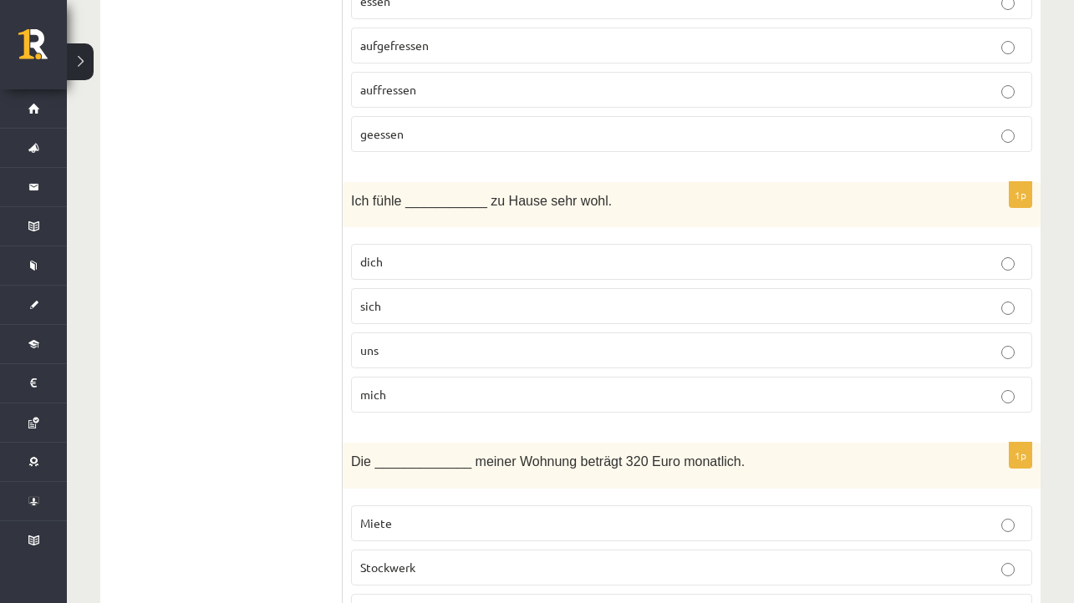
click at [417, 386] on p "mich" at bounding box center [691, 395] width 663 height 18
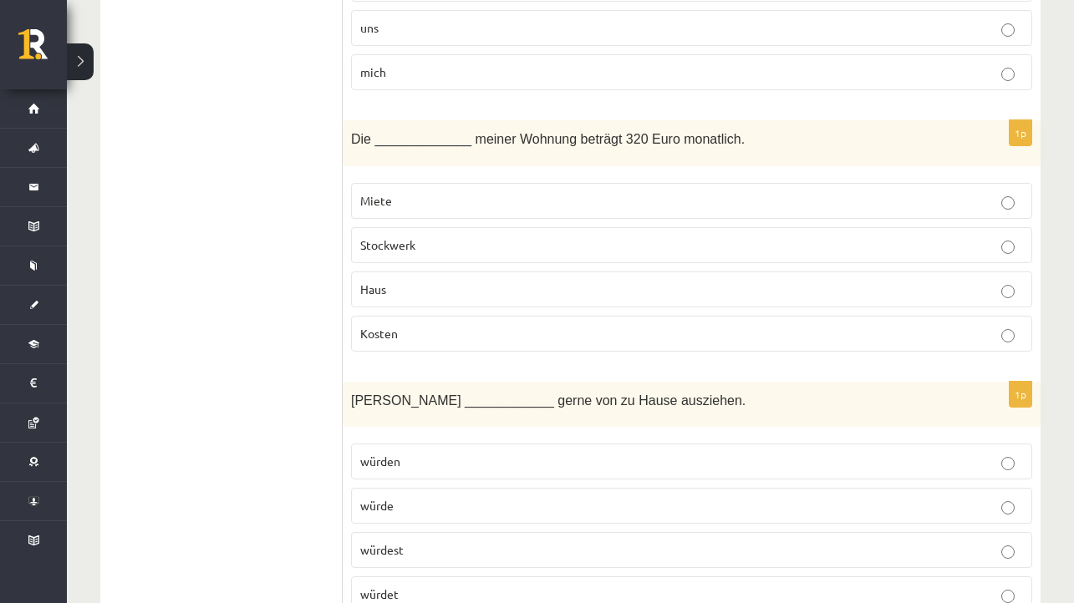
scroll to position [6241, 0]
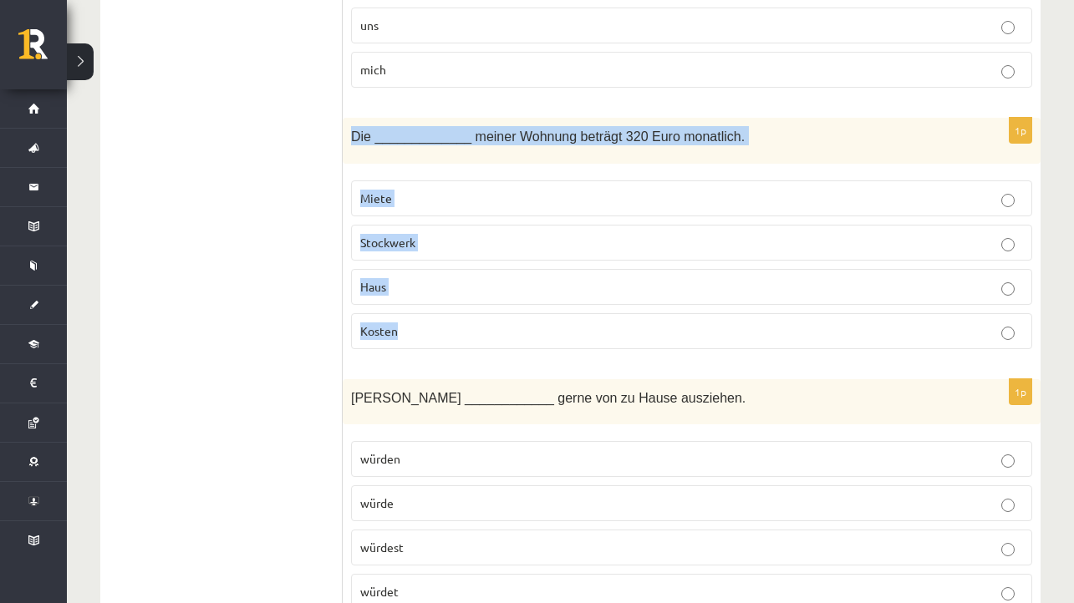
drag, startPoint x: 350, startPoint y: 115, endPoint x: 427, endPoint y: 326, distance: 224.1
click at [427, 326] on div "1p Die _____________ meiner Wohnung beträgt 320 Euro monatlich. Miete Stockwerk…" at bounding box center [692, 240] width 698 height 245
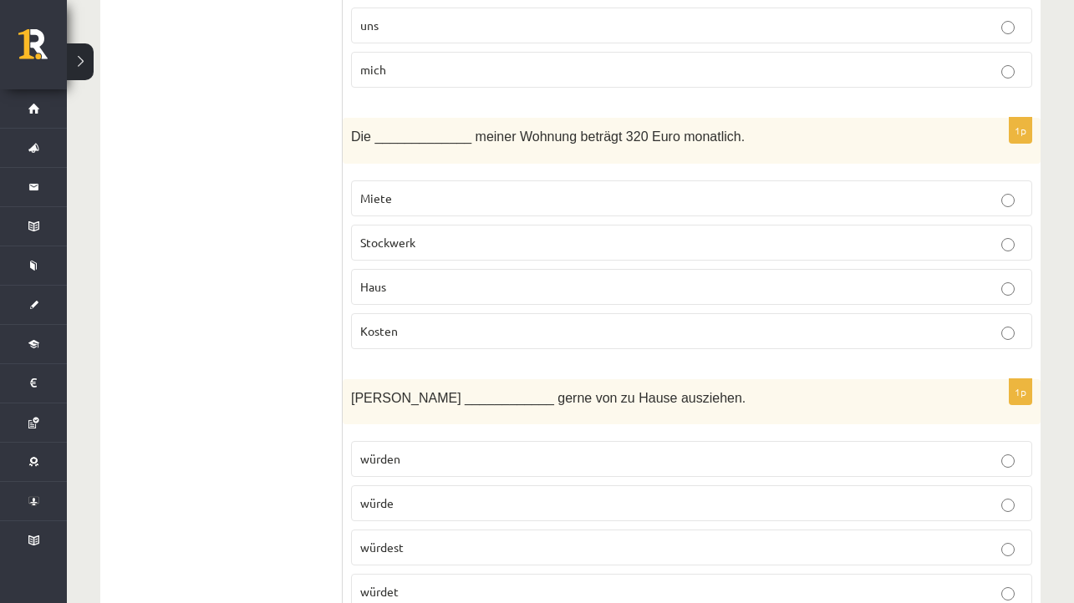
click at [447, 190] on p "Miete" at bounding box center [691, 199] width 663 height 18
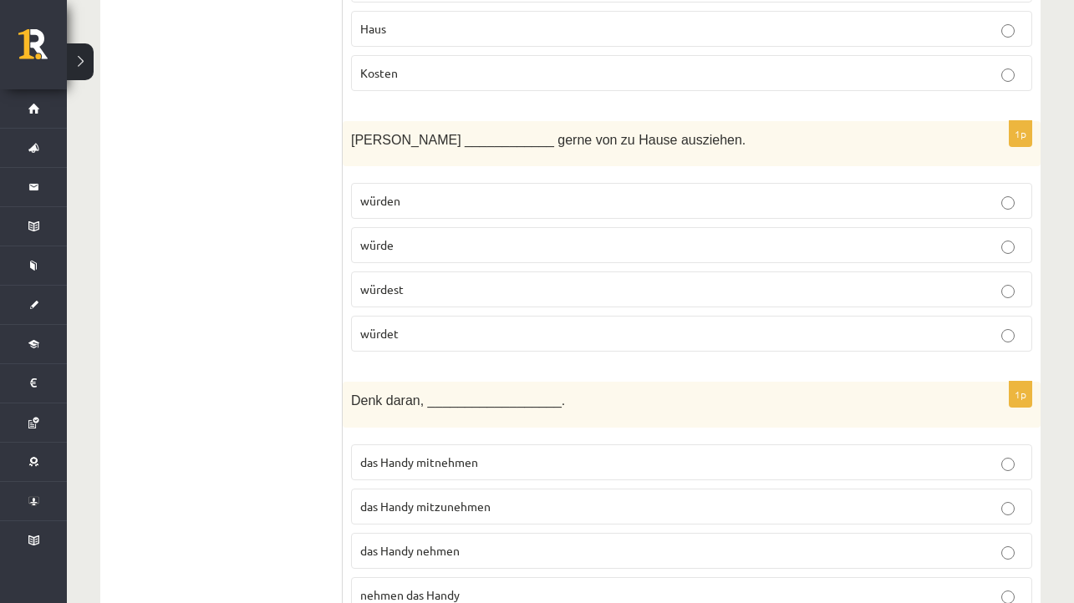
scroll to position [6512, 0]
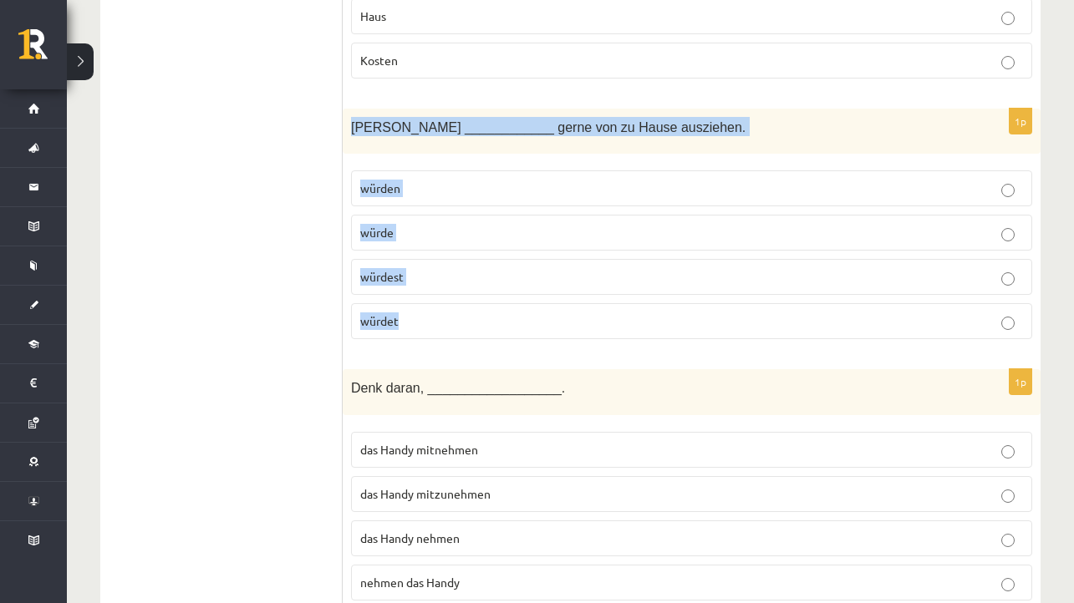
drag, startPoint x: 348, startPoint y: 107, endPoint x: 454, endPoint y: 328, distance: 244.4
click at [454, 328] on div "1p Lisa ____________ gerne von zu Hause ausziehen. würden würde würdest würdet" at bounding box center [692, 231] width 698 height 245
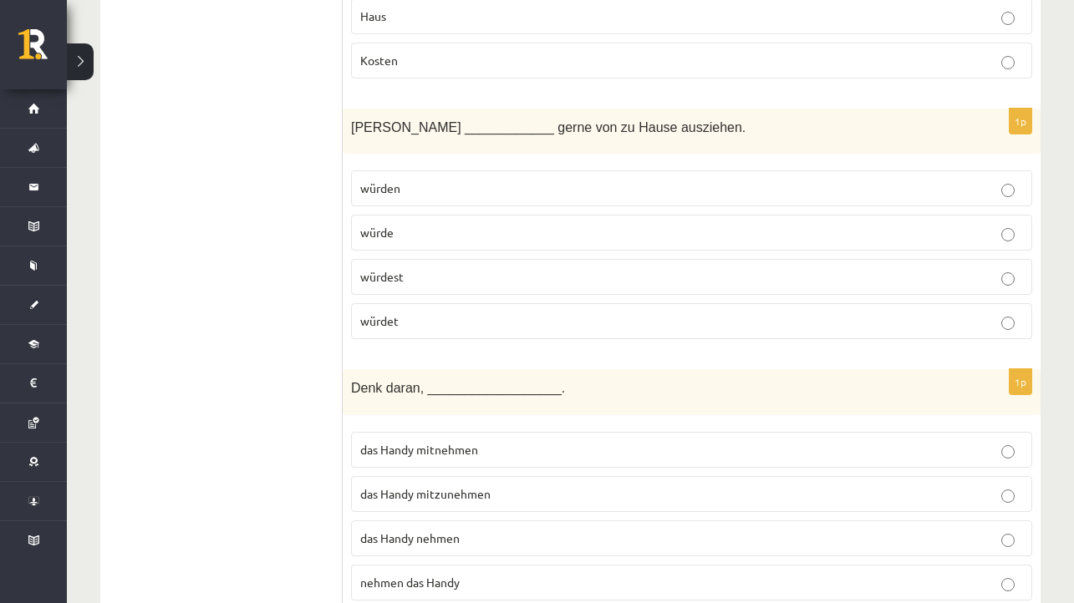
click at [428, 224] on p "würde" at bounding box center [691, 233] width 663 height 18
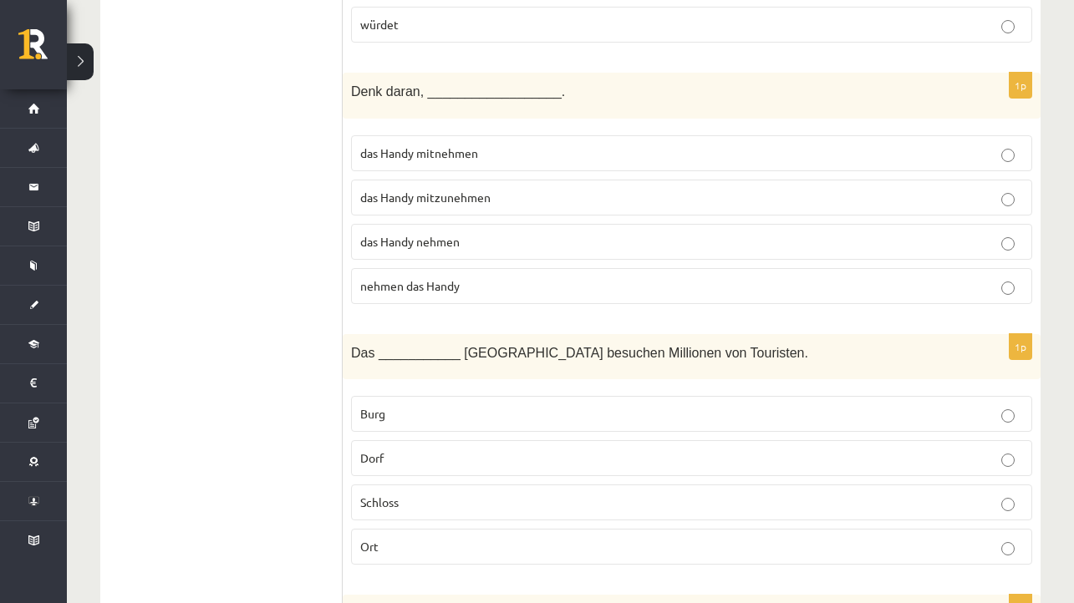
scroll to position [6819, 0]
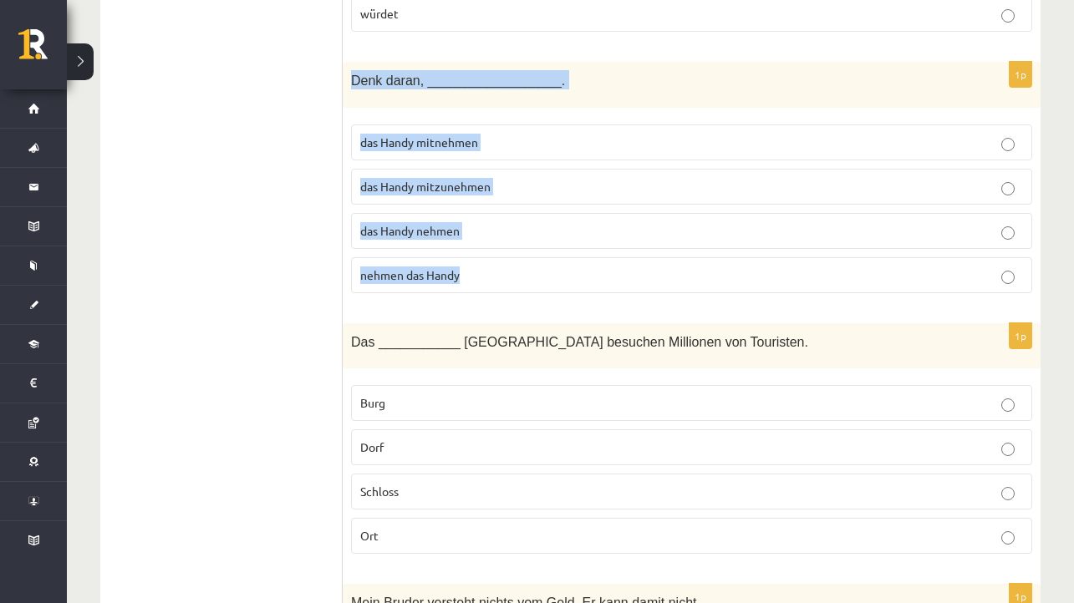
drag, startPoint x: 348, startPoint y: 60, endPoint x: 521, endPoint y: 270, distance: 271.8
click at [521, 270] on div "1p Denk daran, __________________. das Handy mitnehmen das Handy mitzunehmen da…" at bounding box center [692, 184] width 698 height 245
click at [502, 178] on p "das Handy mitzunehmen" at bounding box center [691, 187] width 663 height 18
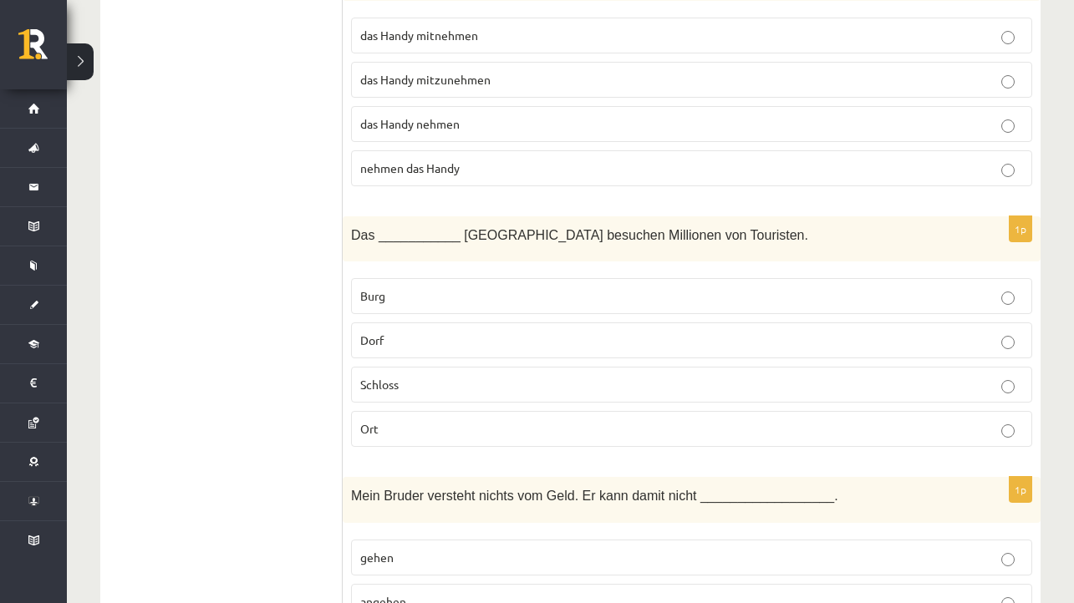
scroll to position [6927, 0]
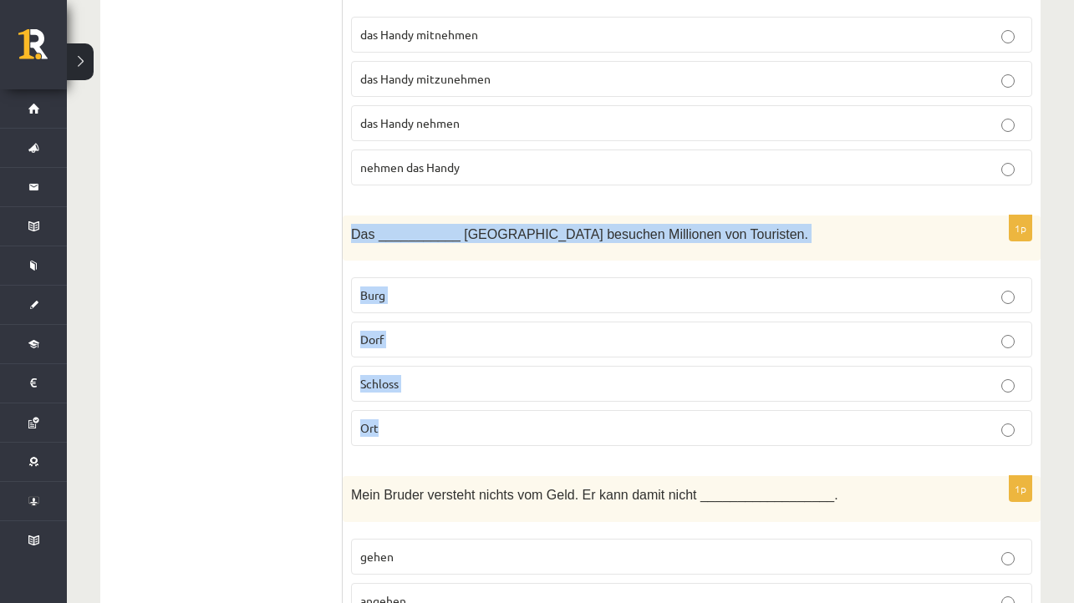
drag, startPoint x: 353, startPoint y: 216, endPoint x: 423, endPoint y: 429, distance: 223.3
click at [423, 429] on div "1p Das ___________ Neuschwannstein besuchen Millionen von Touristen. Burg Dorf …" at bounding box center [692, 338] width 698 height 245
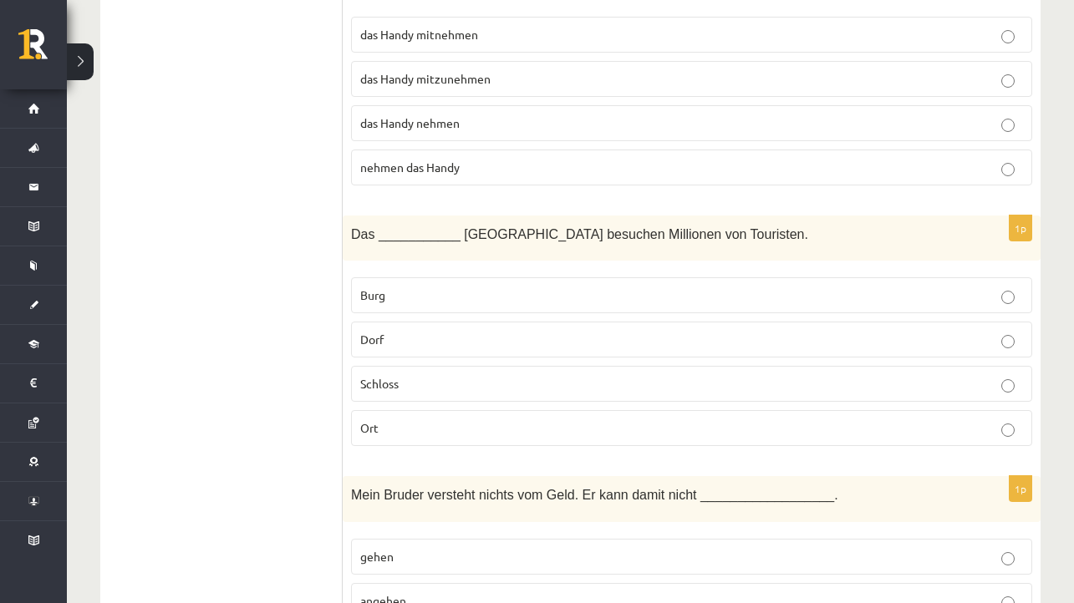
click at [423, 385] on label "Schloss" at bounding box center [691, 384] width 681 height 36
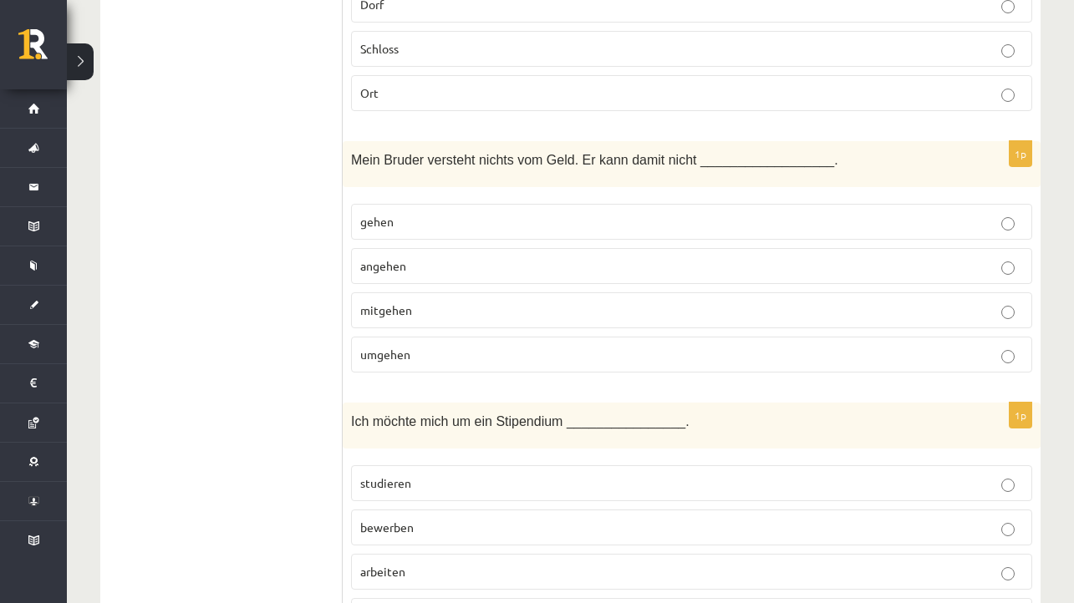
scroll to position [7263, 0]
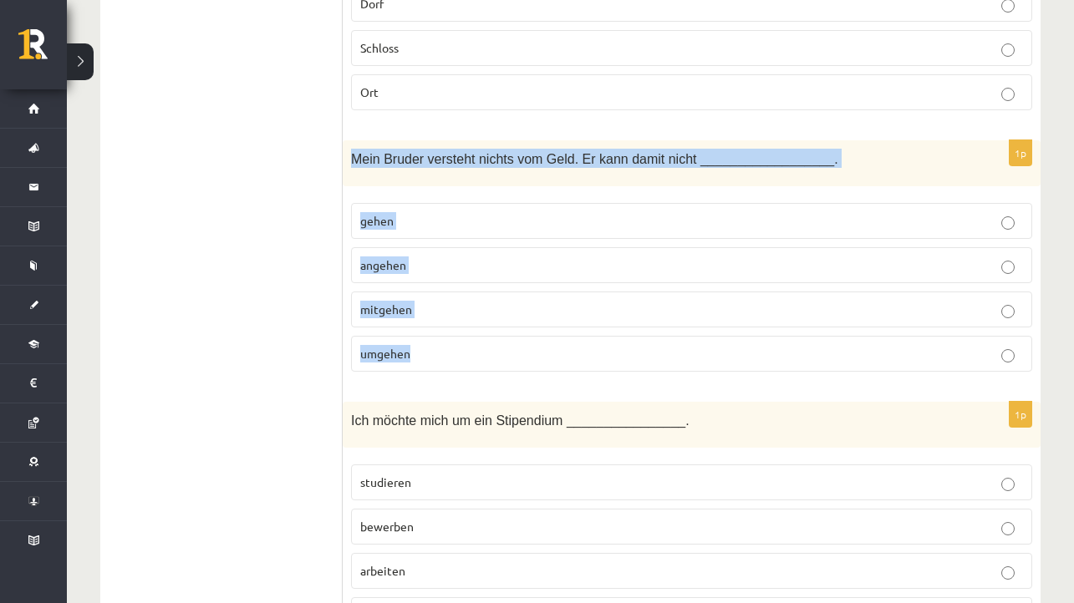
drag, startPoint x: 349, startPoint y: 135, endPoint x: 458, endPoint y: 340, distance: 232.5
click at [458, 341] on div "1p Mein Bruder versteht nichts vom Geld. Er kann damit nicht __________________…" at bounding box center [692, 262] width 698 height 245
click at [423, 345] on p "umgehen" at bounding box center [691, 354] width 663 height 18
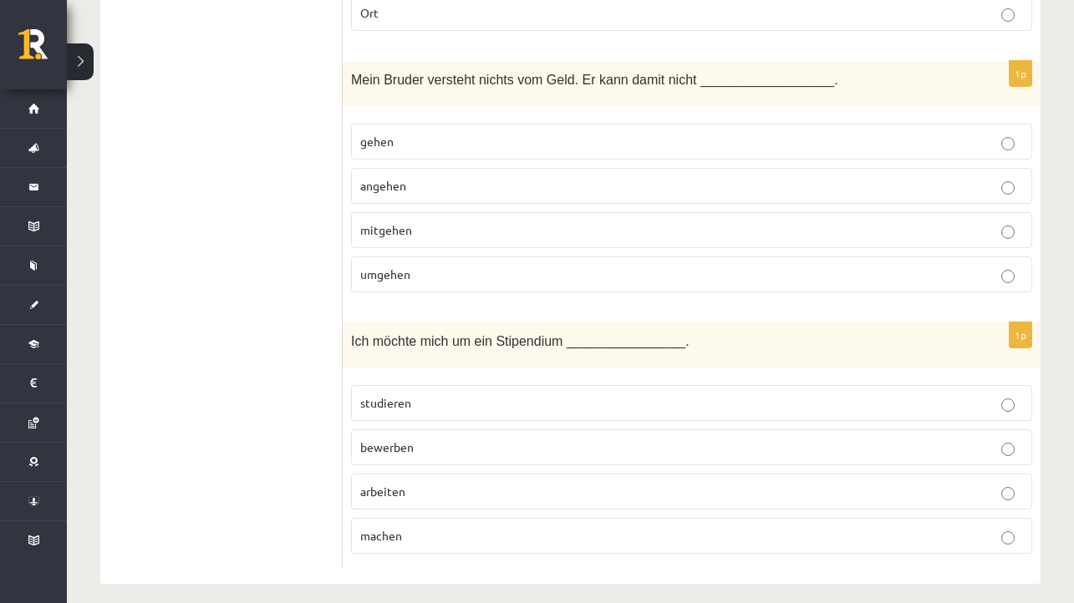
scroll to position [7342, 0]
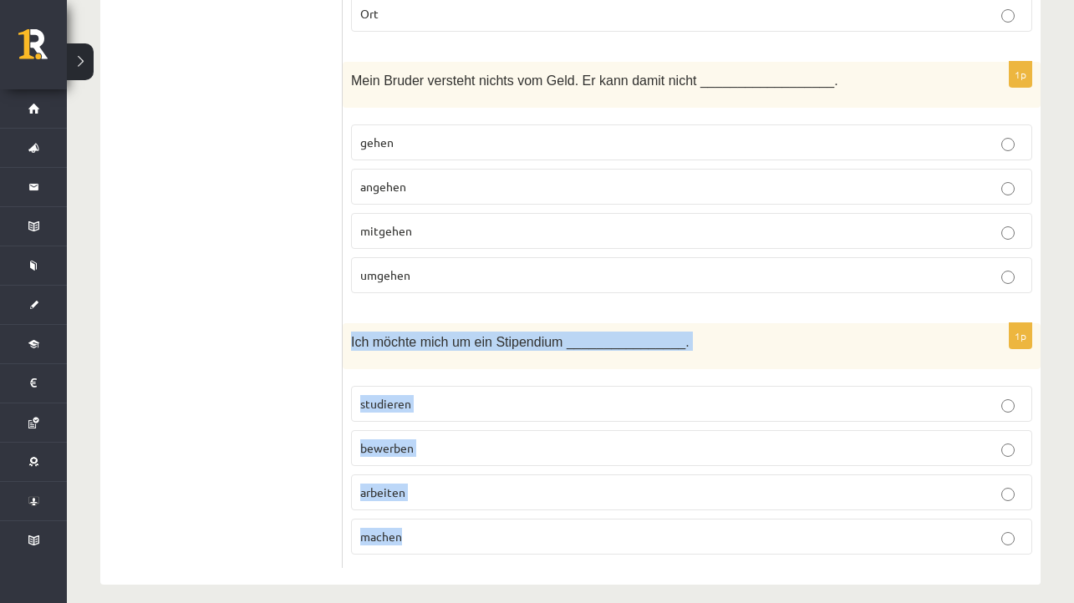
drag, startPoint x: 352, startPoint y: 322, endPoint x: 439, endPoint y: 523, distance: 219.3
click at [439, 523] on div "1p Ich möchte mich um ein Stipendium ________________. studieren bewerben arbei…" at bounding box center [692, 445] width 698 height 245
click at [414, 439] on p "bewerben" at bounding box center [691, 448] width 663 height 18
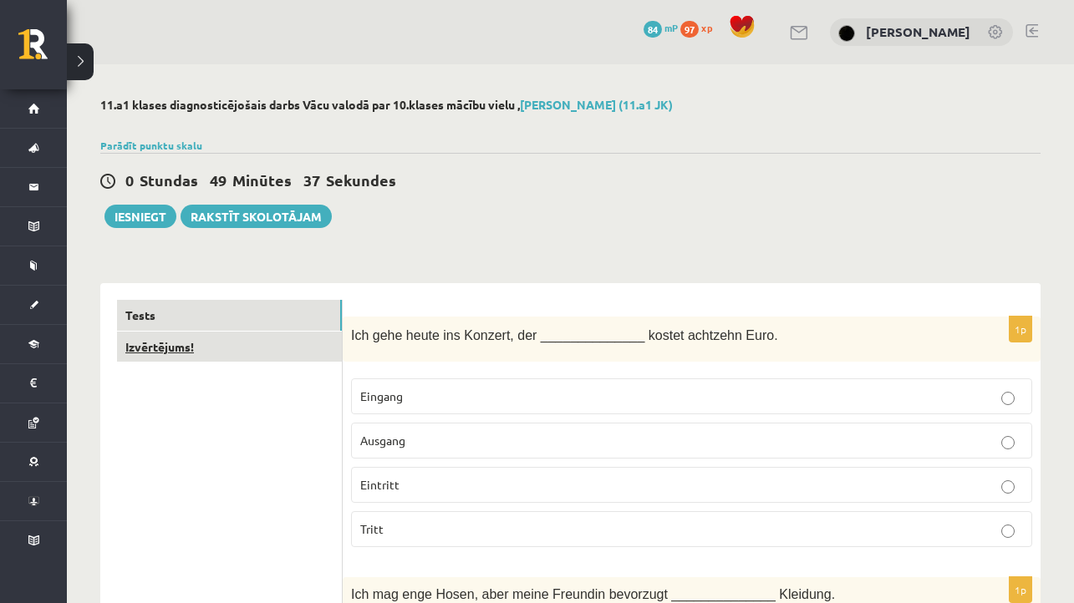
scroll to position [0, 0]
click at [305, 337] on link "Izvērtējums!" at bounding box center [229, 347] width 225 height 31
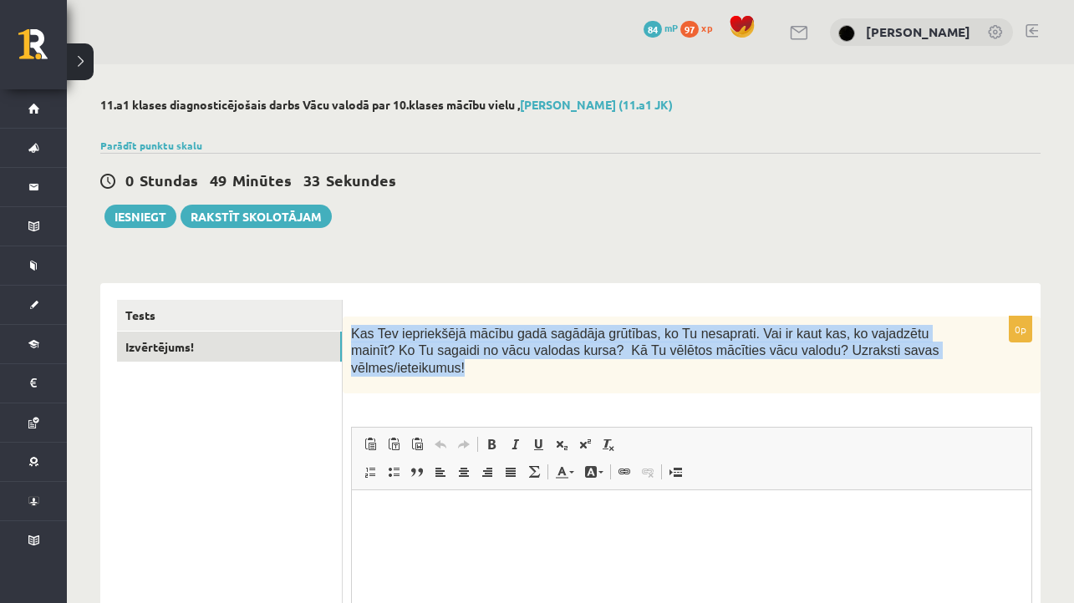
drag, startPoint x: 351, startPoint y: 326, endPoint x: 495, endPoint y: 383, distance: 154.5
click at [495, 383] on div "Kas Tev iepriekšējā mācību gadā sagādāja grūtības, ko Tu nesaprati. Vai ir kaut…" at bounding box center [692, 355] width 698 height 77
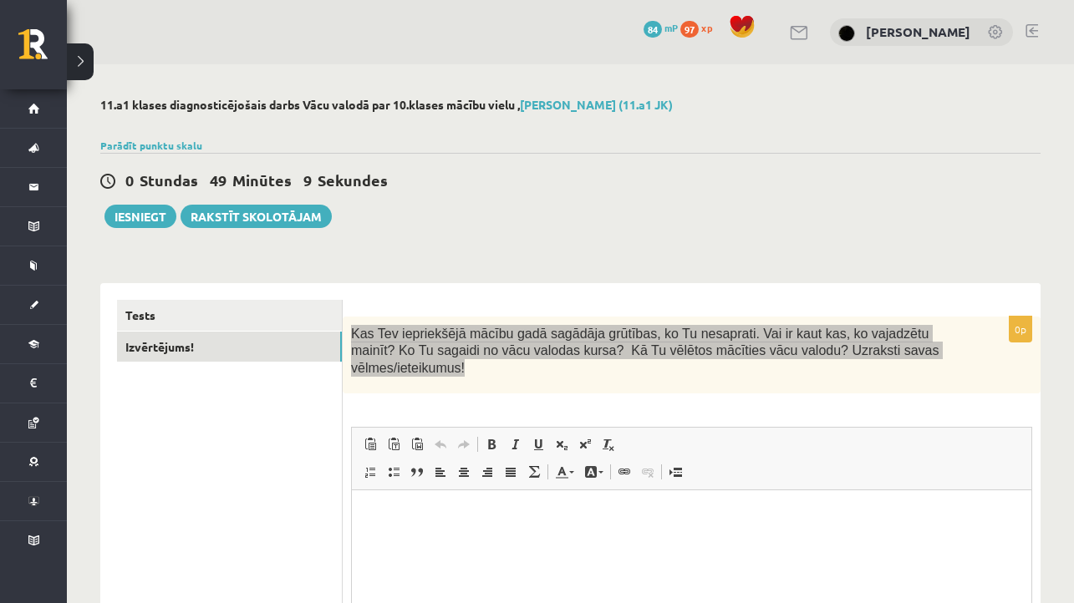
click at [398, 523] on p "Визуальный текстовый редактор, wiswyg-editor-user-answer-47363987709600" at bounding box center [691, 516] width 646 height 18
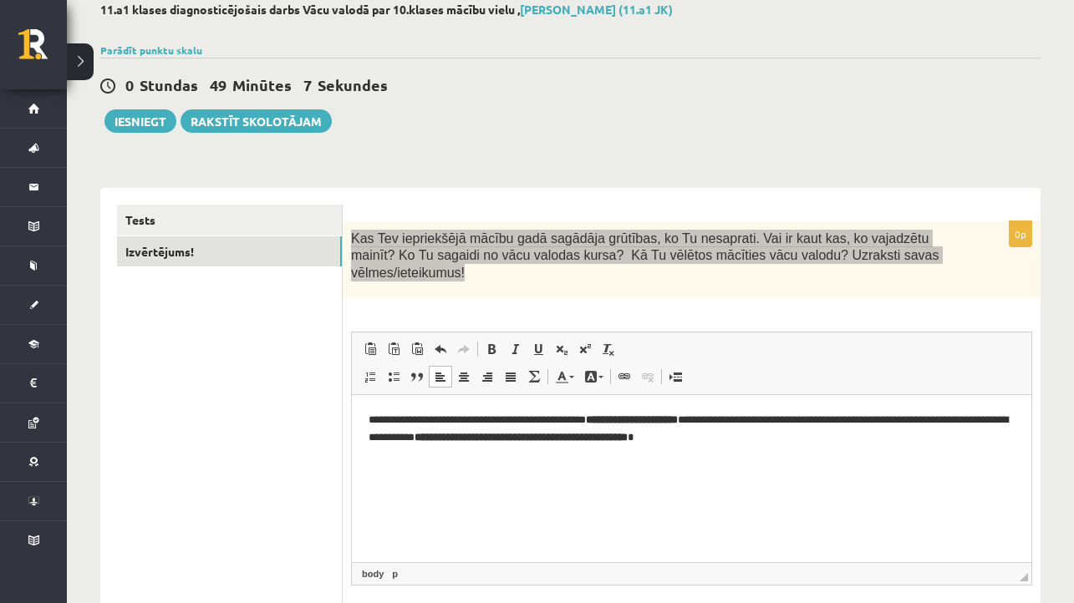
scroll to position [112, 0]
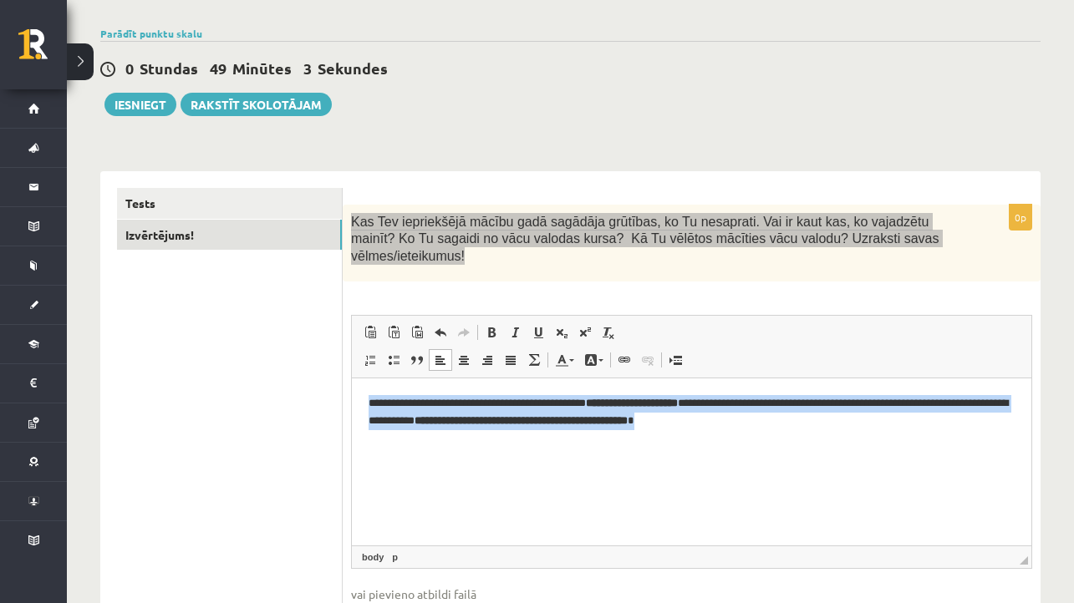
drag, startPoint x: 366, startPoint y: 395, endPoint x: 881, endPoint y: 427, distance: 516.5
click at [881, 427] on html "**********" at bounding box center [691, 411] width 679 height 67
click at [486, 327] on span at bounding box center [491, 332] width 13 height 13
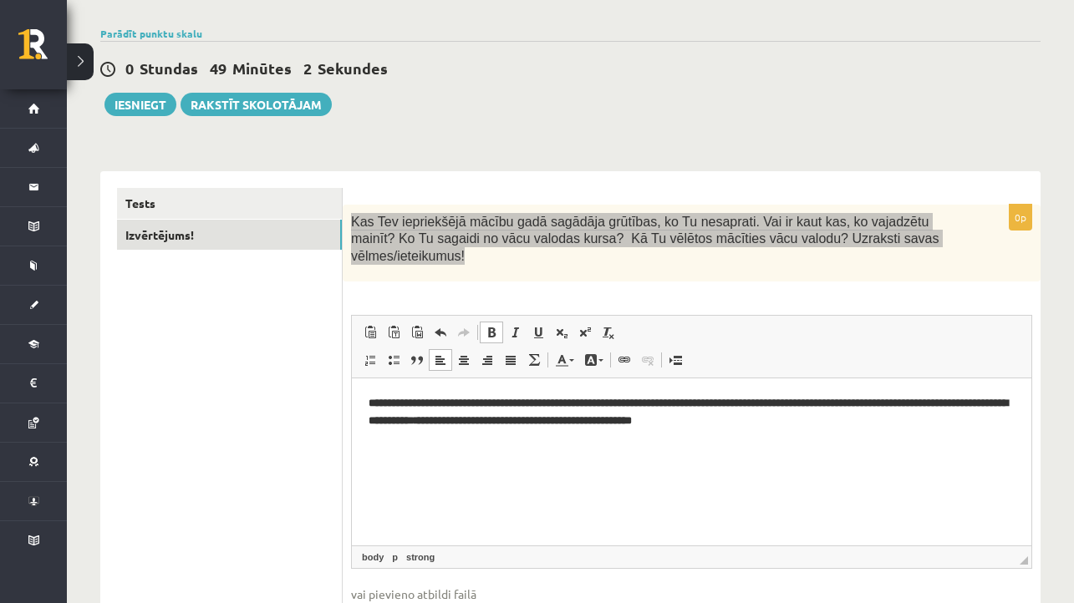
click at [486, 327] on span at bounding box center [491, 332] width 13 height 13
click at [494, 328] on span at bounding box center [491, 332] width 13 height 13
click at [513, 326] on span at bounding box center [514, 332] width 13 height 13
click at [536, 445] on html "**********" at bounding box center [691, 411] width 679 height 67
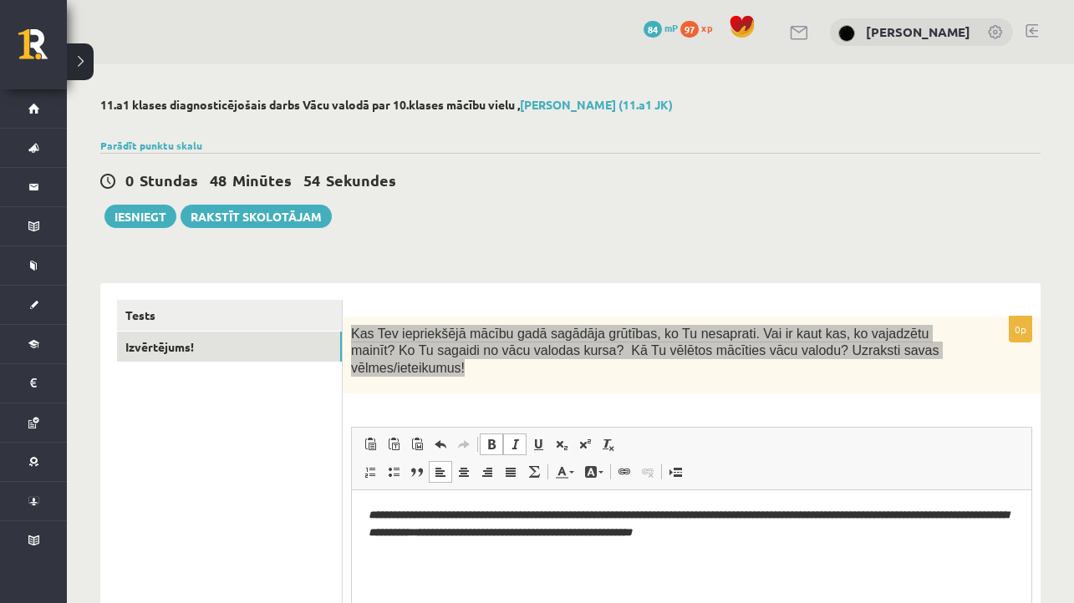
scroll to position [0, 0]
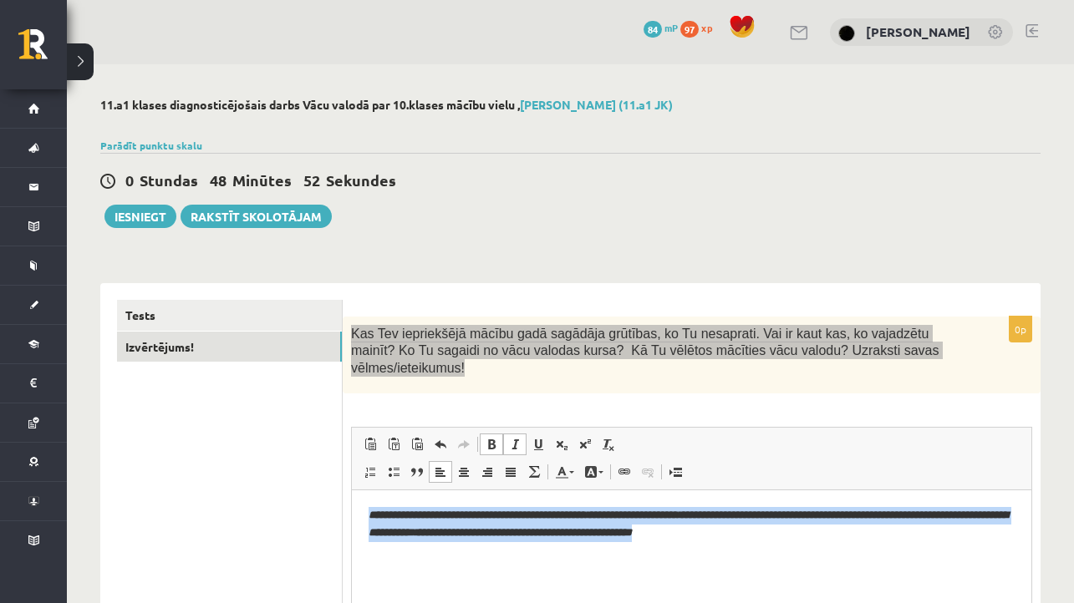
drag, startPoint x: 365, startPoint y: 510, endPoint x: 959, endPoint y: 561, distance: 596.3
click at [959, 557] on html "**********" at bounding box center [691, 523] width 679 height 67
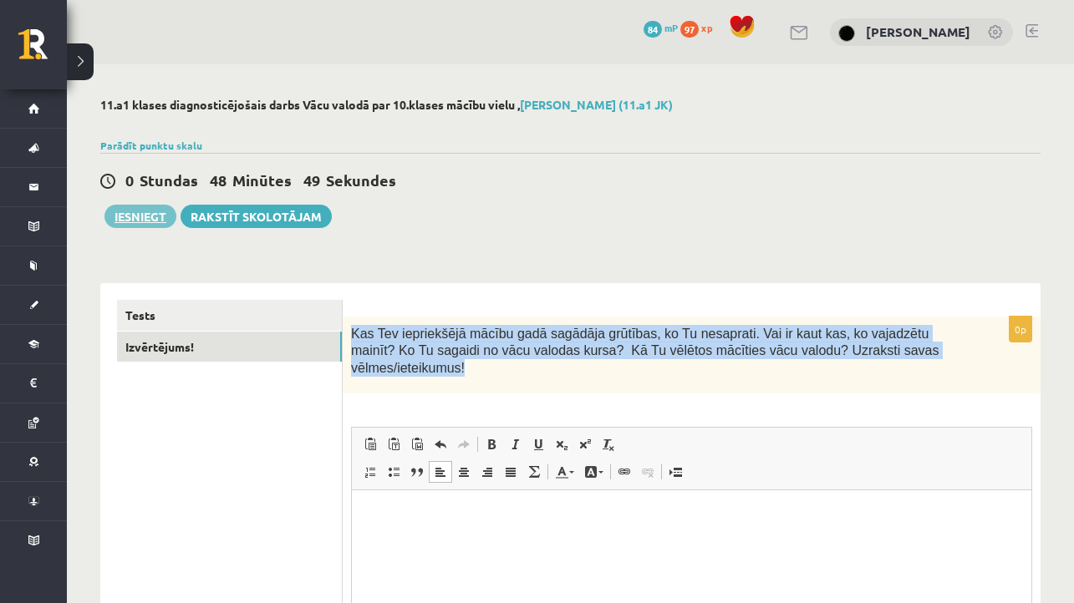
click at [137, 214] on button "Iesniegt" at bounding box center [140, 216] width 72 height 23
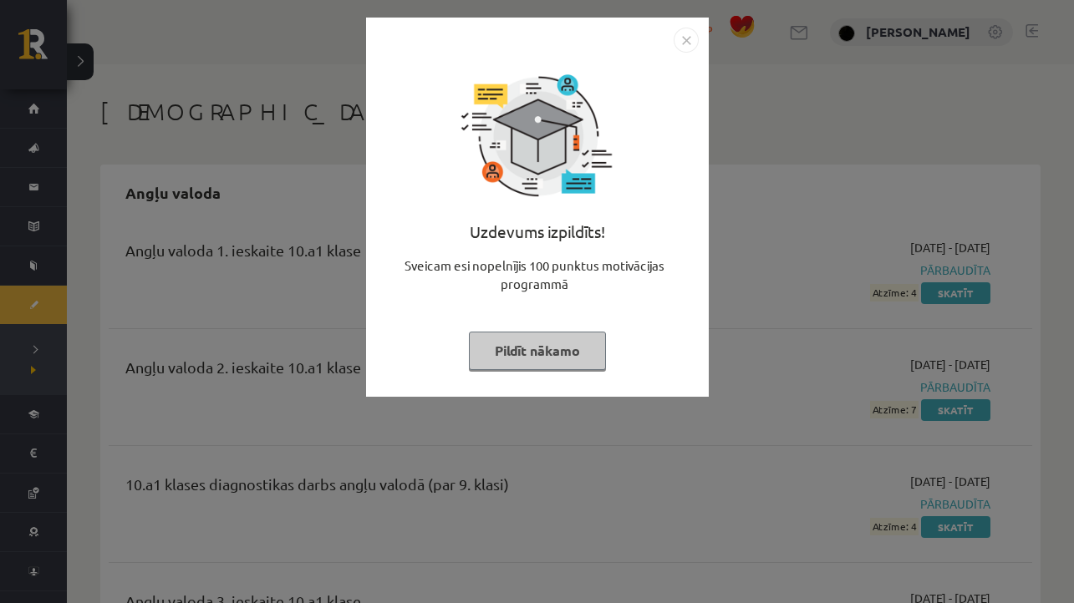
click at [551, 350] on button "Pildīt nākamo" at bounding box center [537, 351] width 137 height 38
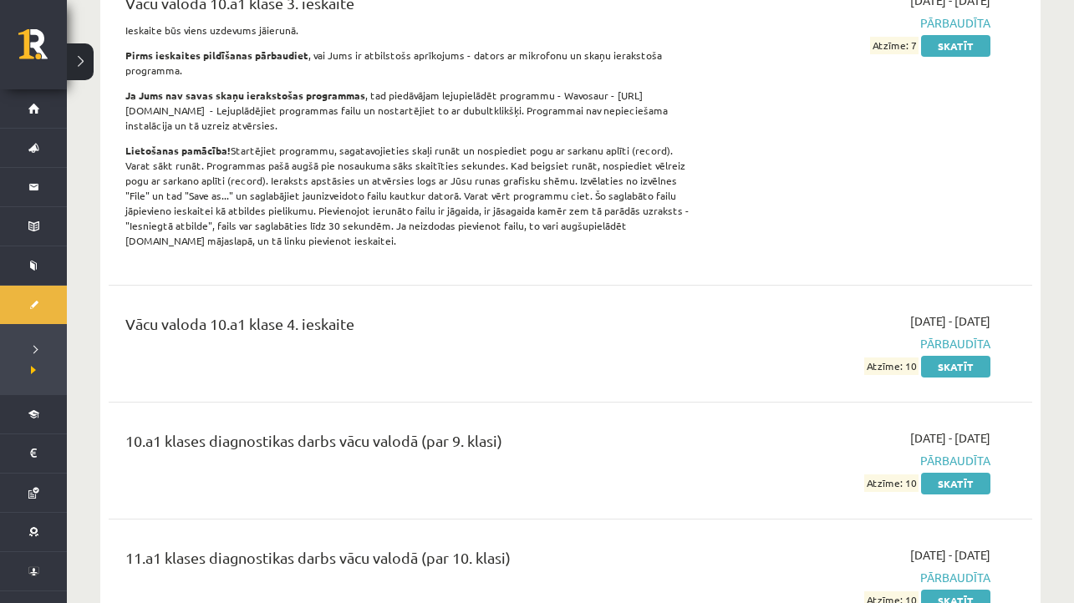
scroll to position [7915, 0]
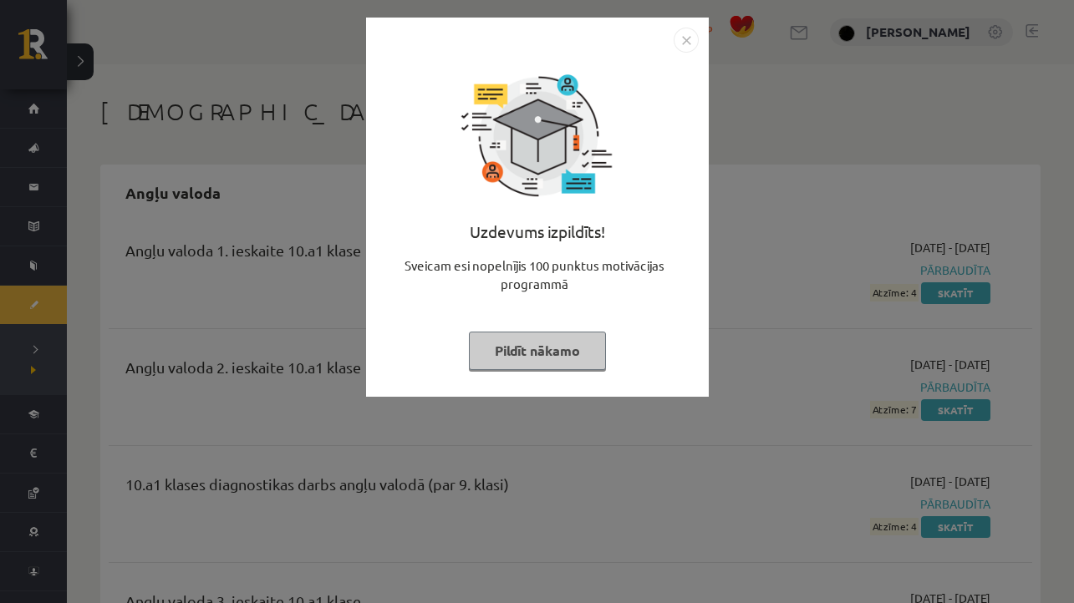
click at [517, 347] on button "Pildīt nākamo" at bounding box center [537, 351] width 137 height 38
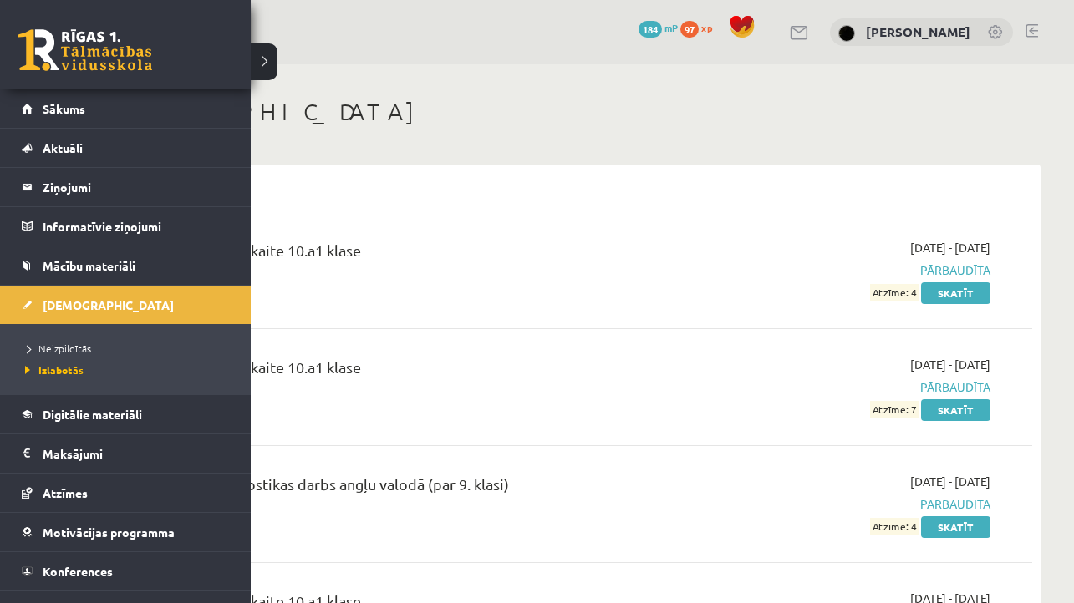
click at [45, 55] on link at bounding box center [85, 50] width 134 height 42
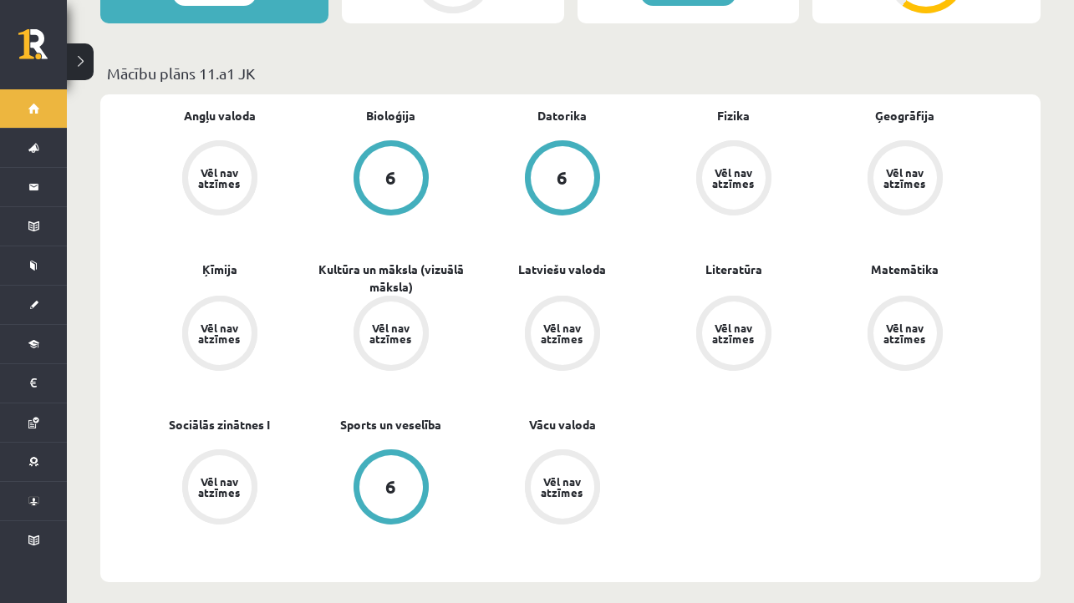
scroll to position [579, 0]
